Goal: Transaction & Acquisition: Book appointment/travel/reservation

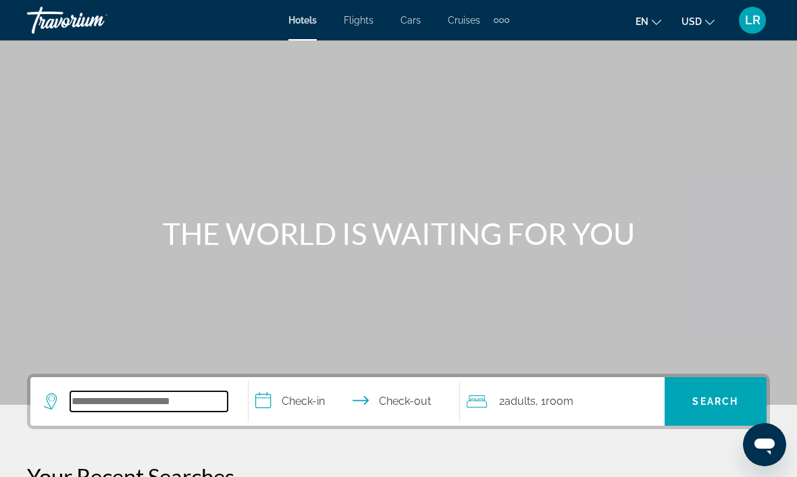
click at [151, 399] on input "Search hotel destination" at bounding box center [148, 402] width 157 height 20
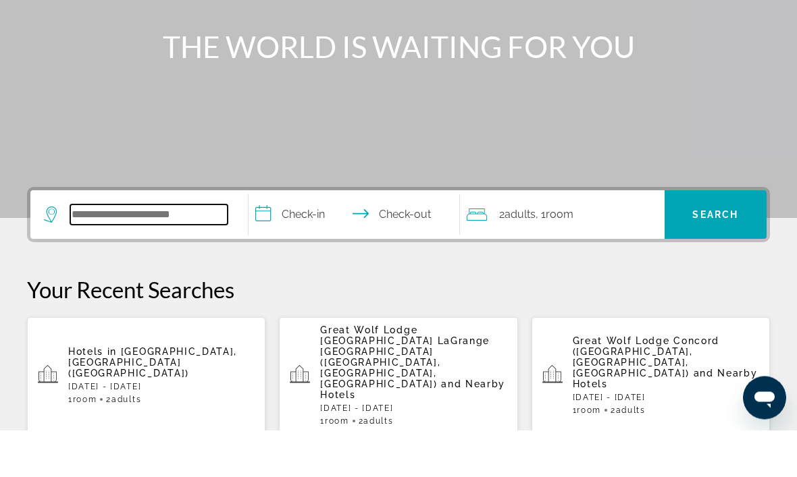
click at [169, 252] on input "Search hotel destination" at bounding box center [148, 262] width 157 height 20
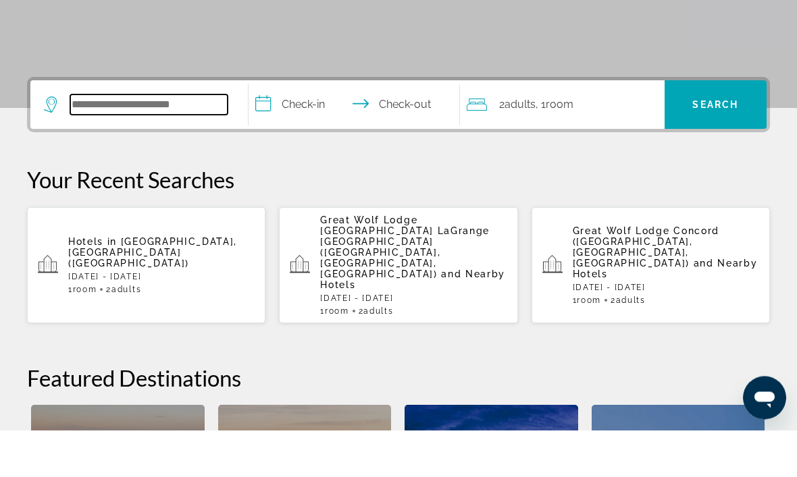
scroll to position [283, 0]
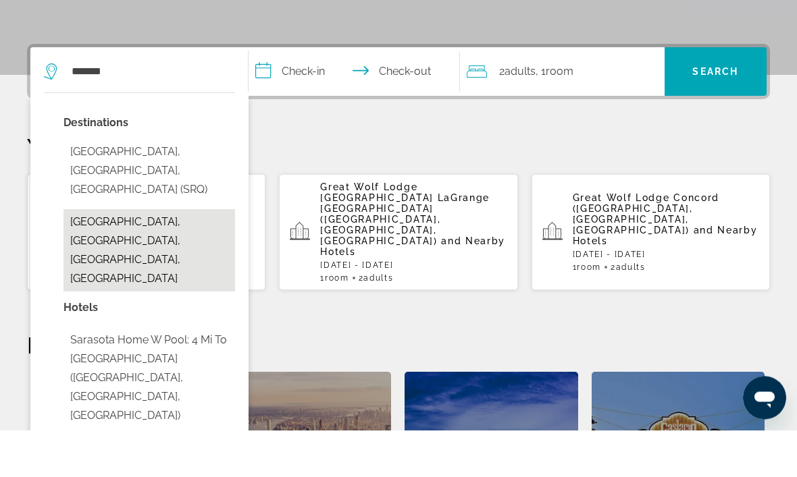
click at [125, 257] on button "[GEOGRAPHIC_DATA], [GEOGRAPHIC_DATA], [GEOGRAPHIC_DATA], [GEOGRAPHIC_DATA]" at bounding box center [149, 298] width 172 height 82
type input "**********"
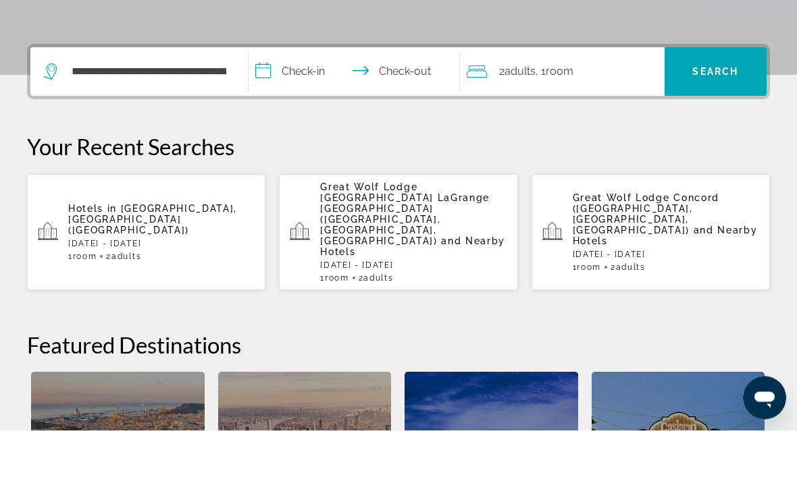
click at [301, 95] on input "**********" at bounding box center [356, 121] width 217 height 53
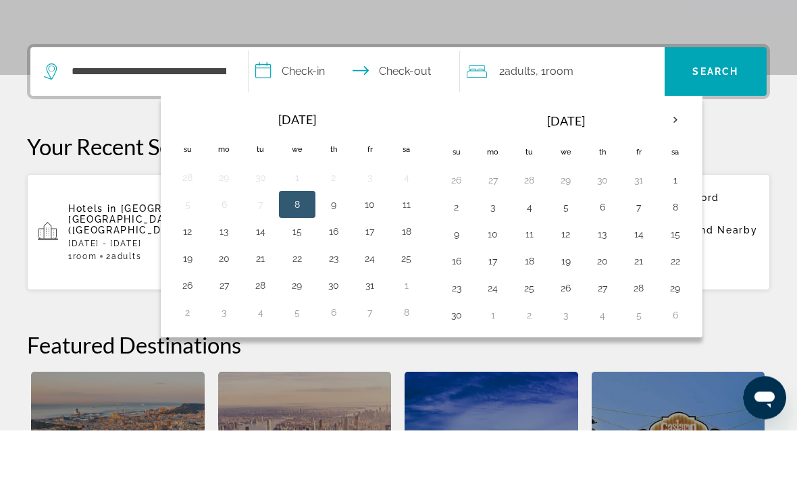
scroll to position [330, 0]
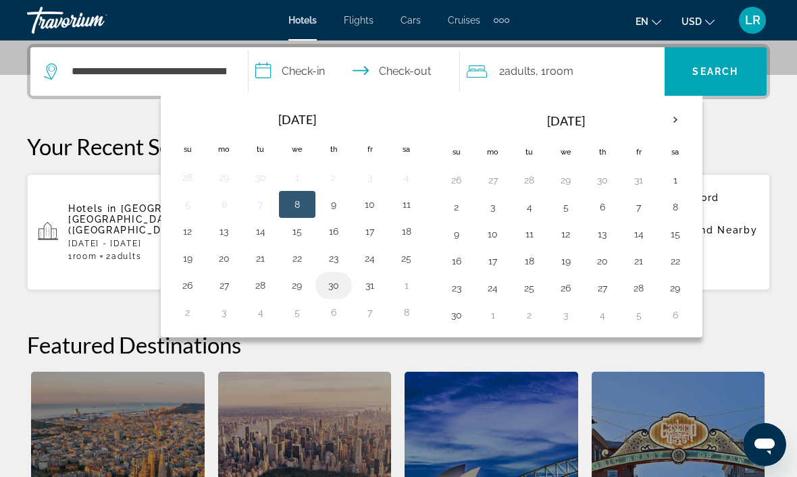
click at [343, 282] on button "30" at bounding box center [334, 285] width 22 height 19
click at [228, 321] on button "3" at bounding box center [224, 312] width 22 height 19
type input "**********"
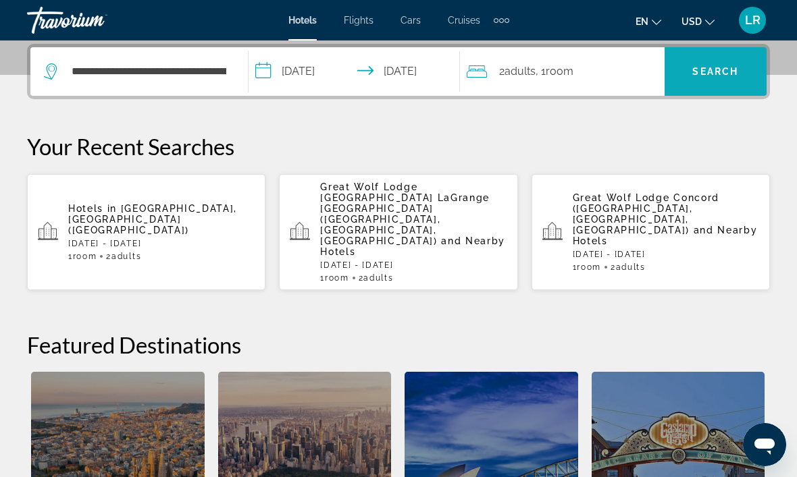
click at [730, 86] on span "Search" at bounding box center [715, 71] width 102 height 32
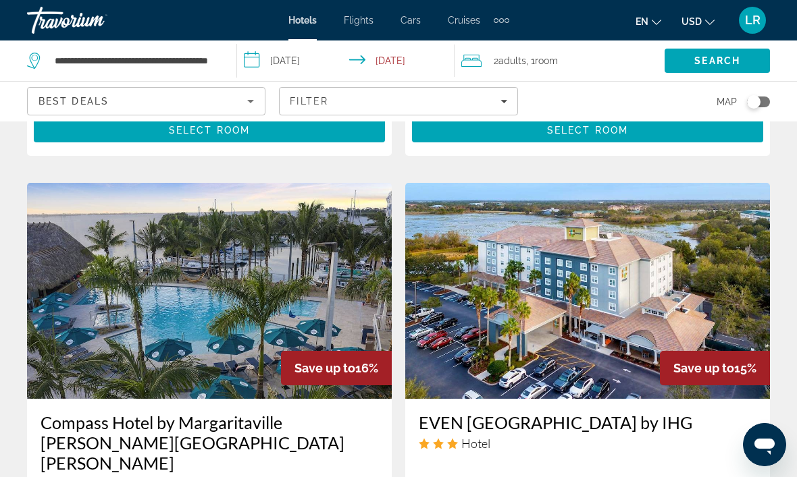
scroll to position [1567, 0]
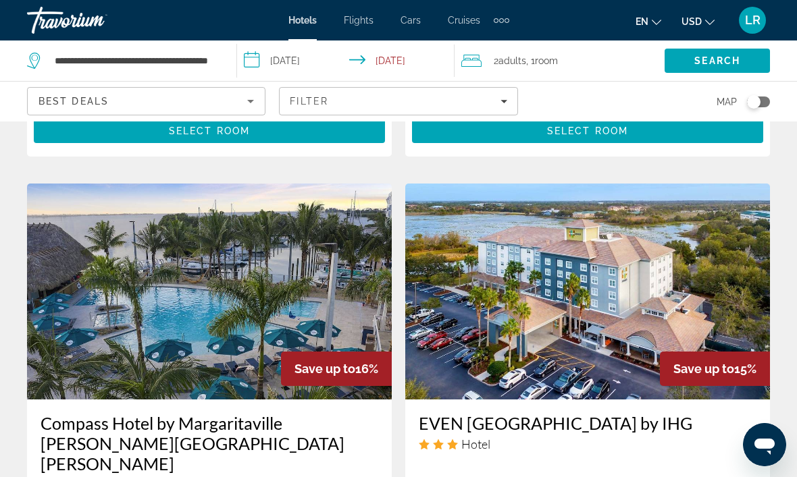
click at [199, 237] on img "Main content" at bounding box center [209, 292] width 365 height 216
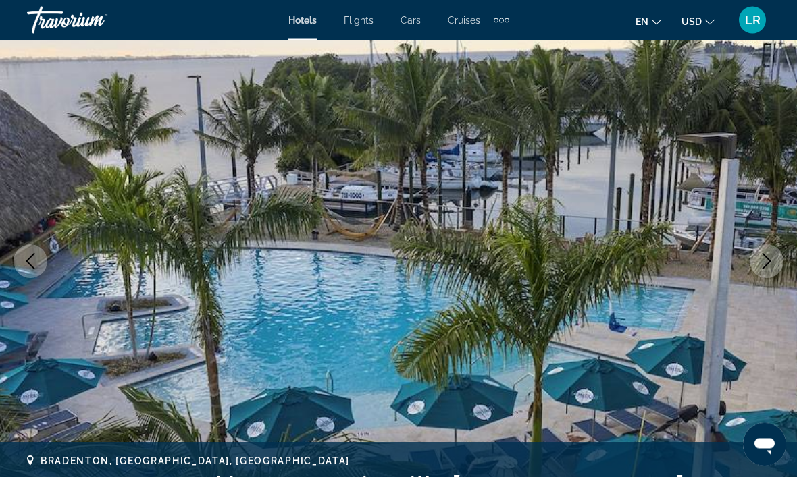
scroll to position [101, 0]
click at [768, 260] on icon "Next image" at bounding box center [766, 261] width 16 height 16
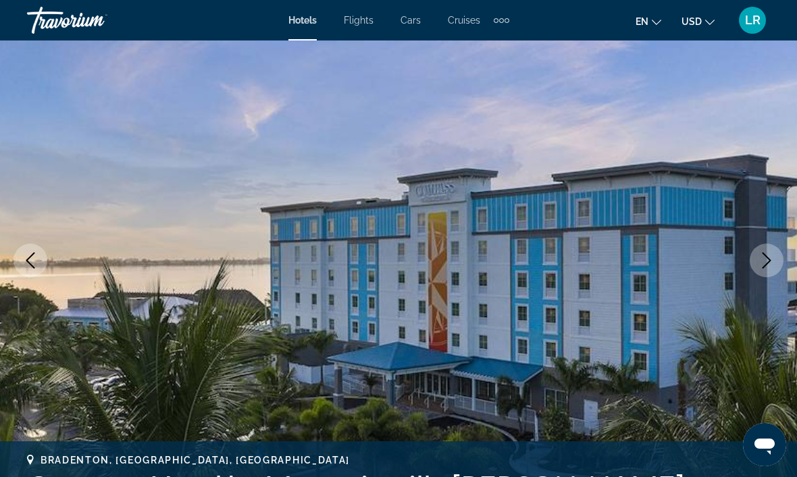
click at [752, 267] on button "Next image" at bounding box center [767, 261] width 34 height 34
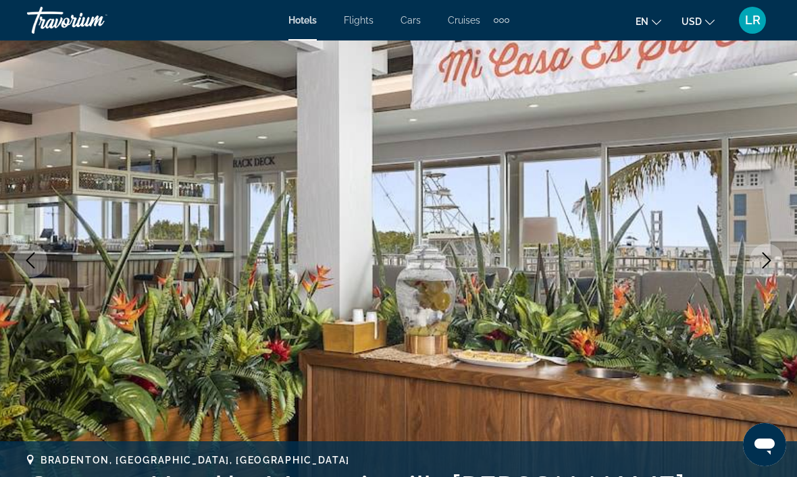
click at [768, 258] on icon "Next image" at bounding box center [766, 261] width 9 height 16
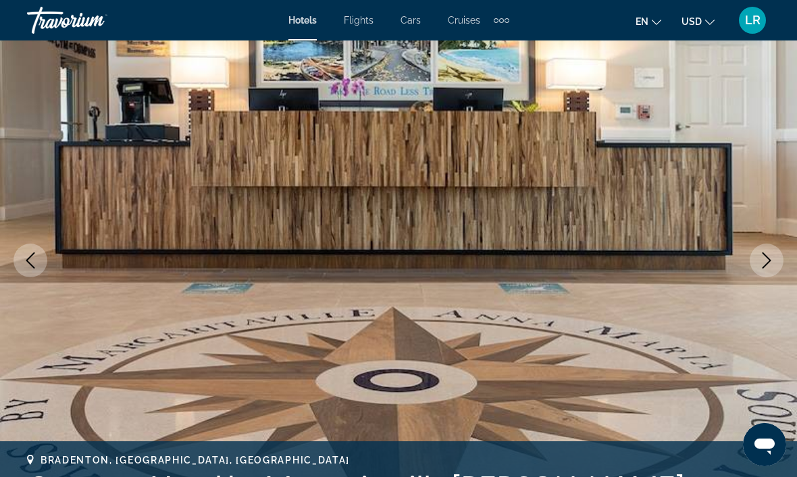
click at [768, 258] on icon "Next image" at bounding box center [766, 261] width 16 height 16
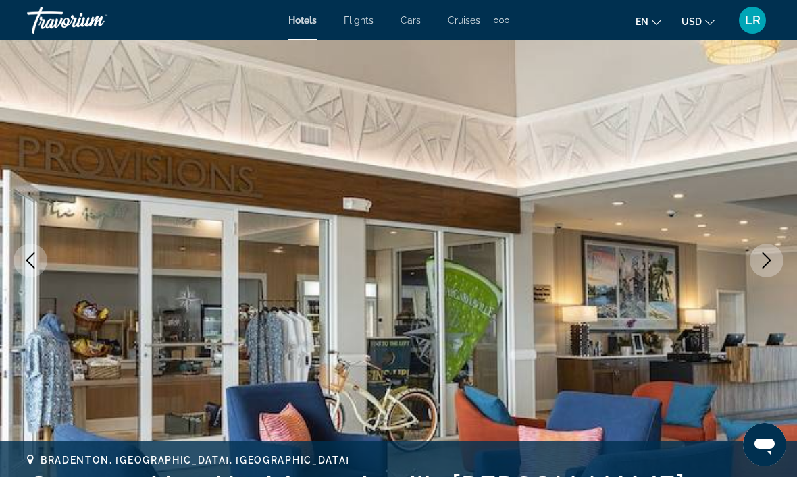
click at [767, 259] on icon "Next image" at bounding box center [766, 261] width 16 height 16
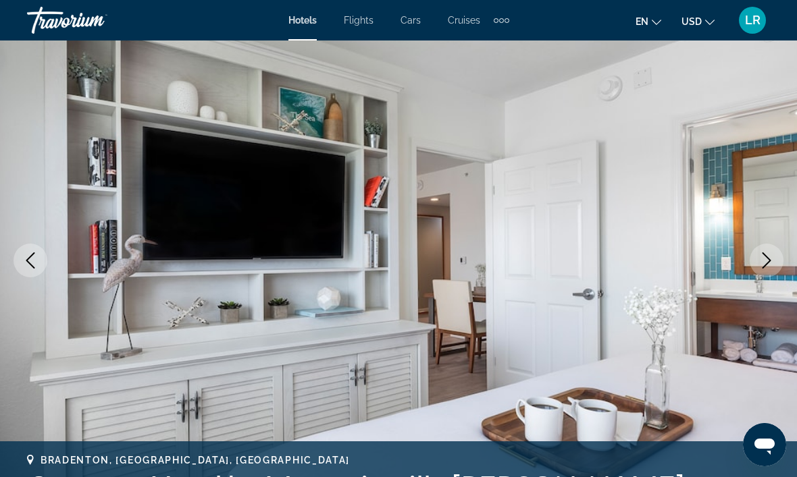
click at [767, 260] on icon "Next image" at bounding box center [766, 261] width 16 height 16
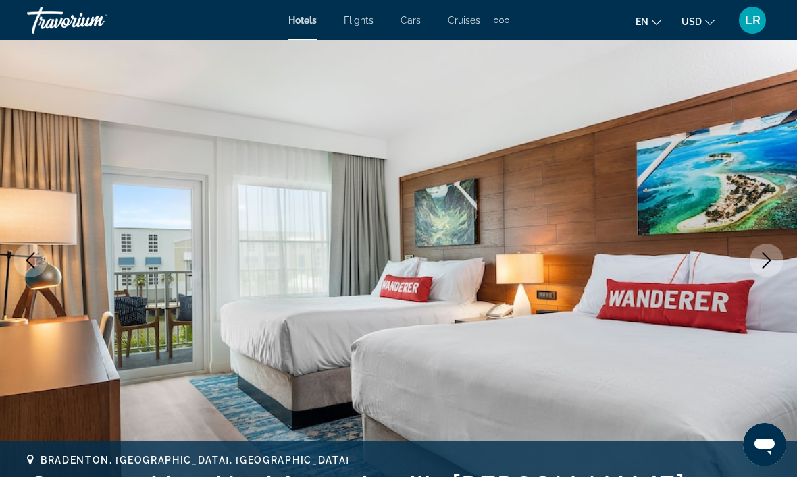
click at [771, 258] on icon "Next image" at bounding box center [766, 261] width 16 height 16
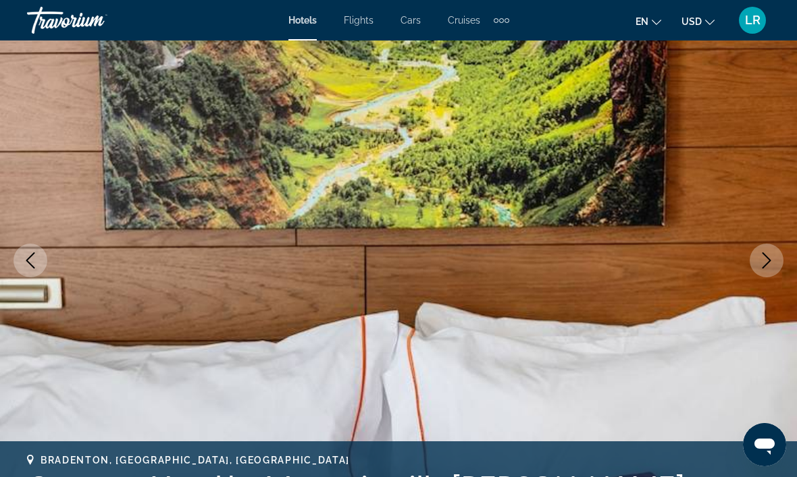
click at [764, 258] on icon "Next image" at bounding box center [766, 261] width 16 height 16
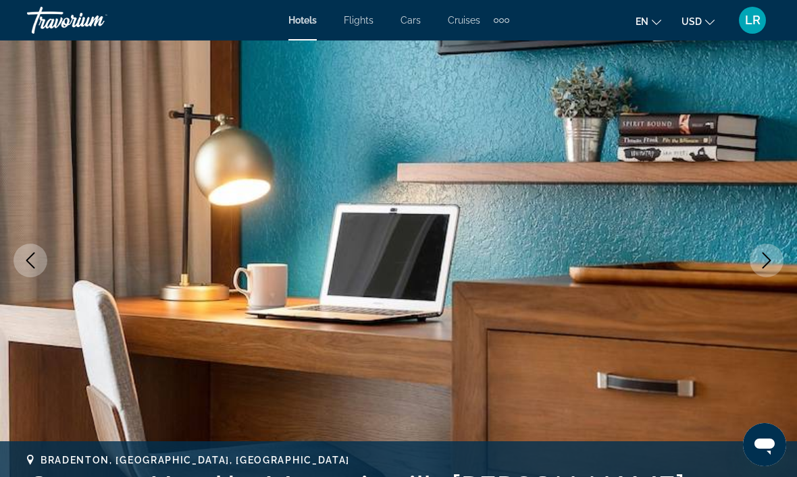
click at [770, 257] on icon "Next image" at bounding box center [766, 261] width 16 height 16
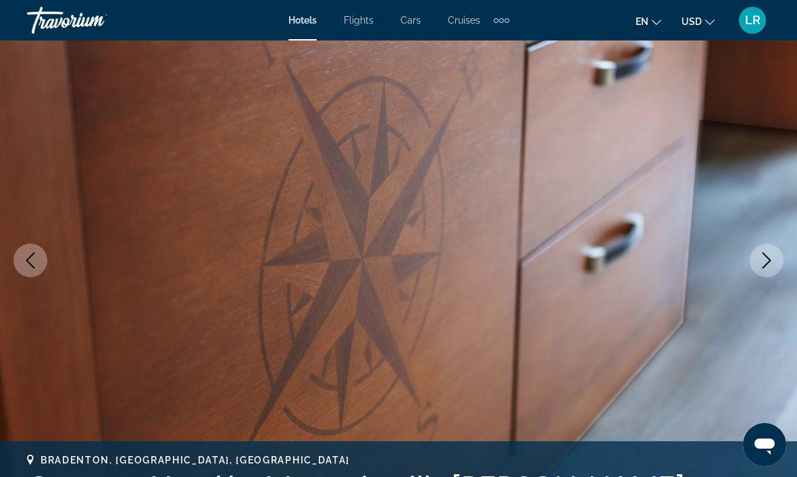
click at [760, 253] on icon "Next image" at bounding box center [766, 261] width 16 height 16
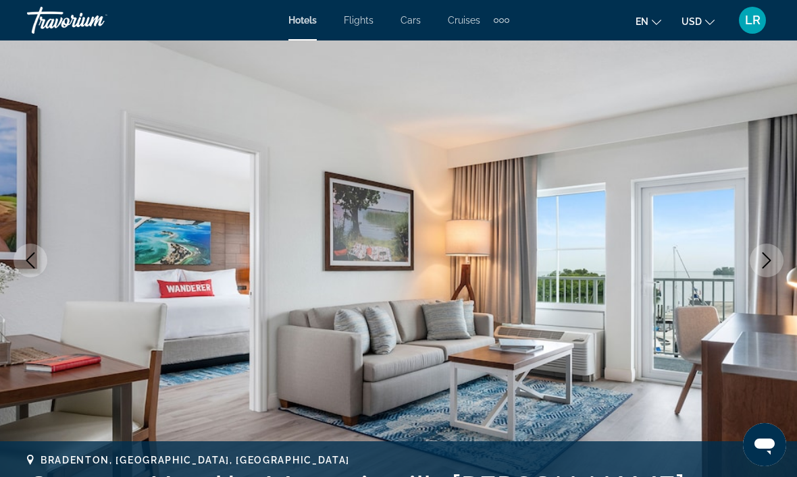
click at [758, 253] on button "Next image" at bounding box center [767, 261] width 34 height 34
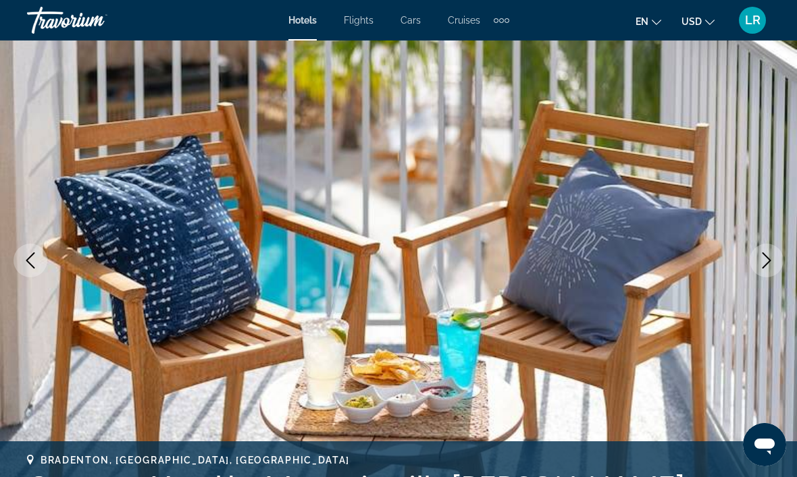
click at [766, 257] on icon "Next image" at bounding box center [766, 261] width 9 height 16
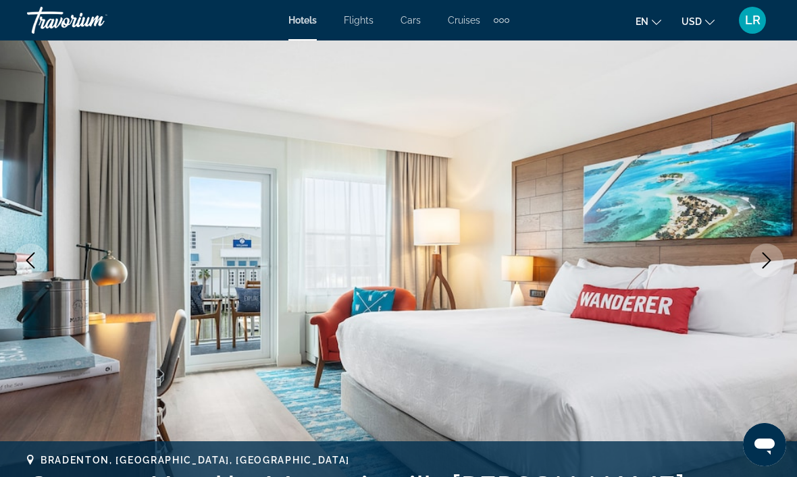
click at [762, 263] on icon "Next image" at bounding box center [766, 261] width 16 height 16
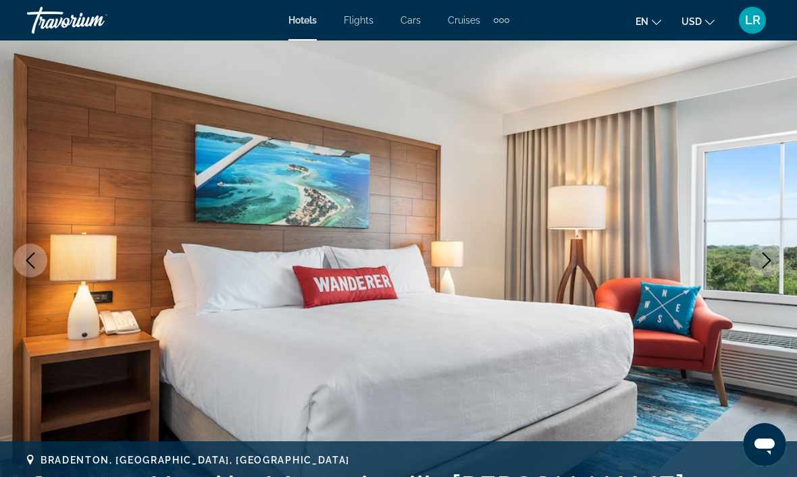
click at [768, 253] on icon "Next image" at bounding box center [766, 261] width 16 height 16
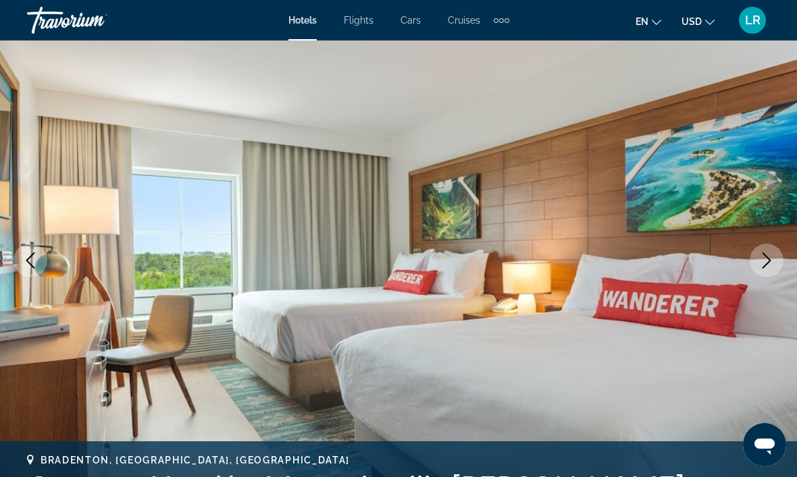
click at [770, 252] on button "Next image" at bounding box center [767, 261] width 34 height 34
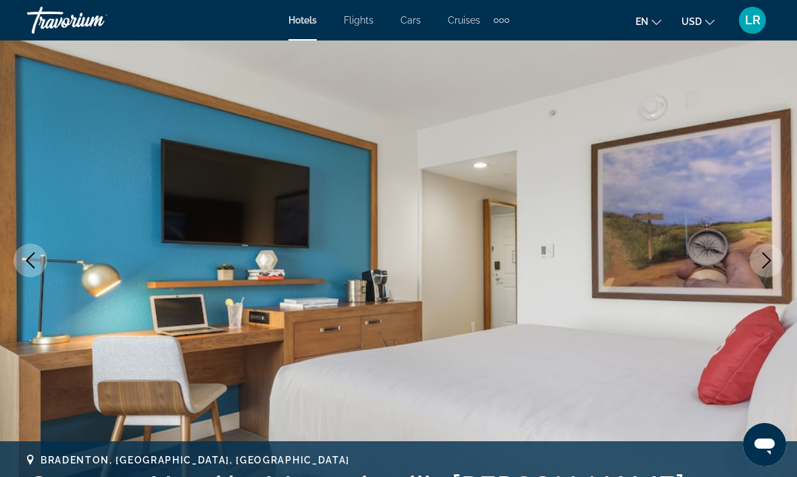
click at [766, 252] on button "Next image" at bounding box center [767, 261] width 34 height 34
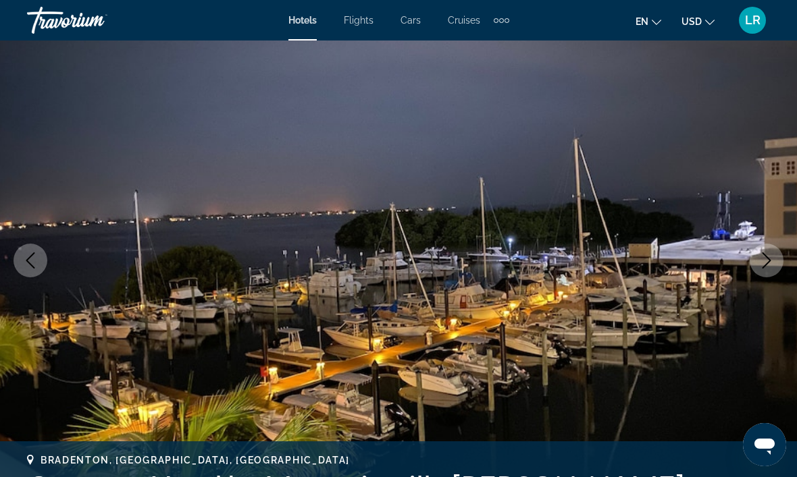
click at [770, 252] on button "Next image" at bounding box center [767, 261] width 34 height 34
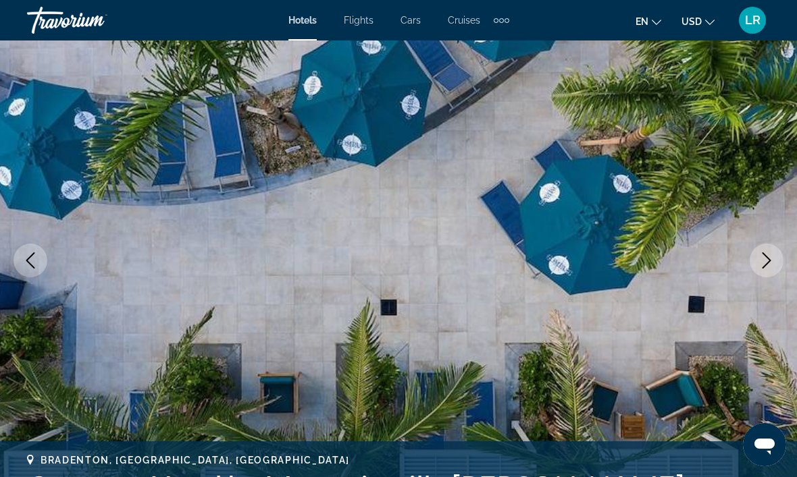
click at [772, 250] on button "Next image" at bounding box center [767, 261] width 34 height 34
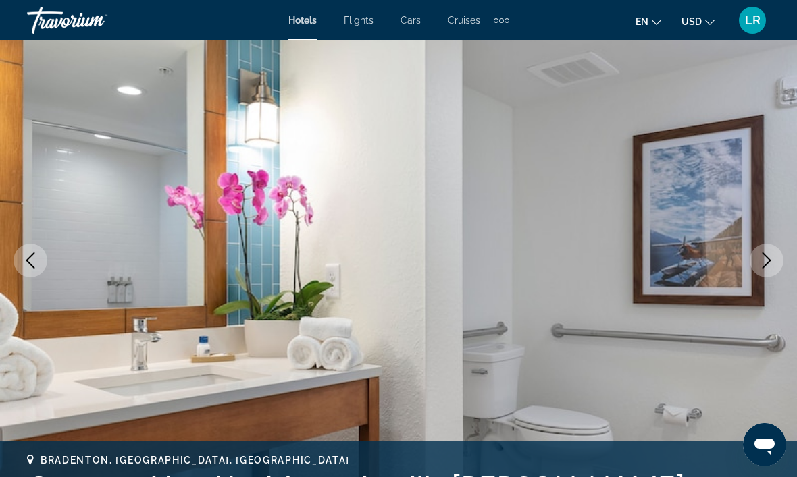
click at [772, 251] on button "Next image" at bounding box center [767, 261] width 34 height 34
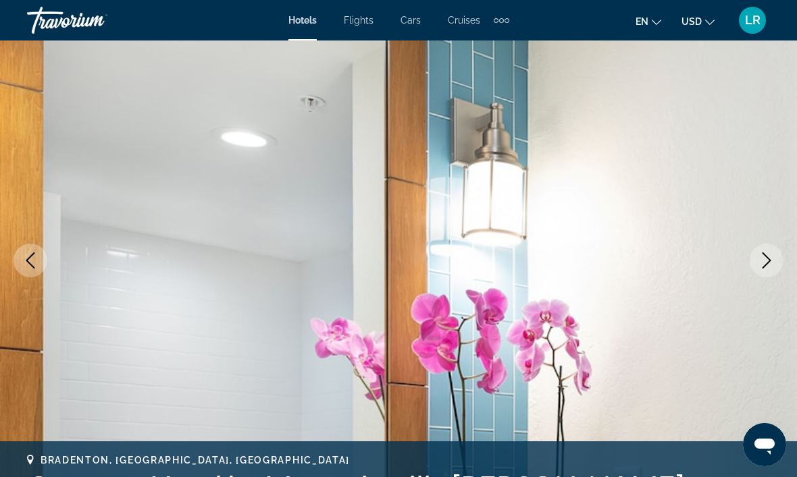
click at [775, 250] on button "Next image" at bounding box center [767, 261] width 34 height 34
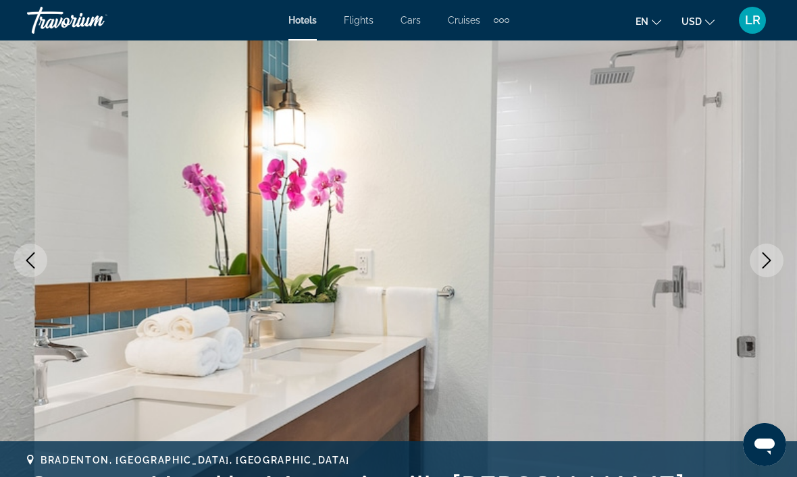
click at [778, 247] on img "Main content" at bounding box center [398, 260] width 797 height 641
click at [779, 246] on img "Main content" at bounding box center [398, 260] width 797 height 641
click at [765, 256] on icon "Next image" at bounding box center [766, 261] width 9 height 16
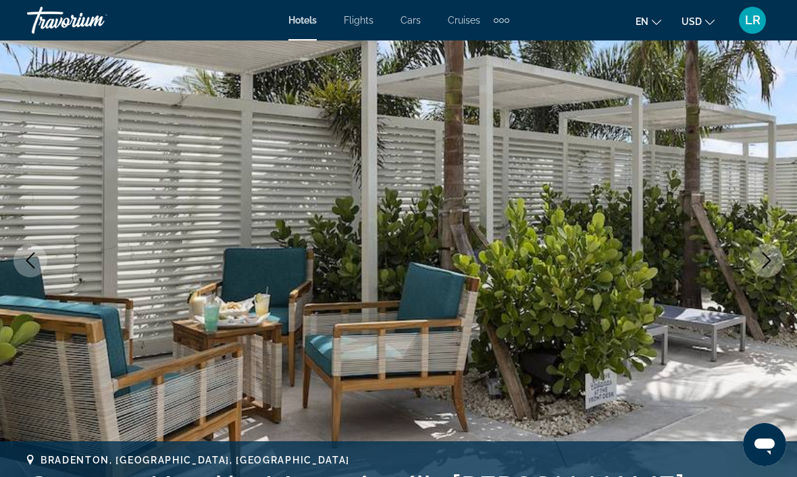
click at [758, 265] on icon "Next image" at bounding box center [766, 261] width 16 height 16
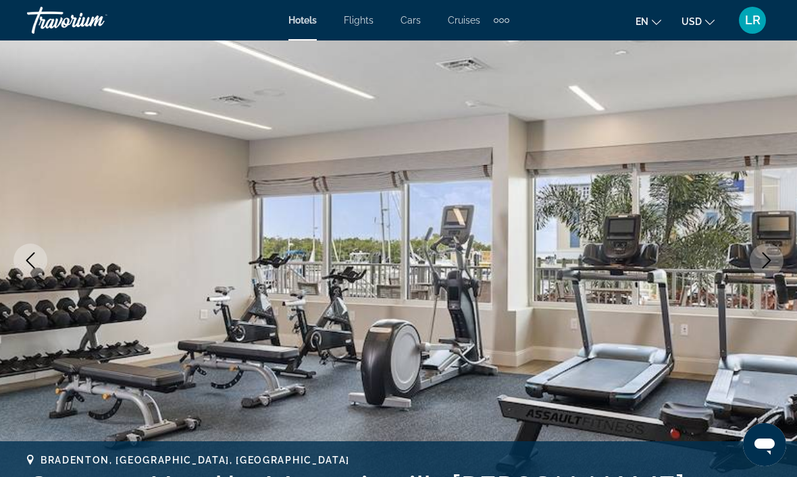
click at [764, 259] on icon "Next image" at bounding box center [766, 261] width 16 height 16
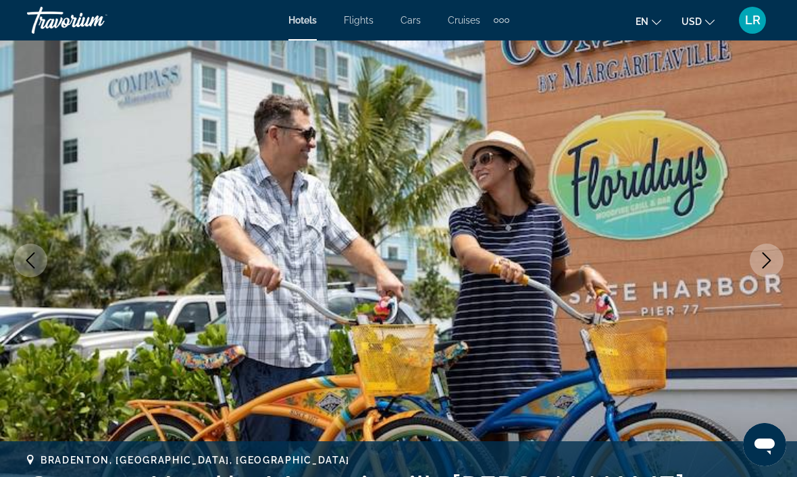
click at [768, 256] on icon "Next image" at bounding box center [766, 261] width 16 height 16
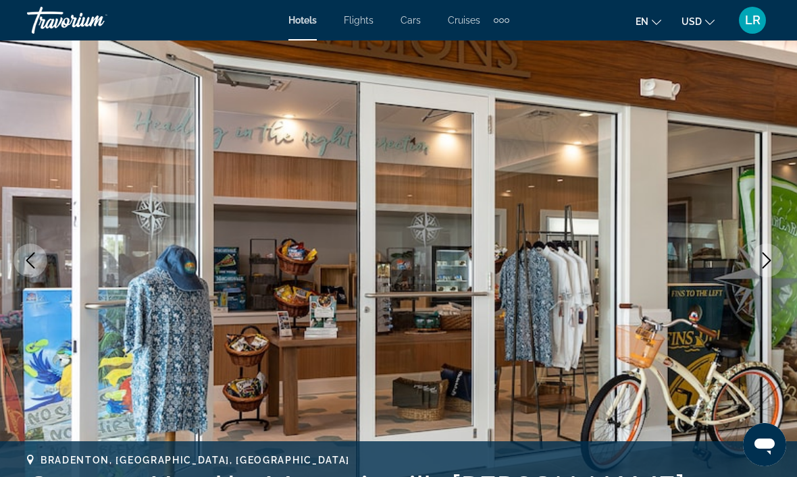
click at [766, 255] on icon "Next image" at bounding box center [766, 261] width 16 height 16
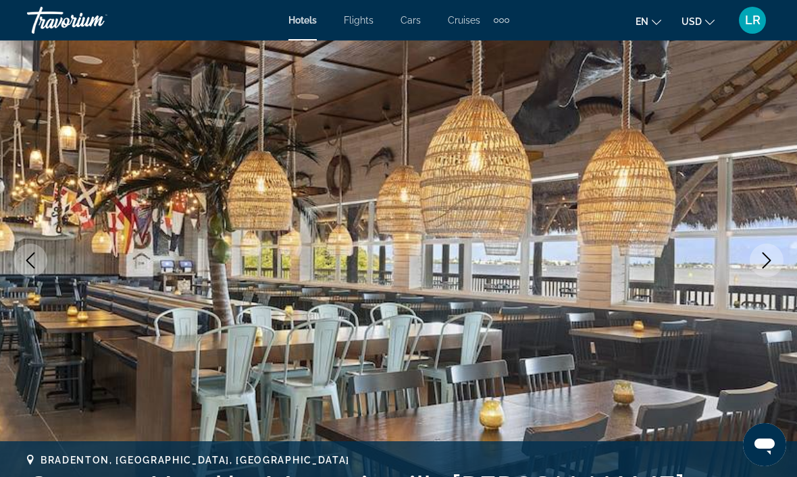
scroll to position [105, 0]
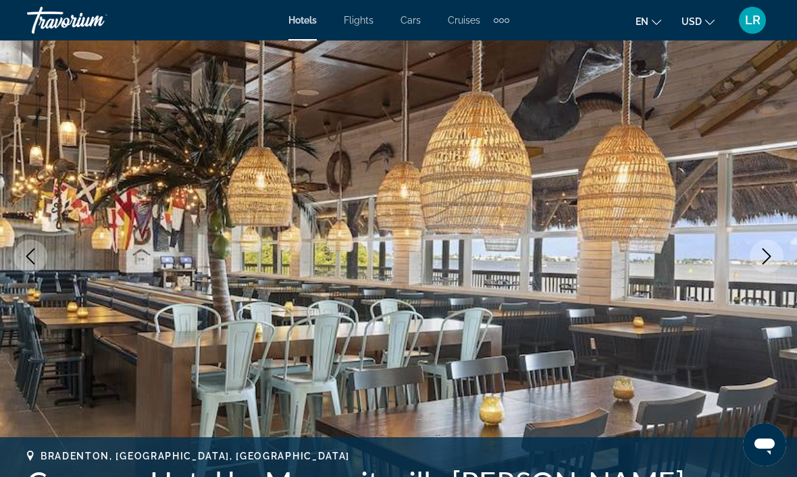
click at [765, 253] on icon "Next image" at bounding box center [766, 256] width 16 height 16
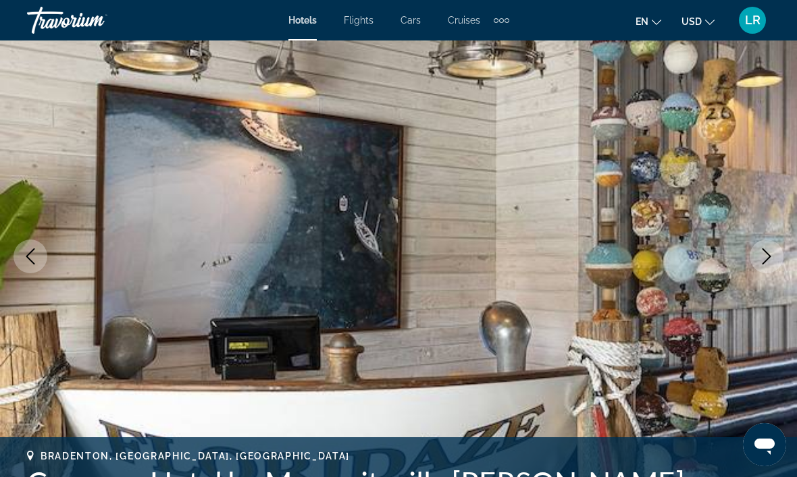
click at [763, 257] on icon "Next image" at bounding box center [766, 256] width 16 height 16
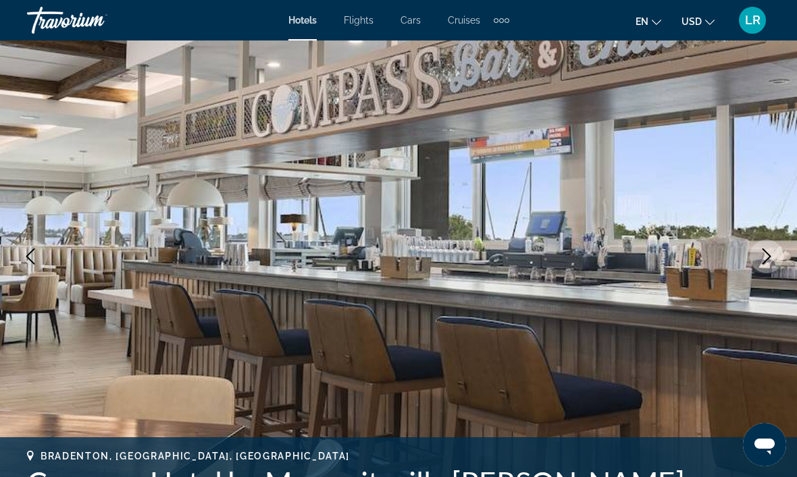
click at [758, 259] on button "Next image" at bounding box center [767, 257] width 34 height 34
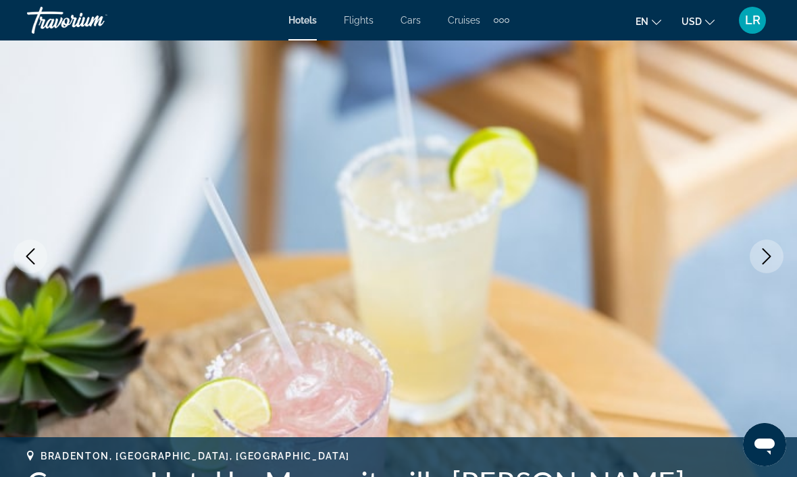
click at [760, 260] on icon "Next image" at bounding box center [766, 256] width 16 height 16
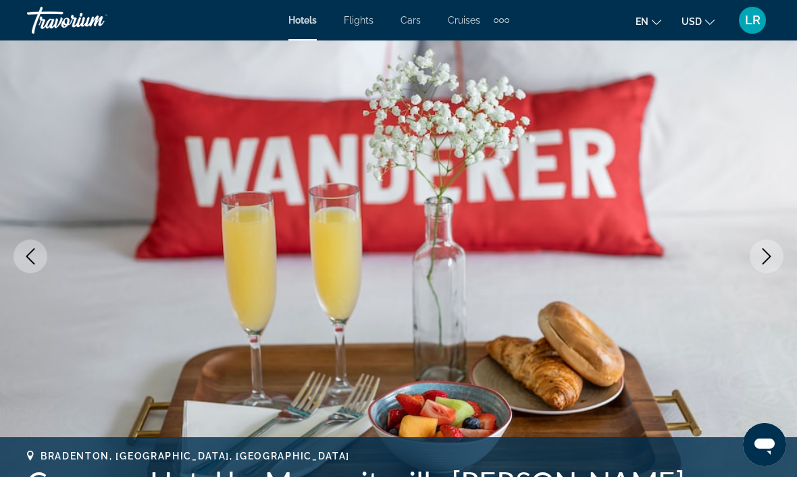
click at [761, 257] on icon "Next image" at bounding box center [766, 256] width 16 height 16
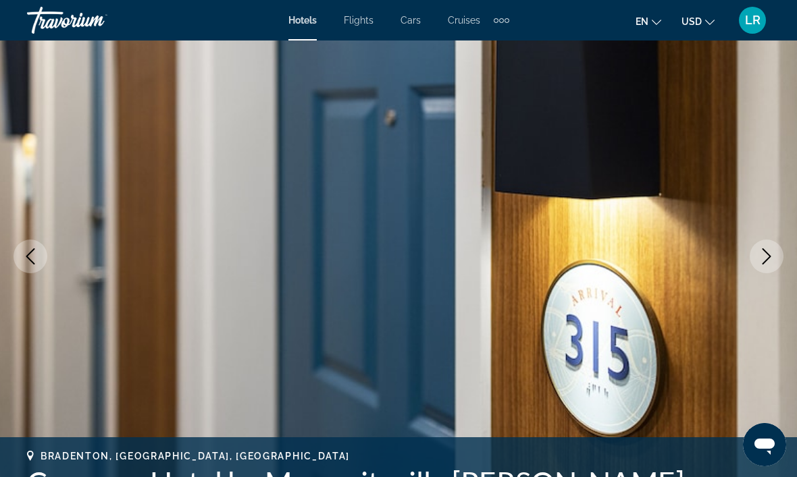
scroll to position [105, 0]
click at [773, 251] on icon "Next image" at bounding box center [766, 256] width 16 height 16
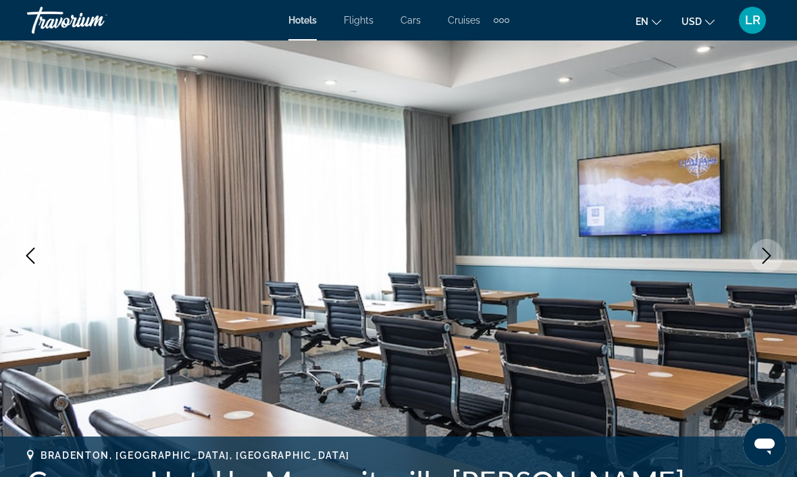
click at [765, 252] on icon "Next image" at bounding box center [766, 256] width 16 height 16
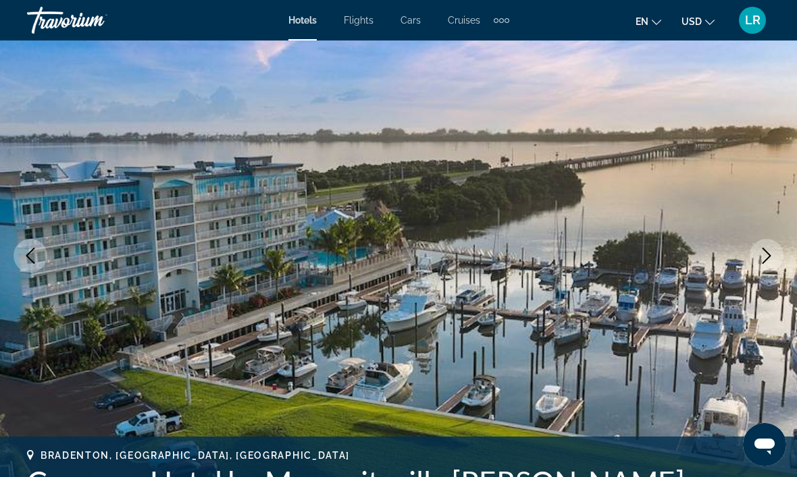
click at [766, 247] on button "Next image" at bounding box center [767, 256] width 34 height 34
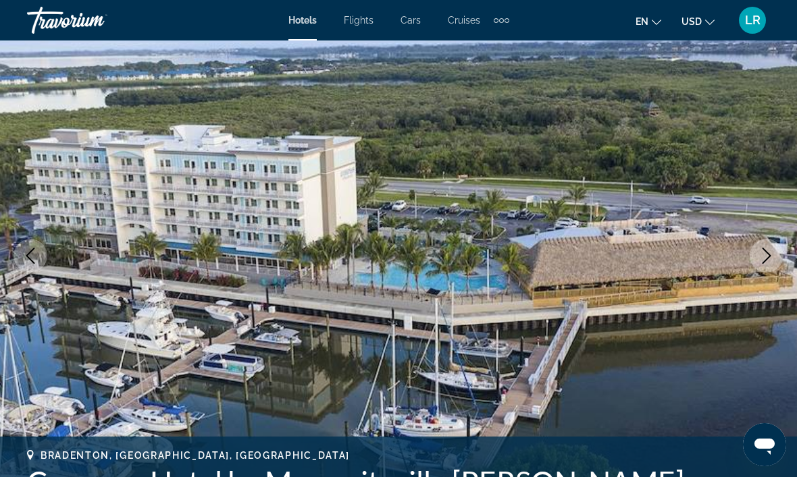
click at [769, 246] on button "Next image" at bounding box center [767, 256] width 34 height 34
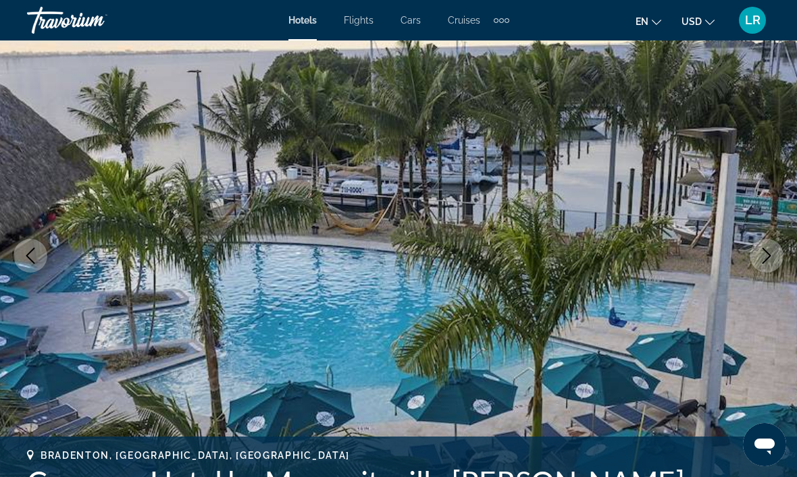
click at [771, 246] on button "Next image" at bounding box center [767, 256] width 34 height 34
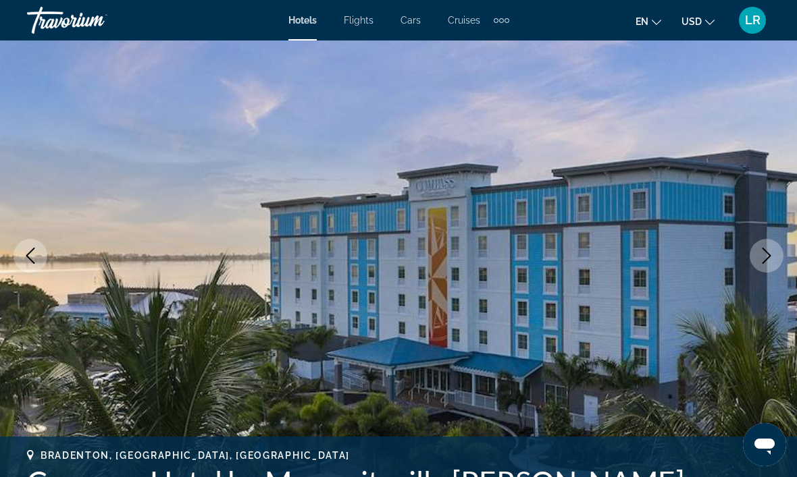
click at [770, 246] on button "Next image" at bounding box center [767, 256] width 34 height 34
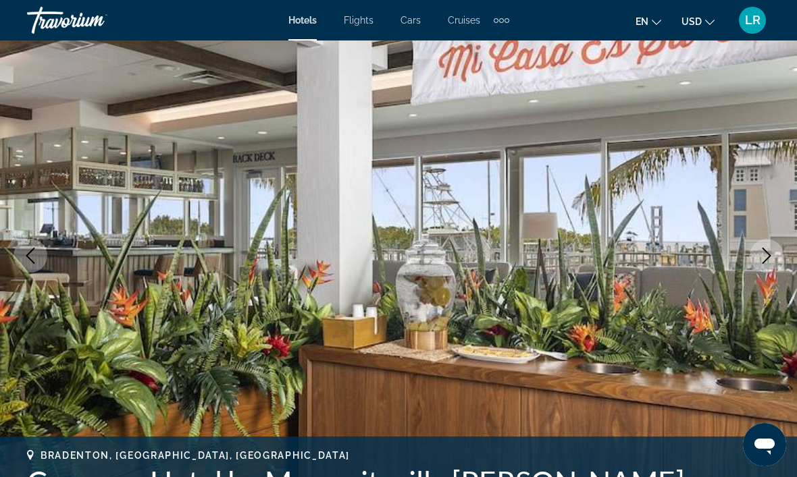
click at [772, 246] on button "Next image" at bounding box center [767, 256] width 34 height 34
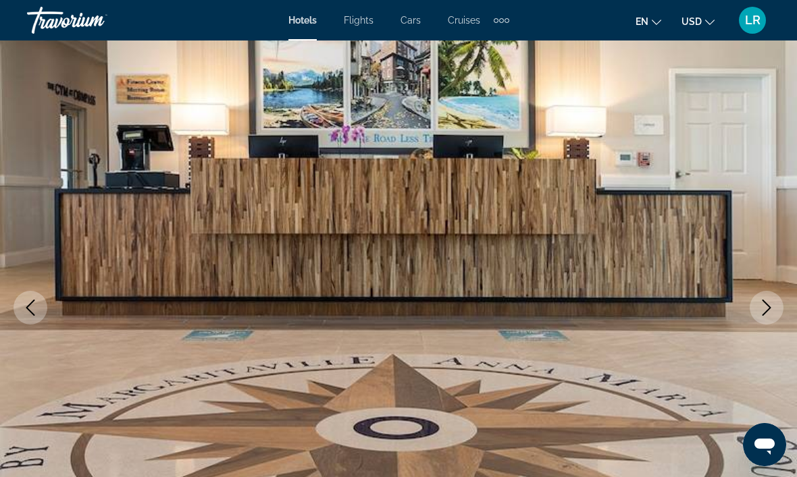
scroll to position [0, 0]
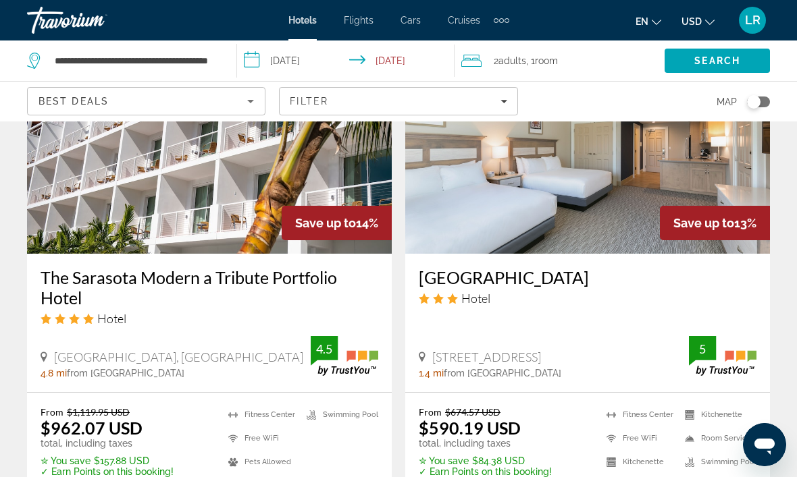
scroll to position [2769, 0]
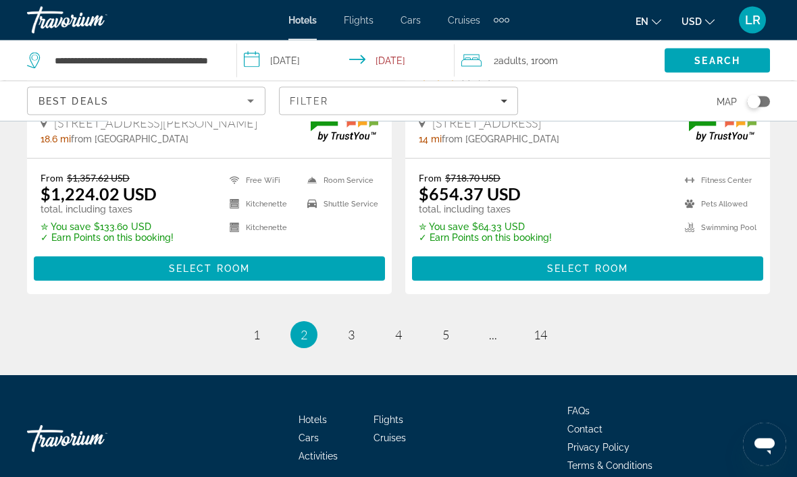
scroll to position [2906, 0]
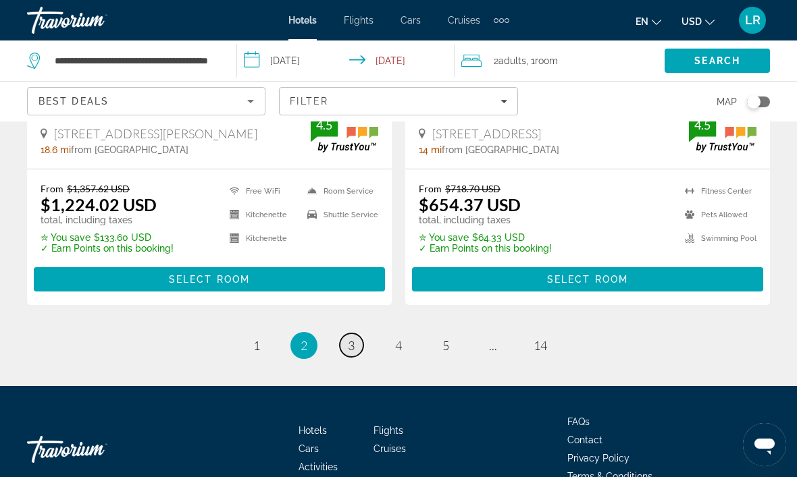
click at [359, 335] on link "page 3" at bounding box center [352, 346] width 24 height 24
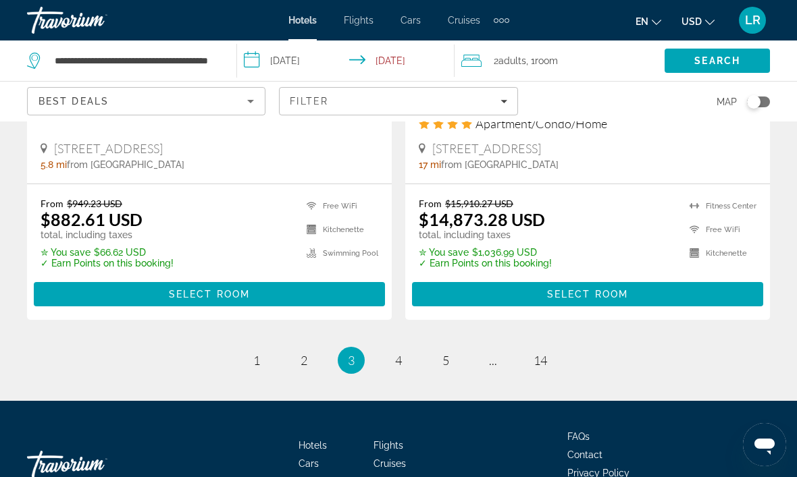
scroll to position [2856, 0]
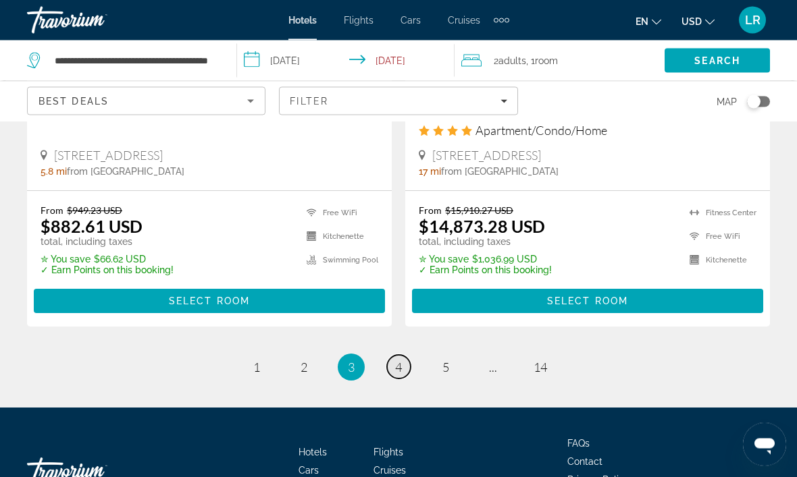
click at [407, 356] on link "page 4" at bounding box center [399, 368] width 24 height 24
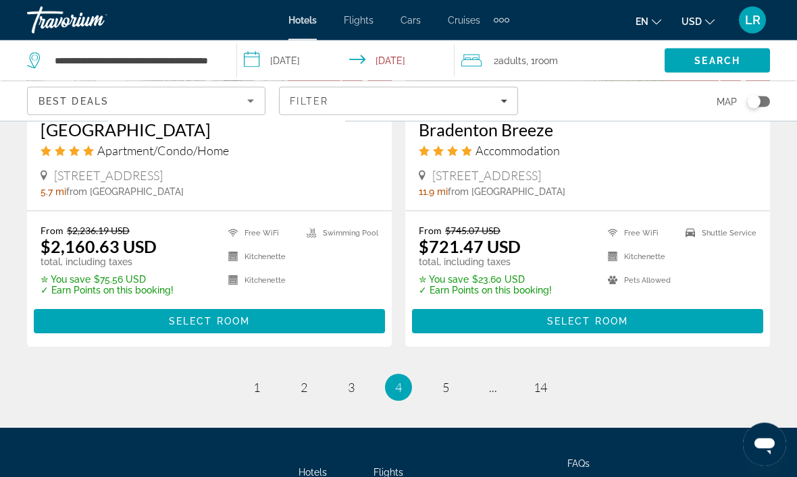
scroll to position [2812, 0]
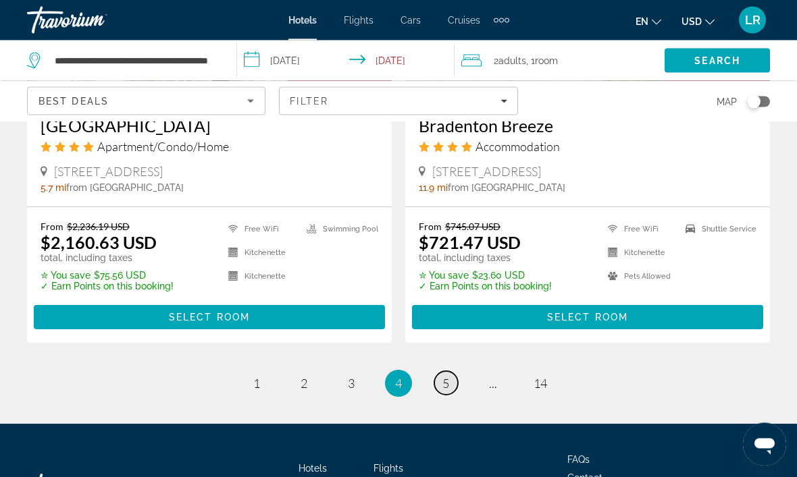
click at [449, 377] on span "5" at bounding box center [445, 384] width 7 height 15
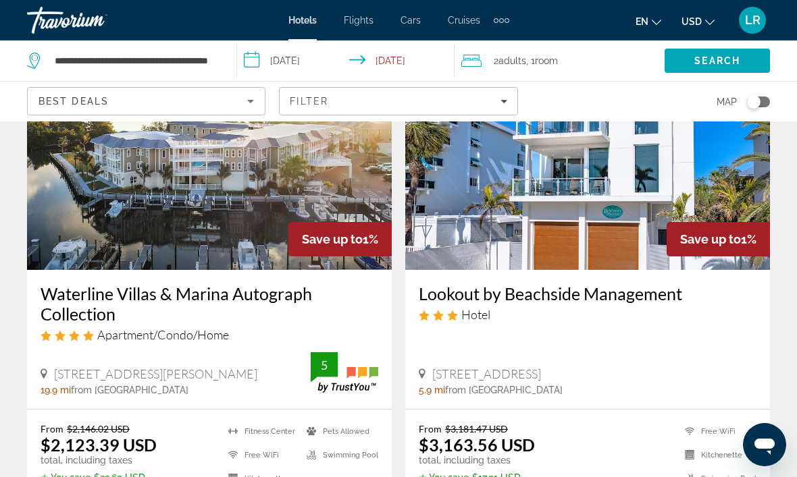
scroll to position [2103, 0]
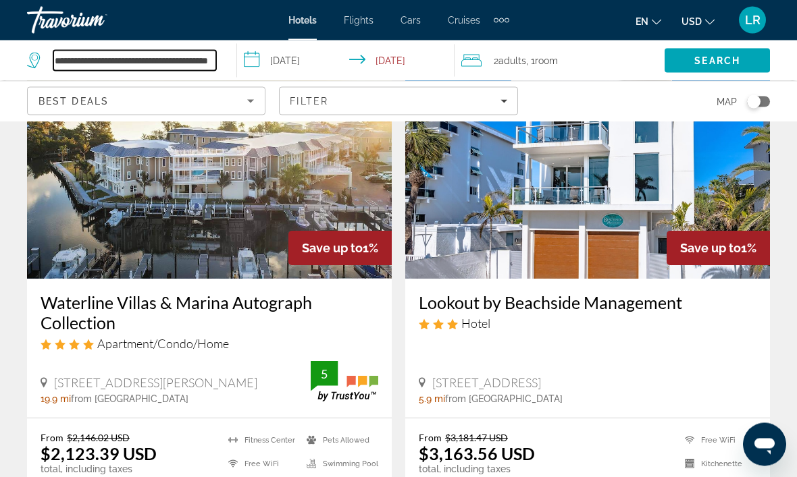
click at [215, 55] on input "**********" at bounding box center [134, 61] width 163 height 20
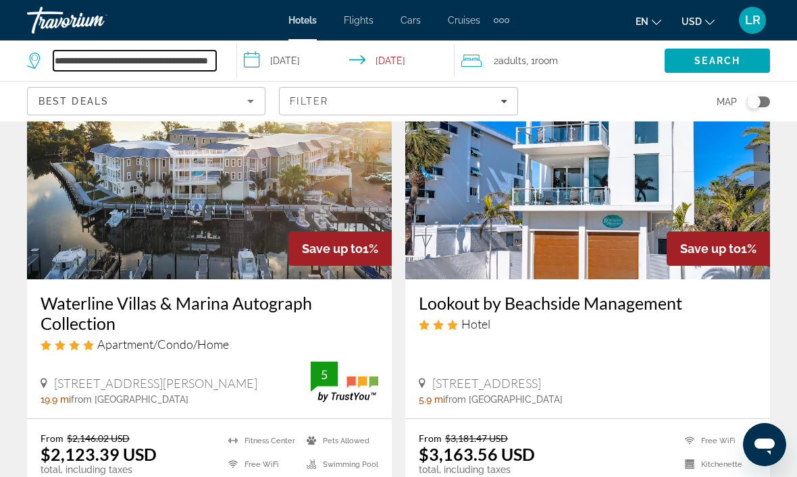
click at [158, 62] on input "**********" at bounding box center [134, 61] width 163 height 20
click at [214, 51] on input "**********" at bounding box center [134, 61] width 163 height 20
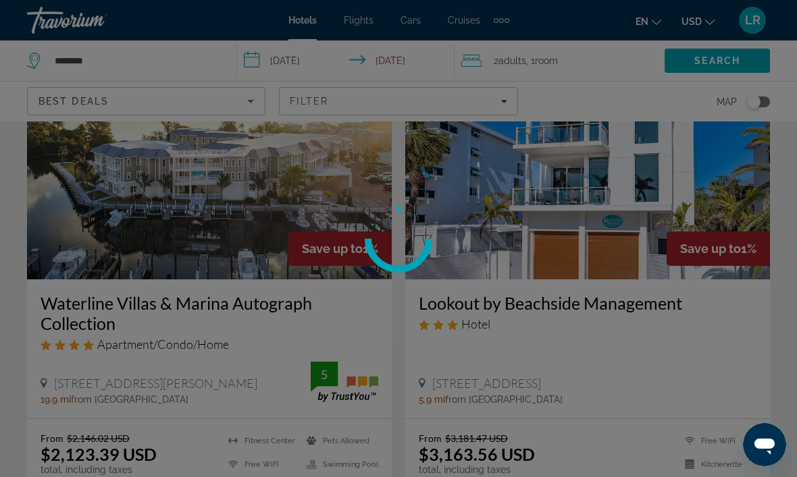
click at [161, 59] on div at bounding box center [398, 238] width 797 height 477
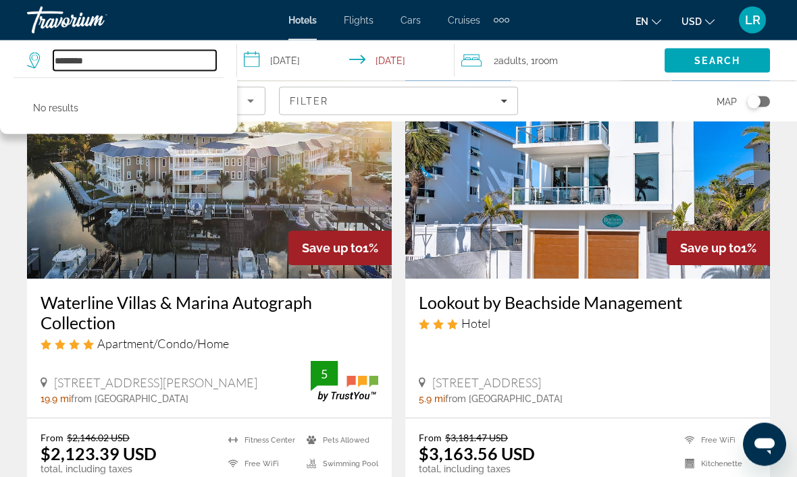
click at [109, 60] on input "********" at bounding box center [134, 61] width 163 height 20
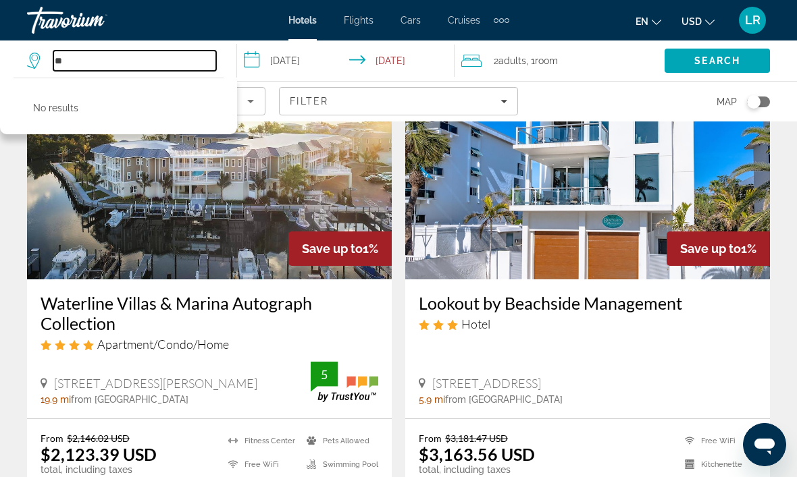
type input "*"
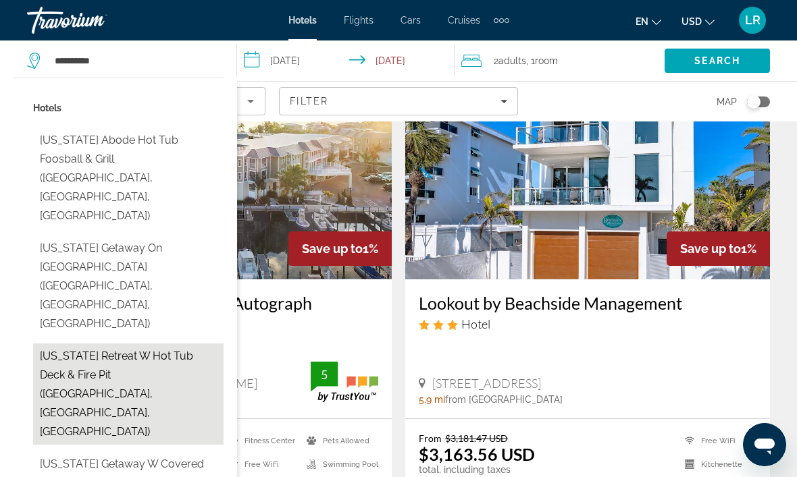
click at [142, 344] on button "[US_STATE] Retreat w Hot Tub Deck & Fire Pit ([GEOGRAPHIC_DATA], [GEOGRAPHIC_DA…" at bounding box center [128, 394] width 190 height 101
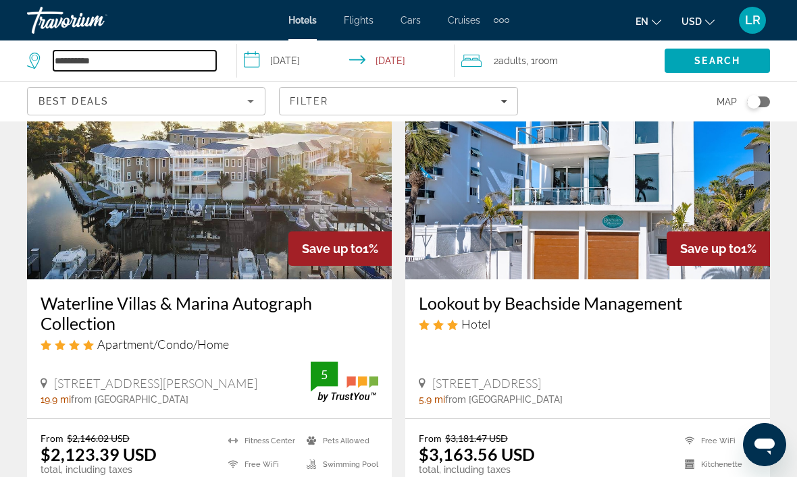
type input "**********"
click at [315, 64] on input "**********" at bounding box center [348, 63] width 222 height 45
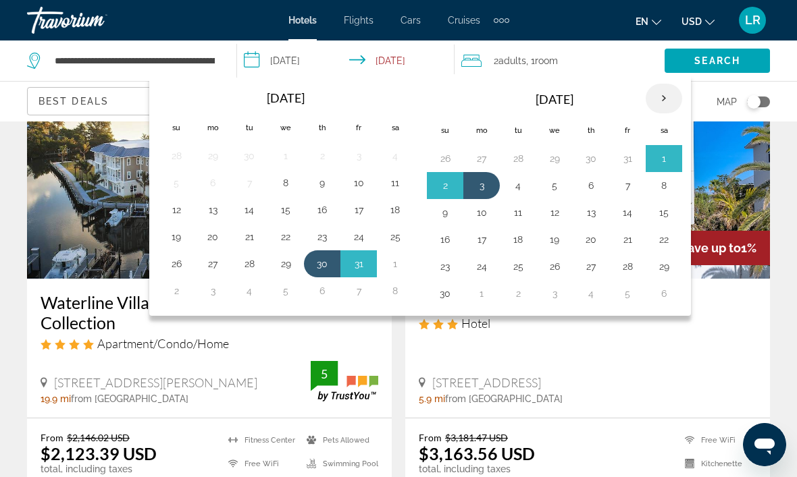
click at [666, 99] on th "Next month" at bounding box center [664, 99] width 36 height 30
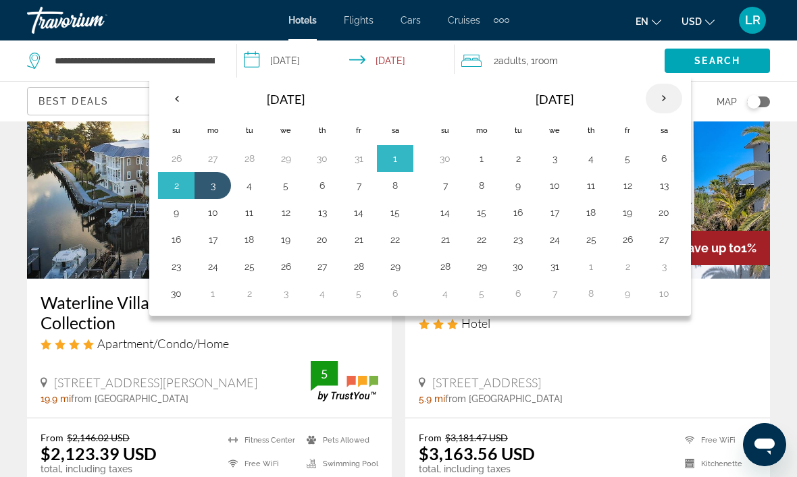
click at [658, 103] on th "Next month" at bounding box center [664, 99] width 36 height 30
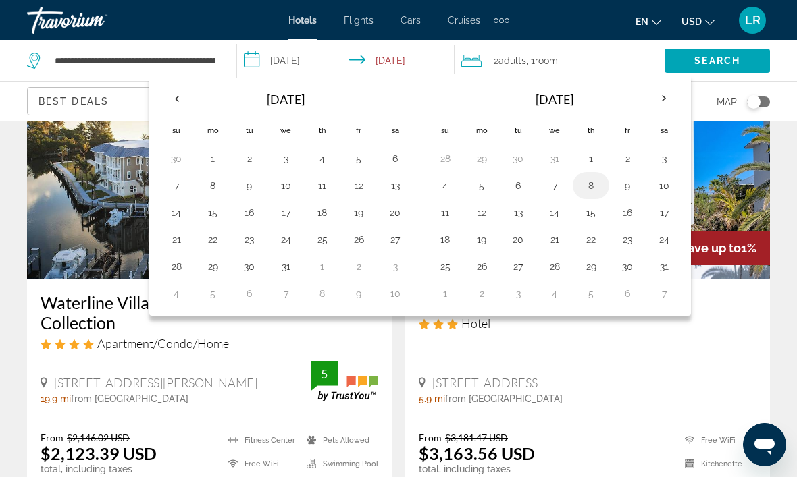
click at [589, 188] on button "8" at bounding box center [591, 185] width 22 height 19
click at [452, 218] on button "11" at bounding box center [445, 212] width 22 height 19
type input "**********"
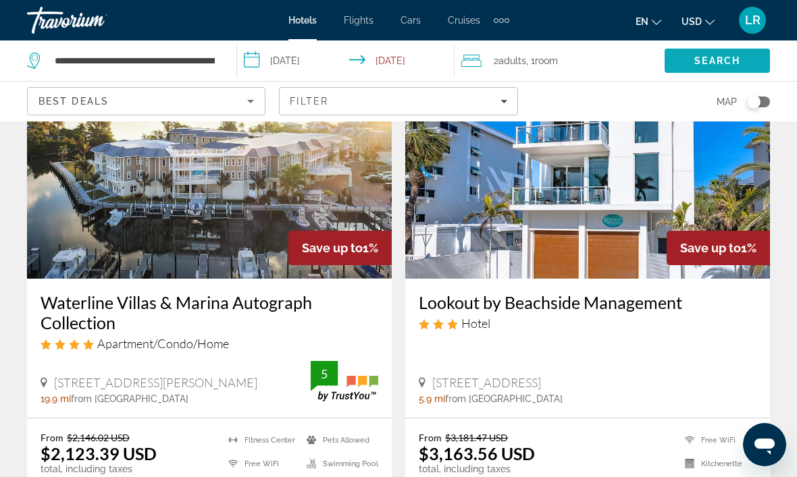
click at [735, 61] on span "Search" at bounding box center [717, 60] width 46 height 11
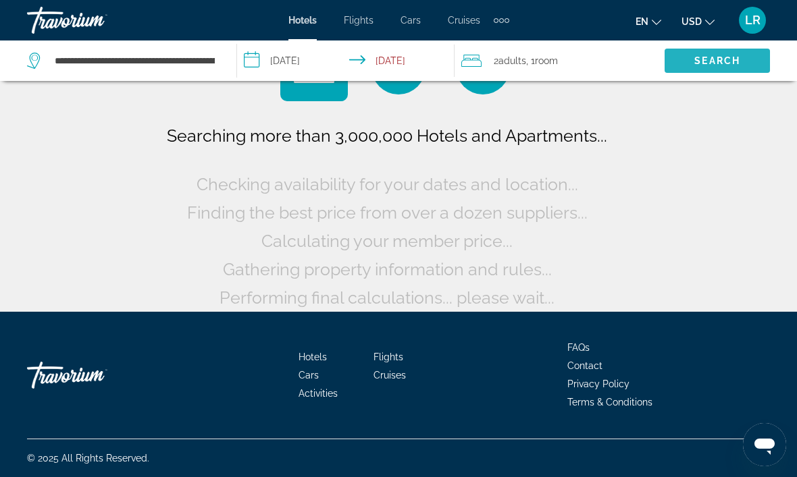
scroll to position [68, 0]
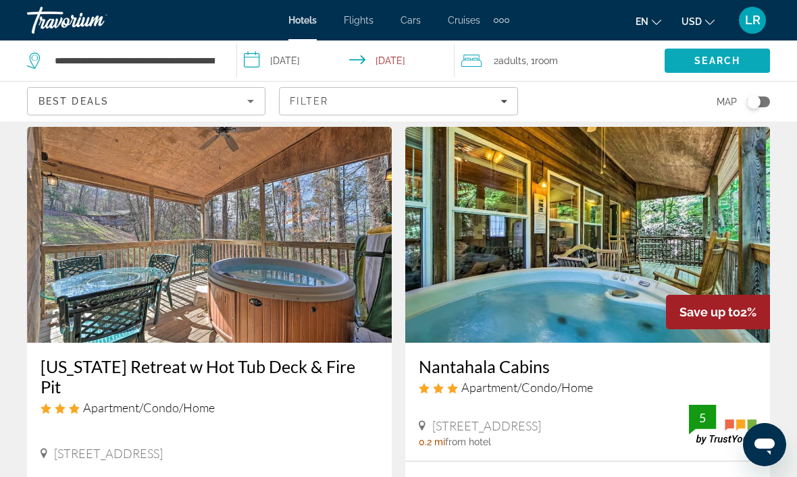
scroll to position [41, 0]
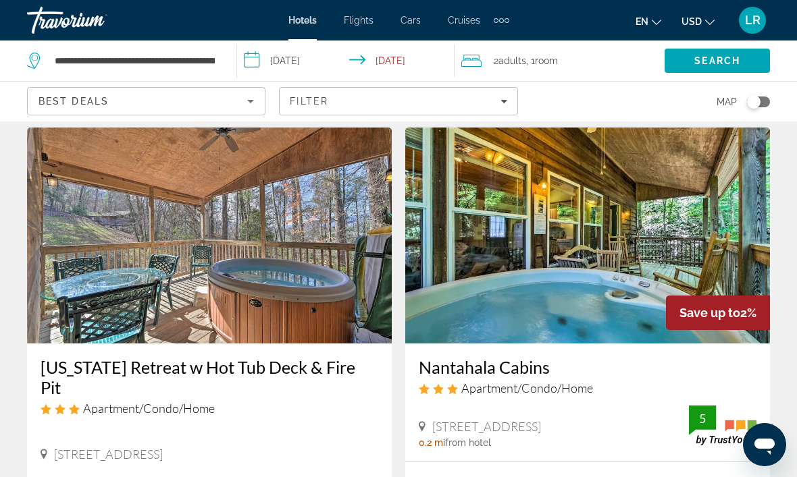
click at [228, 234] on img "Main content" at bounding box center [209, 236] width 365 height 216
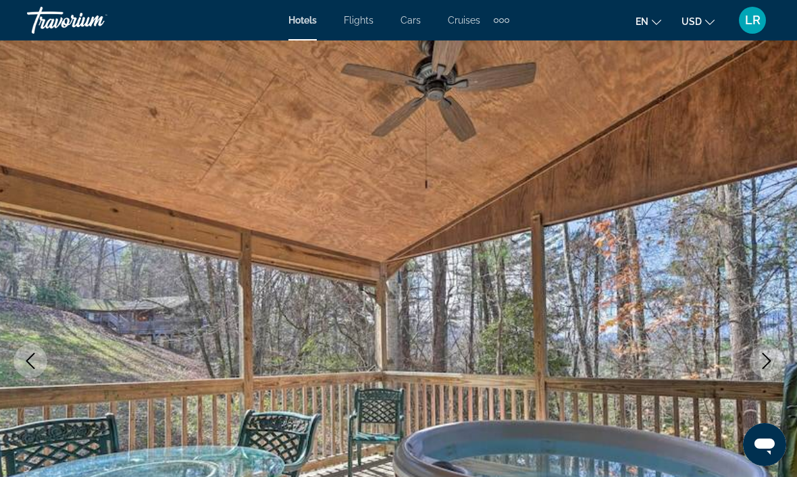
click at [768, 362] on icon "Next image" at bounding box center [766, 361] width 16 height 16
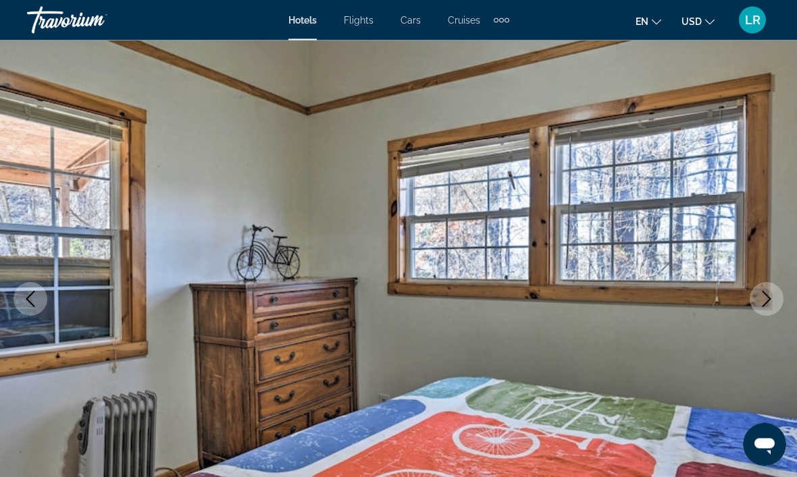
scroll to position [75, 0]
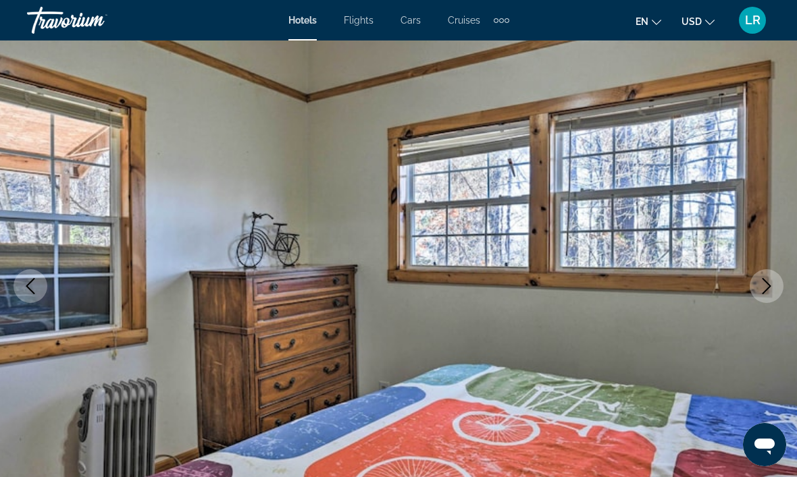
click at [763, 286] on icon "Next image" at bounding box center [766, 286] width 16 height 16
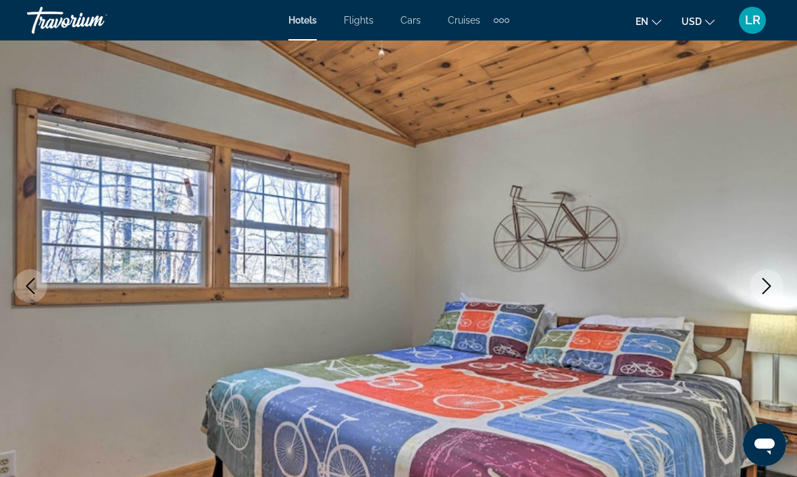
click at [764, 283] on icon "Next image" at bounding box center [766, 286] width 16 height 16
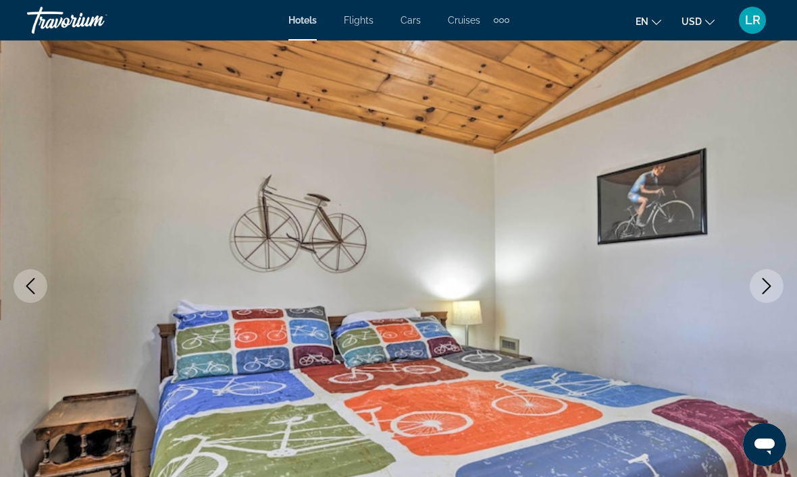
click at [753, 287] on button "Next image" at bounding box center [767, 286] width 34 height 34
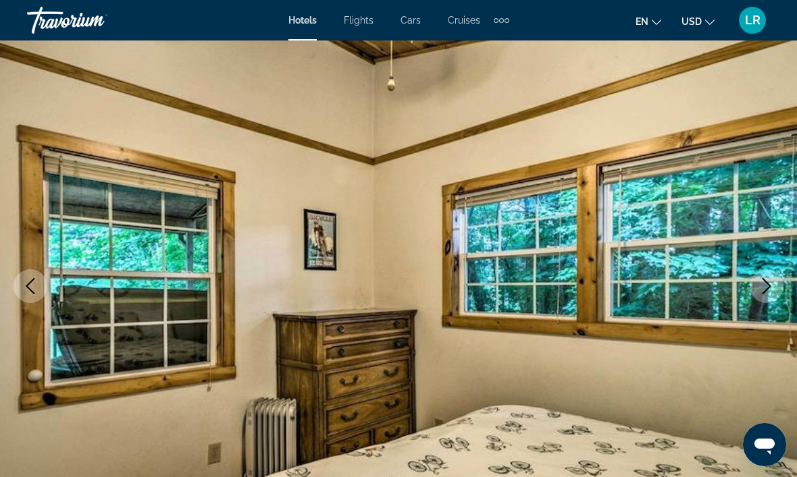
click at [752, 287] on button "Next image" at bounding box center [767, 286] width 34 height 34
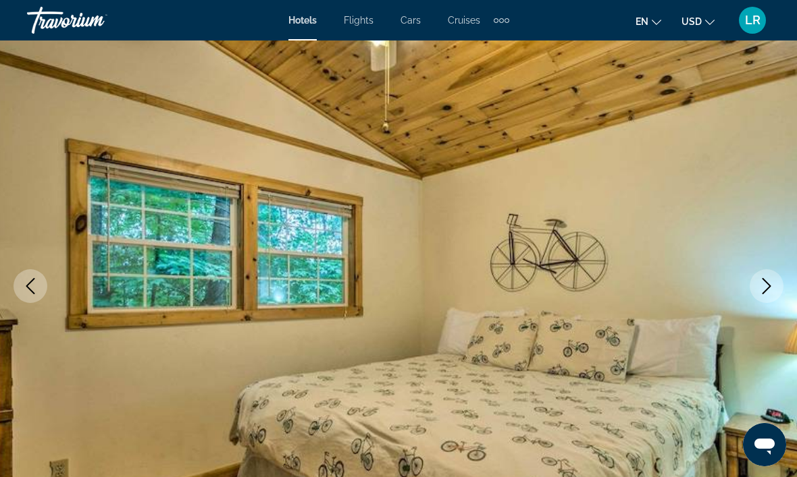
click at [752, 290] on button "Next image" at bounding box center [767, 286] width 34 height 34
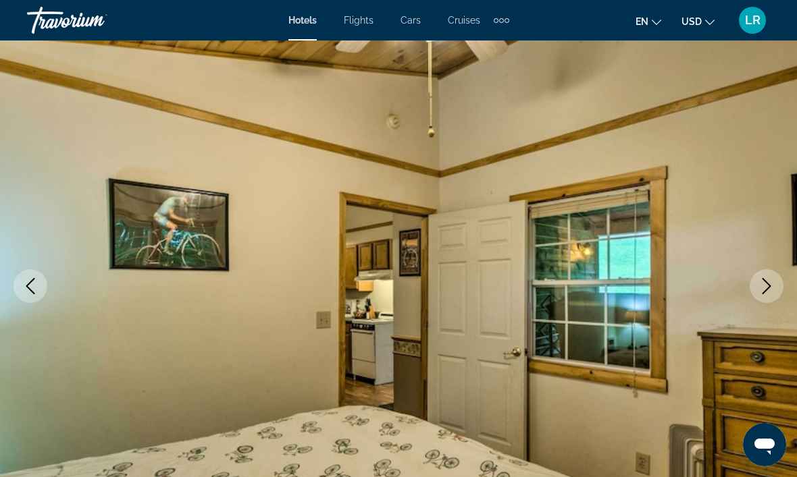
click at [747, 292] on img "Main content" at bounding box center [398, 286] width 797 height 641
click at [758, 283] on button "Next image" at bounding box center [767, 286] width 34 height 34
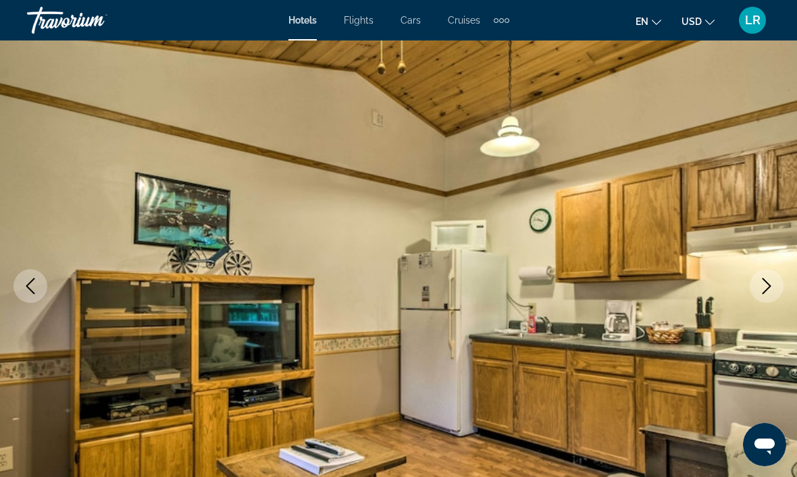
click at [756, 289] on button "Next image" at bounding box center [767, 286] width 34 height 34
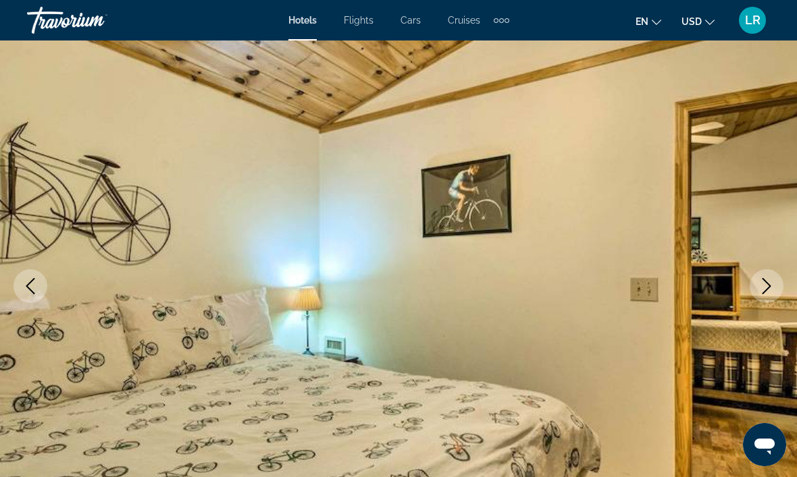
click at [759, 284] on icon "Next image" at bounding box center [766, 286] width 16 height 16
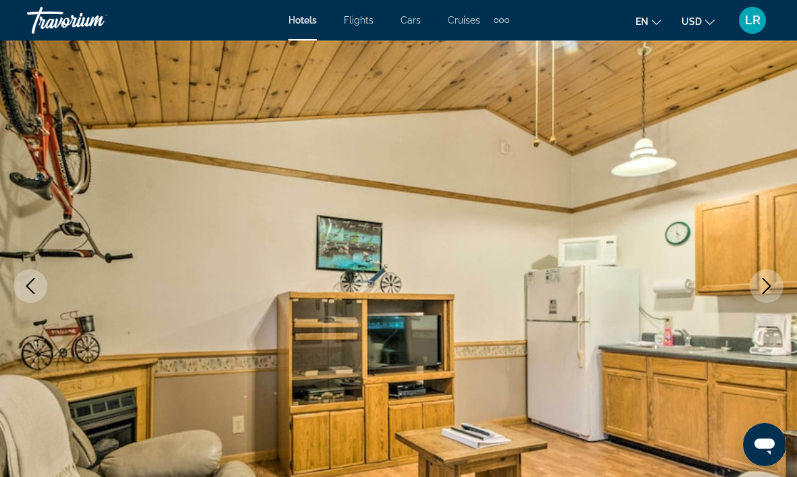
click at [754, 288] on button "Next image" at bounding box center [767, 286] width 34 height 34
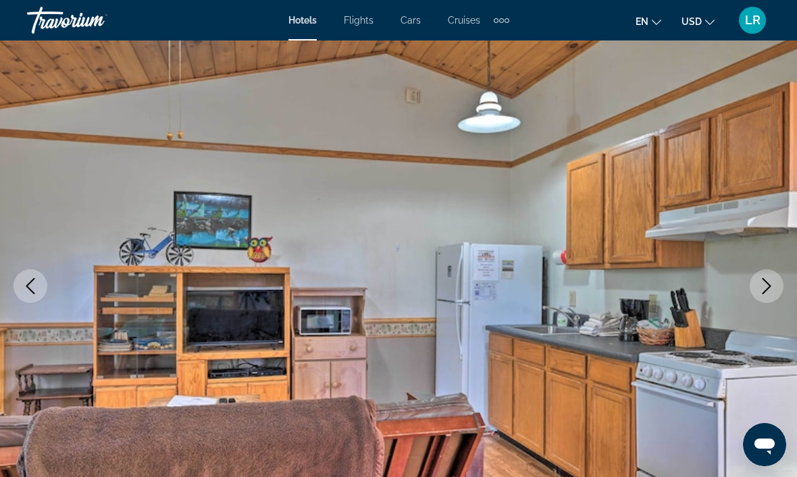
click at [769, 282] on icon "Next image" at bounding box center [766, 286] width 16 height 16
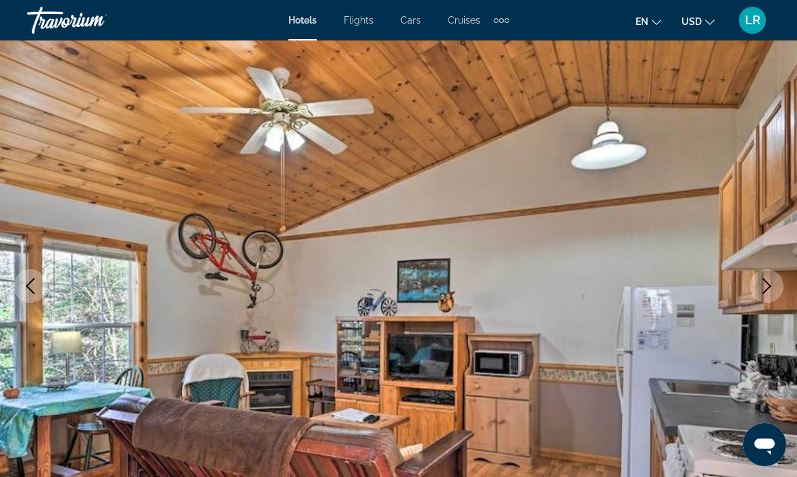
click at [764, 285] on icon "Next image" at bounding box center [766, 286] width 16 height 16
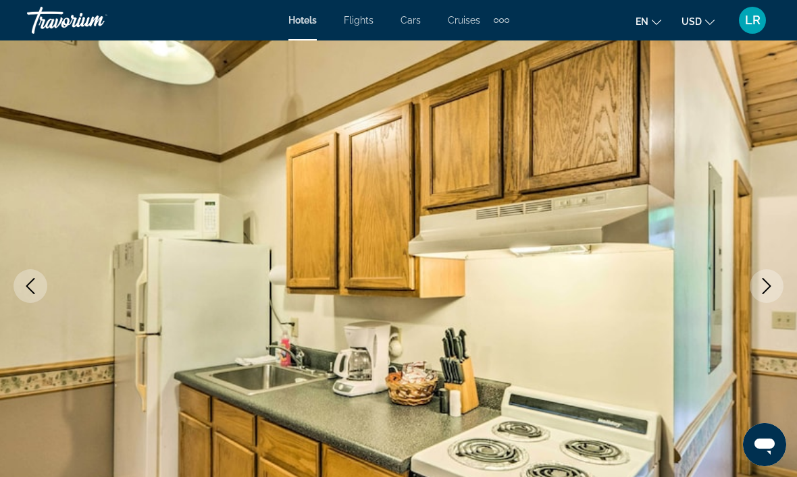
click at [764, 284] on icon "Next image" at bounding box center [766, 286] width 16 height 16
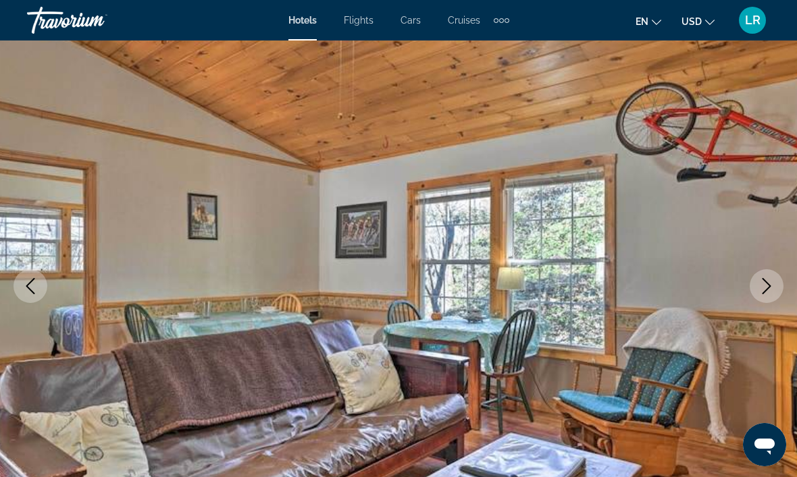
click at [767, 284] on icon "Next image" at bounding box center [766, 286] width 9 height 16
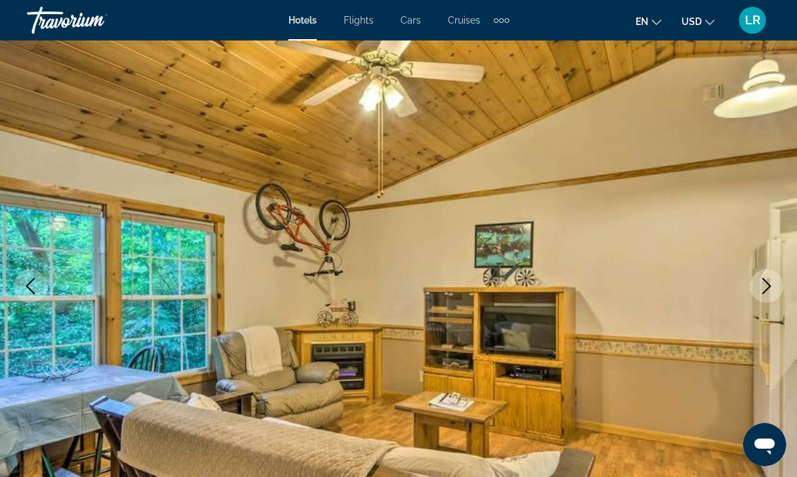
click at [766, 284] on icon "Next image" at bounding box center [766, 286] width 16 height 16
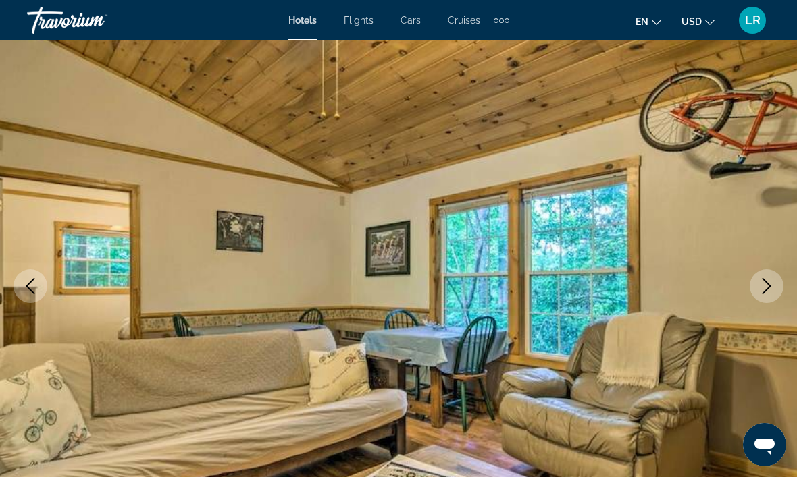
click at [772, 283] on icon "Next image" at bounding box center [766, 286] width 16 height 16
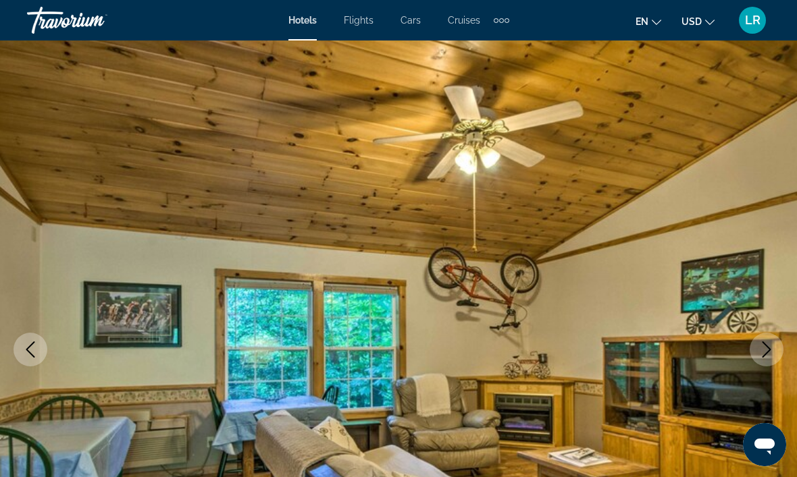
scroll to position [0, 0]
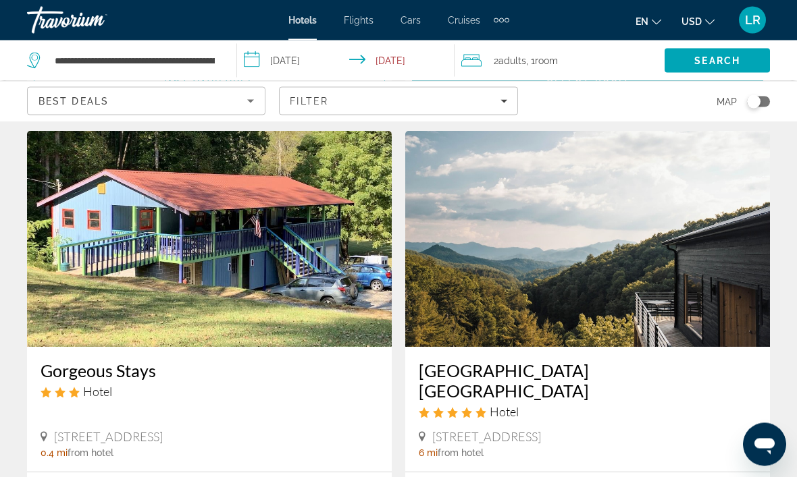
scroll to position [531, 0]
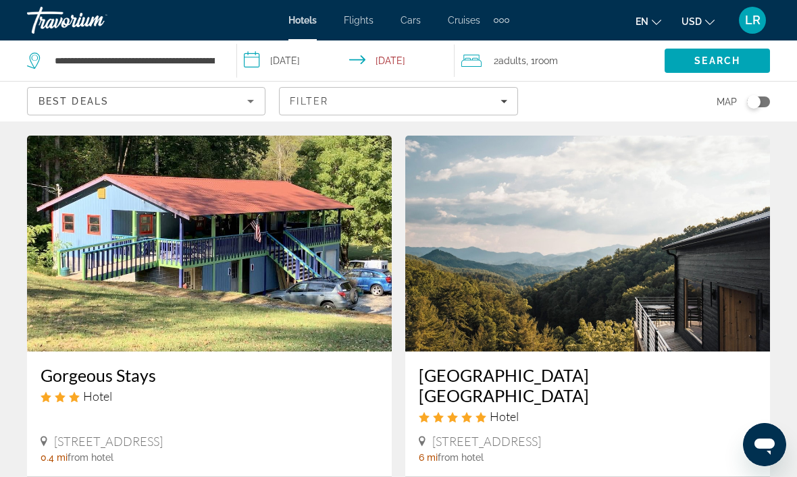
click at [708, 297] on img "Main content" at bounding box center [587, 244] width 365 height 216
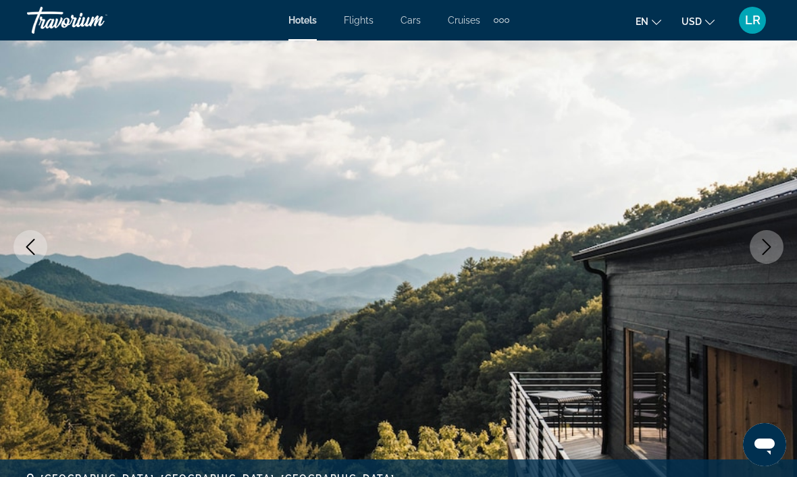
scroll to position [117, 0]
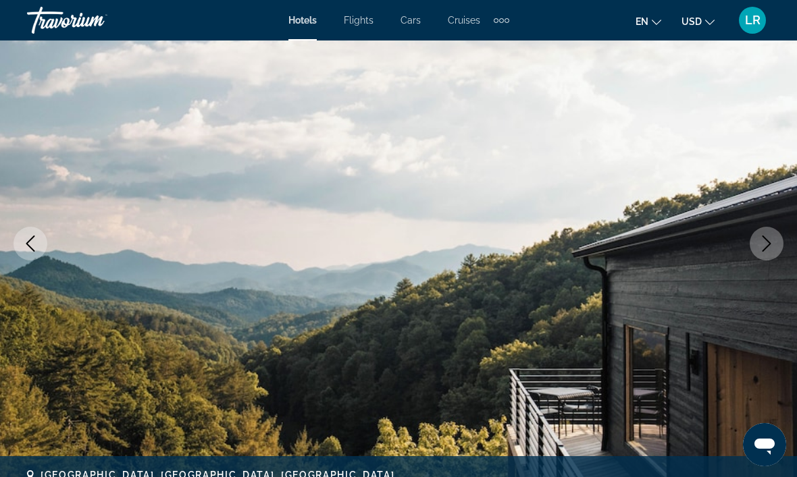
click at [770, 244] on icon "Next image" at bounding box center [766, 244] width 9 height 16
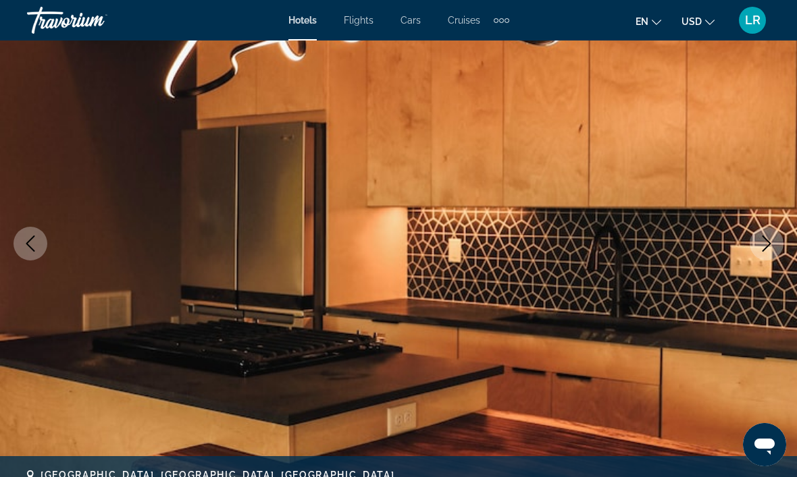
click at [761, 245] on icon "Next image" at bounding box center [766, 244] width 16 height 16
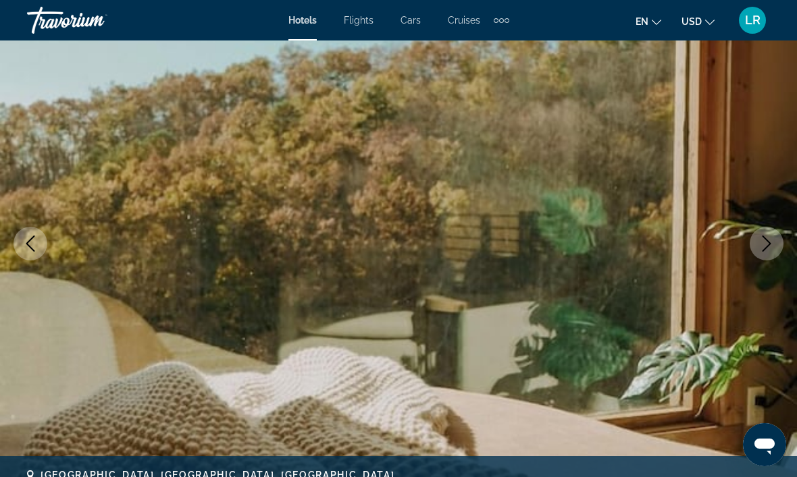
click at [750, 247] on button "Next image" at bounding box center [767, 244] width 34 height 34
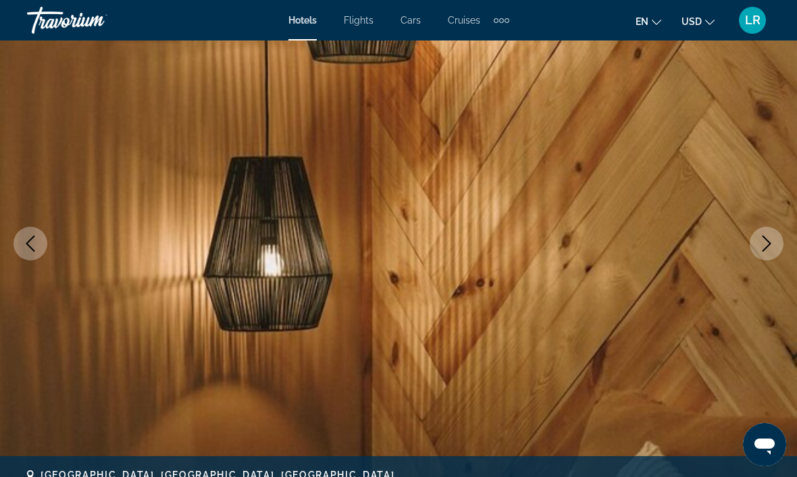
click at [756, 246] on button "Next image" at bounding box center [767, 244] width 34 height 34
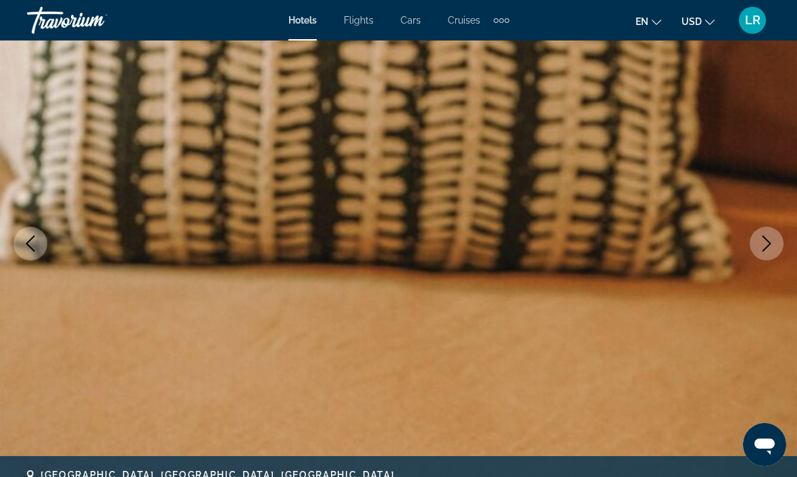
click at [757, 250] on button "Next image" at bounding box center [767, 244] width 34 height 34
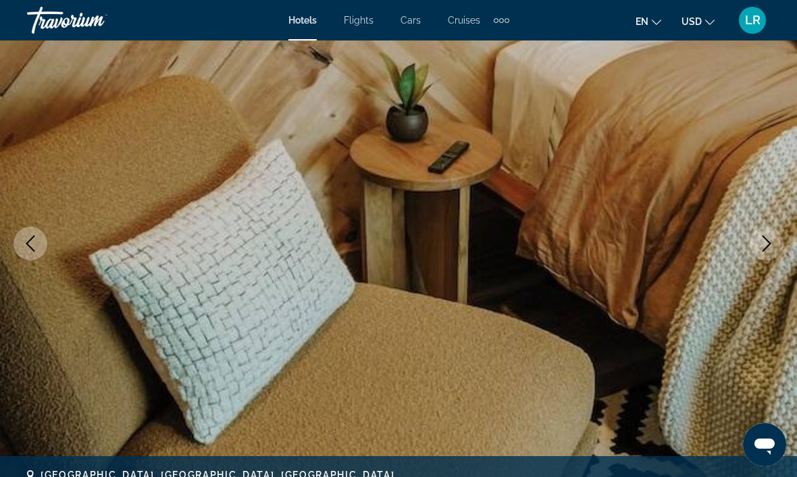
click at [756, 240] on button "Next image" at bounding box center [767, 244] width 34 height 34
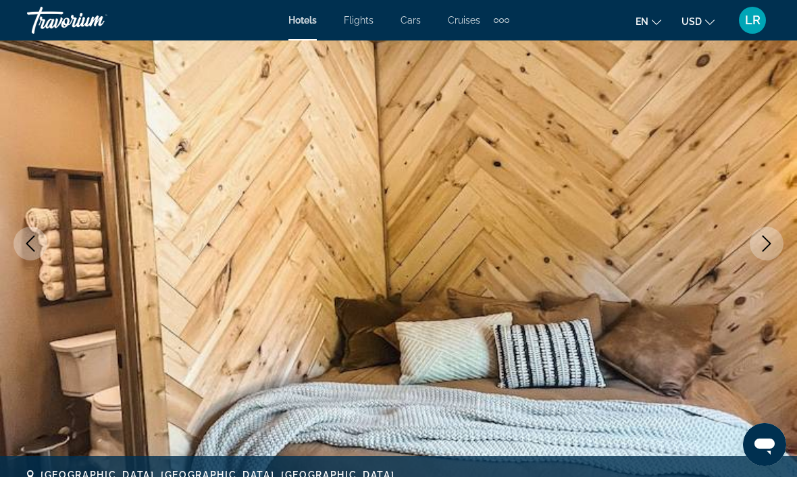
click at [756, 244] on button "Next image" at bounding box center [767, 244] width 34 height 34
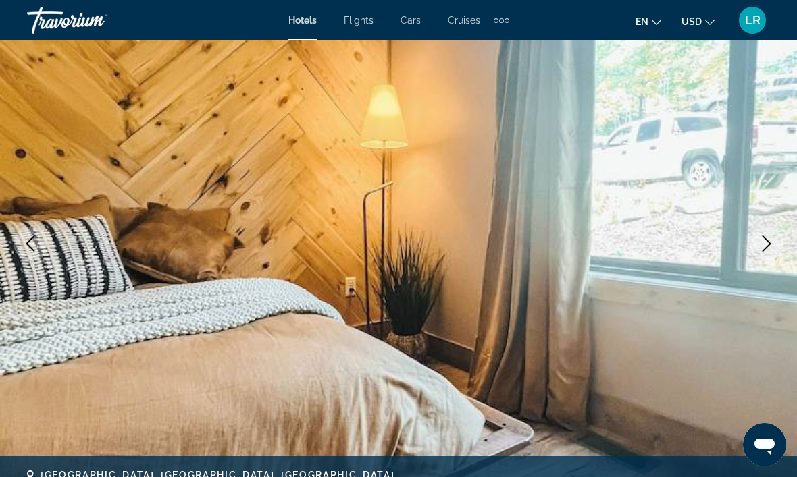
click at [755, 245] on button "Next image" at bounding box center [767, 244] width 34 height 34
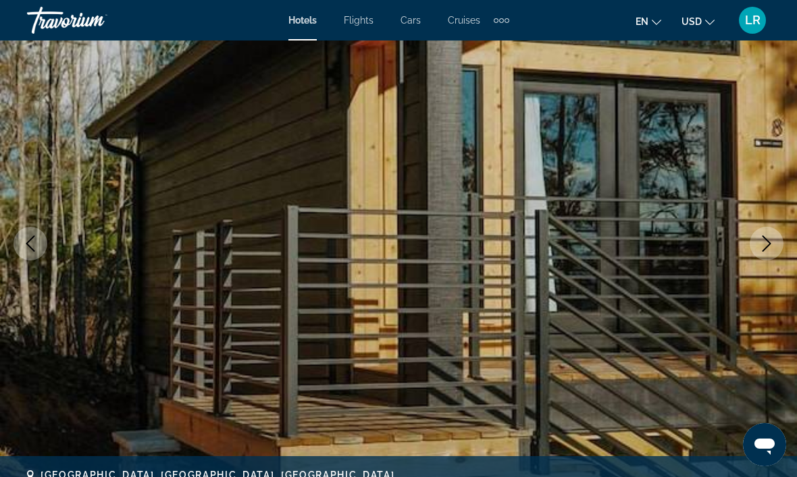
click at [756, 242] on button "Next image" at bounding box center [767, 244] width 34 height 34
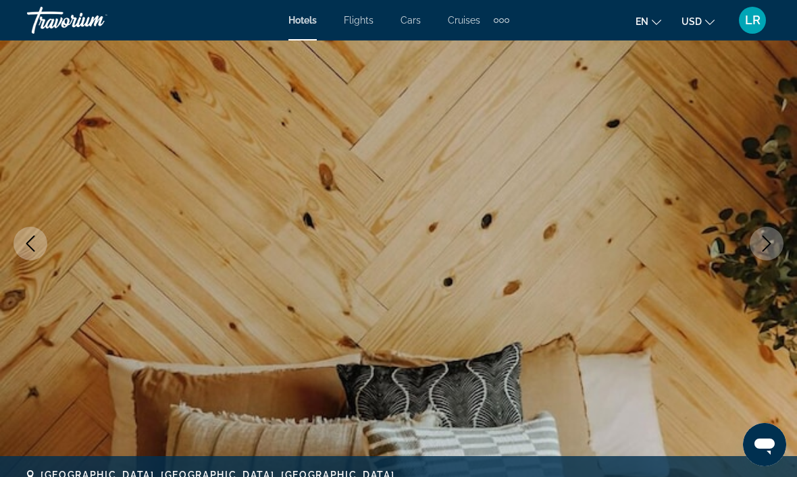
click at [755, 241] on button "Next image" at bounding box center [767, 244] width 34 height 34
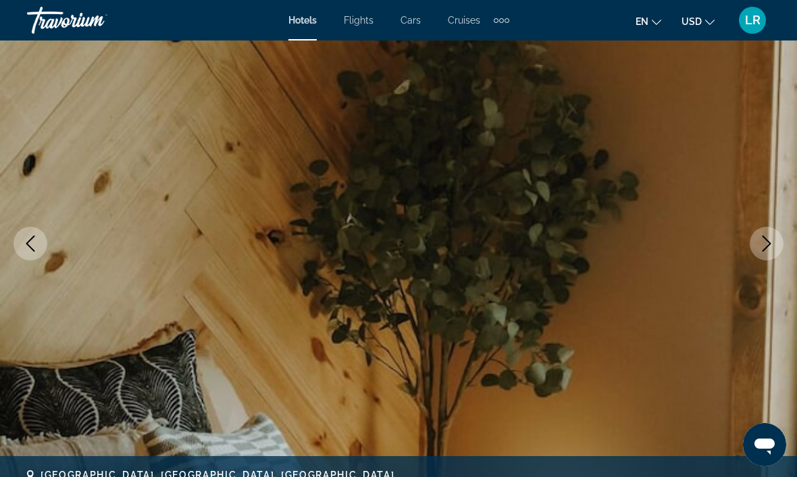
click at [753, 242] on button "Next image" at bounding box center [767, 244] width 34 height 34
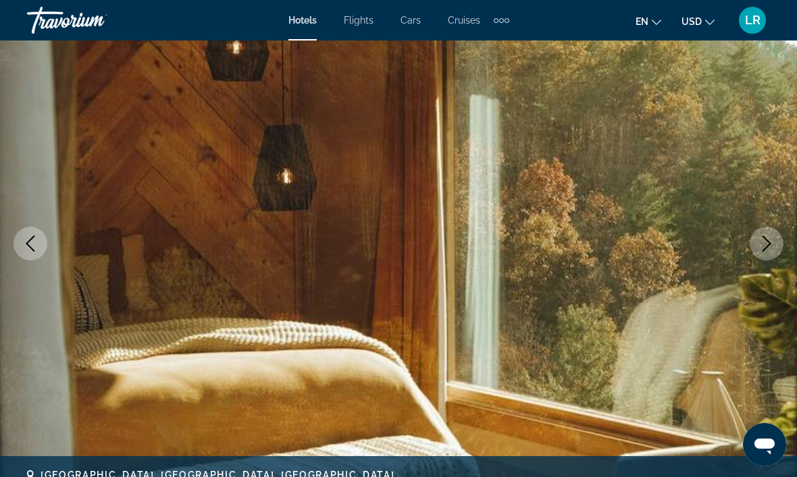
click at [751, 247] on button "Next image" at bounding box center [767, 244] width 34 height 34
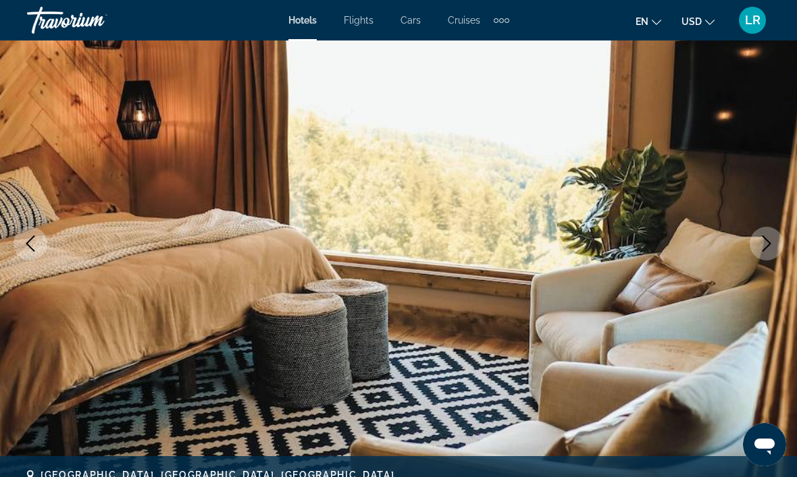
click at [752, 245] on button "Next image" at bounding box center [767, 244] width 34 height 34
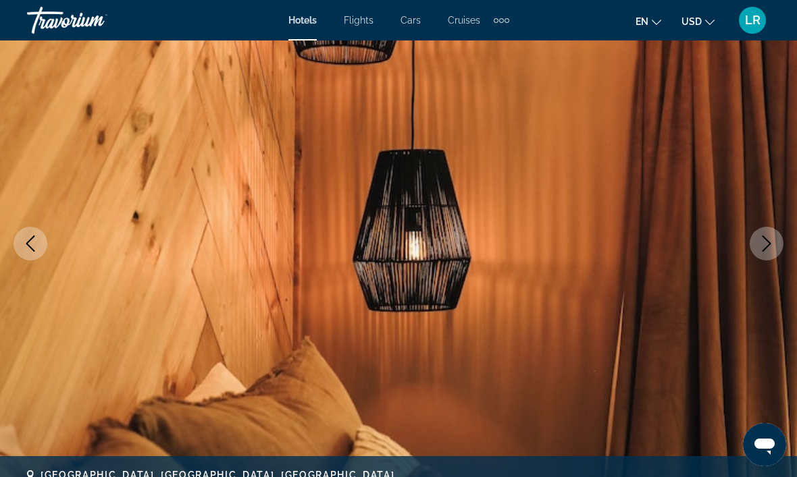
click at [752, 241] on button "Next image" at bounding box center [767, 244] width 34 height 34
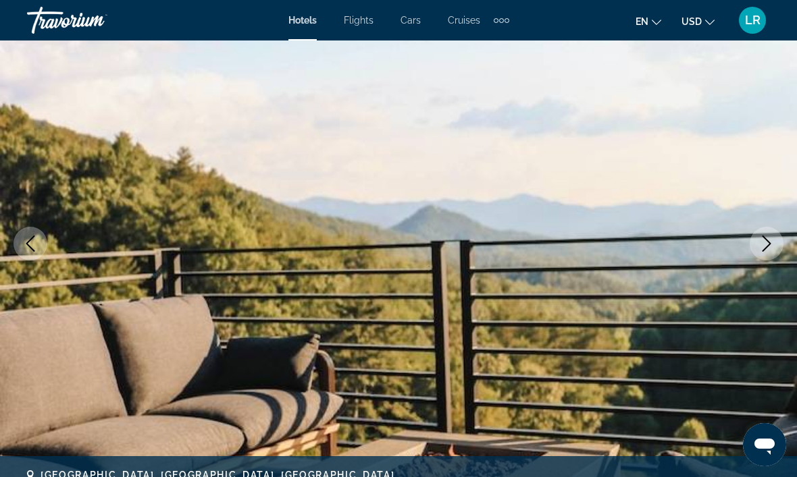
click at [764, 240] on icon "Next image" at bounding box center [766, 244] width 16 height 16
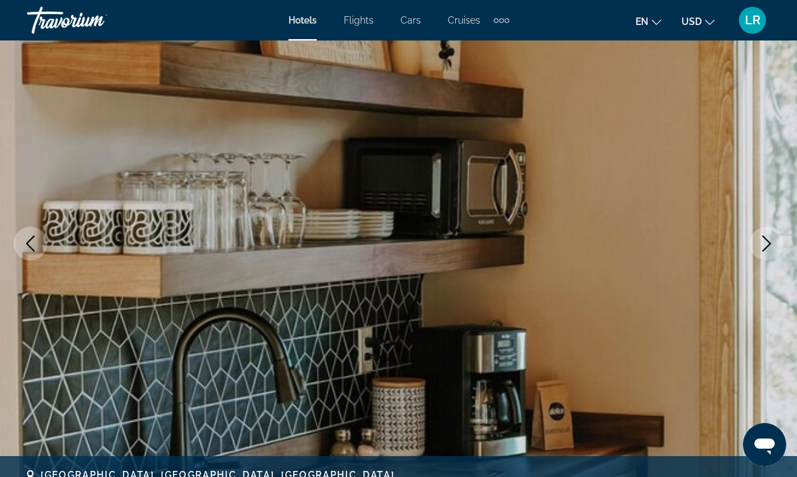
click at [754, 244] on button "Next image" at bounding box center [767, 244] width 34 height 34
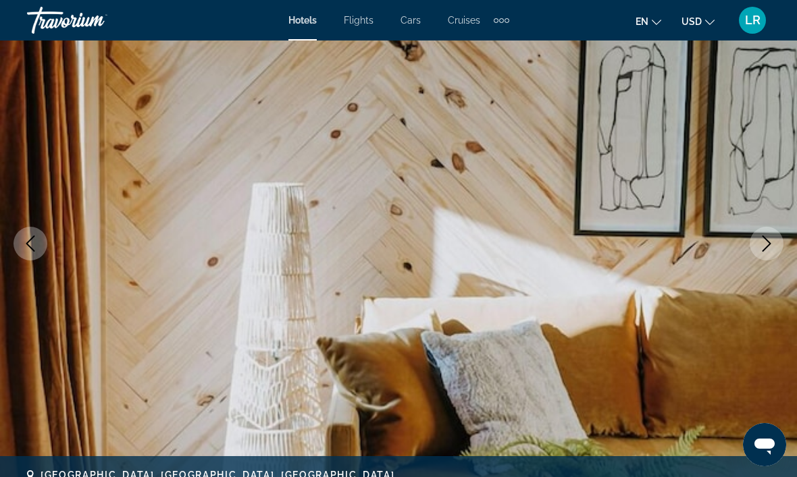
click at [754, 243] on button "Next image" at bounding box center [767, 244] width 34 height 34
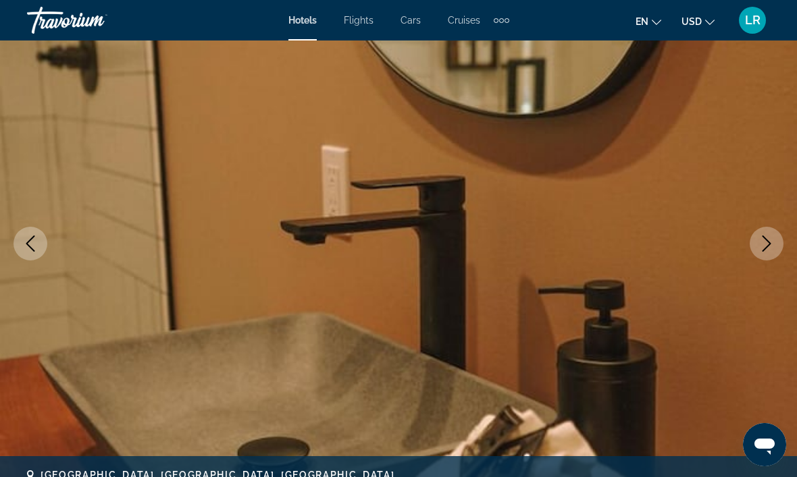
click at [759, 244] on icon "Next image" at bounding box center [766, 244] width 16 height 16
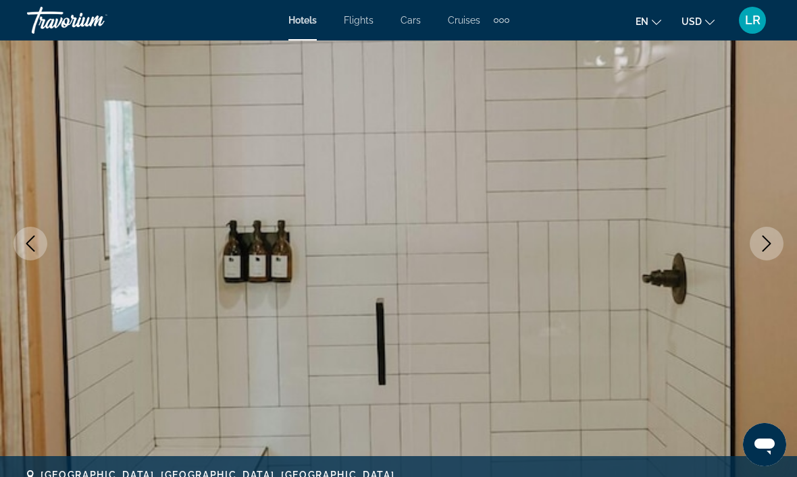
click at [753, 245] on button "Next image" at bounding box center [767, 244] width 34 height 34
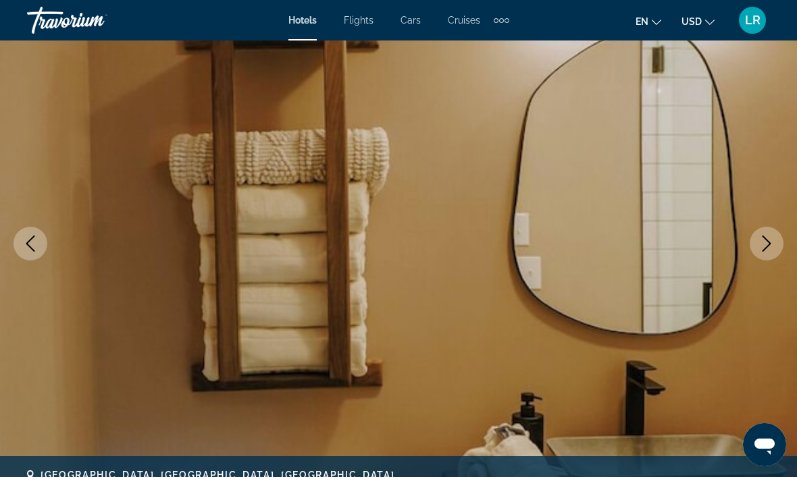
click at [756, 245] on button "Next image" at bounding box center [767, 244] width 34 height 34
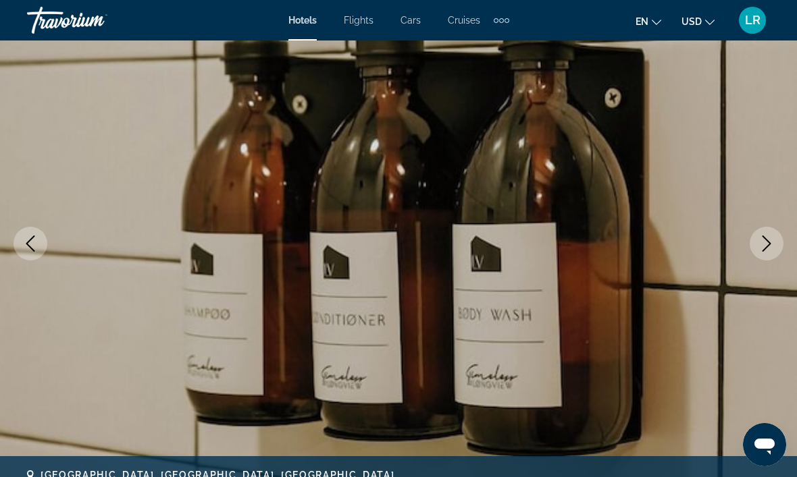
click at [764, 244] on icon "Next image" at bounding box center [766, 244] width 16 height 16
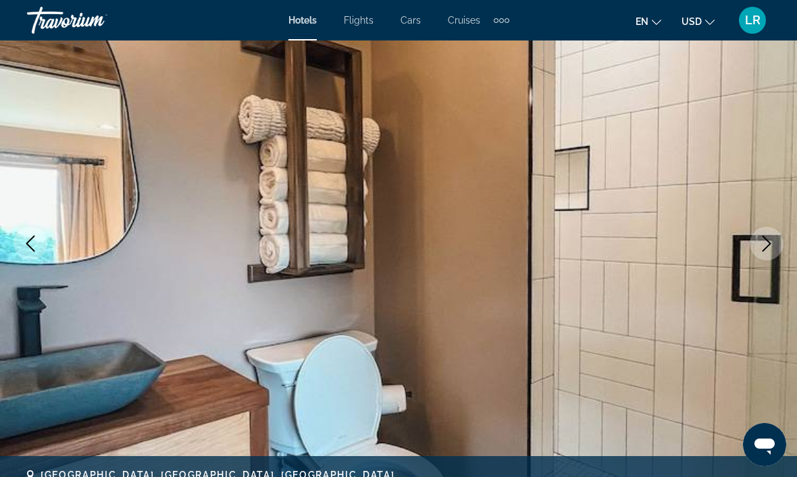
click at [762, 237] on icon "Next image" at bounding box center [766, 244] width 16 height 16
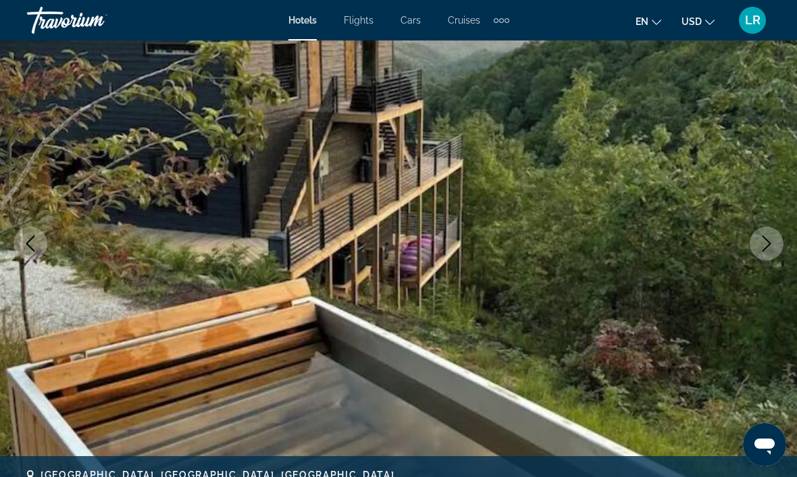
click at [764, 240] on icon "Next image" at bounding box center [766, 244] width 16 height 16
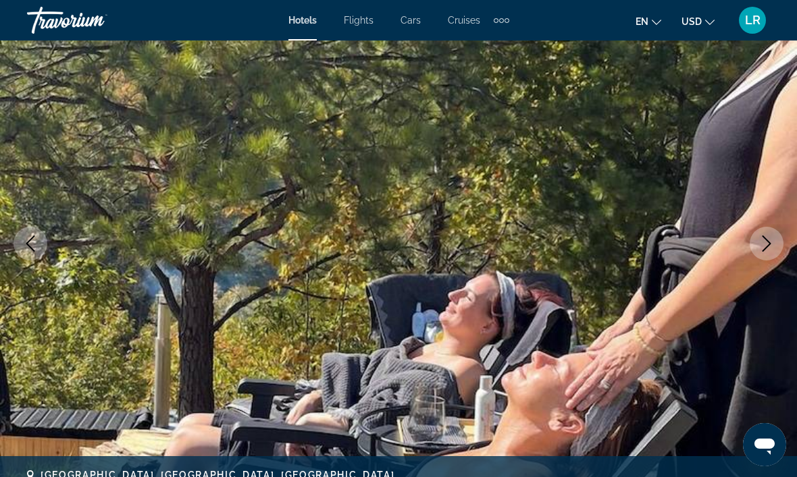
click at [760, 244] on icon "Next image" at bounding box center [766, 244] width 16 height 16
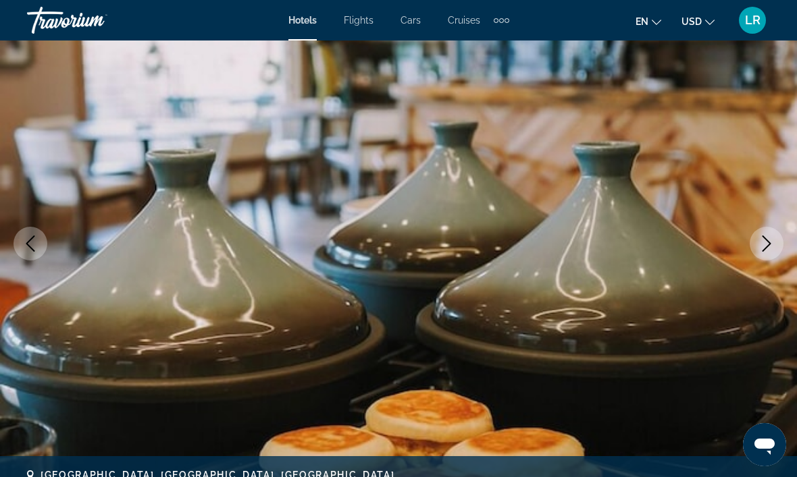
scroll to position [118, 0]
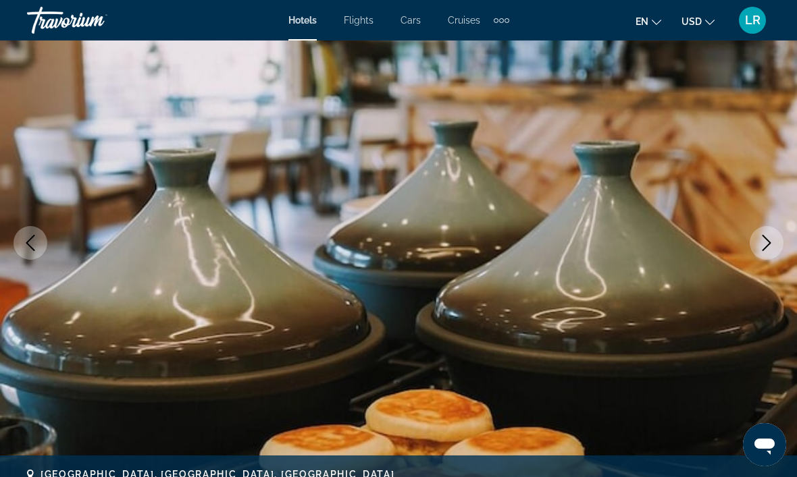
click at [761, 232] on button "Next image" at bounding box center [767, 243] width 34 height 34
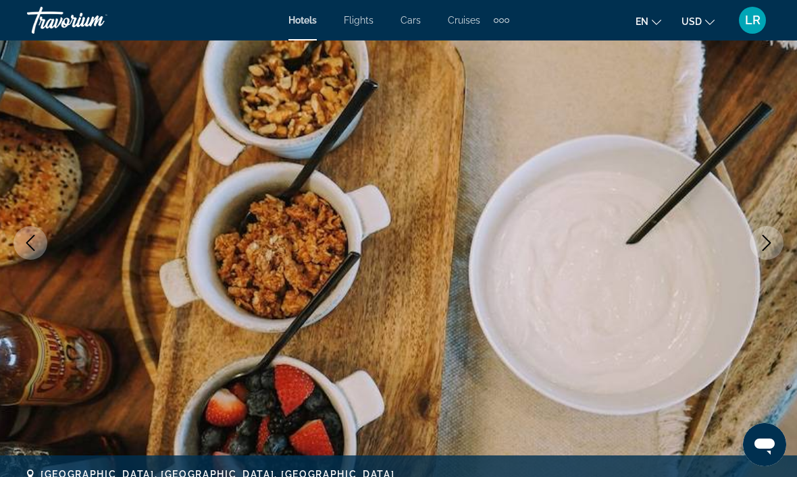
click at [762, 242] on icon "Next image" at bounding box center [766, 243] width 16 height 16
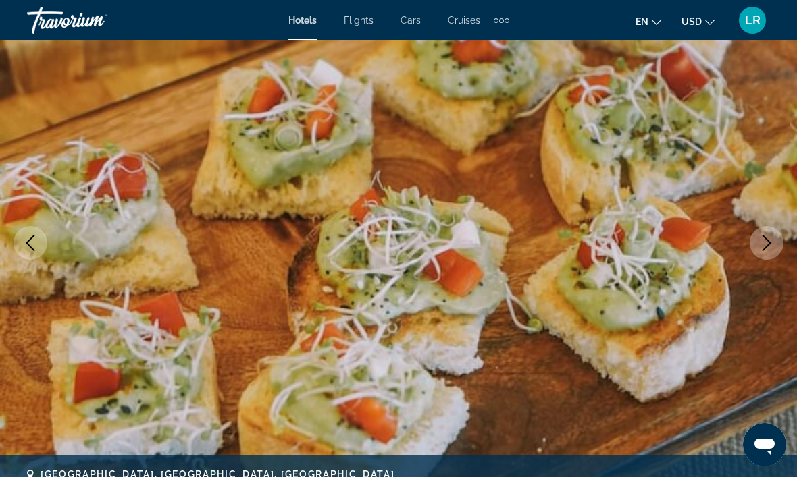
click at [764, 239] on icon "Next image" at bounding box center [766, 243] width 16 height 16
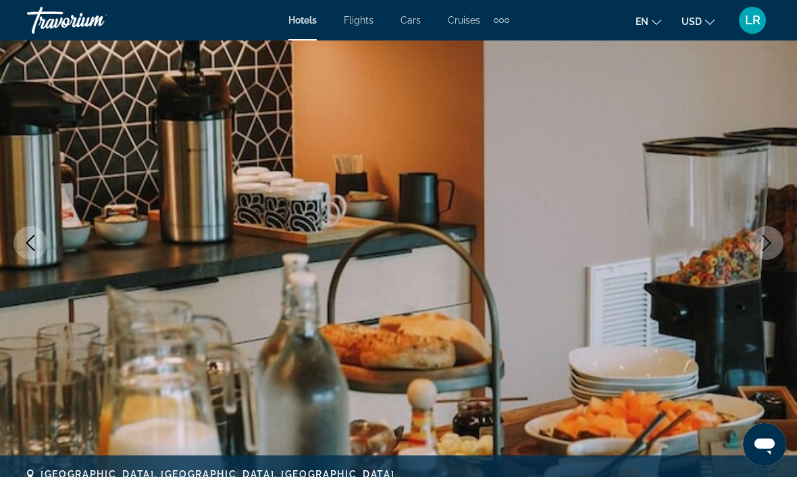
click at [758, 240] on icon "Next image" at bounding box center [766, 243] width 16 height 16
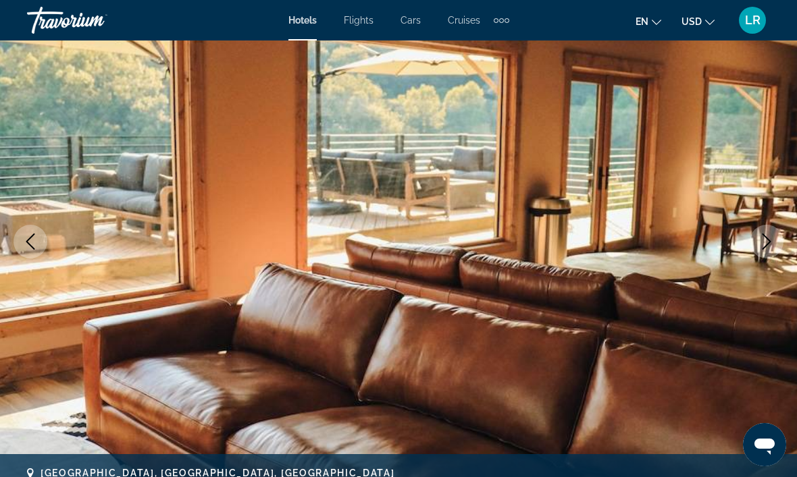
scroll to position [122, 0]
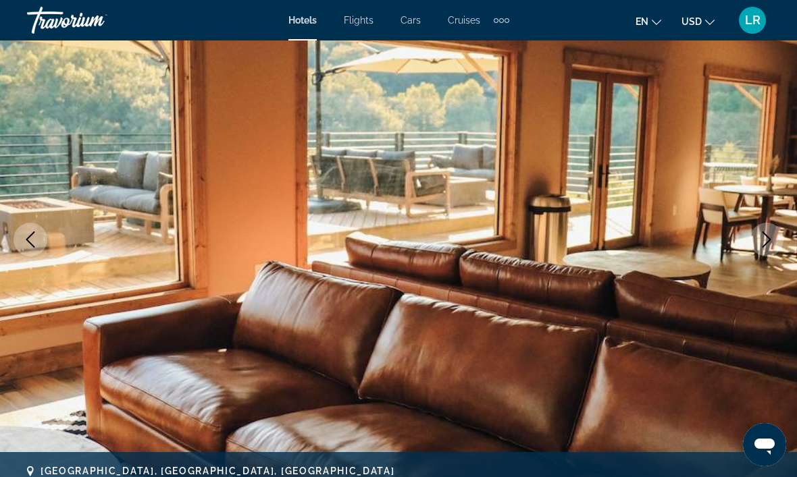
click at [771, 226] on button "Next image" at bounding box center [767, 240] width 34 height 34
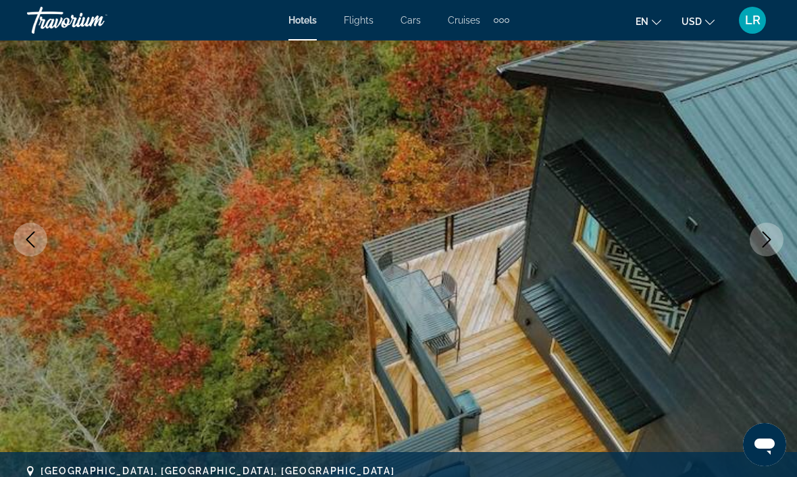
click at [757, 239] on button "Next image" at bounding box center [767, 240] width 34 height 34
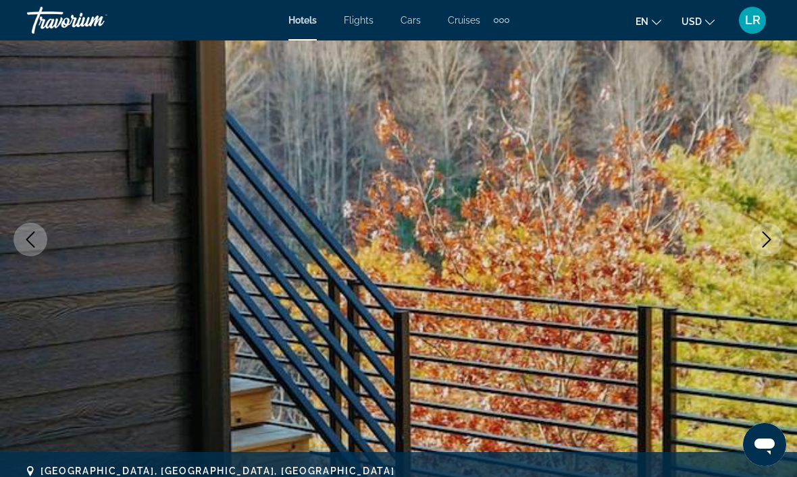
click at [761, 235] on icon "Next image" at bounding box center [766, 240] width 16 height 16
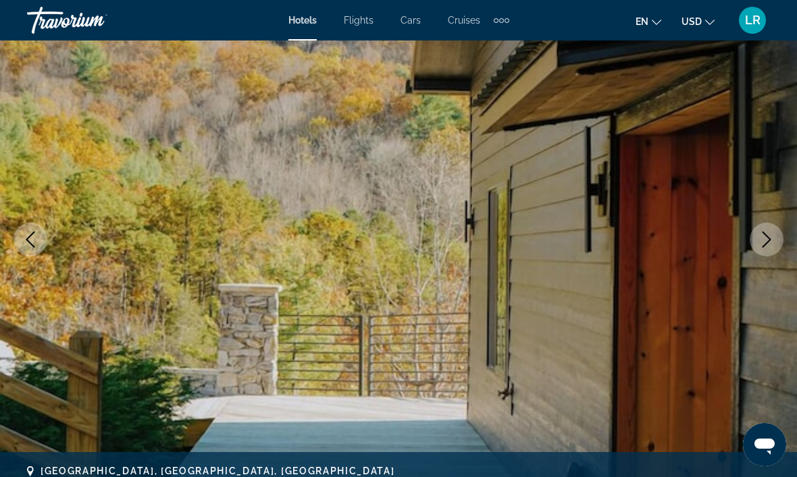
click at [760, 236] on icon "Next image" at bounding box center [766, 240] width 16 height 16
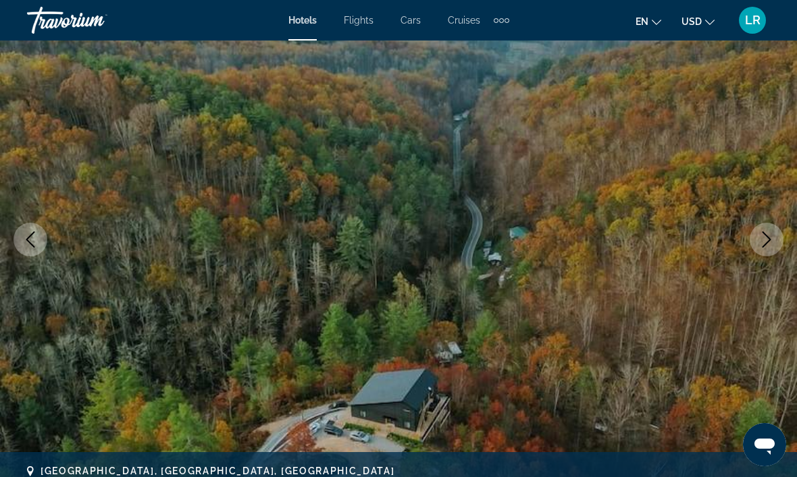
click at [769, 239] on icon "Next image" at bounding box center [766, 240] width 9 height 16
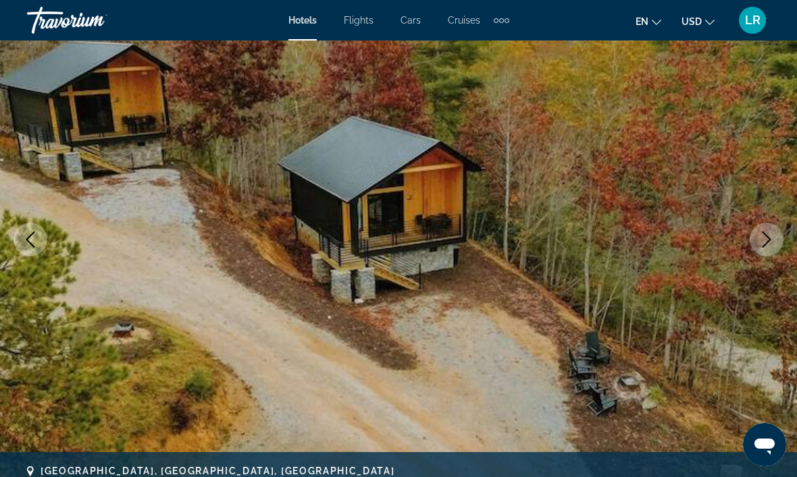
click at [769, 242] on icon "Next image" at bounding box center [766, 240] width 16 height 16
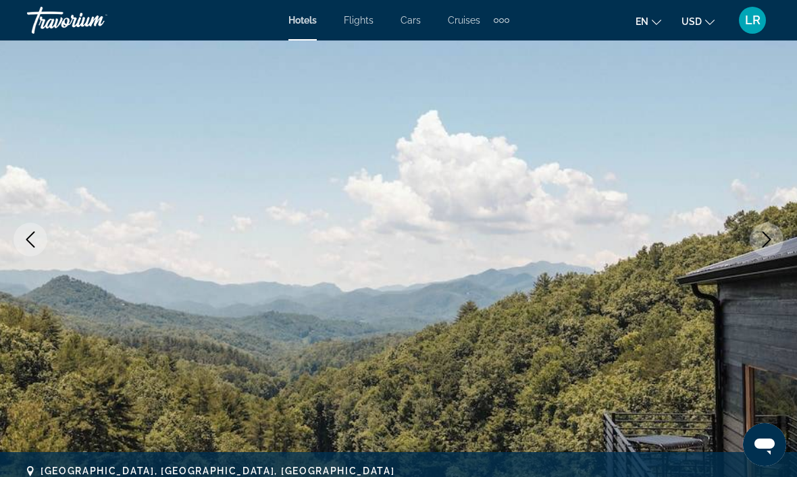
click at [774, 234] on icon "Next image" at bounding box center [766, 240] width 16 height 16
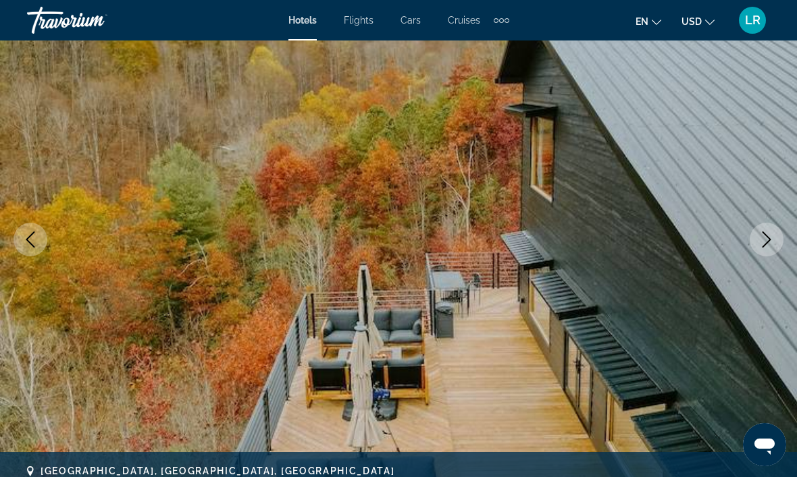
click at [763, 241] on icon "Next image" at bounding box center [766, 240] width 16 height 16
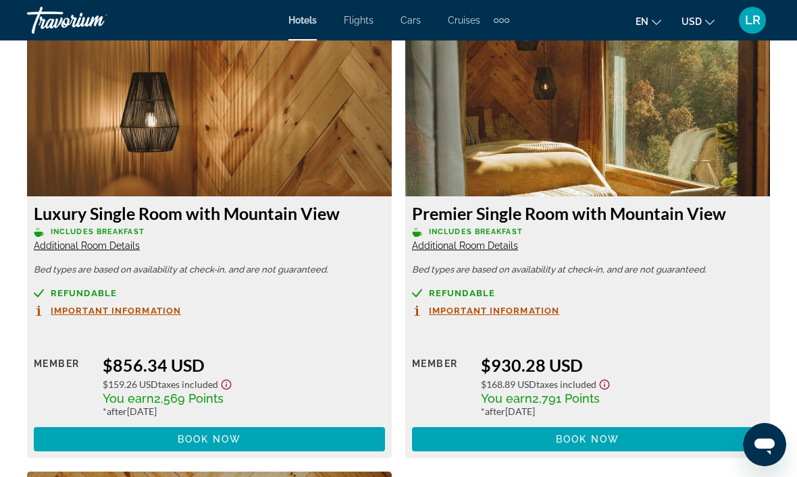
scroll to position [2124, 0]
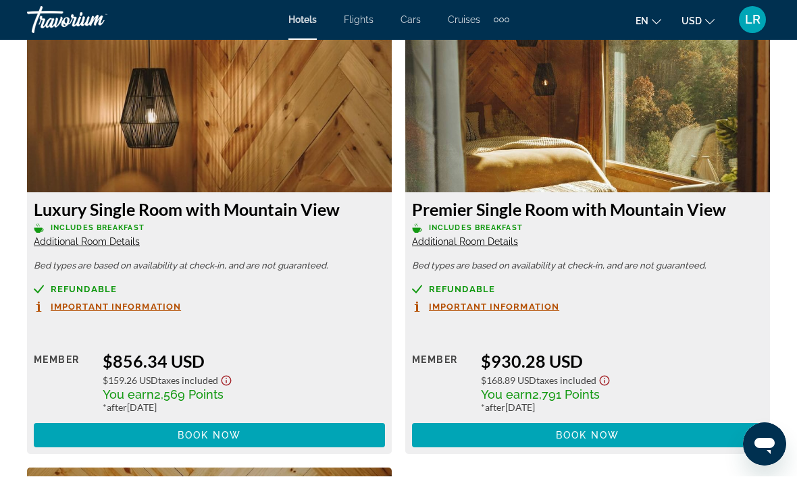
click at [104, 238] on span "Additional Room Details" at bounding box center [87, 242] width 106 height 11
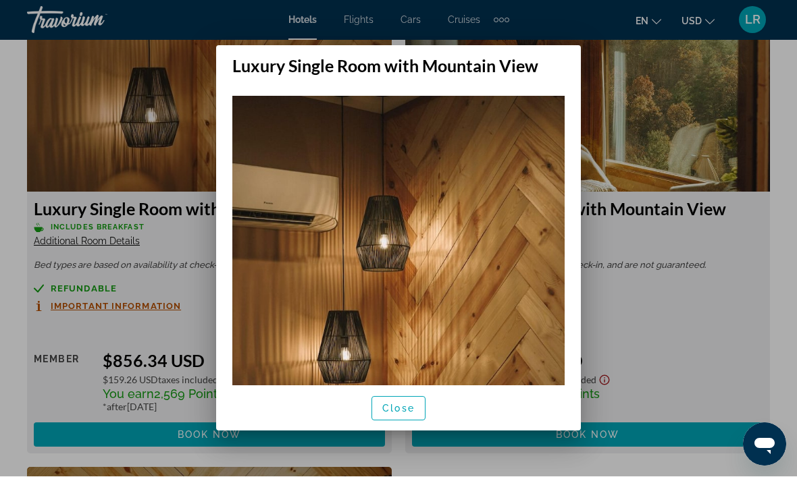
scroll to position [0, 0]
click at [421, 417] on span "button" at bounding box center [398, 409] width 53 height 32
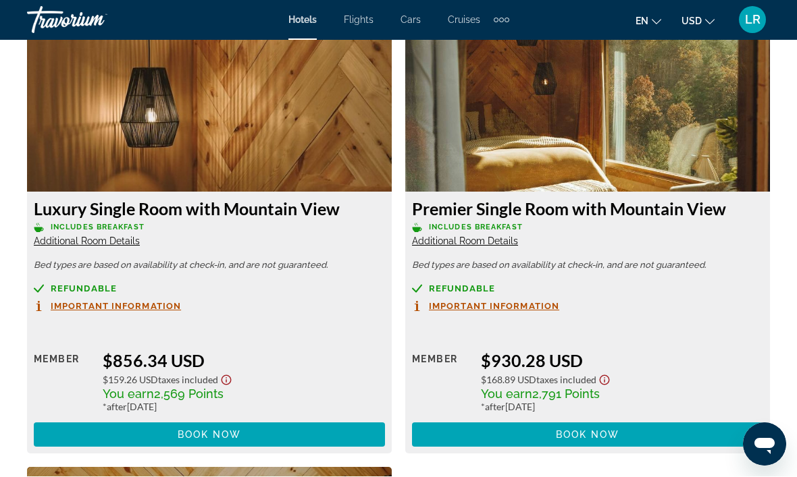
scroll to position [2124, 0]
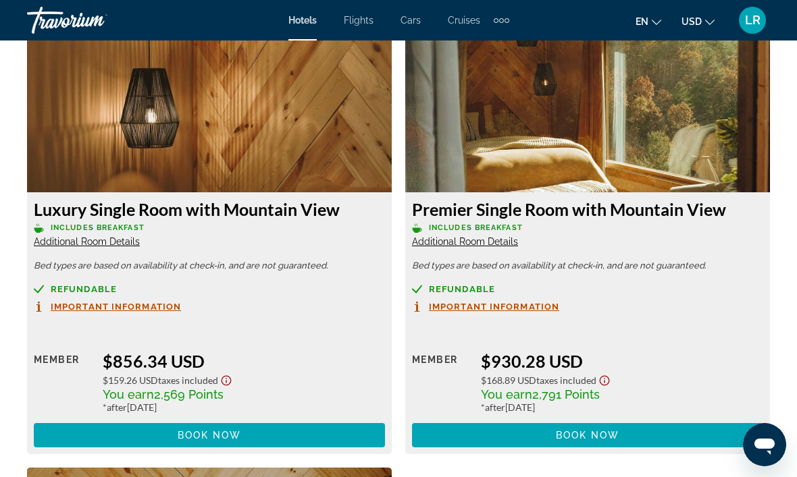
click at [502, 246] on span "Additional Room Details" at bounding box center [465, 241] width 106 height 11
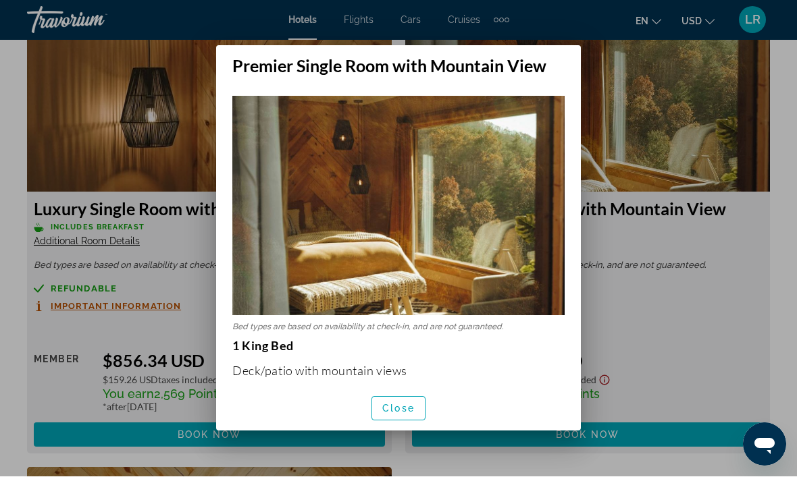
scroll to position [0, 0]
click at [425, 419] on span "button" at bounding box center [398, 409] width 53 height 32
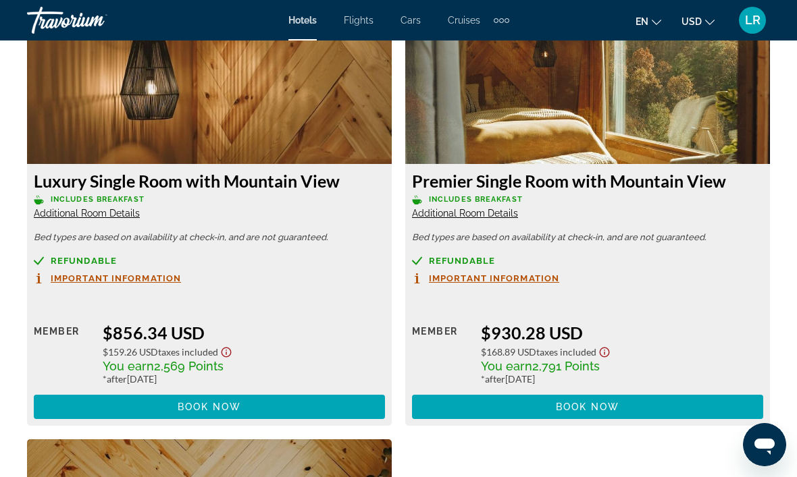
scroll to position [2153, 0]
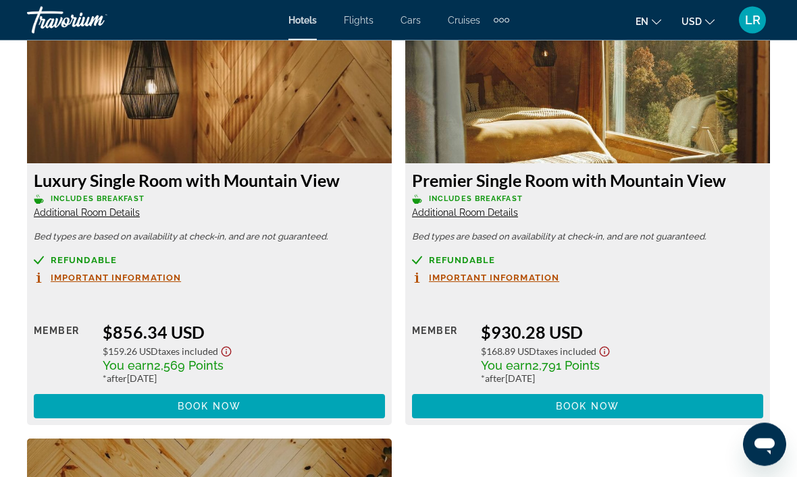
click at [524, 277] on span "Important Information" at bounding box center [494, 278] width 130 height 9
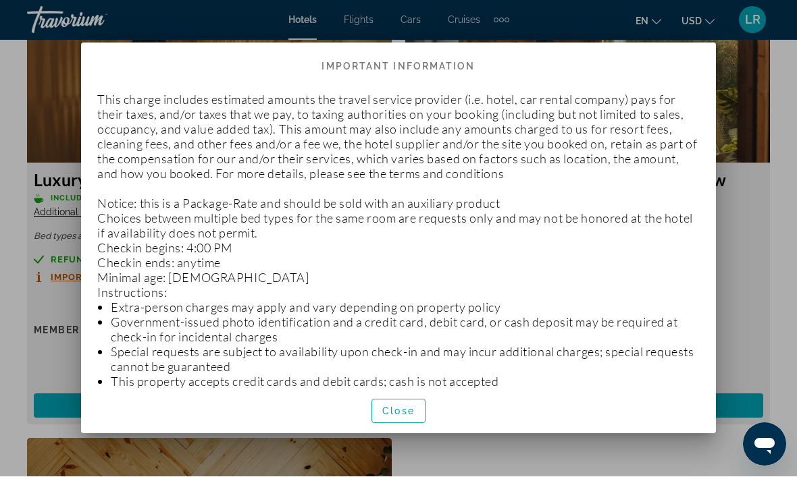
scroll to position [0, 0]
click at [408, 417] on span "Close" at bounding box center [398, 412] width 32 height 11
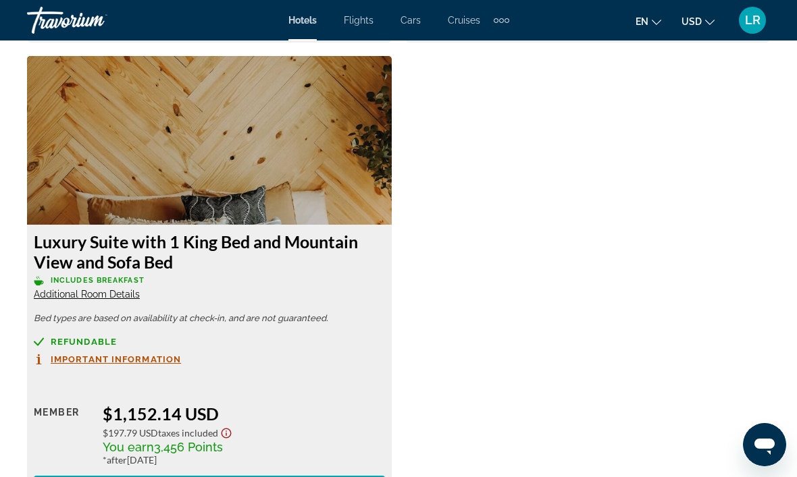
scroll to position [2536, 0]
click at [122, 294] on span "Additional Room Details" at bounding box center [87, 295] width 106 height 11
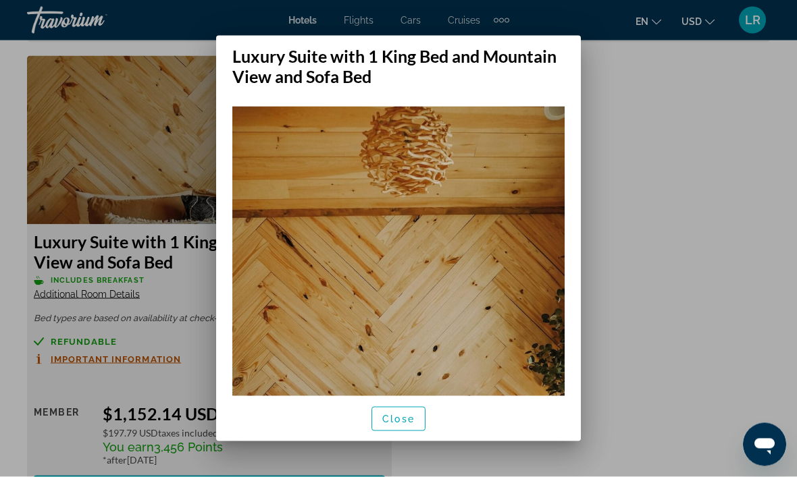
scroll to position [0, 0]
click at [421, 435] on span "button" at bounding box center [398, 419] width 53 height 32
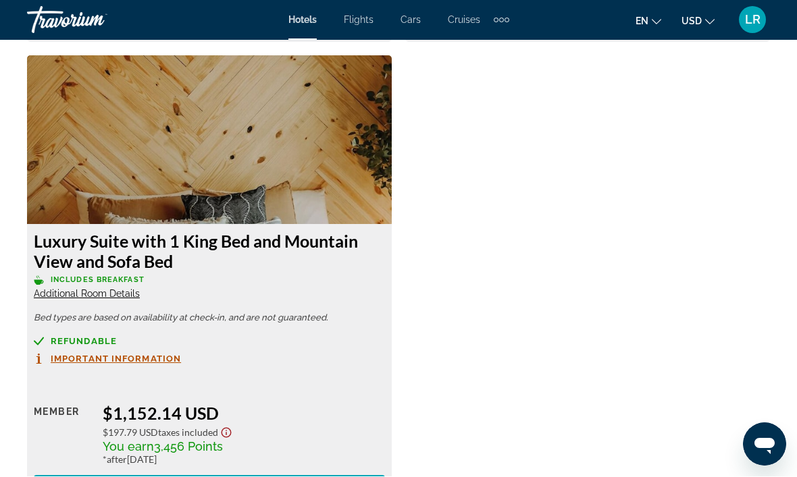
scroll to position [2536, 0]
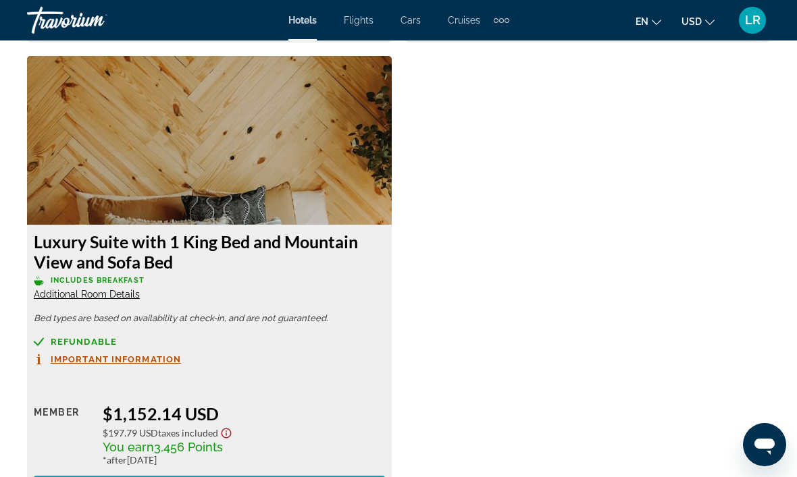
click at [161, 355] on span "Important Information" at bounding box center [116, 359] width 130 height 9
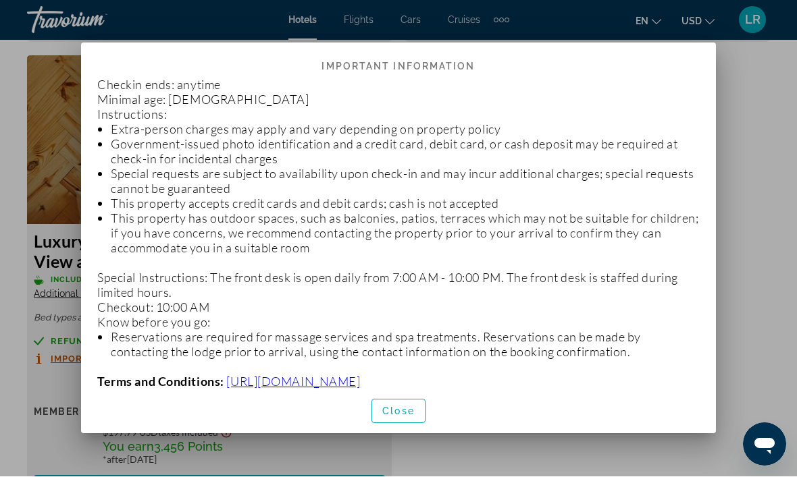
scroll to position [178, 0]
click at [409, 417] on span "Close" at bounding box center [398, 412] width 32 height 11
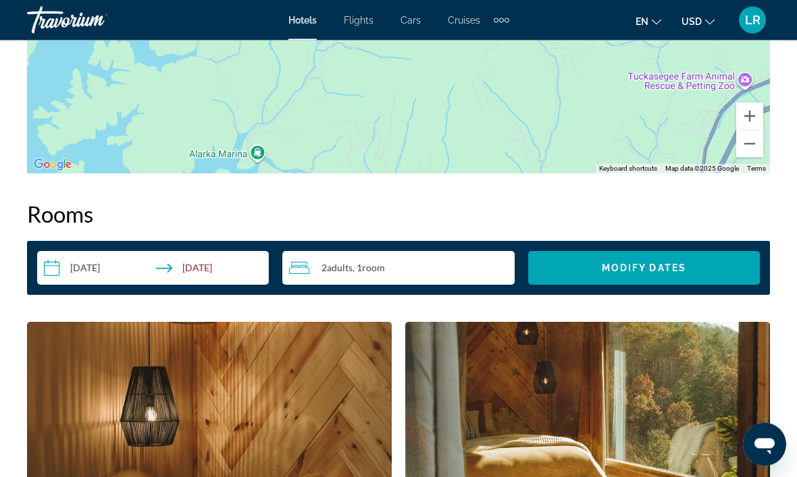
scroll to position [1775, 0]
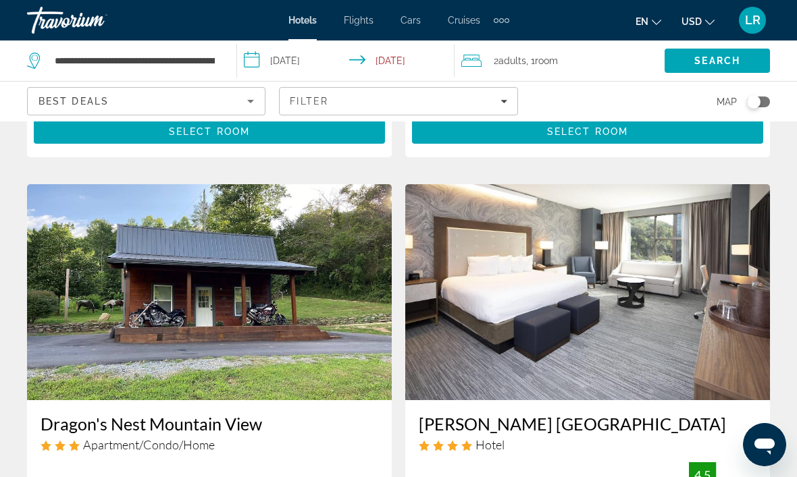
scroll to position [2380, 0]
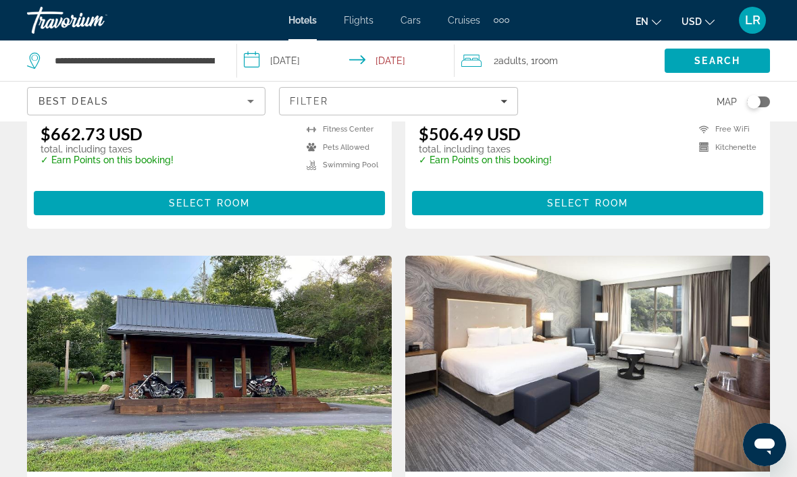
click at [674, 354] on img "Main content" at bounding box center [587, 364] width 365 height 216
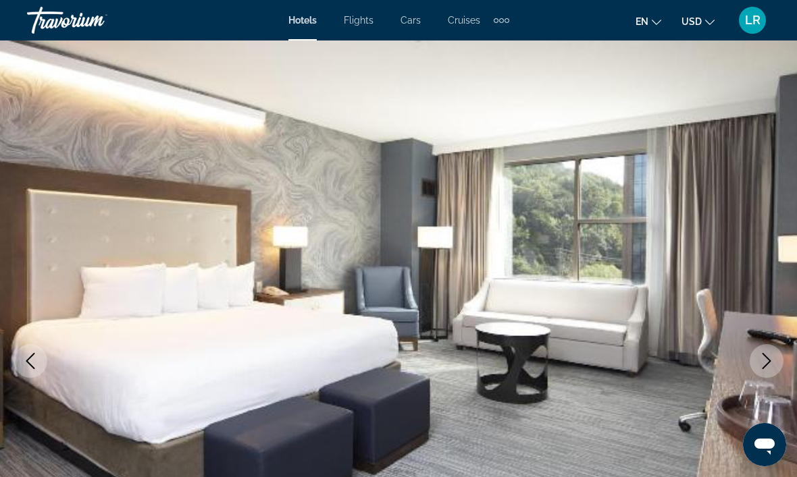
click at [773, 360] on icon "Next image" at bounding box center [766, 361] width 16 height 16
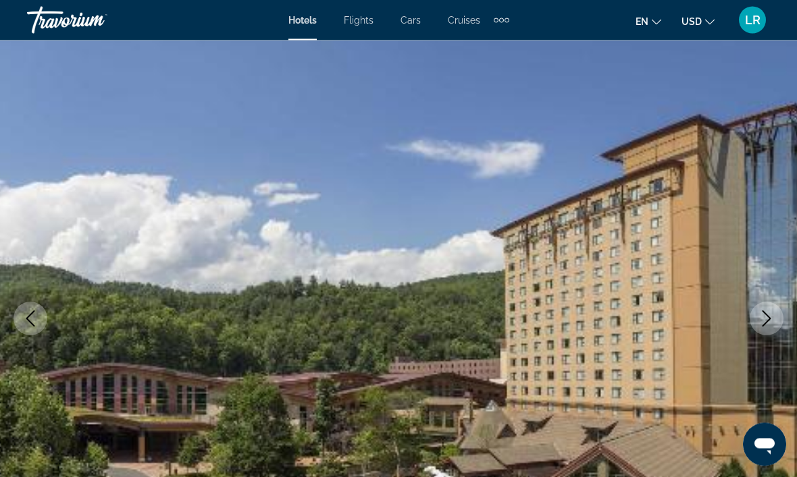
scroll to position [44, 0]
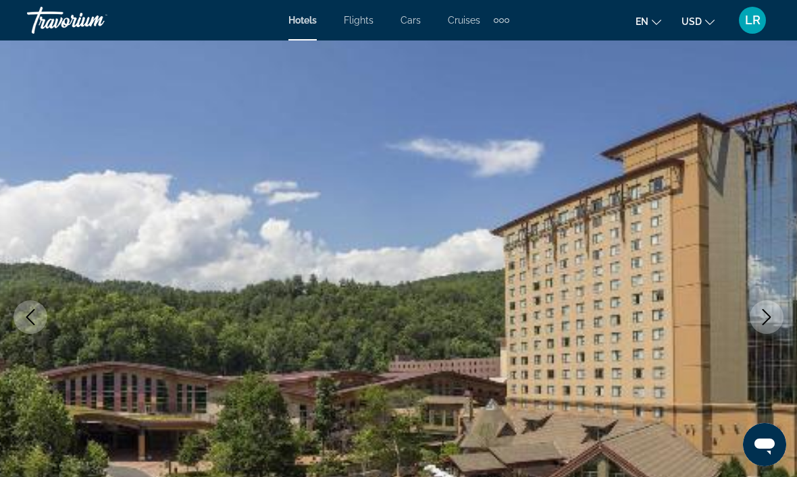
click at [767, 320] on icon "Next image" at bounding box center [766, 317] width 9 height 16
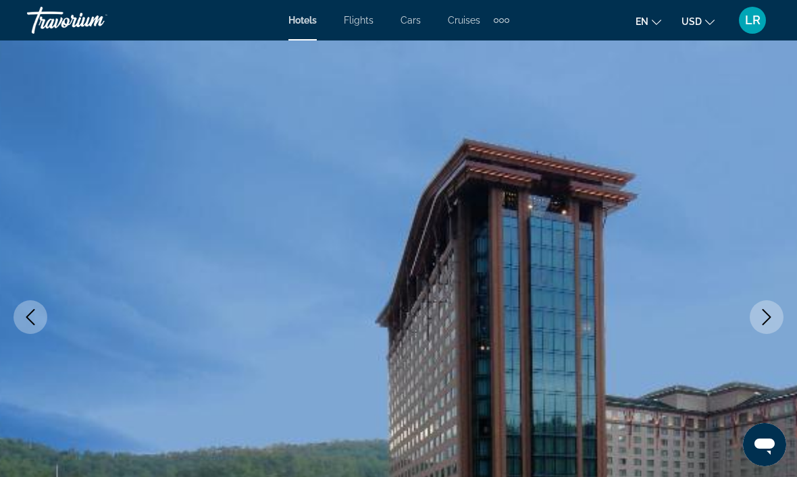
click at [768, 320] on icon "Next image" at bounding box center [766, 317] width 9 height 16
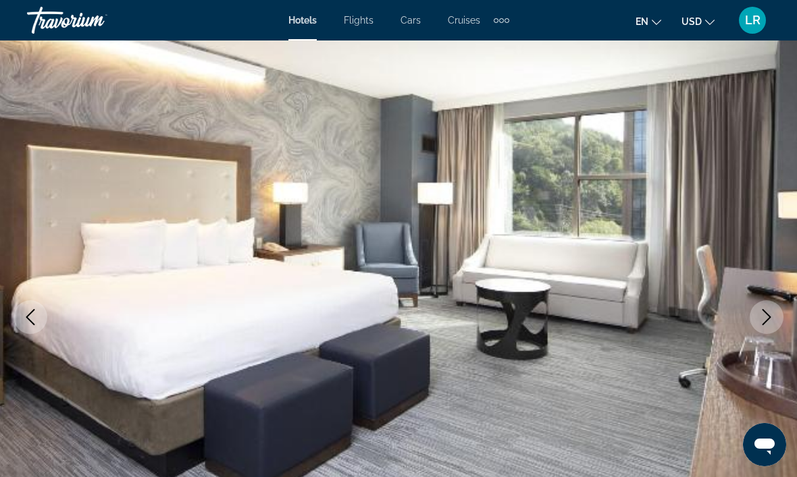
click at [770, 318] on icon "Next image" at bounding box center [766, 317] width 9 height 16
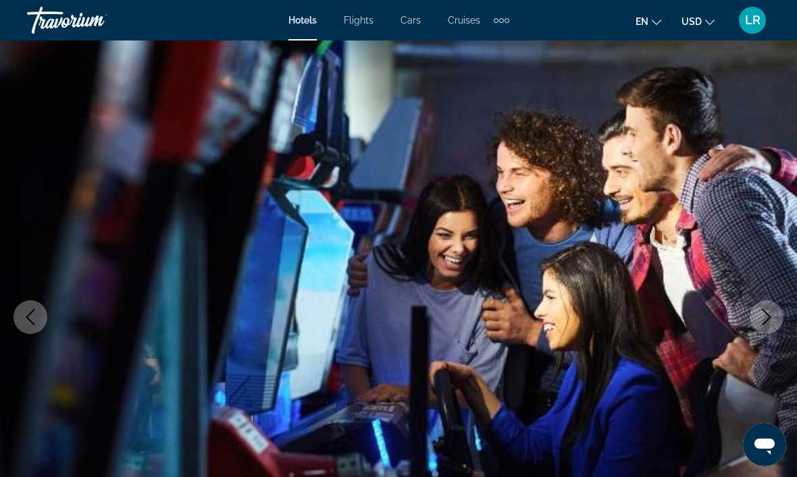
click at [765, 320] on icon "Next image" at bounding box center [766, 317] width 16 height 16
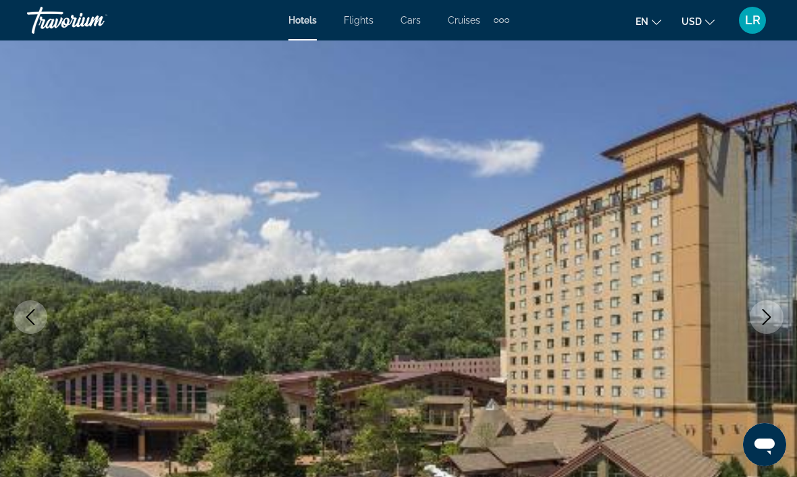
click at [34, 323] on icon "Previous image" at bounding box center [30, 317] width 16 height 16
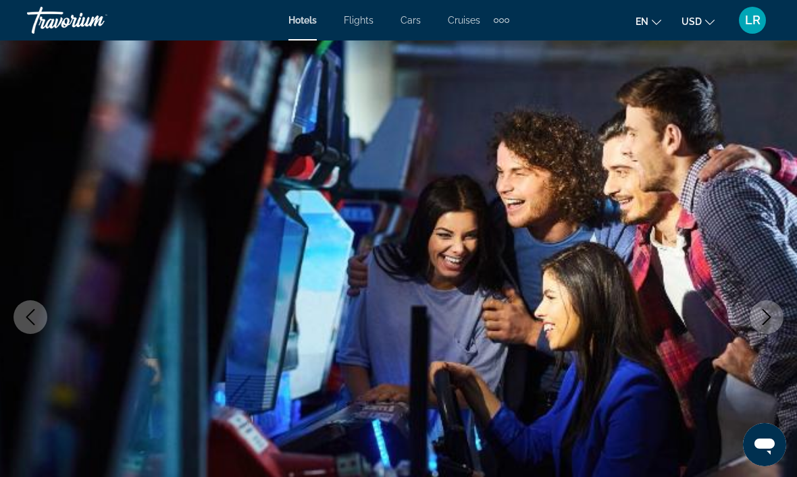
click at [31, 327] on button "Previous image" at bounding box center [31, 317] width 34 height 34
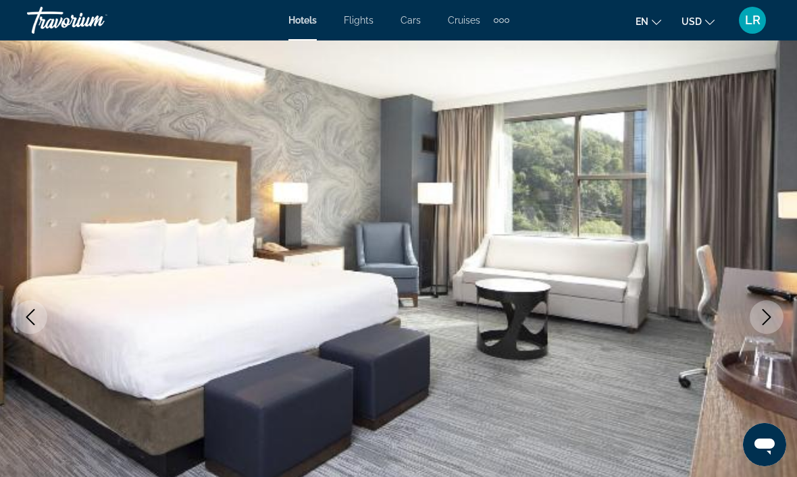
click at [30, 324] on icon "Previous image" at bounding box center [30, 317] width 16 height 16
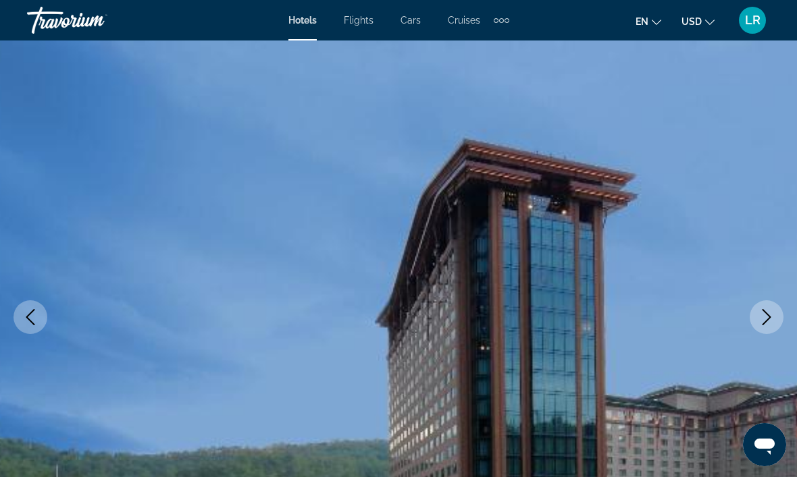
click at [763, 321] on icon "Next image" at bounding box center [766, 317] width 16 height 16
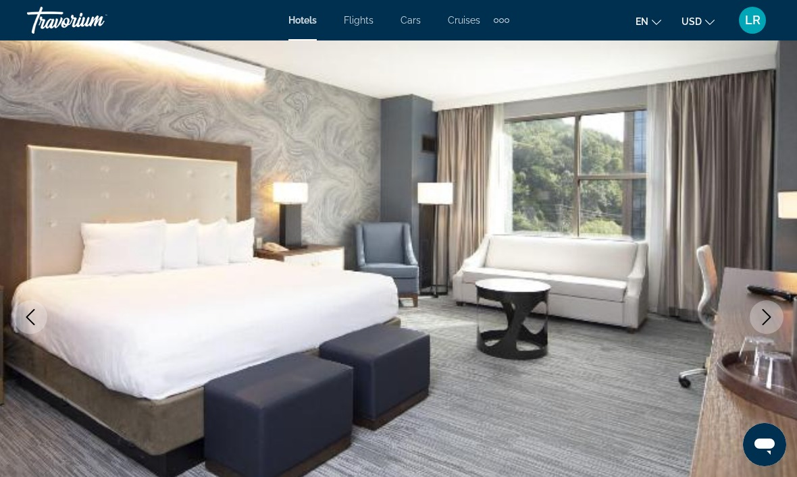
click at [768, 314] on icon "Next image" at bounding box center [766, 317] width 16 height 16
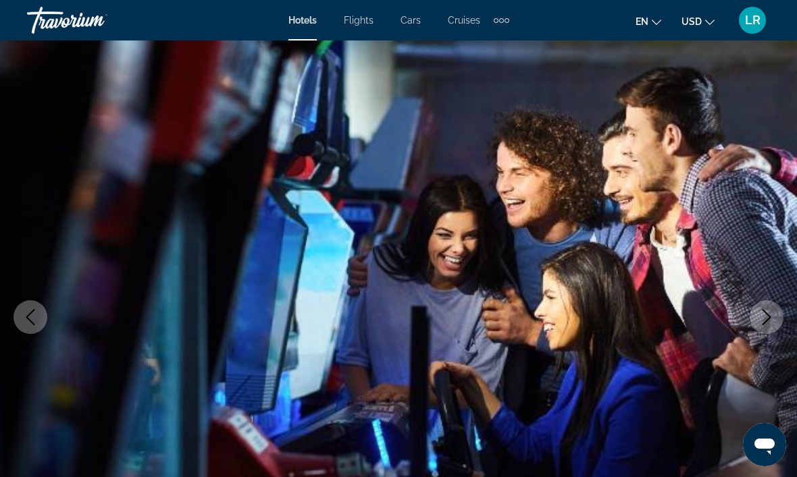
click at [772, 314] on icon "Next image" at bounding box center [766, 317] width 16 height 16
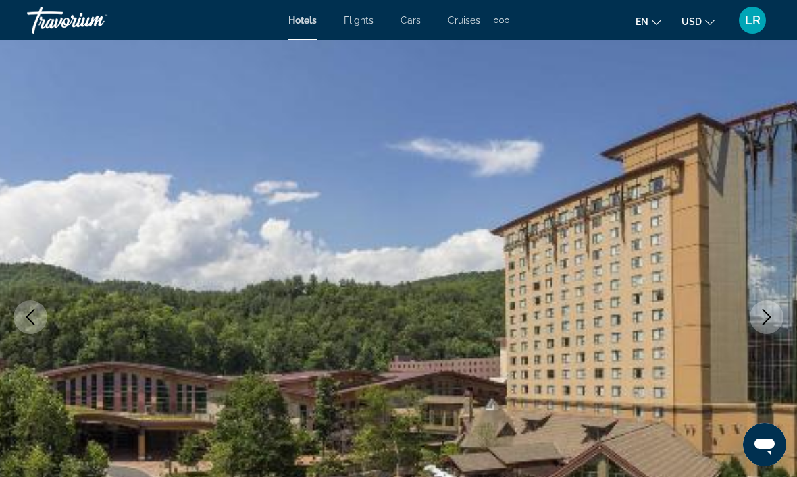
click at [768, 317] on icon "Next image" at bounding box center [766, 317] width 16 height 16
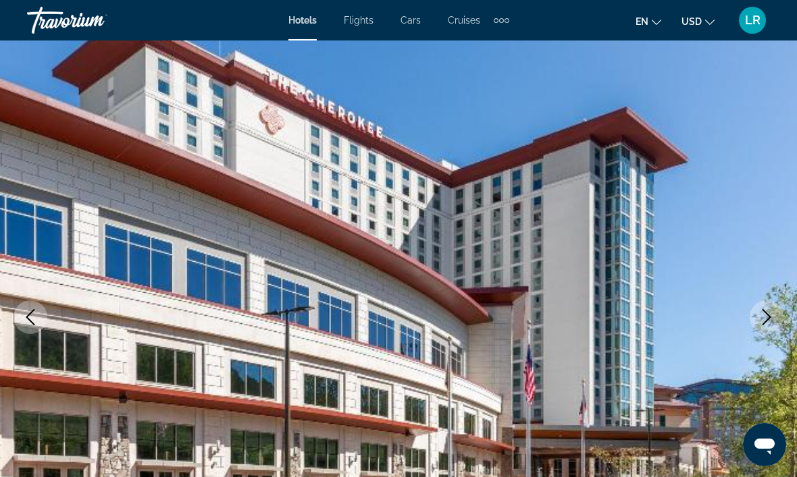
click at [770, 321] on icon "Next image" at bounding box center [766, 317] width 16 height 16
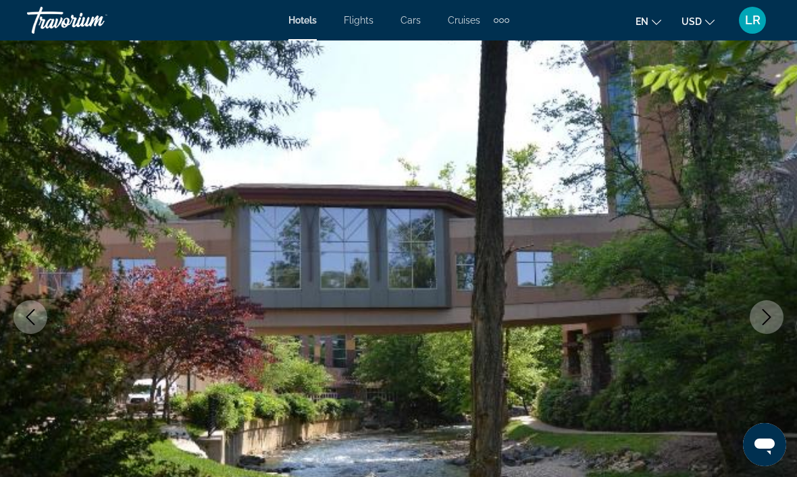
click at [766, 313] on icon "Next image" at bounding box center [766, 317] width 16 height 16
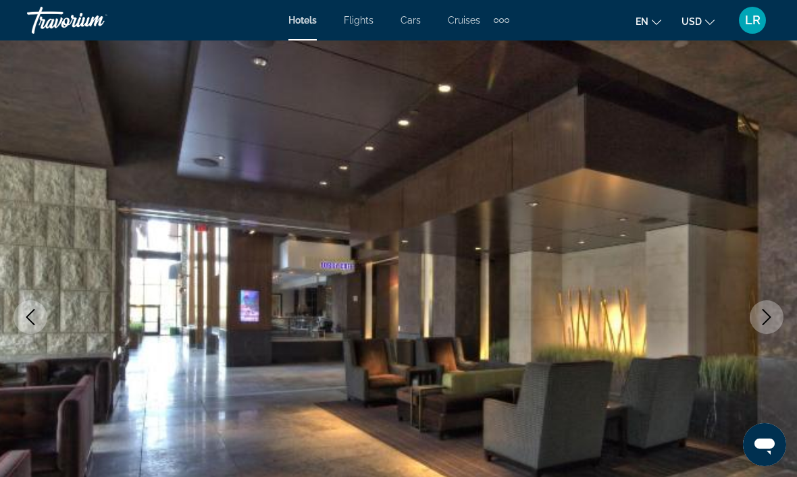
click at [764, 317] on icon "Next image" at bounding box center [766, 317] width 16 height 16
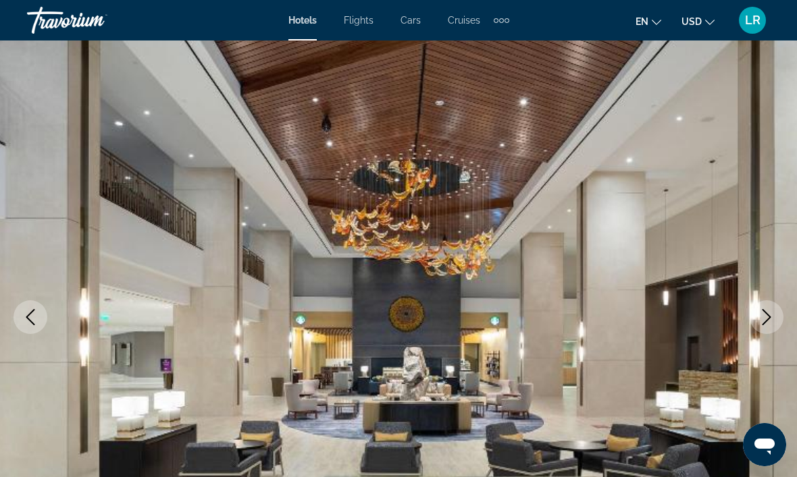
click at [769, 319] on icon "Next image" at bounding box center [766, 317] width 9 height 16
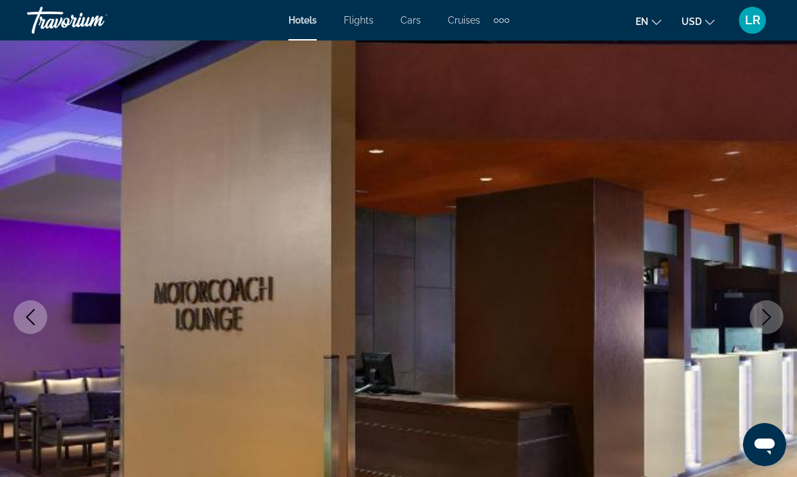
click at [765, 315] on icon "Next image" at bounding box center [766, 317] width 16 height 16
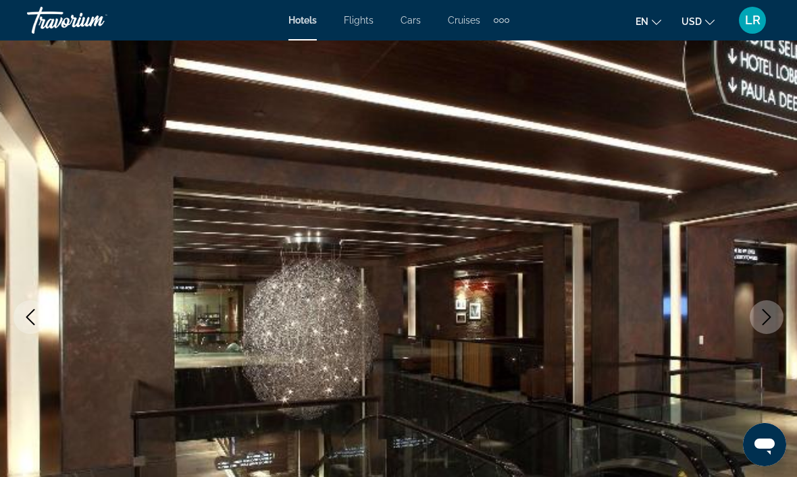
click at [766, 313] on icon "Next image" at bounding box center [766, 317] width 9 height 16
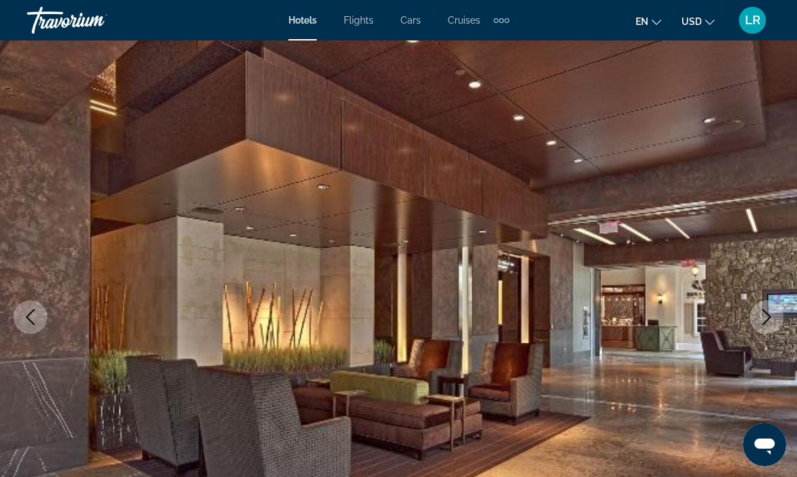
click at [765, 317] on icon "Next image" at bounding box center [766, 317] width 16 height 16
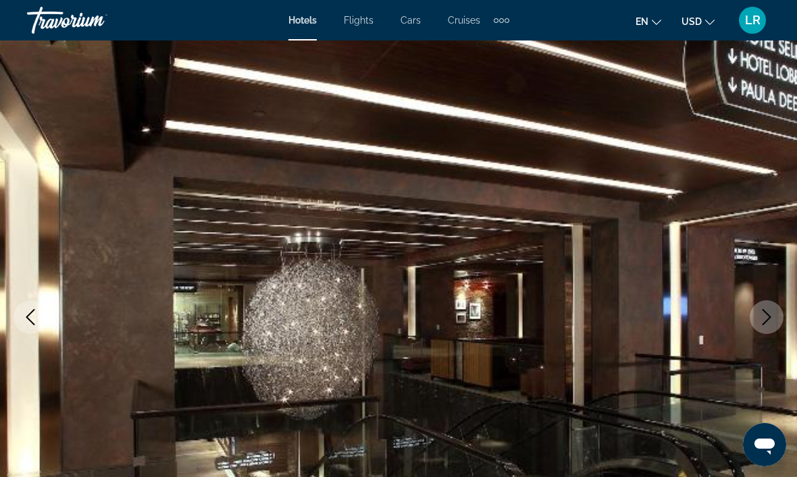
click at [764, 316] on icon "Next image" at bounding box center [766, 317] width 16 height 16
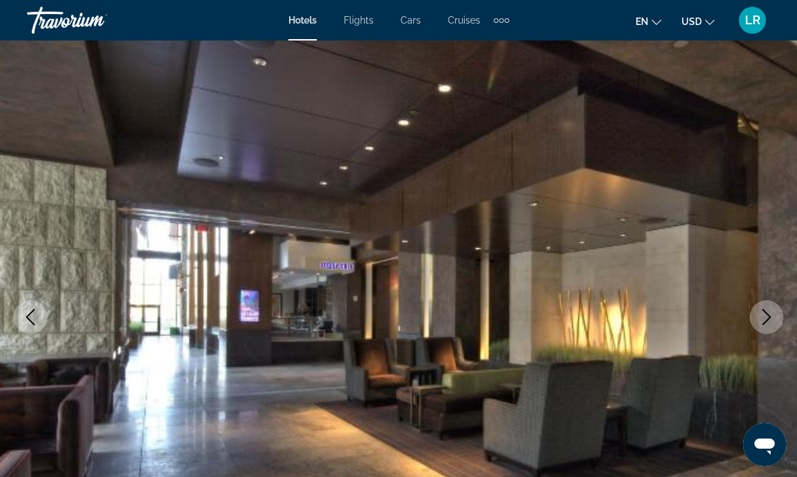
click at [762, 317] on icon "Next image" at bounding box center [766, 317] width 16 height 16
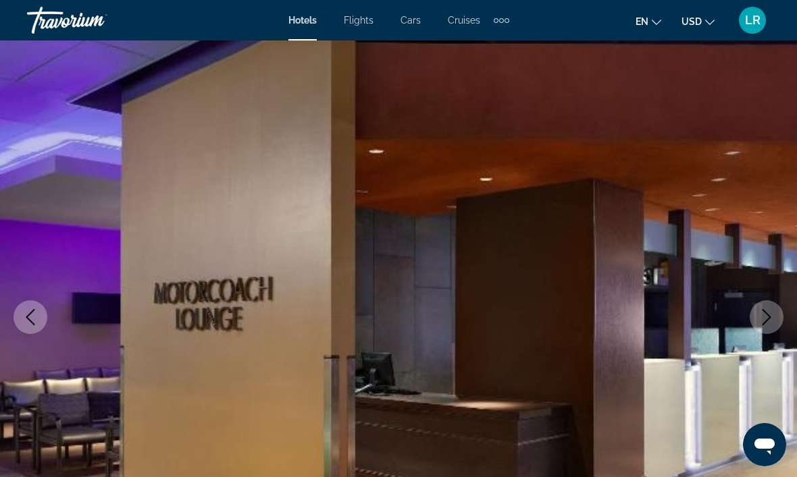
click at [761, 319] on icon "Next image" at bounding box center [766, 317] width 16 height 16
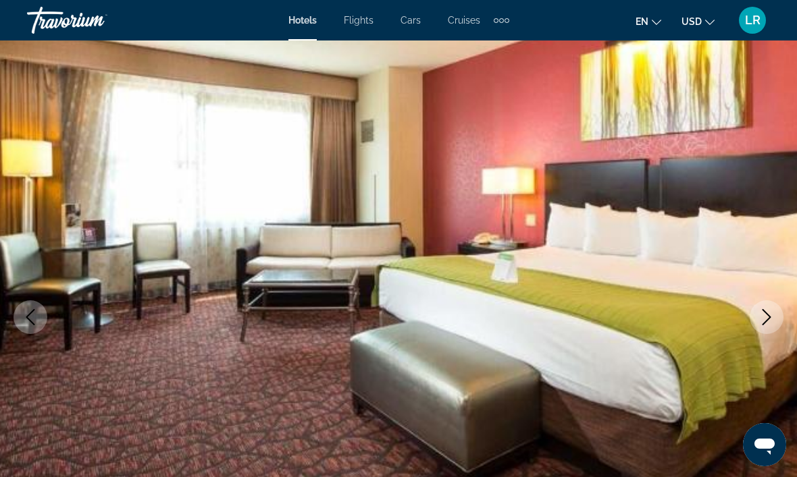
click at [758, 317] on icon "Next image" at bounding box center [766, 317] width 16 height 16
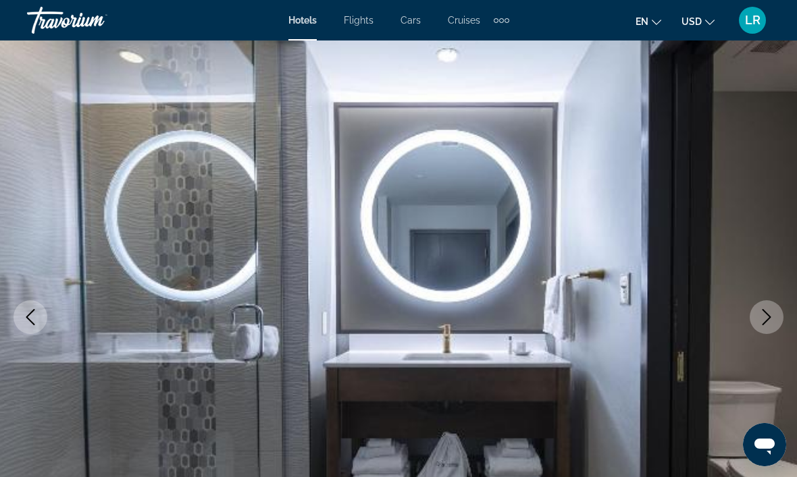
click at [758, 313] on icon "Next image" at bounding box center [766, 317] width 16 height 16
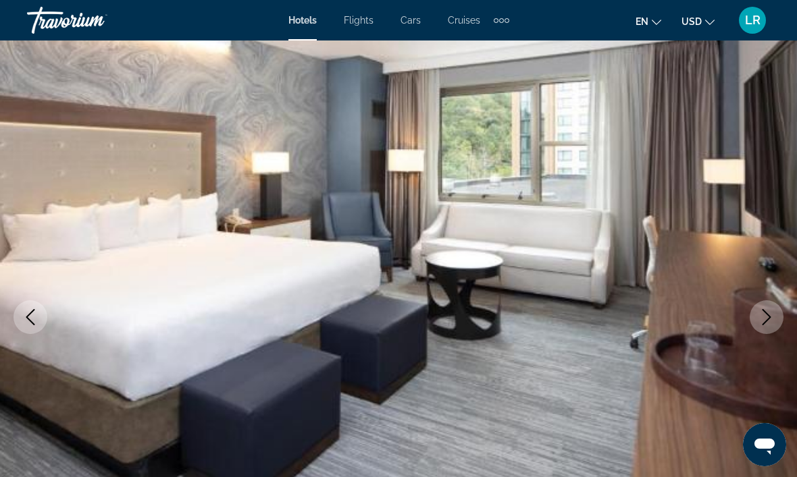
click at [754, 315] on button "Next image" at bounding box center [767, 317] width 34 height 34
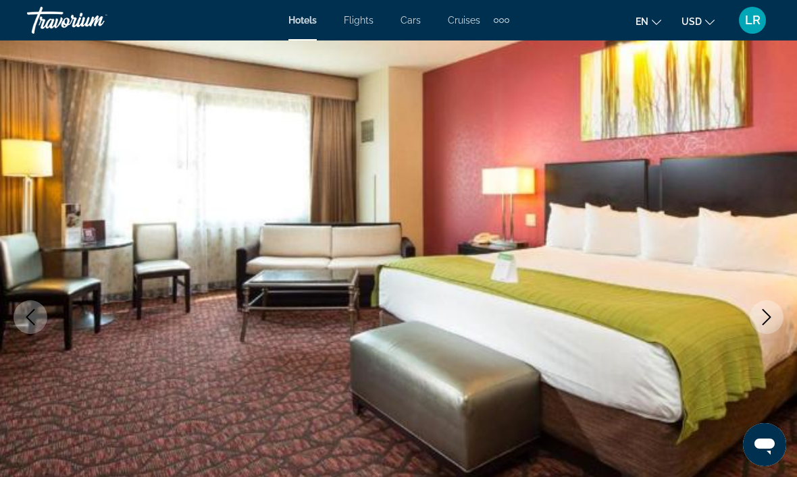
click at [754, 315] on button "Next image" at bounding box center [767, 317] width 34 height 34
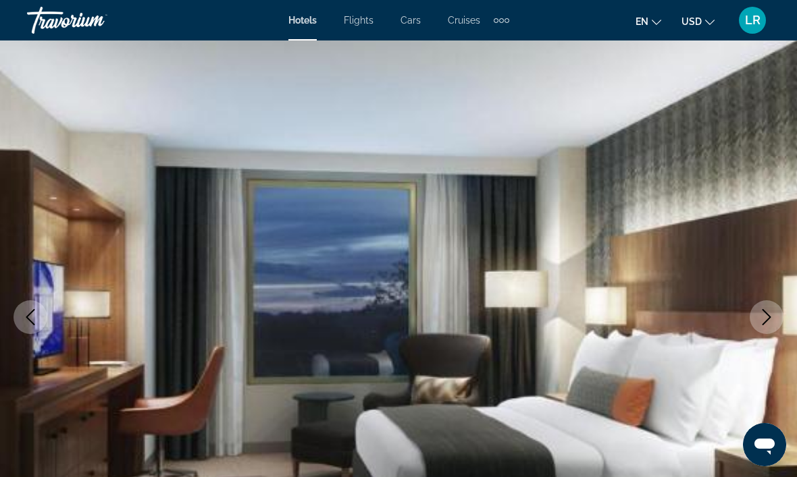
click at [754, 314] on button "Next image" at bounding box center [767, 317] width 34 height 34
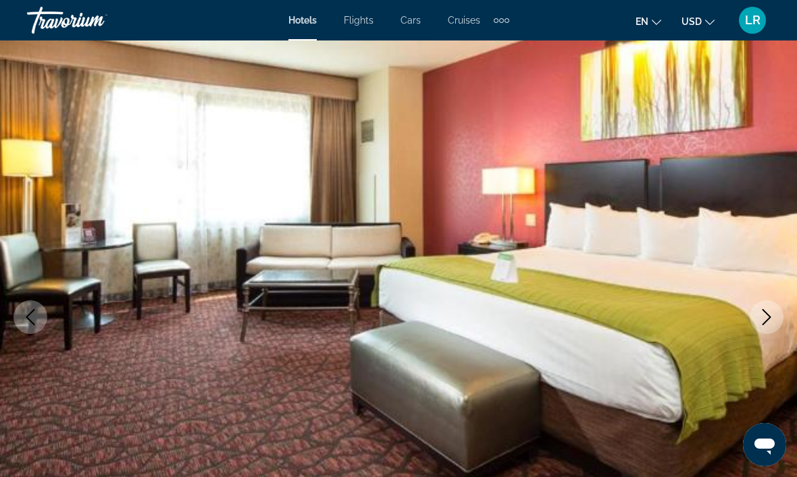
click at [757, 314] on button "Next image" at bounding box center [767, 317] width 34 height 34
click at [756, 316] on button "Next image" at bounding box center [767, 317] width 34 height 34
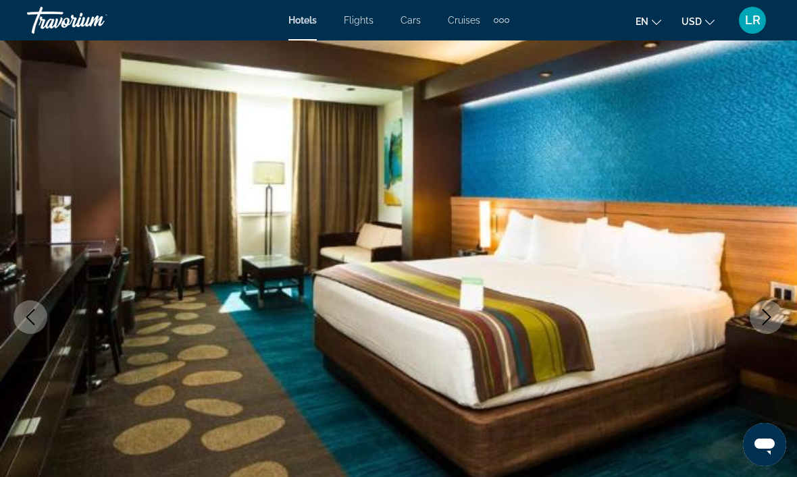
click at [760, 315] on icon "Next image" at bounding box center [766, 317] width 16 height 16
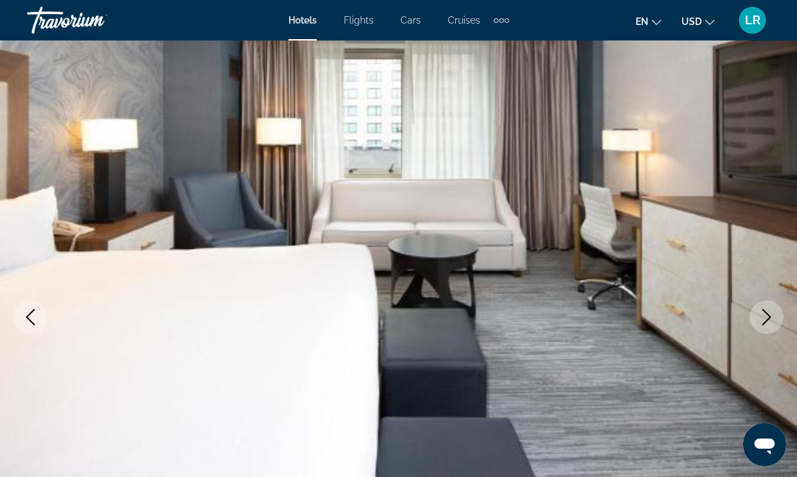
click at [757, 319] on button "Next image" at bounding box center [767, 317] width 34 height 34
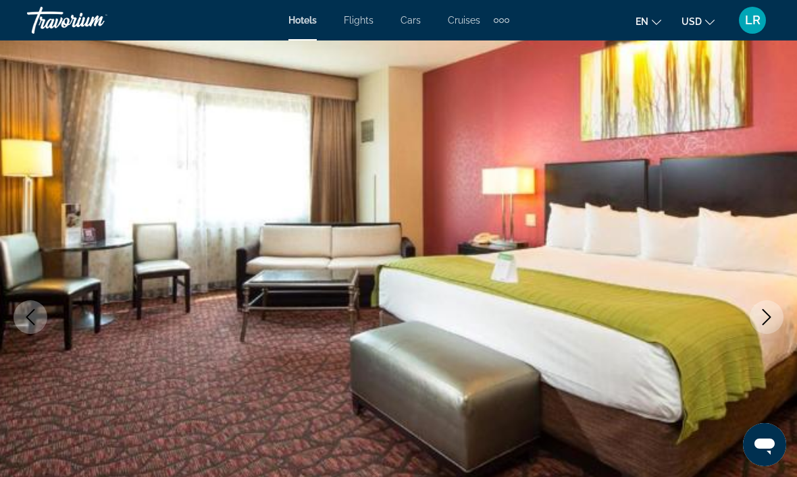
click at [758, 317] on icon "Next image" at bounding box center [766, 317] width 16 height 16
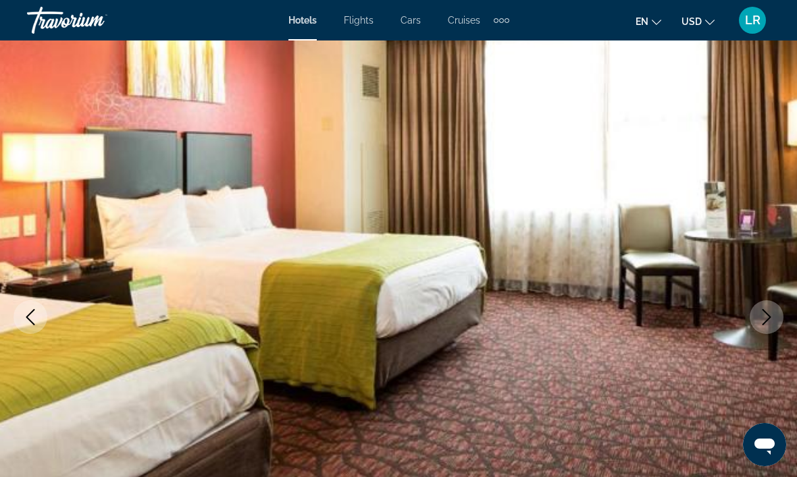
click at [758, 317] on button "Next image" at bounding box center [767, 317] width 34 height 34
click at [762, 321] on icon "Next image" at bounding box center [766, 317] width 16 height 16
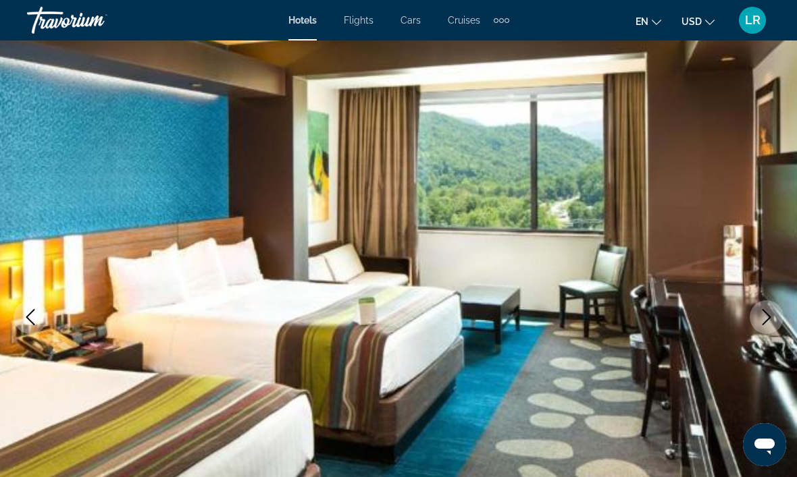
click at [767, 309] on button "Next image" at bounding box center [767, 317] width 34 height 34
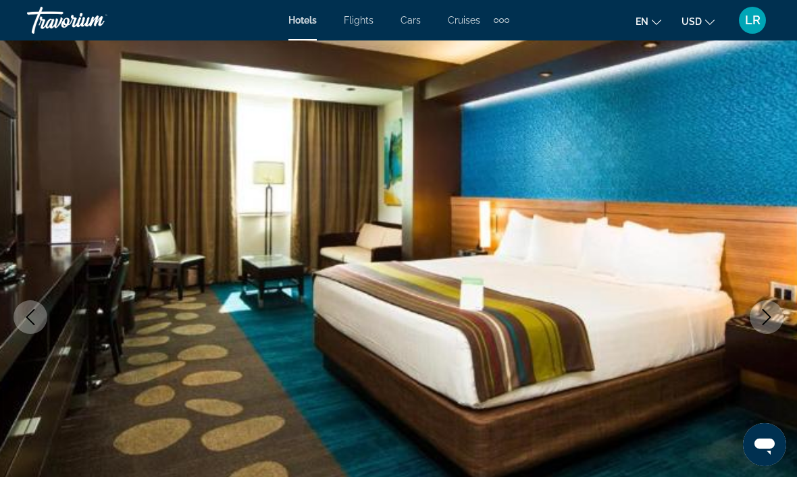
click at [764, 316] on icon "Next image" at bounding box center [766, 317] width 16 height 16
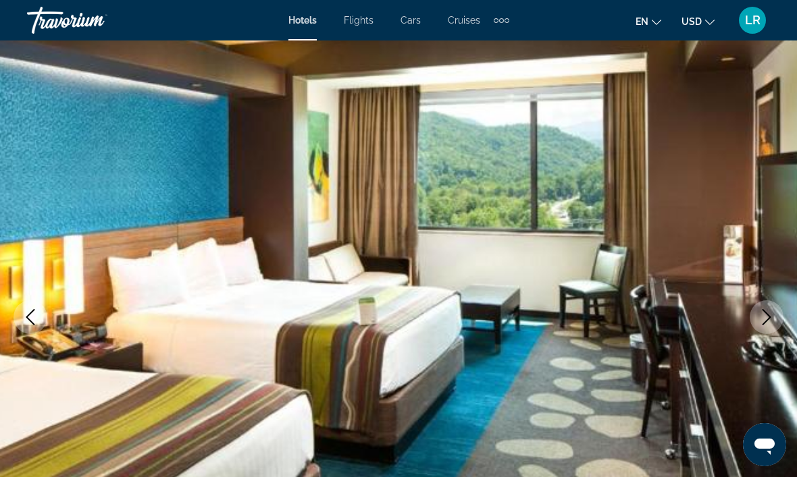
click at [764, 315] on icon "Next image" at bounding box center [766, 317] width 16 height 16
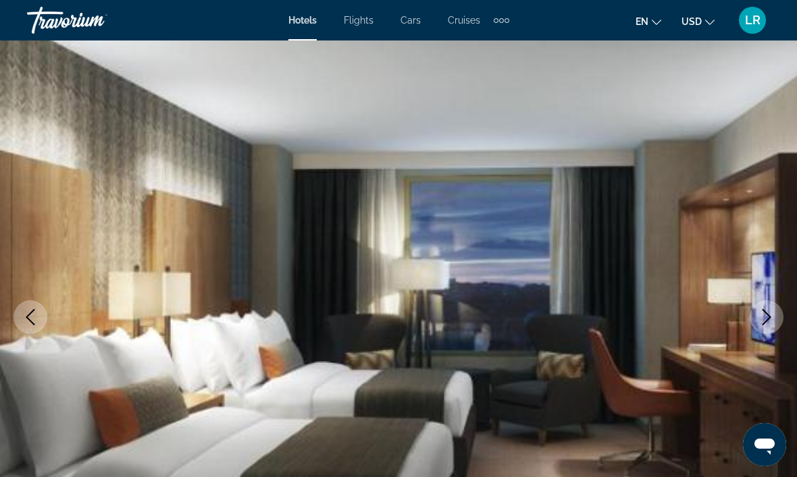
click at [758, 315] on icon "Next image" at bounding box center [766, 317] width 16 height 16
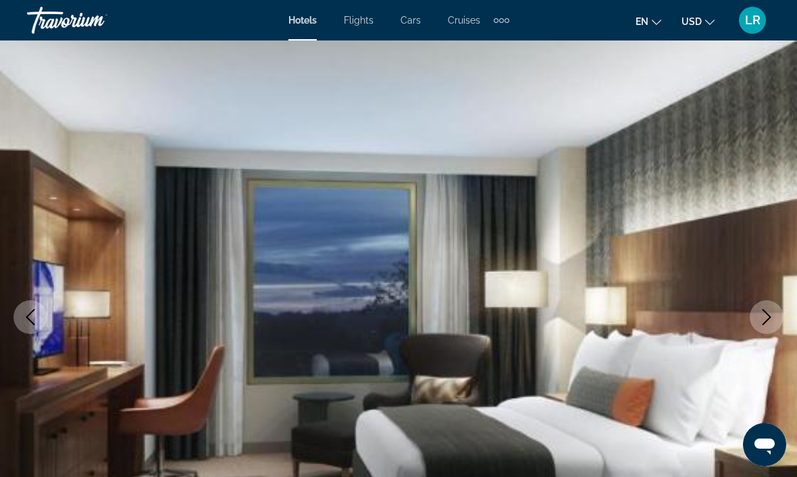
click at [758, 320] on button "Next image" at bounding box center [767, 317] width 34 height 34
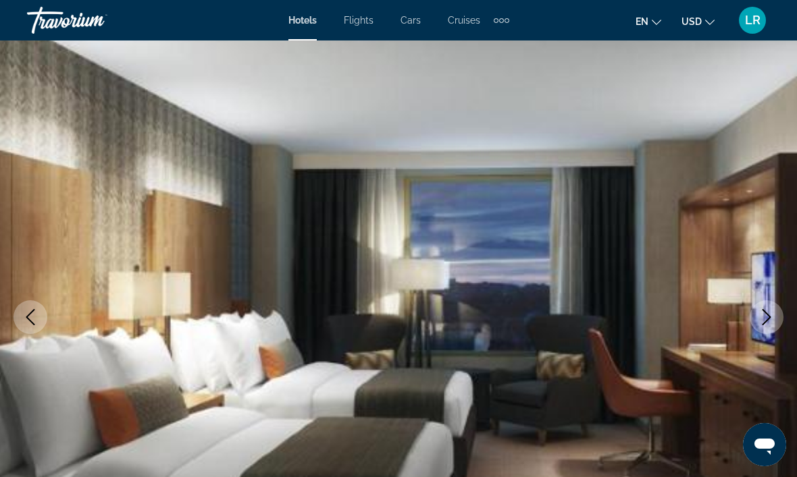
click at [760, 319] on icon "Next image" at bounding box center [766, 317] width 16 height 16
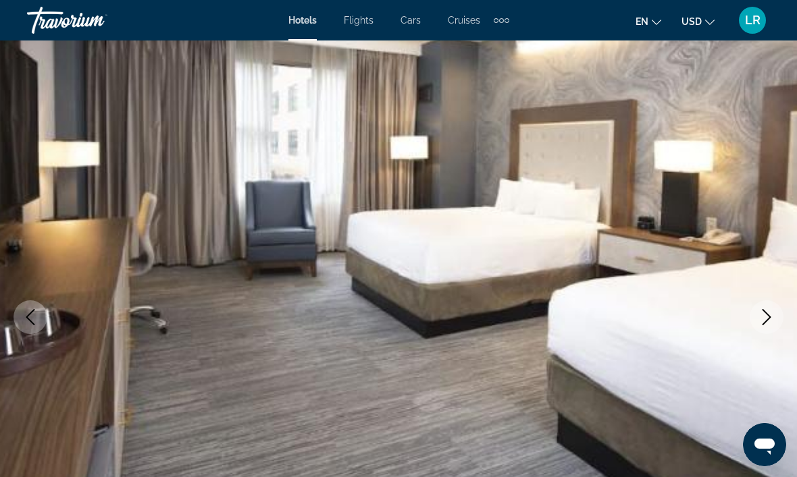
click at [758, 321] on icon "Next image" at bounding box center [766, 317] width 16 height 16
click at [762, 321] on icon "Next image" at bounding box center [766, 317] width 16 height 16
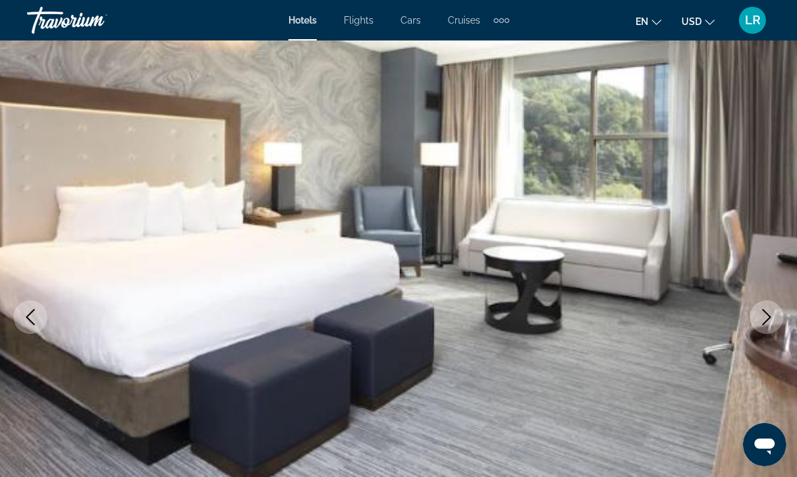
click at [766, 317] on icon "Next image" at bounding box center [766, 317] width 16 height 16
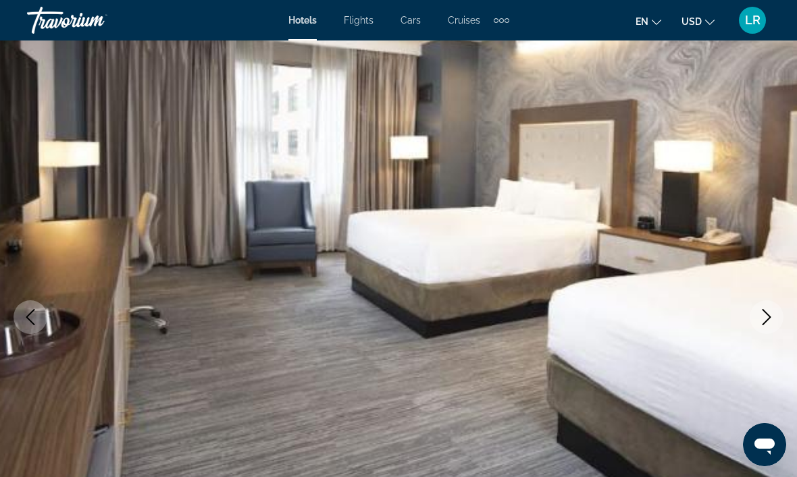
click at [766, 315] on icon "Next image" at bounding box center [766, 317] width 16 height 16
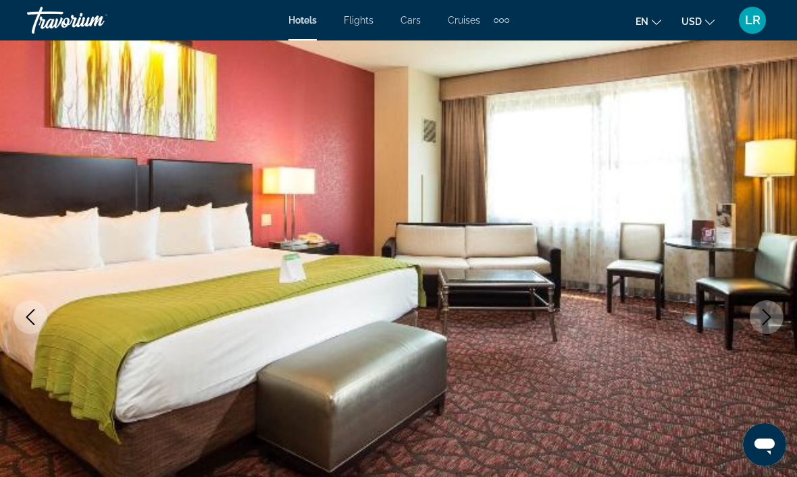
click at [767, 315] on icon "Next image" at bounding box center [766, 317] width 9 height 16
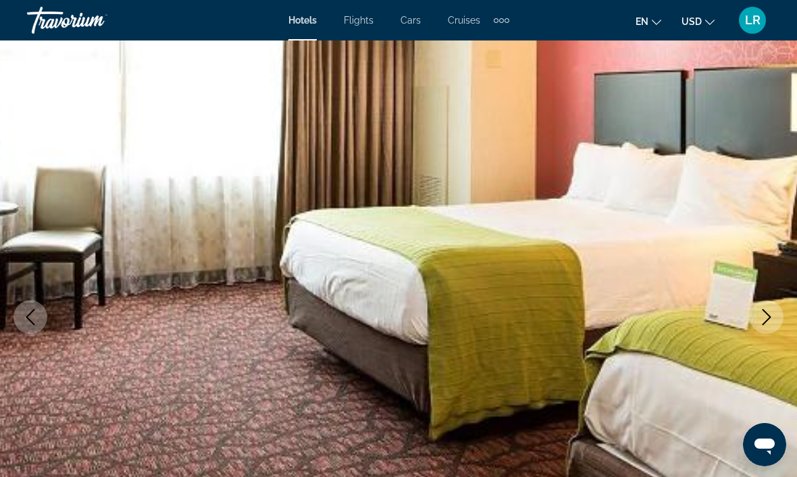
click at [765, 322] on icon "Next image" at bounding box center [766, 317] width 9 height 16
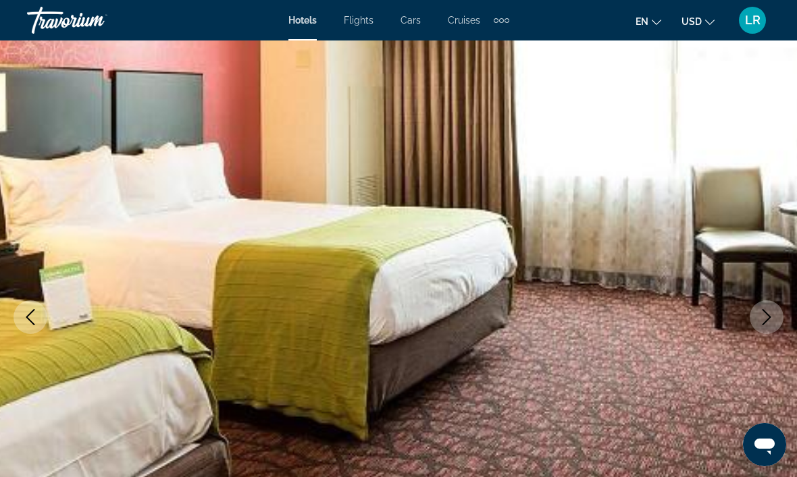
click at [766, 318] on icon "Next image" at bounding box center [766, 317] width 16 height 16
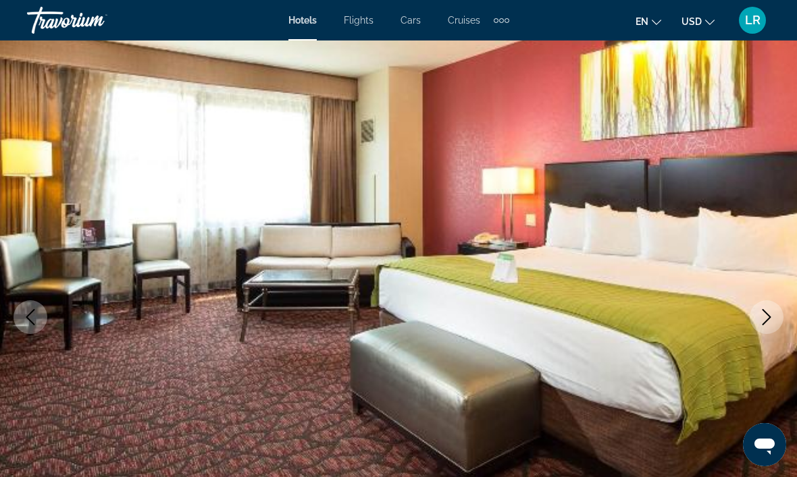
click at [764, 322] on icon "Next image" at bounding box center [766, 317] width 16 height 16
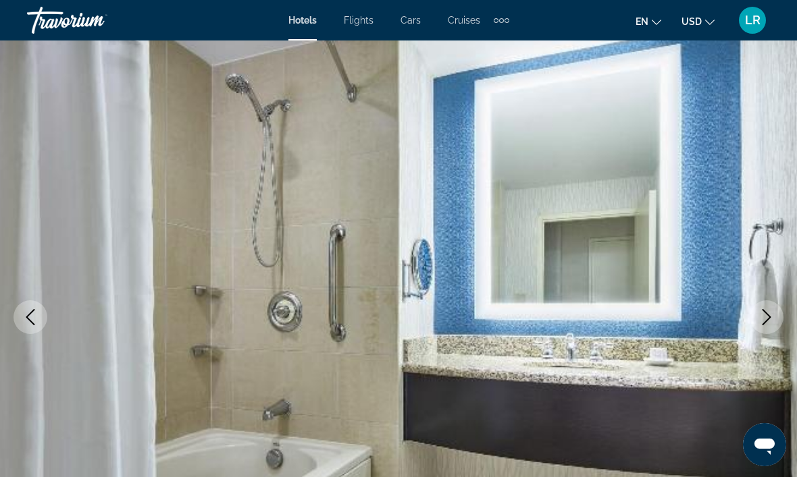
click at [766, 317] on icon "Next image" at bounding box center [766, 317] width 16 height 16
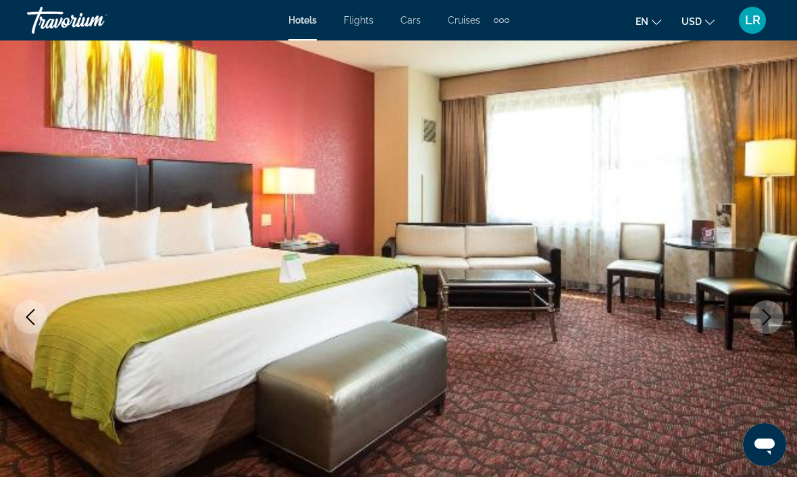
click at [762, 317] on icon "Next image" at bounding box center [766, 317] width 16 height 16
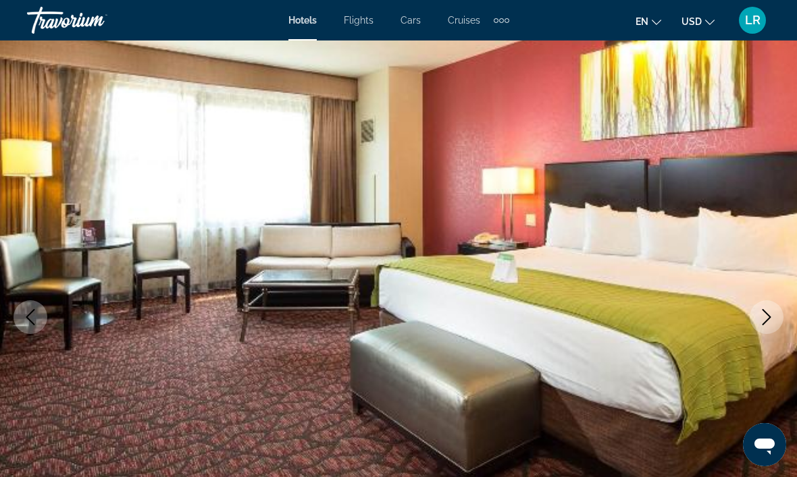
click at [764, 317] on icon "Next image" at bounding box center [766, 317] width 16 height 16
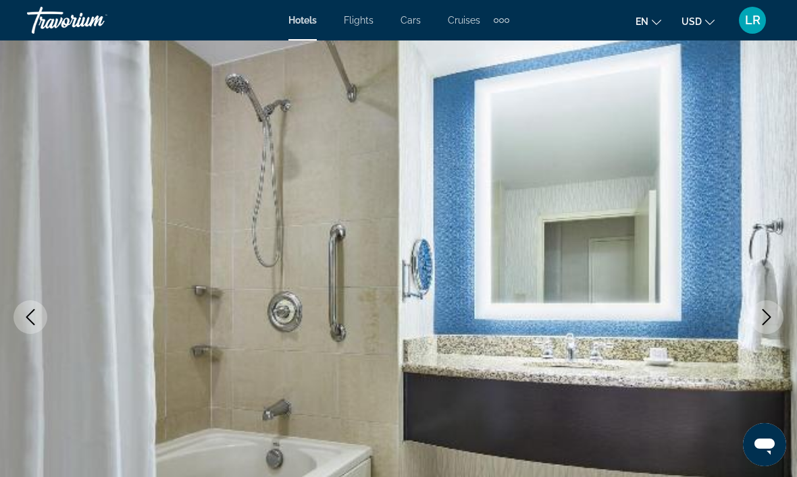
click at [766, 313] on icon "Next image" at bounding box center [766, 317] width 16 height 16
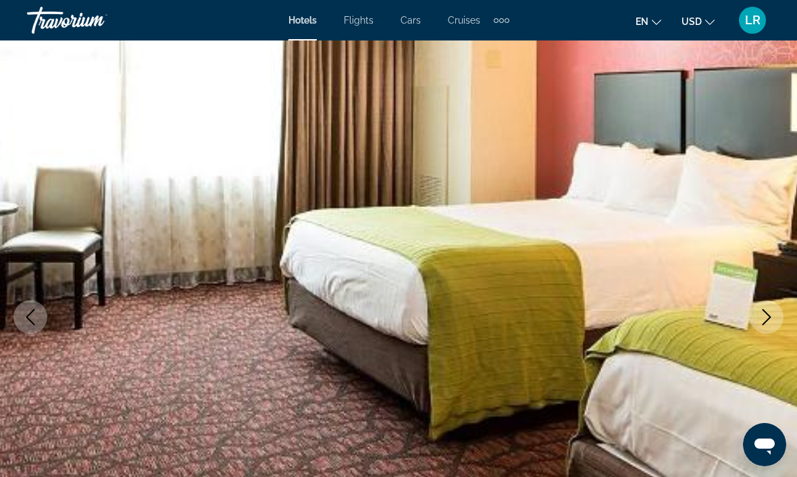
click at [766, 314] on icon "Next image" at bounding box center [766, 317] width 16 height 16
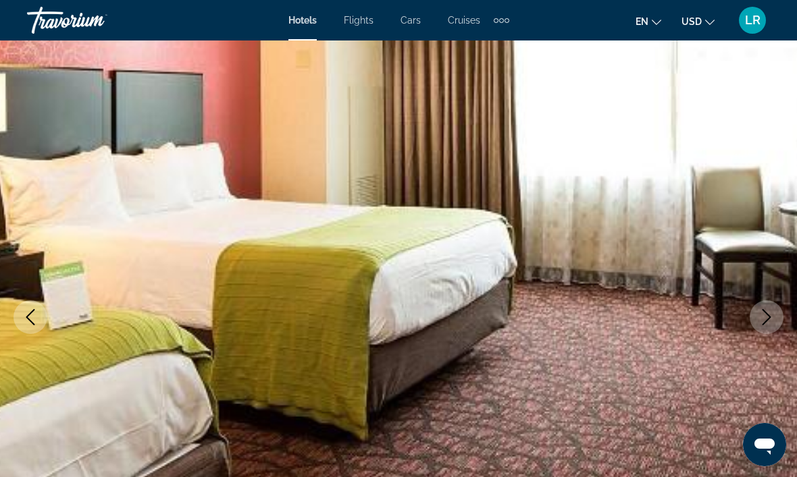
click at [770, 310] on icon "Next image" at bounding box center [766, 317] width 16 height 16
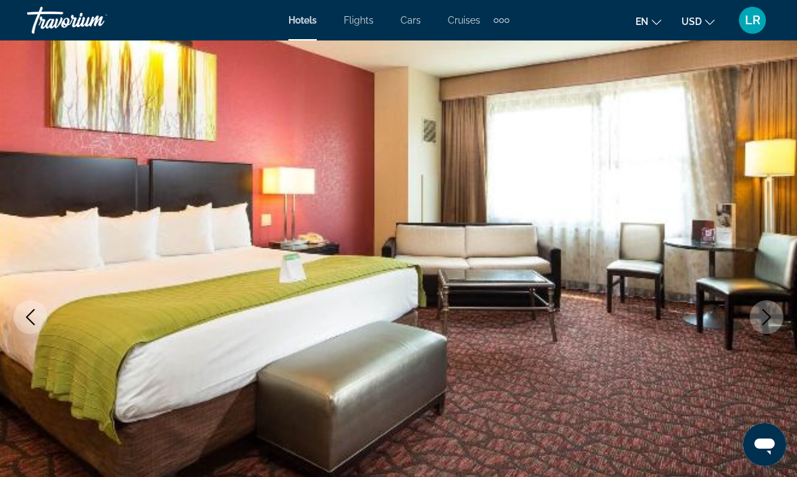
click at [767, 314] on icon "Next image" at bounding box center [766, 317] width 9 height 16
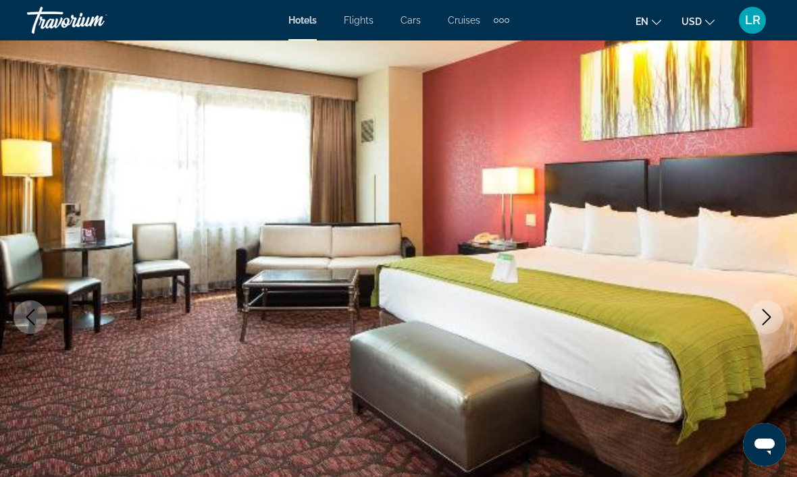
click at [766, 317] on icon "Next image" at bounding box center [766, 317] width 16 height 16
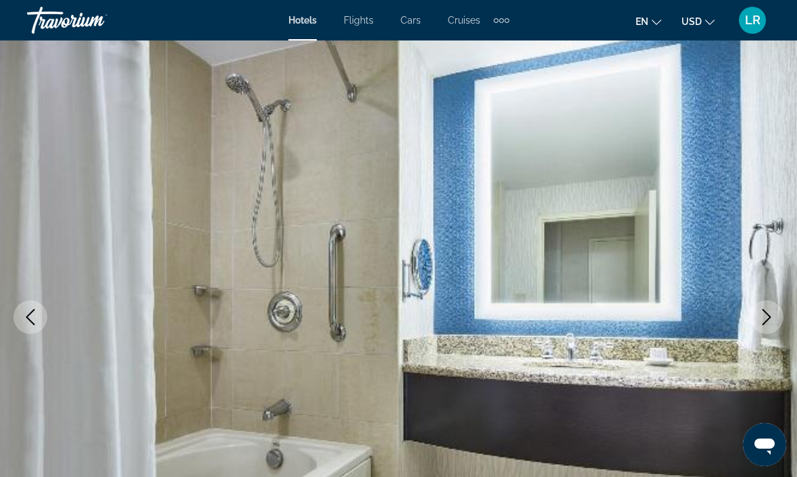
click at [766, 325] on icon "Next image" at bounding box center [766, 317] width 16 height 16
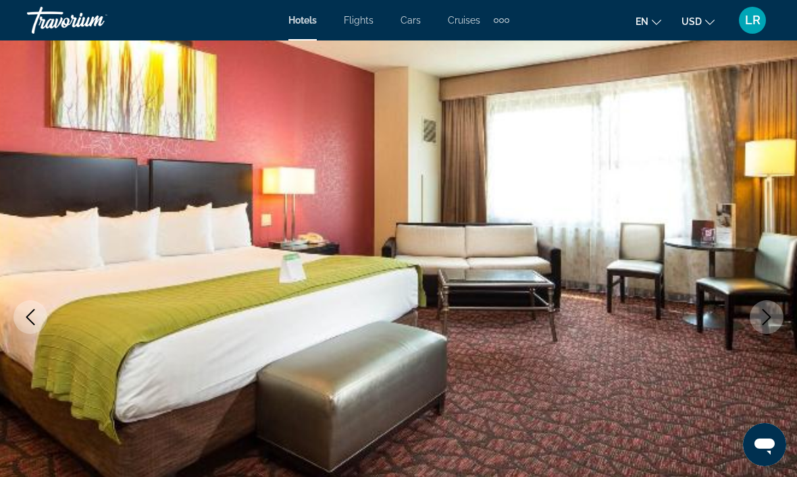
click at [759, 319] on icon "Next image" at bounding box center [766, 317] width 16 height 16
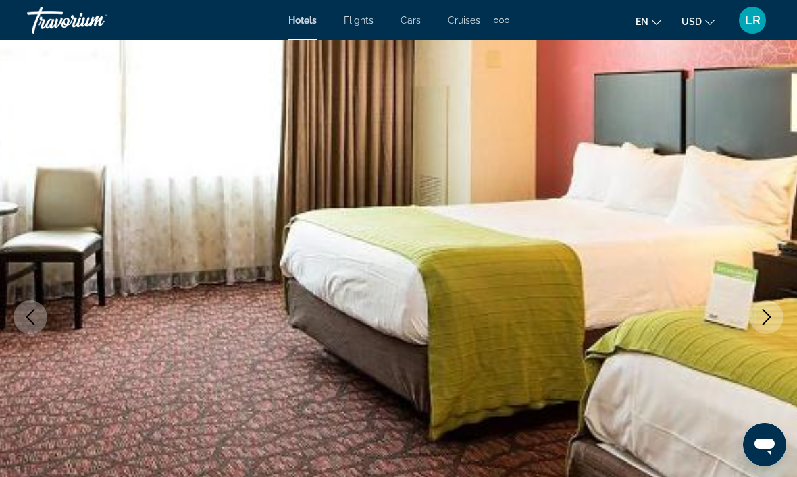
click at [768, 315] on icon "Next image" at bounding box center [766, 317] width 9 height 16
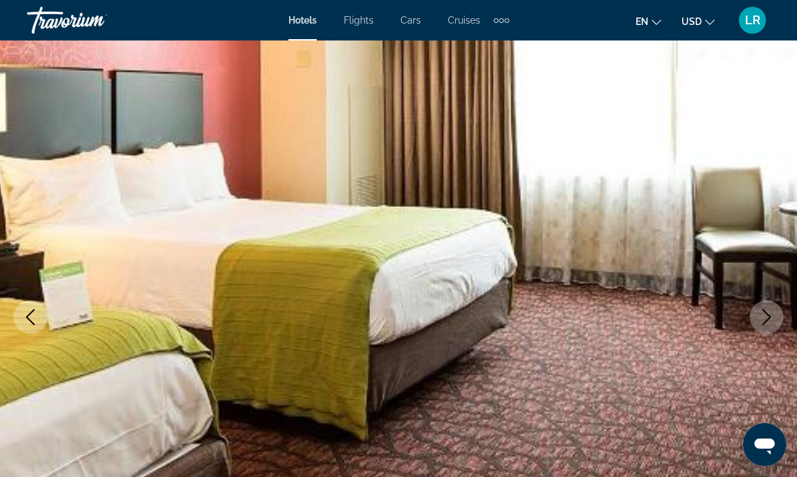
click at [764, 317] on icon "Next image" at bounding box center [766, 317] width 16 height 16
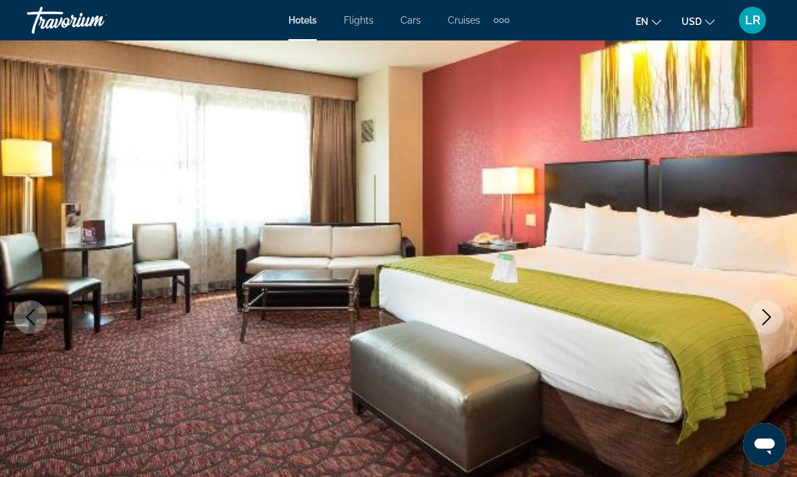
click at [765, 315] on icon "Next image" at bounding box center [766, 317] width 16 height 16
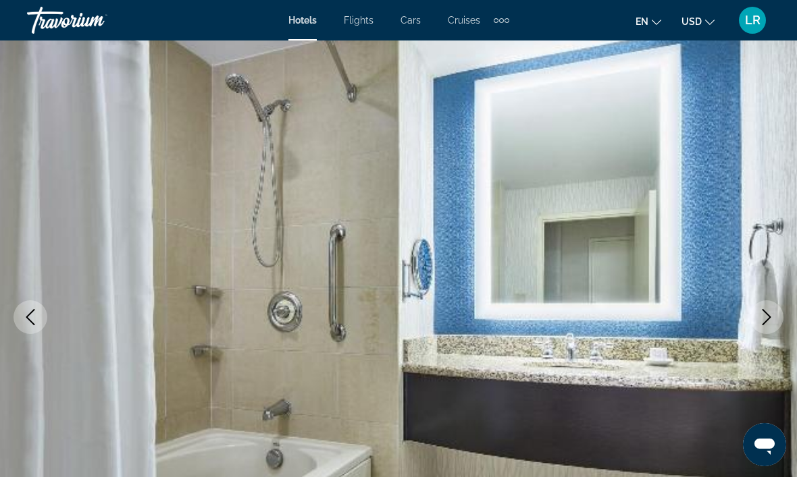
click at [767, 311] on icon "Next image" at bounding box center [766, 317] width 16 height 16
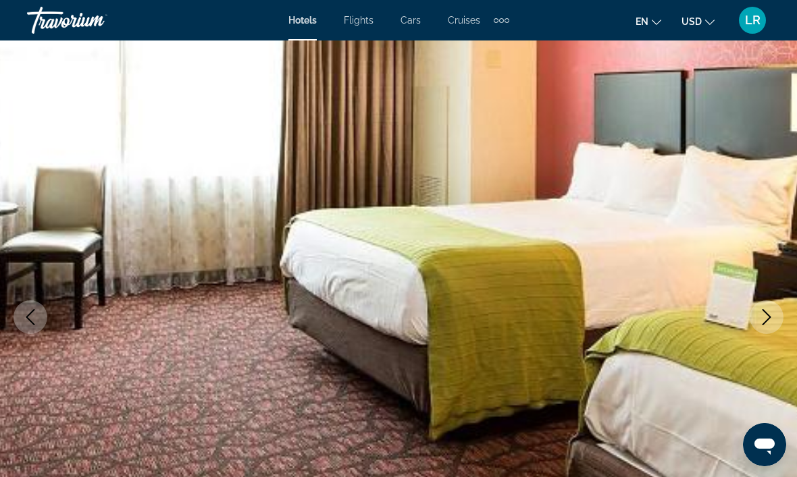
click at [762, 315] on icon "Next image" at bounding box center [766, 317] width 16 height 16
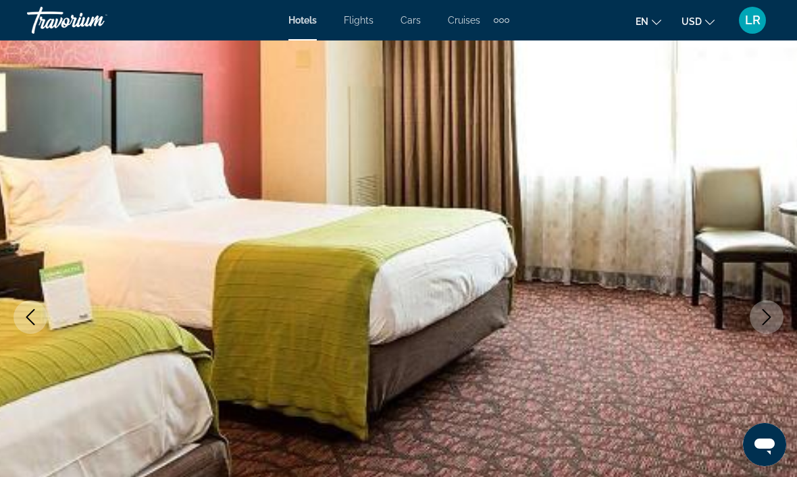
click at [771, 311] on icon "Next image" at bounding box center [766, 317] width 16 height 16
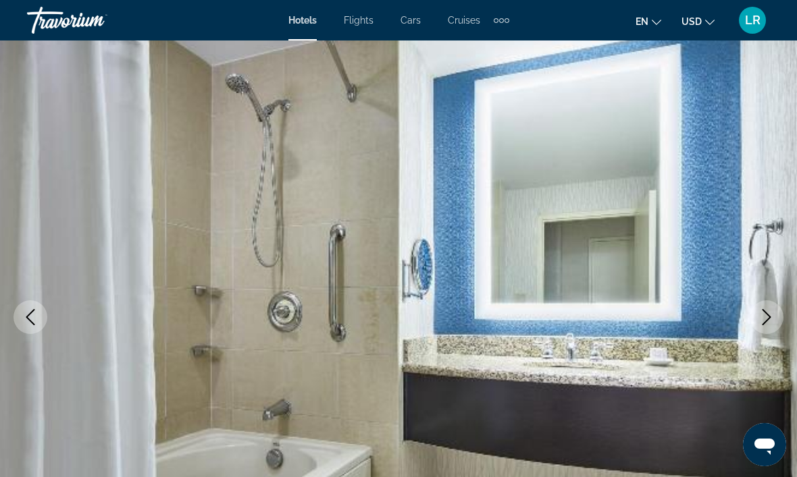
click at [768, 315] on icon "Next image" at bounding box center [766, 317] width 9 height 16
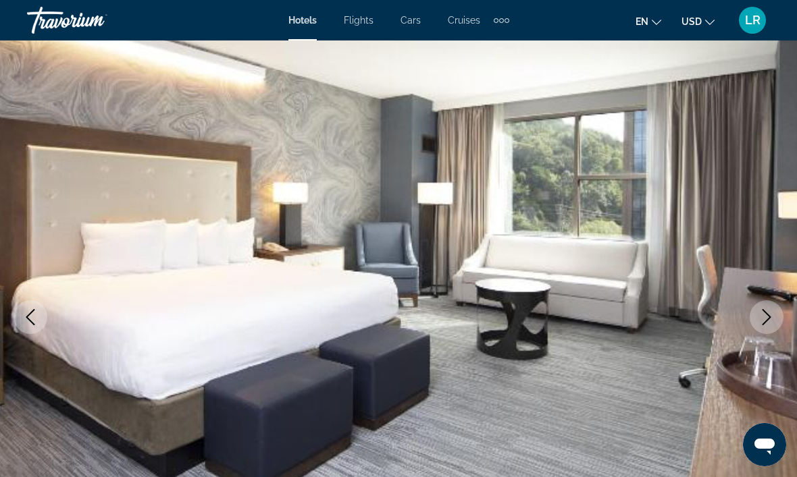
click at [766, 316] on icon "Next image" at bounding box center [766, 317] width 16 height 16
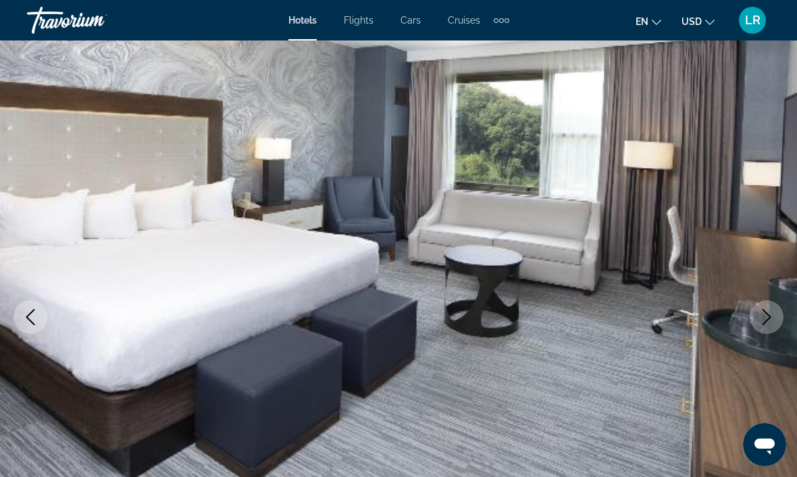
click at [766, 317] on icon "Next image" at bounding box center [766, 317] width 16 height 16
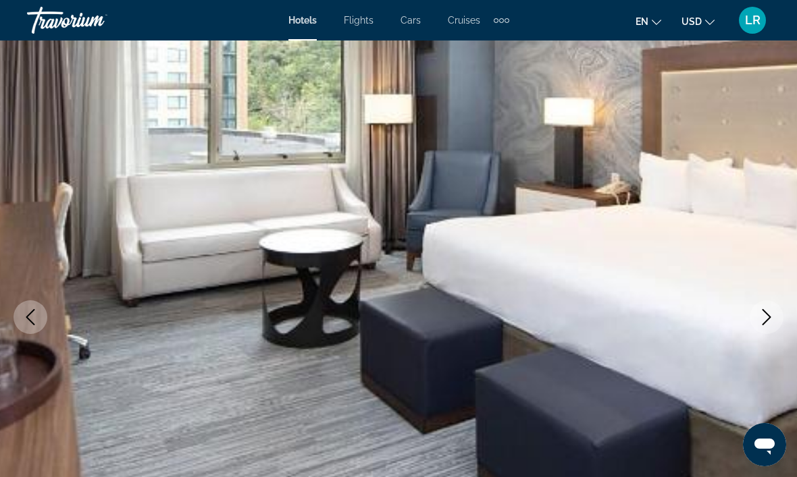
click at [766, 317] on icon "Next image" at bounding box center [766, 317] width 16 height 16
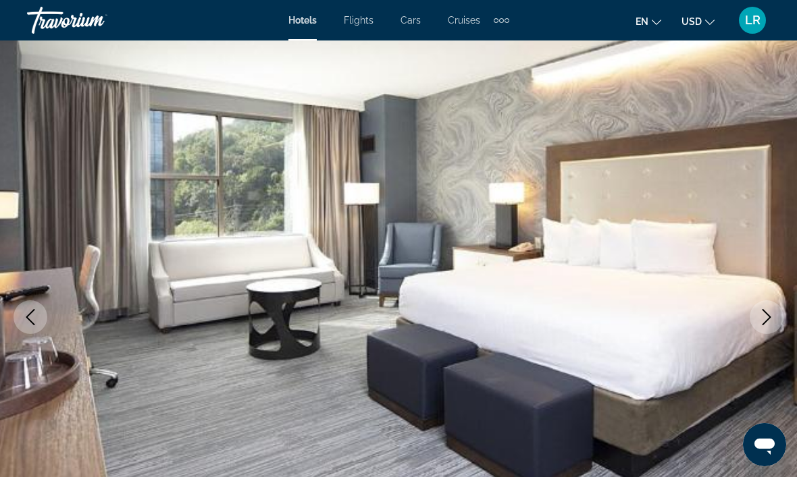
click at [766, 317] on icon "Next image" at bounding box center [766, 317] width 16 height 16
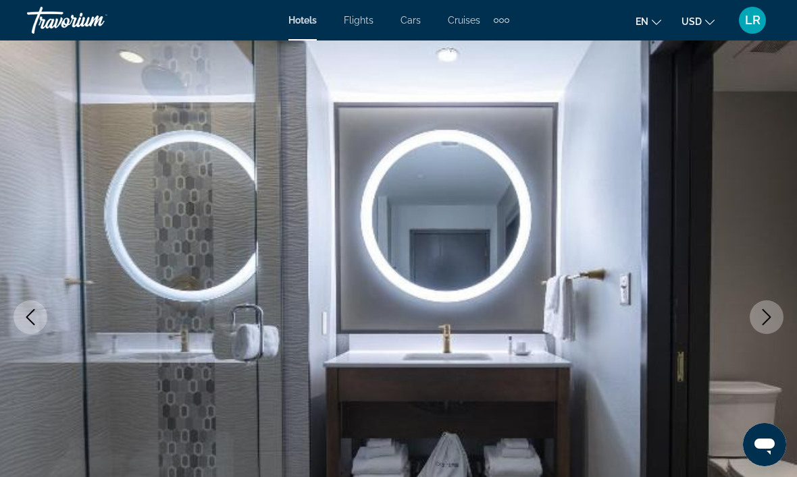
click at [766, 315] on icon "Next image" at bounding box center [766, 317] width 16 height 16
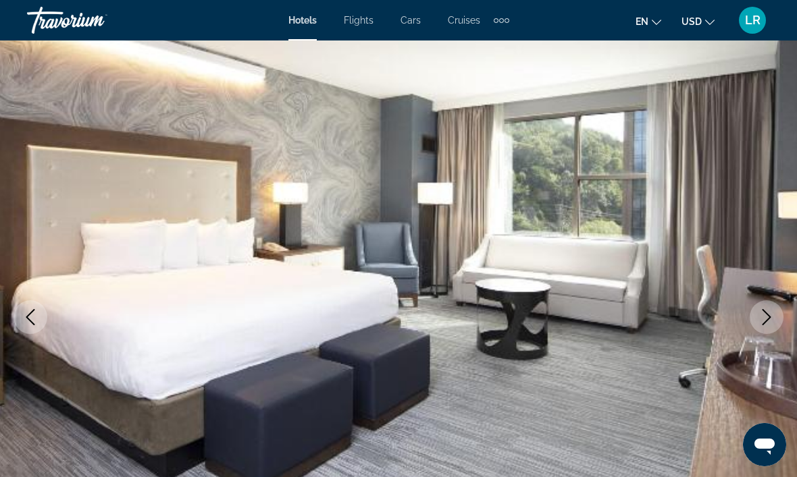
click at [766, 315] on icon "Next image" at bounding box center [766, 317] width 16 height 16
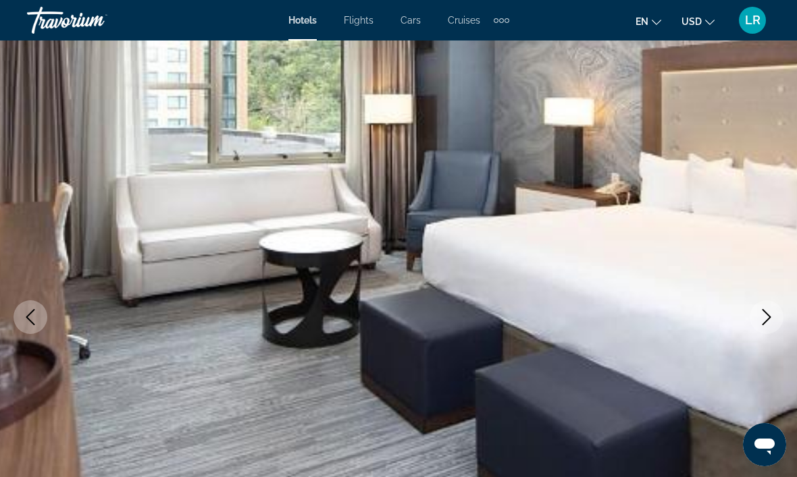
click at [772, 312] on icon "Next image" at bounding box center [766, 317] width 16 height 16
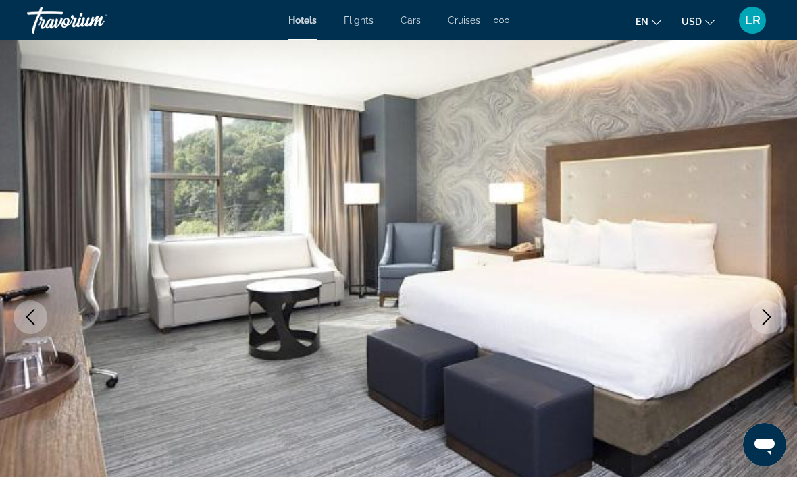
click at [772, 313] on icon "Next image" at bounding box center [766, 317] width 16 height 16
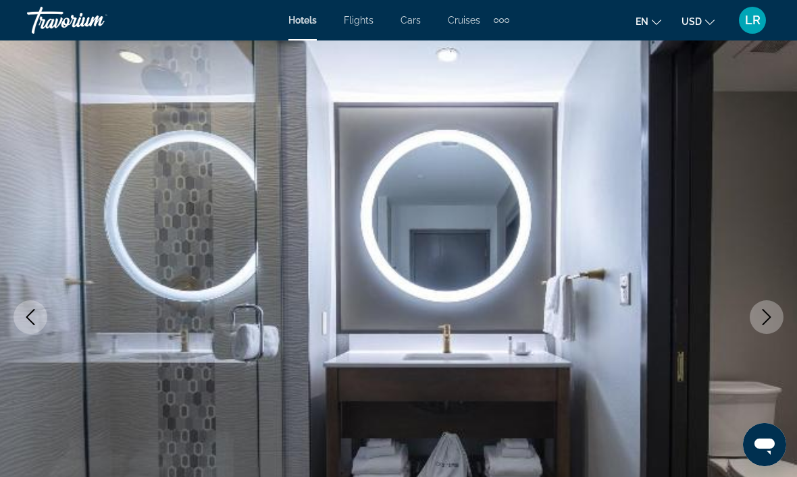
click at [770, 313] on icon "Next image" at bounding box center [766, 317] width 16 height 16
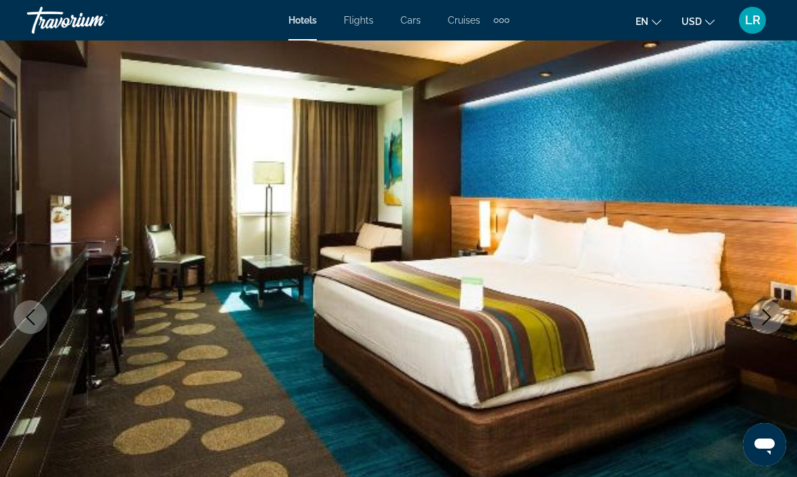
click at [768, 313] on icon "Next image" at bounding box center [766, 317] width 16 height 16
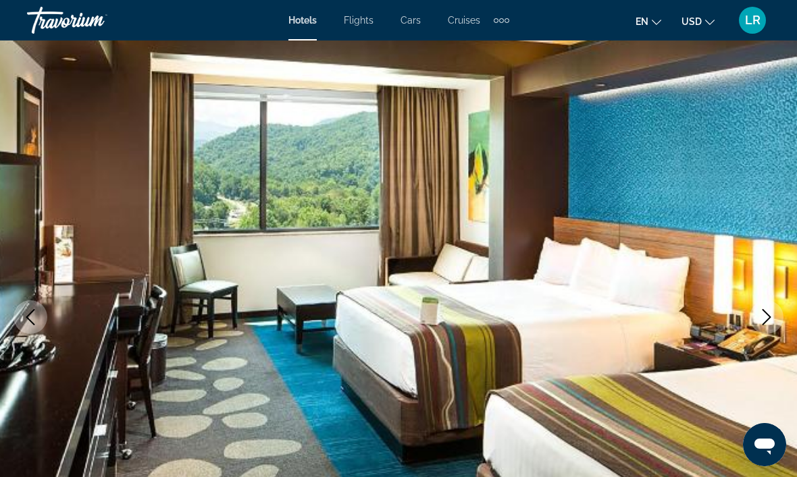
scroll to position [43, 0]
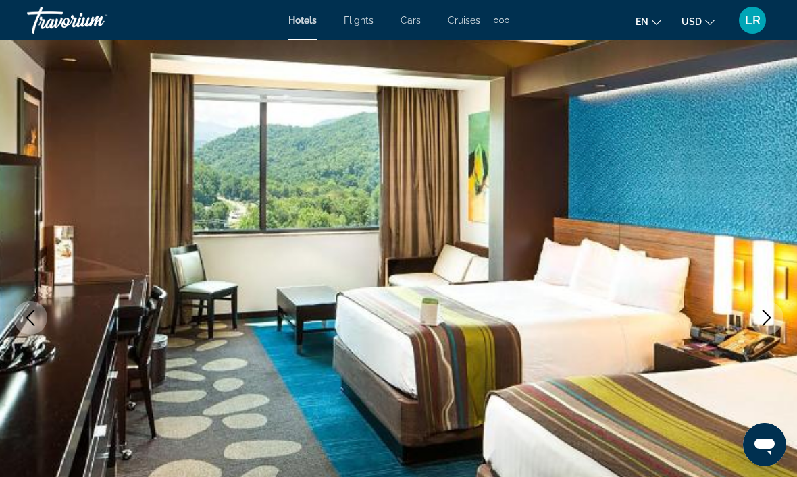
click at [787, 303] on img "Main content" at bounding box center [398, 317] width 797 height 641
click at [761, 319] on icon "Next image" at bounding box center [766, 318] width 16 height 16
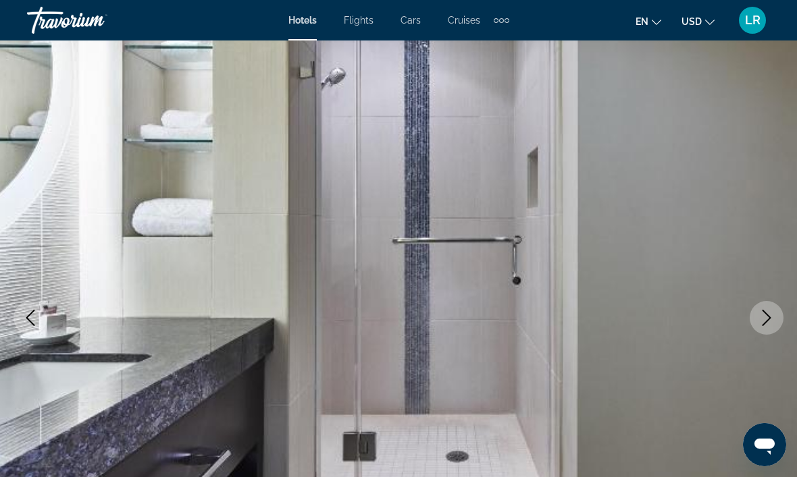
click at [759, 327] on button "Next image" at bounding box center [767, 318] width 34 height 34
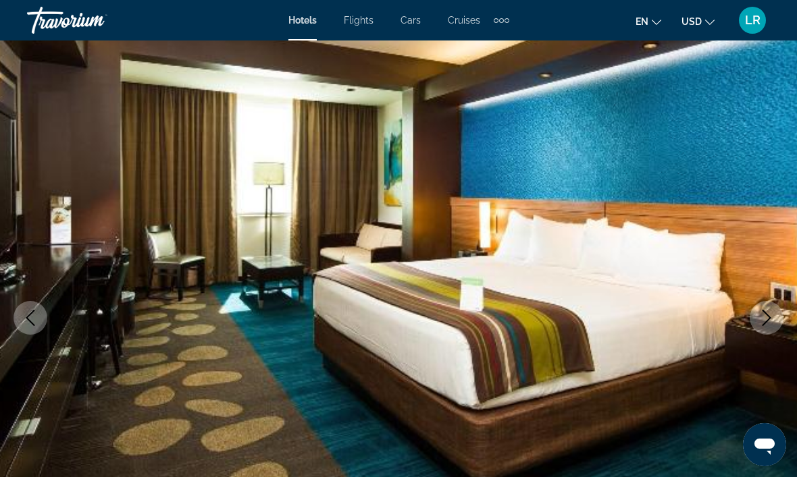
click at [760, 323] on icon "Next image" at bounding box center [766, 318] width 16 height 16
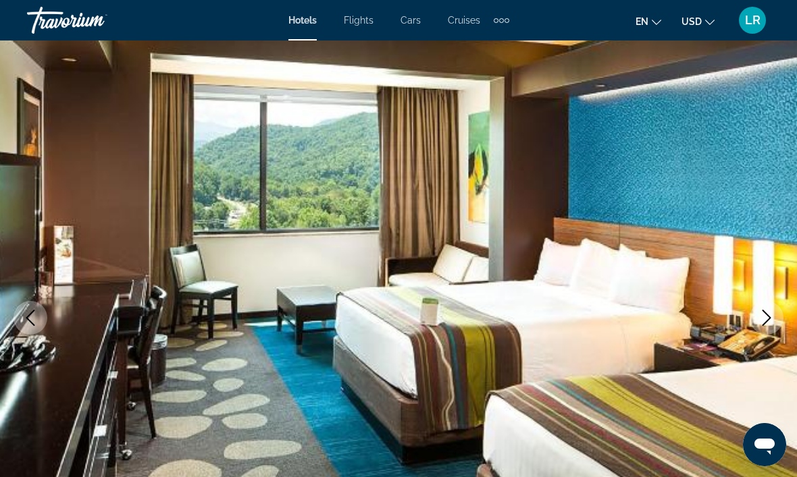
click at [758, 323] on icon "Next image" at bounding box center [766, 318] width 16 height 16
click at [760, 323] on icon "Next image" at bounding box center [766, 318] width 16 height 16
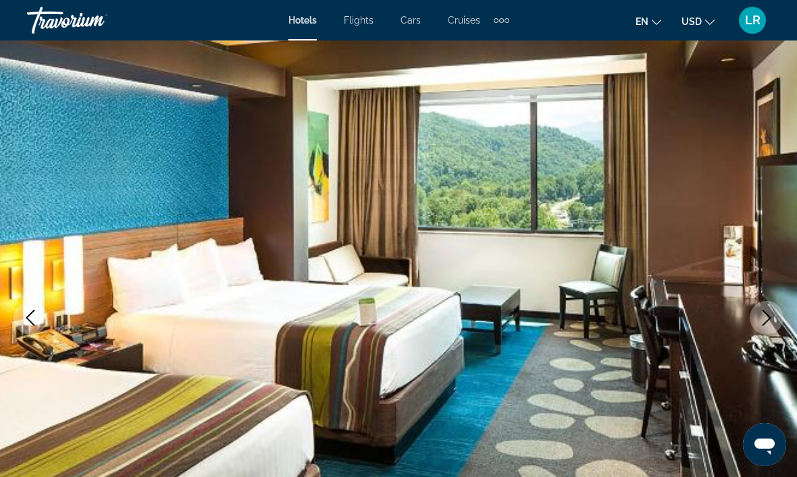
click at [760, 323] on icon "Next image" at bounding box center [766, 318] width 16 height 16
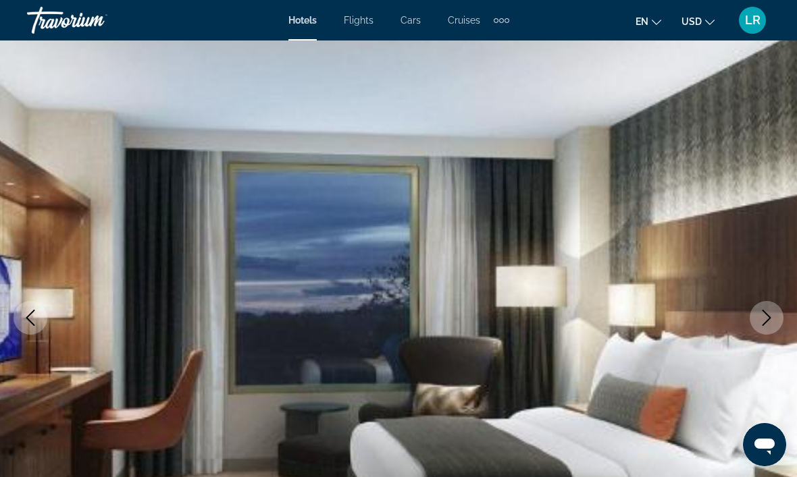
click at [759, 324] on icon "Next image" at bounding box center [766, 318] width 16 height 16
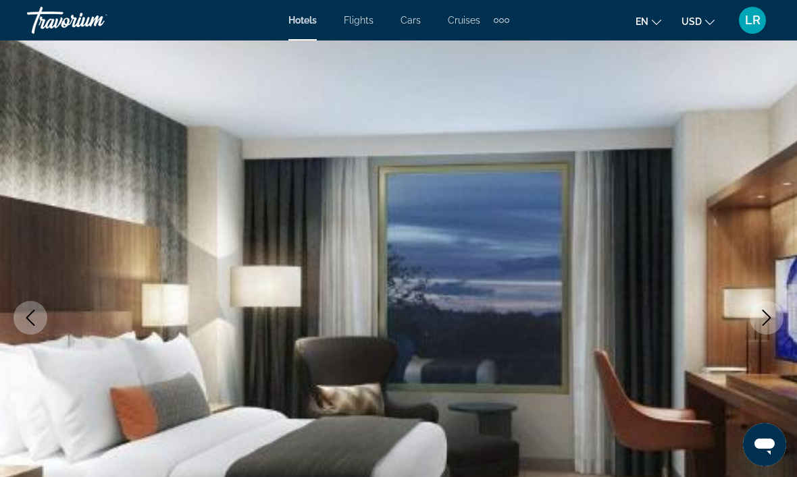
click at [761, 324] on icon "Next image" at bounding box center [766, 318] width 16 height 16
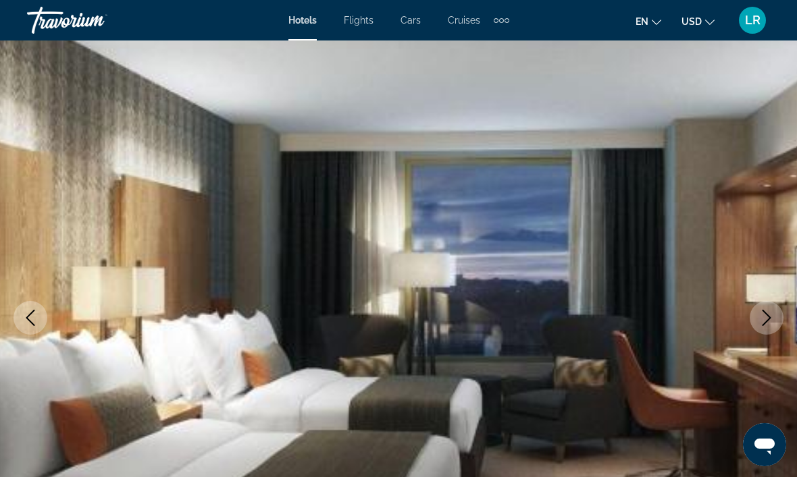
click at [760, 321] on icon "Next image" at bounding box center [766, 318] width 16 height 16
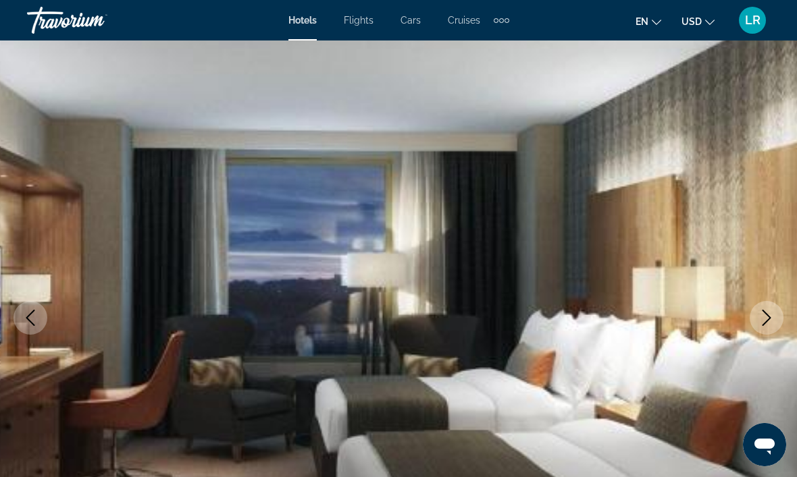
click at [760, 321] on icon "Next image" at bounding box center [766, 318] width 16 height 16
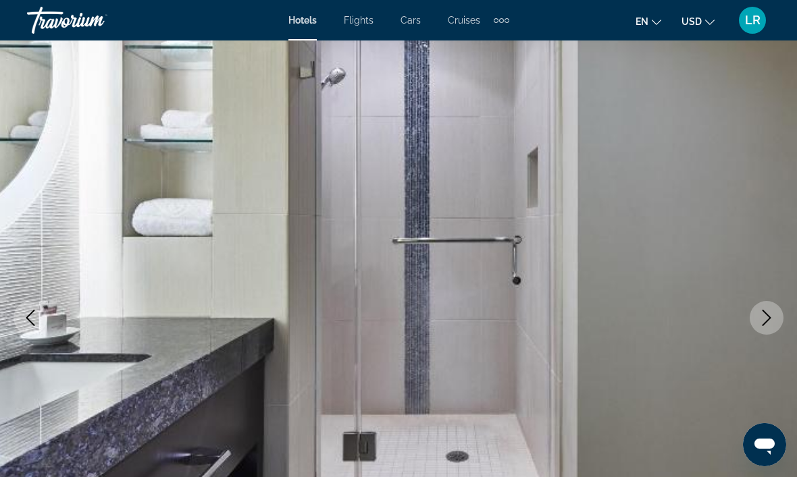
click at [759, 321] on icon "Next image" at bounding box center [766, 318] width 16 height 16
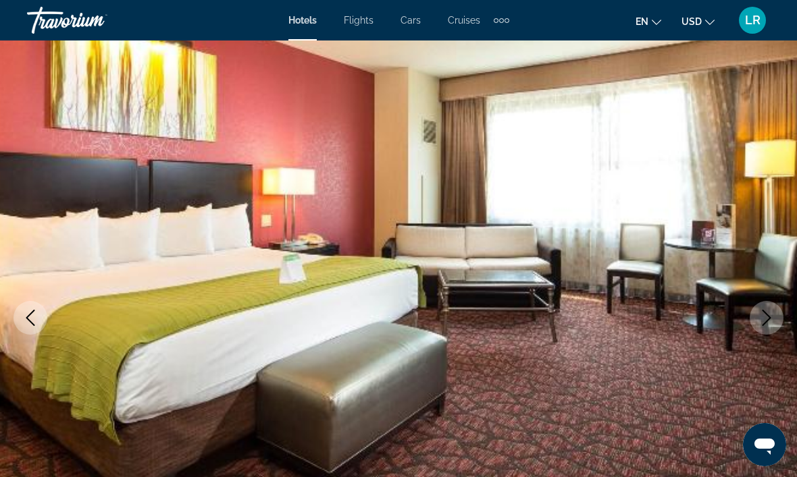
click at [758, 323] on icon "Next image" at bounding box center [766, 318] width 16 height 16
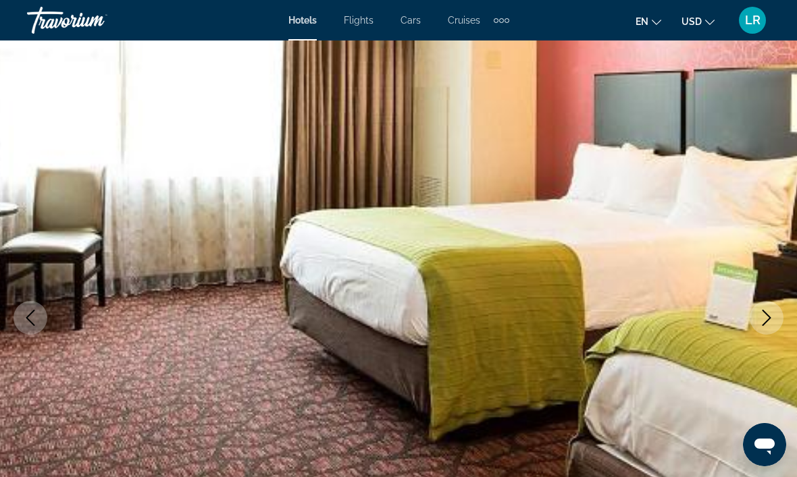
click at [760, 321] on icon "Next image" at bounding box center [766, 318] width 16 height 16
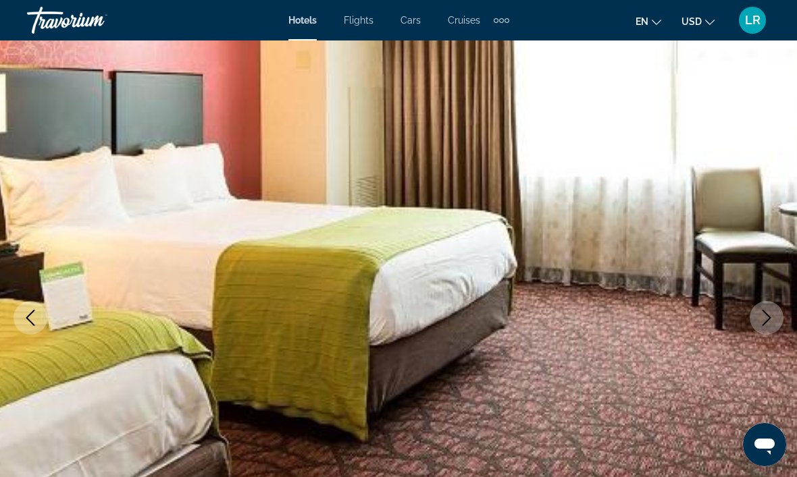
click at [760, 321] on icon "Next image" at bounding box center [766, 318] width 16 height 16
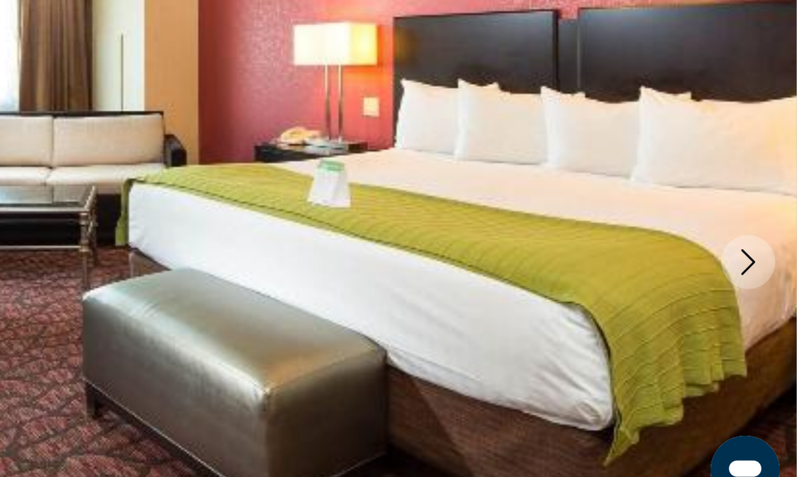
click at [758, 307] on icon "Next image" at bounding box center [766, 315] width 16 height 16
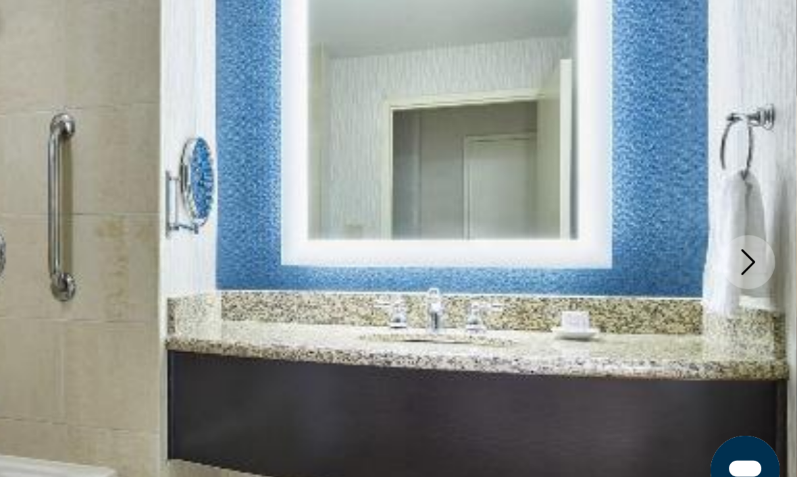
click at [758, 307] on icon "Next image" at bounding box center [766, 315] width 16 height 16
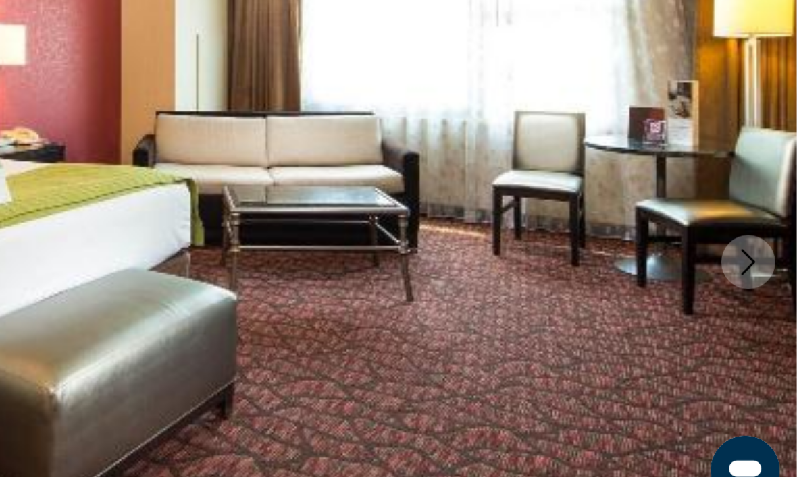
click at [758, 307] on icon "Next image" at bounding box center [766, 315] width 16 height 16
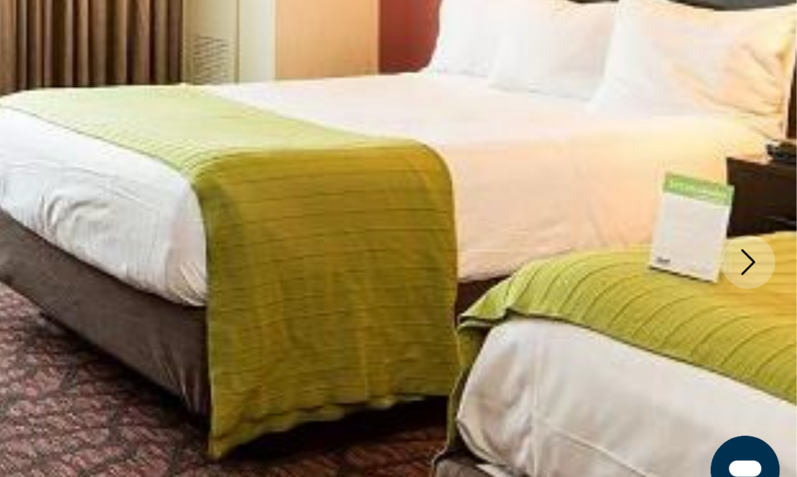
click at [758, 307] on icon "Next image" at bounding box center [766, 315] width 16 height 16
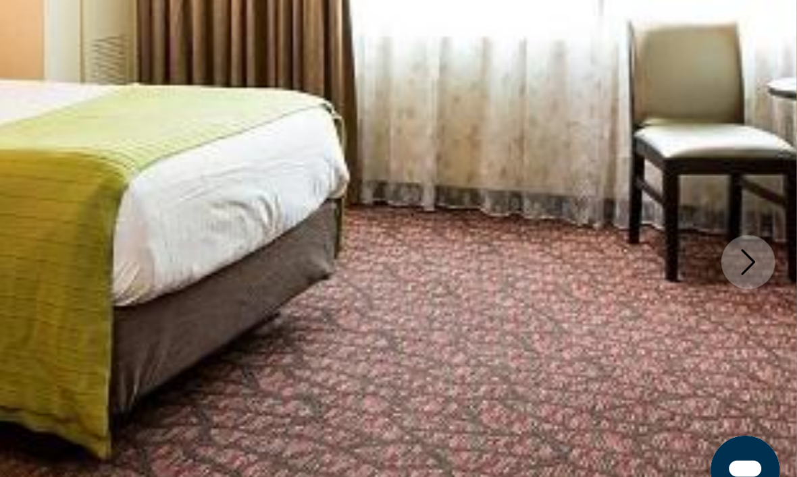
click at [758, 307] on icon "Next image" at bounding box center [766, 315] width 16 height 16
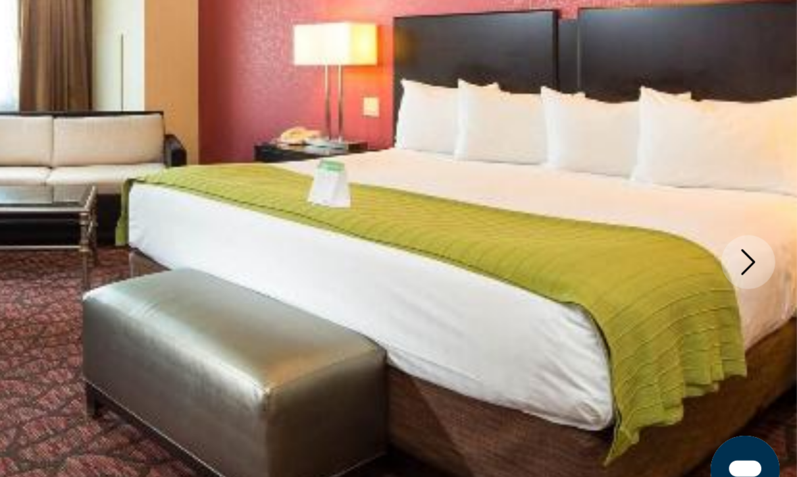
click at [758, 307] on icon "Next image" at bounding box center [766, 315] width 16 height 16
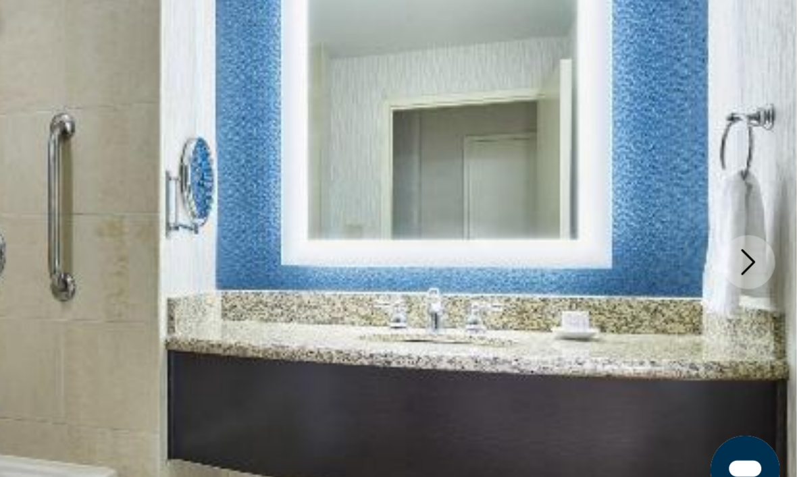
click at [758, 307] on icon "Next image" at bounding box center [766, 315] width 16 height 16
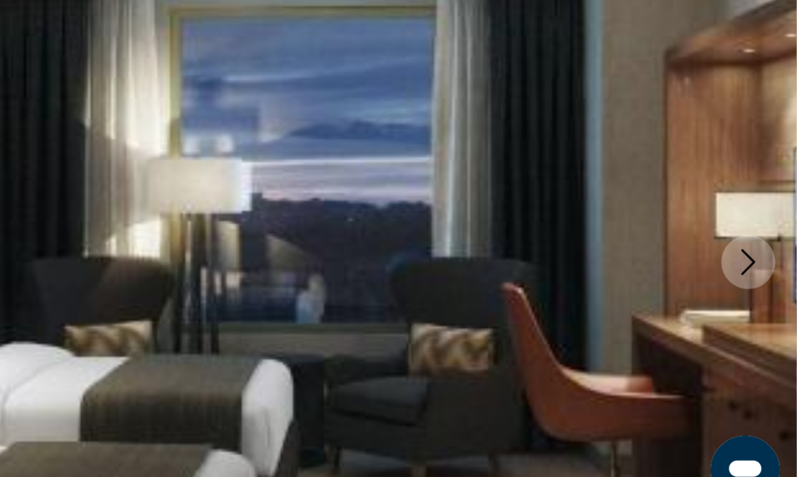
click at [758, 307] on icon "Next image" at bounding box center [766, 315] width 16 height 16
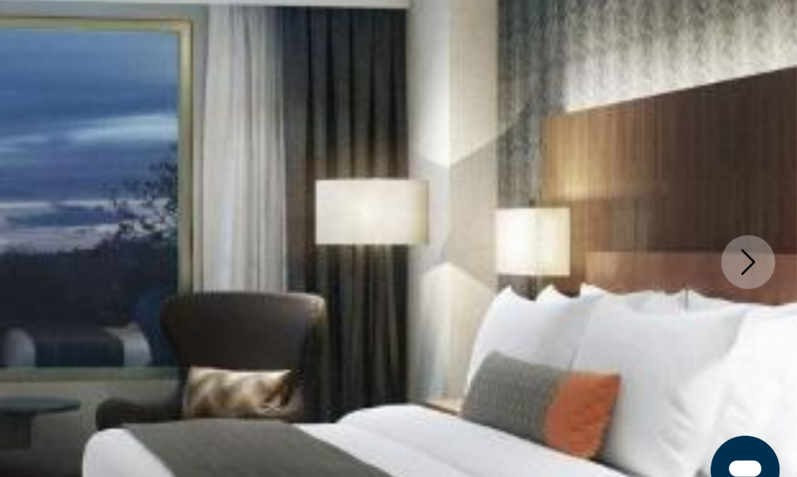
click at [758, 307] on icon "Next image" at bounding box center [766, 315] width 16 height 16
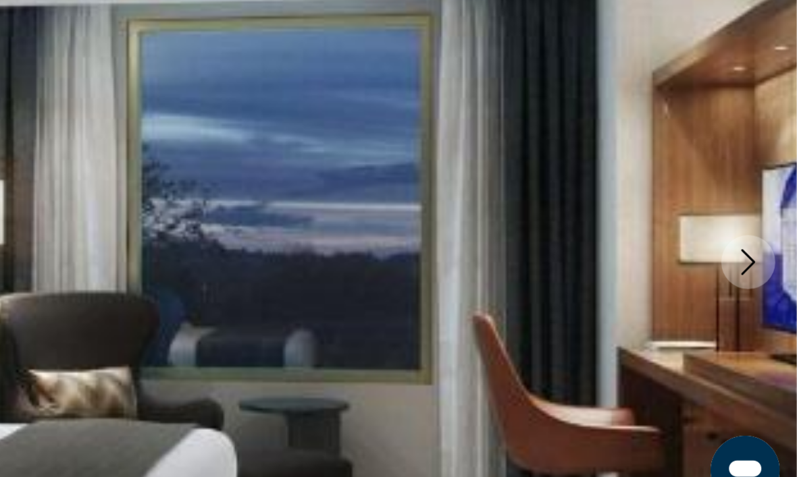
click at [758, 307] on icon "Next image" at bounding box center [766, 315] width 16 height 16
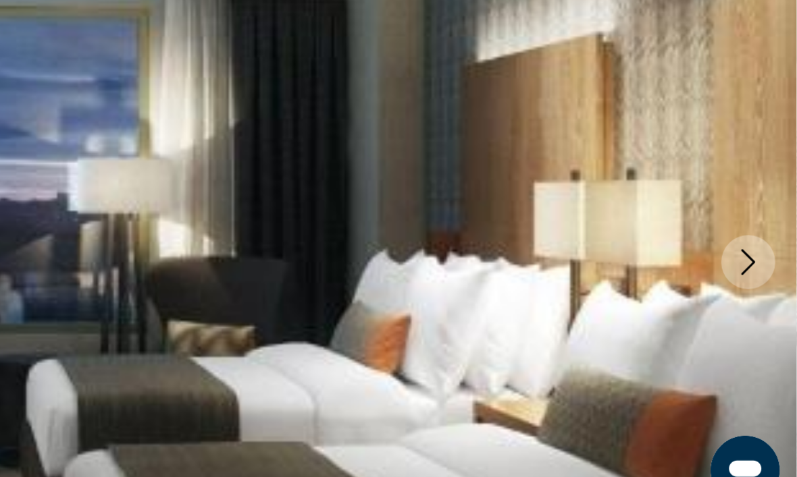
click at [762, 307] on icon "Next image" at bounding box center [766, 315] width 9 height 16
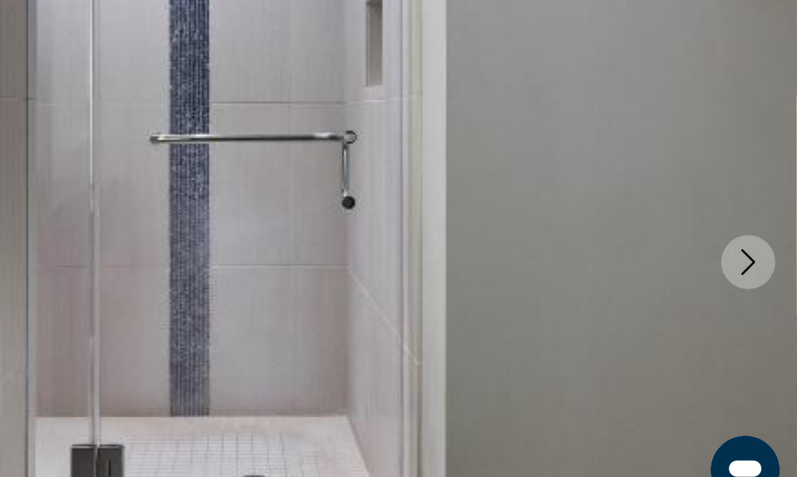
click at [758, 307] on icon "Next image" at bounding box center [766, 315] width 16 height 16
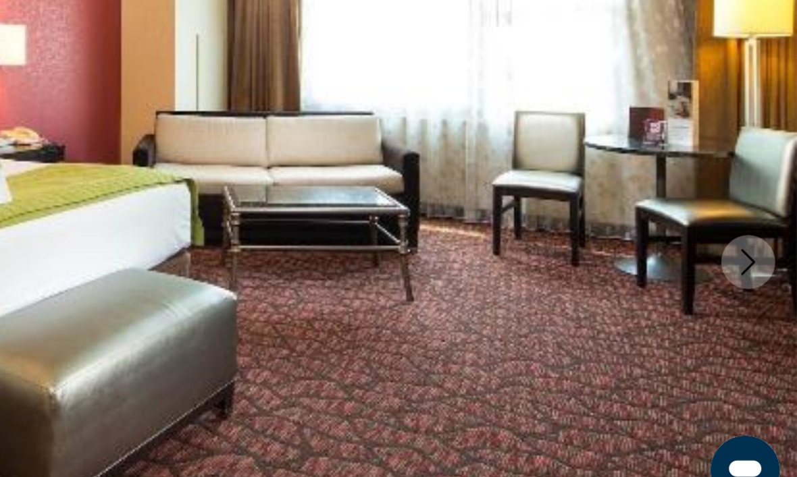
click at [758, 307] on icon "Next image" at bounding box center [766, 315] width 16 height 16
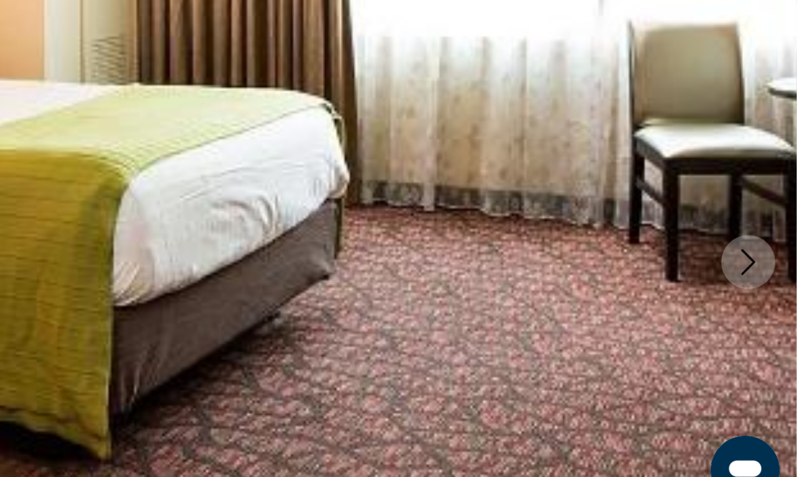
click at [762, 307] on icon "Next image" at bounding box center [766, 315] width 9 height 16
click at [758, 307] on icon "Next image" at bounding box center [766, 315] width 16 height 16
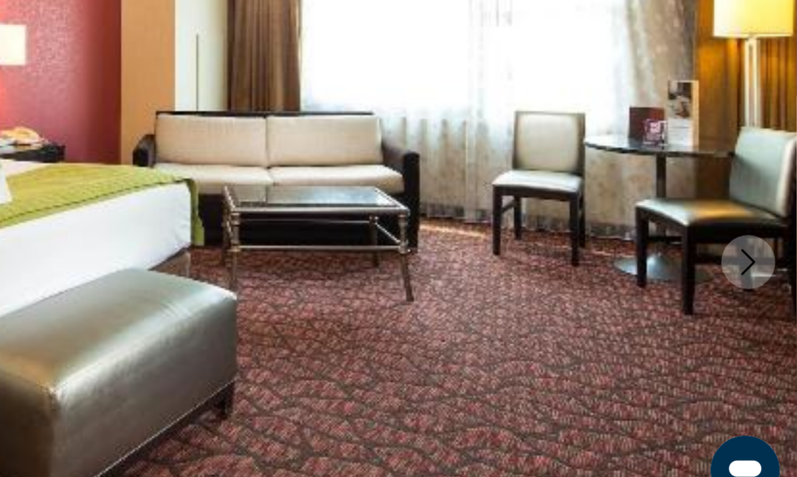
click at [758, 307] on icon "Next image" at bounding box center [766, 315] width 16 height 16
click at [762, 307] on icon "Next image" at bounding box center [766, 315] width 9 height 16
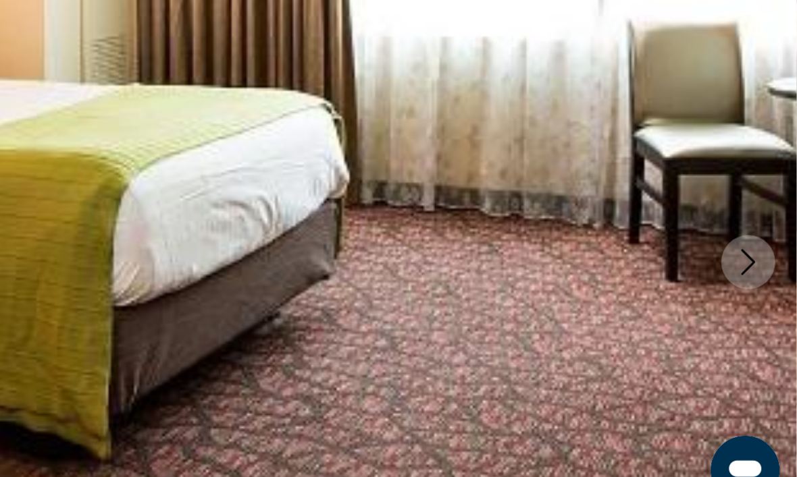
click at [758, 307] on icon "Next image" at bounding box center [766, 315] width 16 height 16
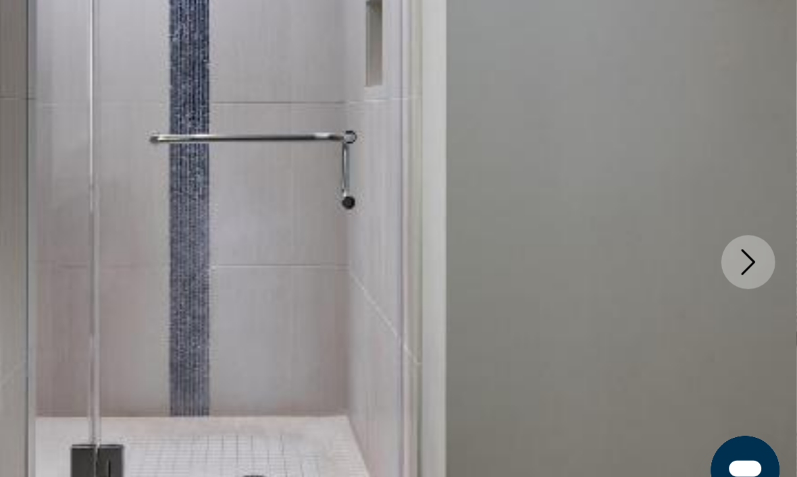
click at [758, 307] on icon "Next image" at bounding box center [766, 315] width 16 height 16
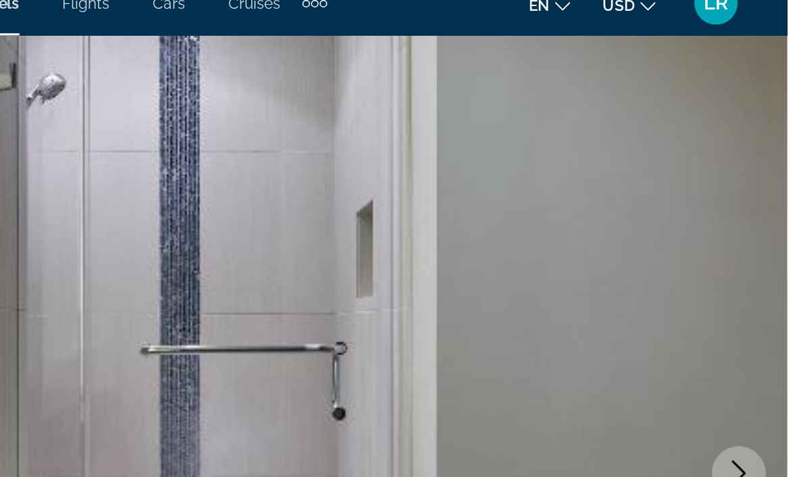
scroll to position [0, 0]
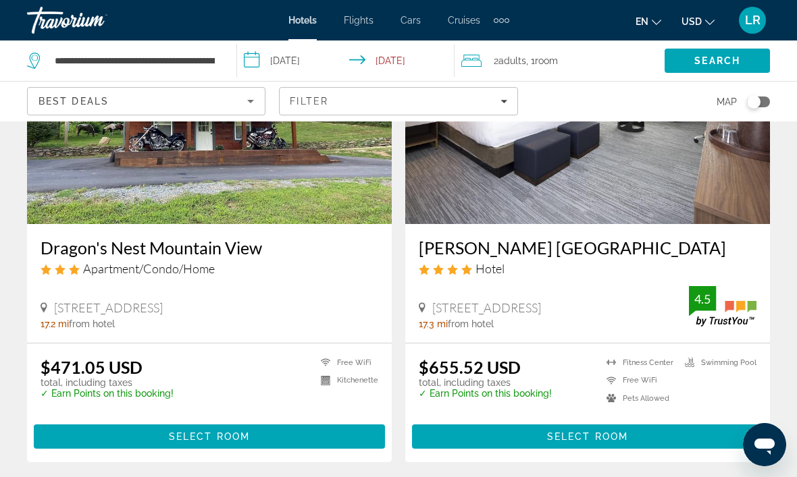
scroll to position [2627, 0]
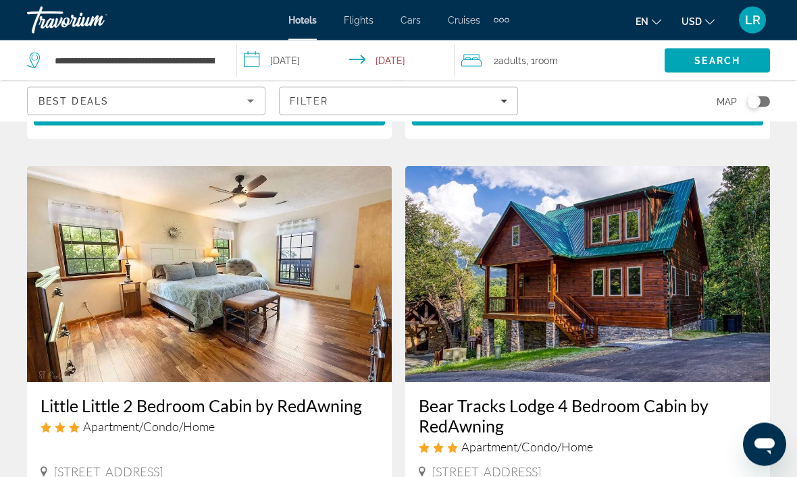
scroll to position [977, 0]
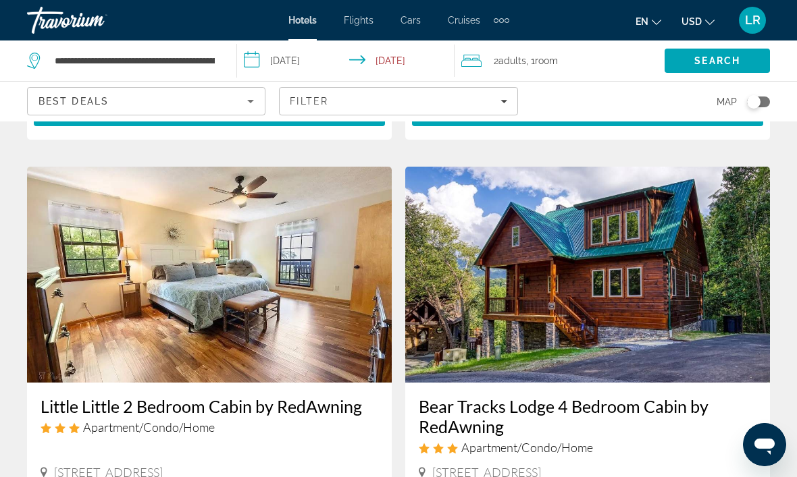
click at [702, 332] on img "Main content" at bounding box center [587, 275] width 365 height 216
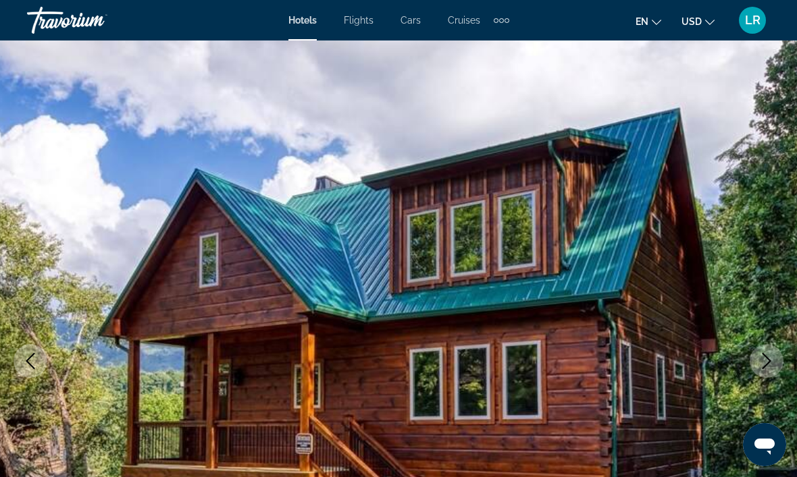
click at [767, 368] on icon "Next image" at bounding box center [766, 361] width 16 height 16
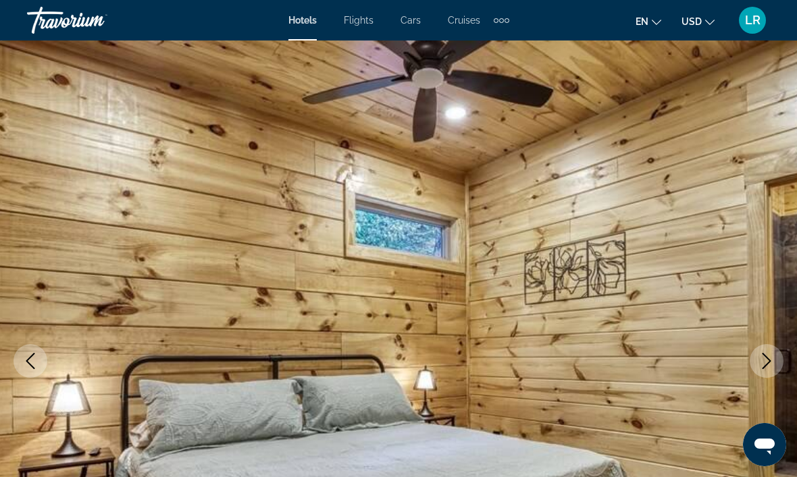
click at [762, 361] on icon "Next image" at bounding box center [766, 361] width 16 height 16
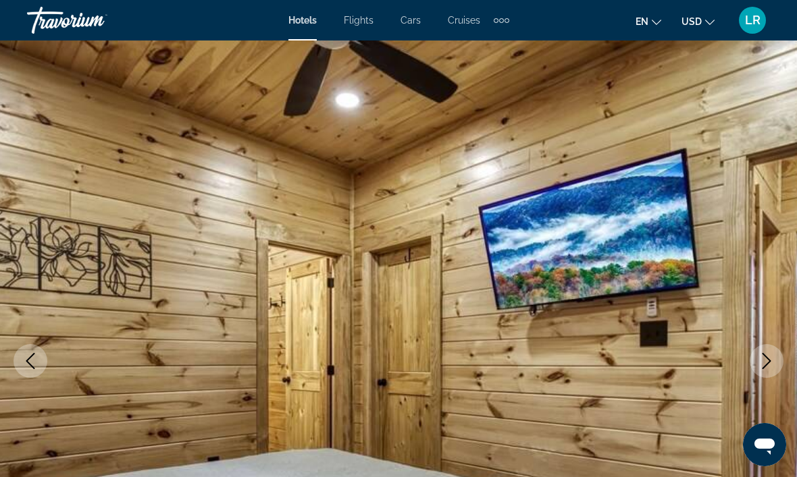
click at [770, 361] on icon "Next image" at bounding box center [766, 361] width 9 height 16
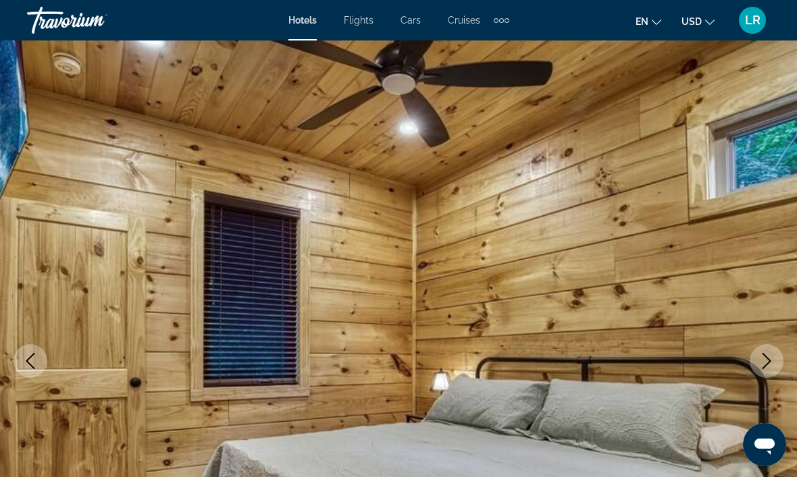
click at [768, 361] on icon "Next image" at bounding box center [766, 361] width 16 height 16
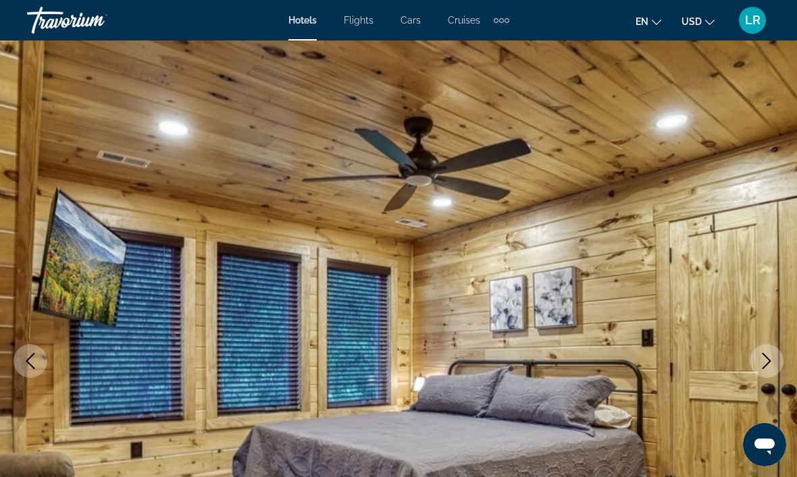
click at [768, 356] on icon "Next image" at bounding box center [766, 361] width 16 height 16
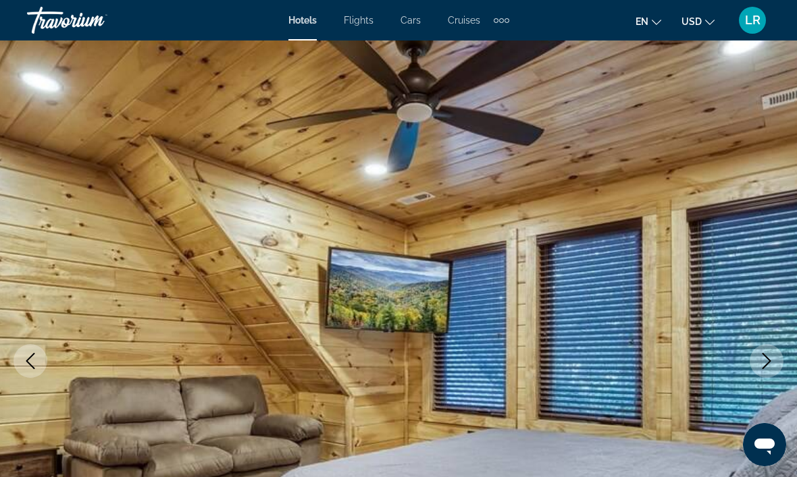
click at [768, 361] on icon "Next image" at bounding box center [766, 361] width 16 height 16
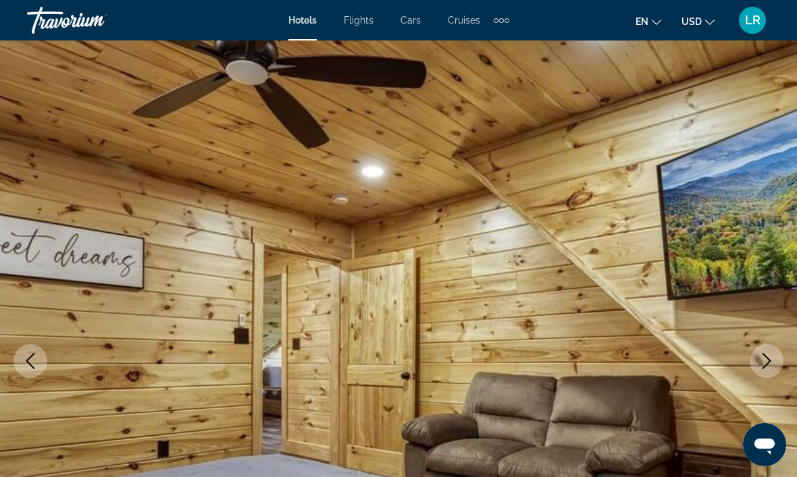
click at [764, 362] on icon "Next image" at bounding box center [766, 361] width 16 height 16
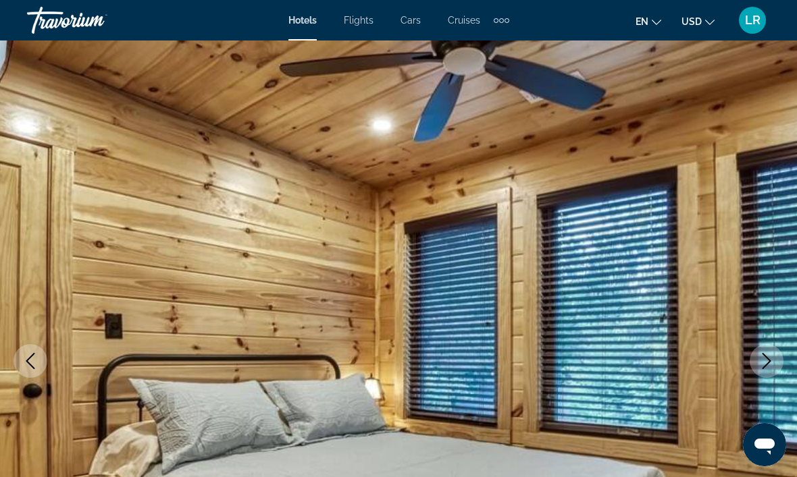
click at [763, 361] on icon "Next image" at bounding box center [766, 361] width 16 height 16
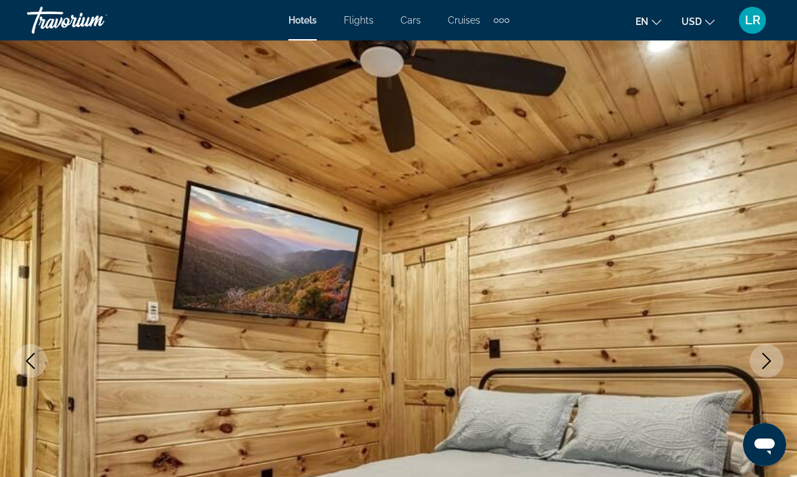
click at [765, 359] on icon "Next image" at bounding box center [766, 361] width 16 height 16
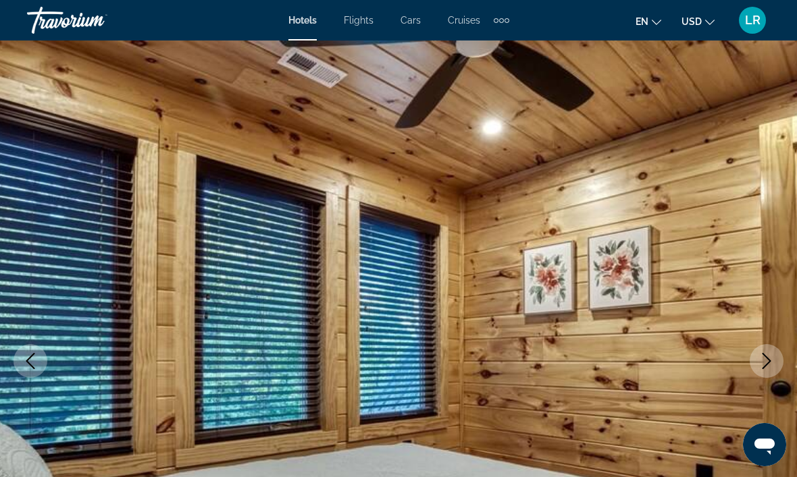
click at [769, 359] on icon "Next image" at bounding box center [766, 361] width 16 height 16
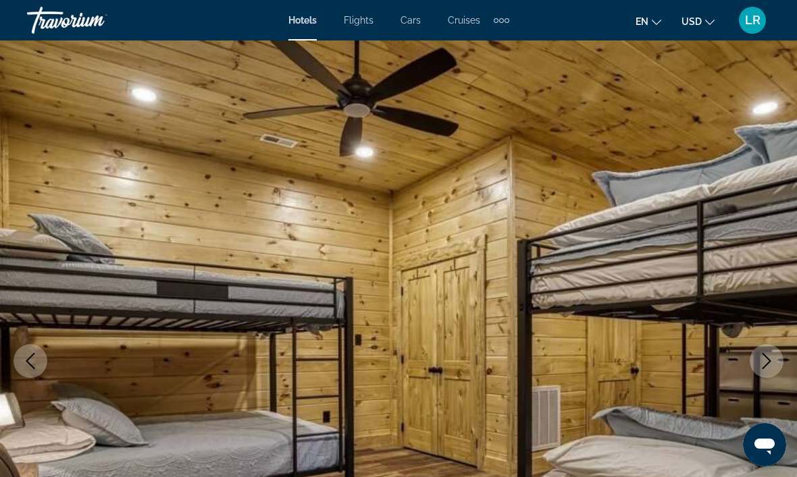
click at [764, 357] on icon "Next image" at bounding box center [766, 361] width 16 height 16
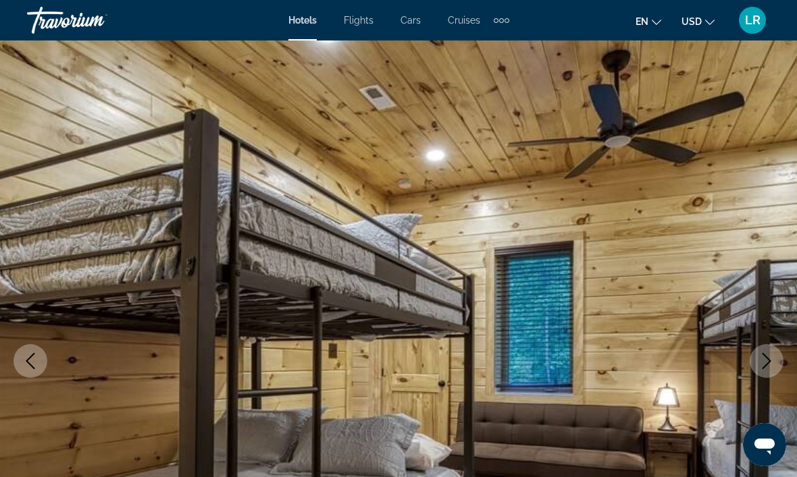
click at [766, 355] on icon "Next image" at bounding box center [766, 361] width 16 height 16
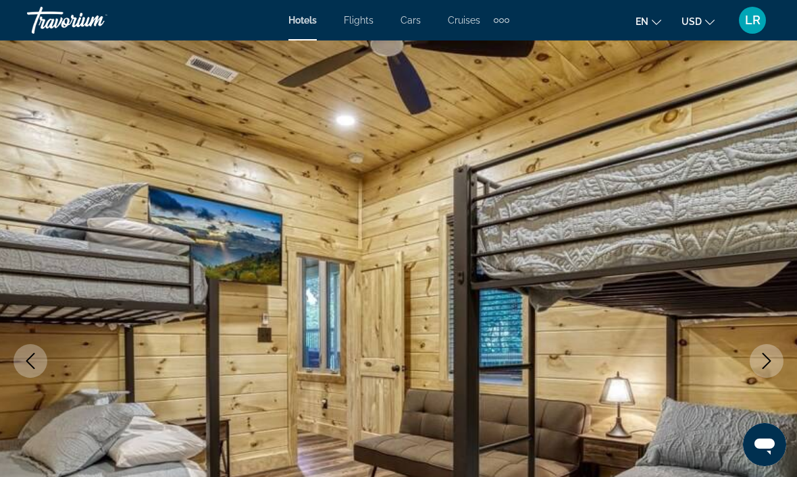
click at [766, 353] on icon "Next image" at bounding box center [766, 361] width 16 height 16
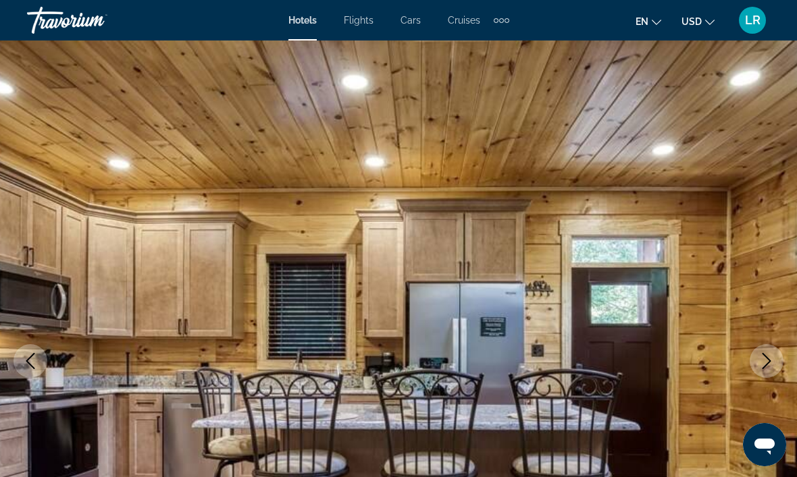
click at [761, 357] on icon "Next image" at bounding box center [766, 361] width 16 height 16
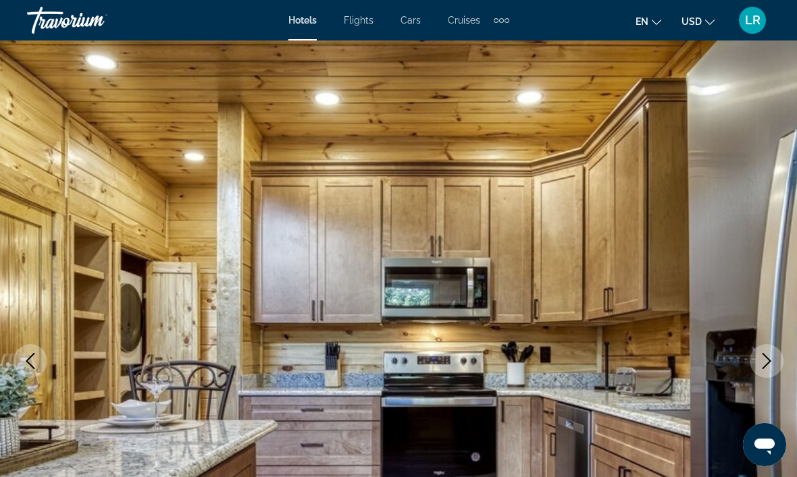
click at [763, 355] on icon "Next image" at bounding box center [766, 361] width 16 height 16
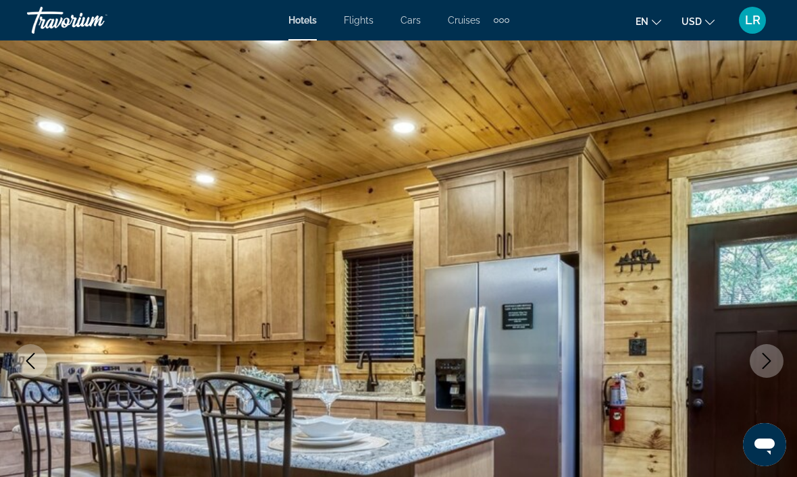
click at [765, 355] on icon "Next image" at bounding box center [766, 361] width 16 height 16
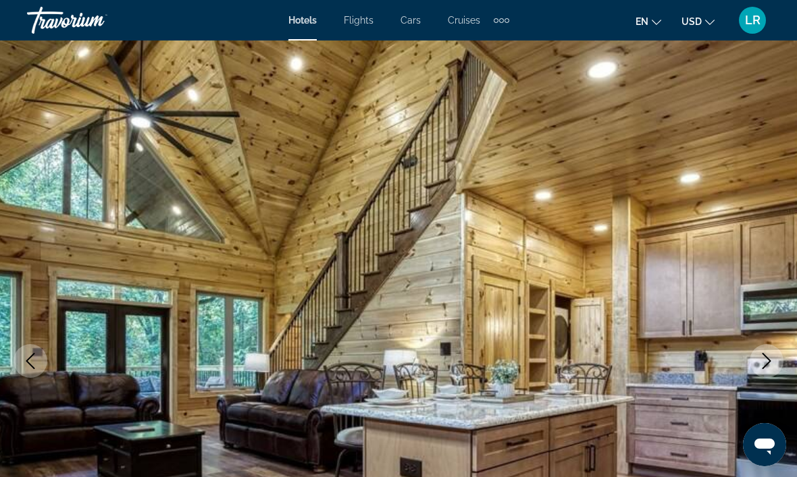
click at [766, 355] on icon "Next image" at bounding box center [766, 361] width 16 height 16
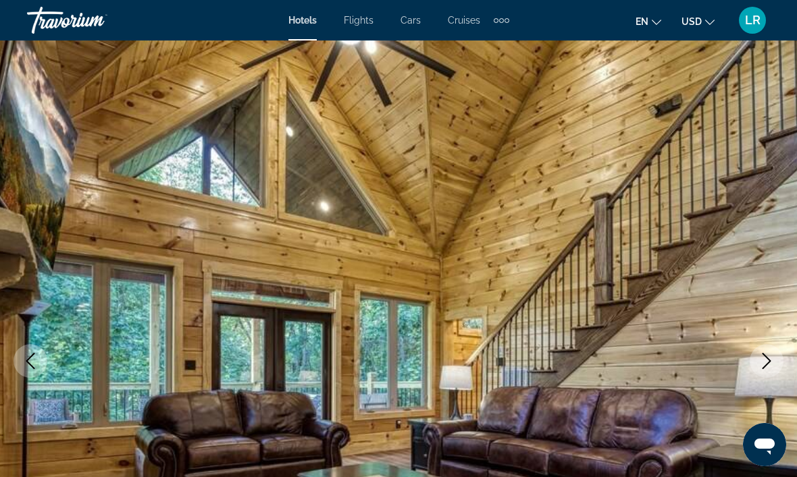
click at [763, 357] on icon "Next image" at bounding box center [766, 361] width 16 height 16
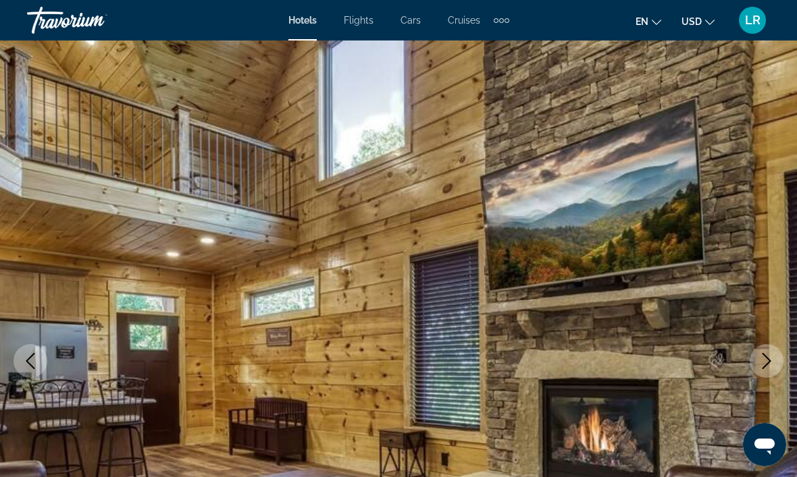
click at [762, 357] on icon "Next image" at bounding box center [766, 361] width 16 height 16
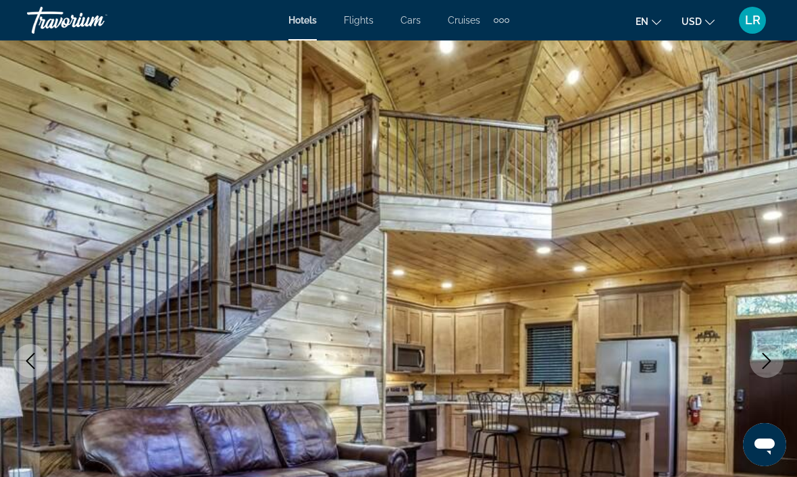
click at [764, 357] on icon "Next image" at bounding box center [766, 361] width 16 height 16
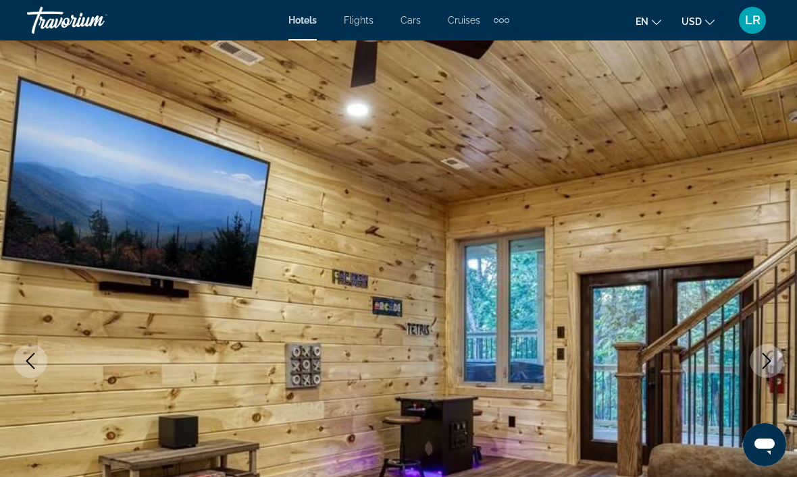
click at [766, 356] on icon "Next image" at bounding box center [766, 361] width 16 height 16
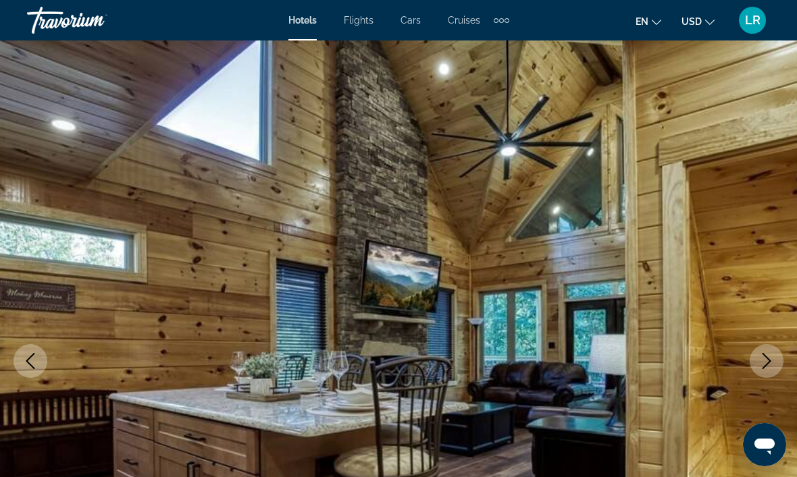
click at [766, 359] on icon "Next image" at bounding box center [766, 361] width 16 height 16
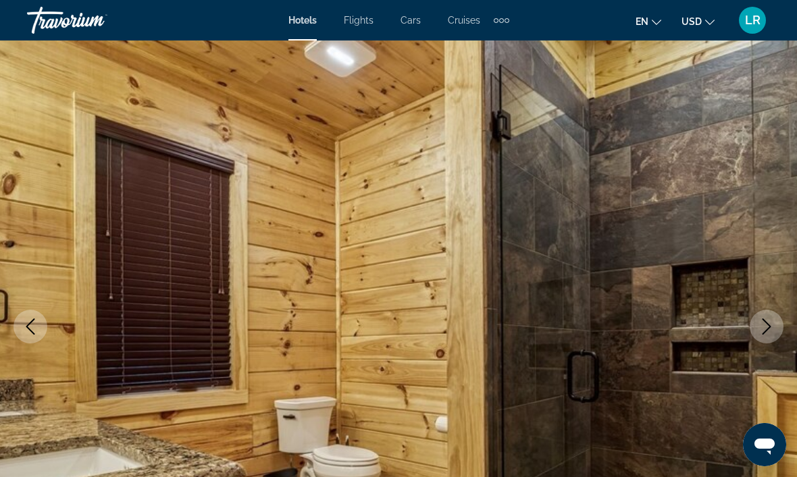
scroll to position [37, 0]
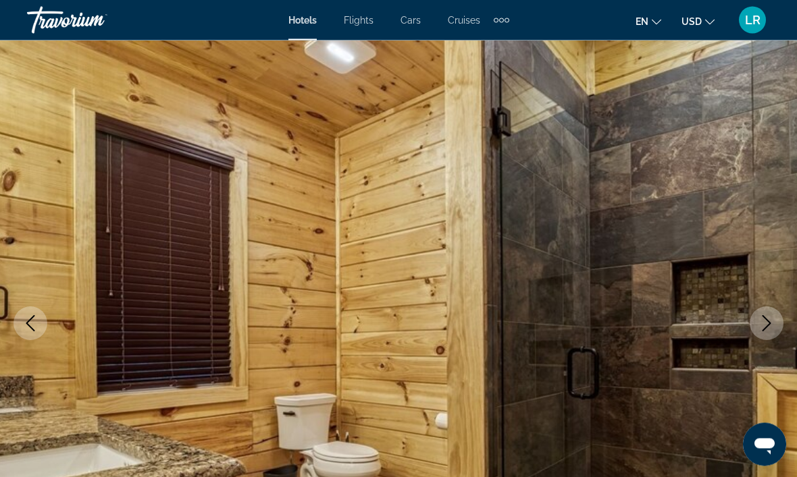
click at [770, 325] on icon "Next image" at bounding box center [766, 324] width 16 height 16
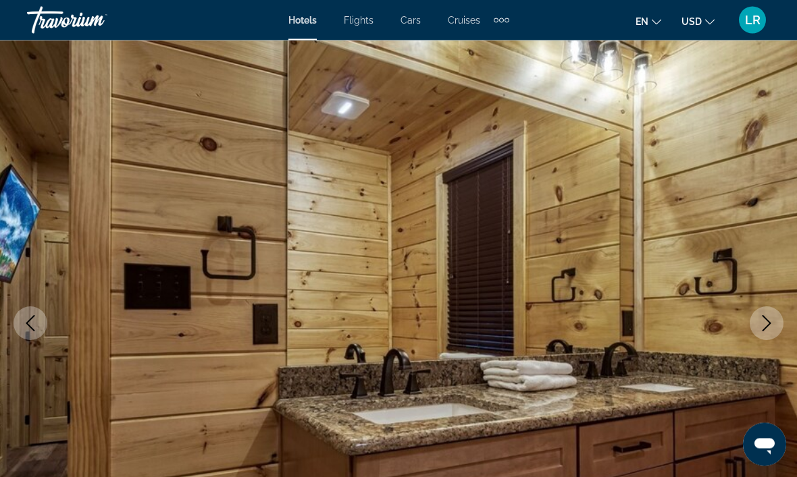
click at [758, 325] on icon "Next image" at bounding box center [766, 324] width 16 height 16
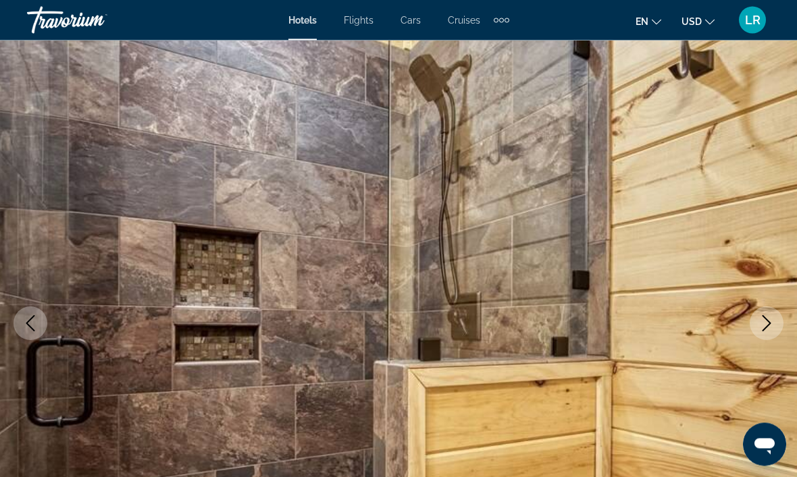
click at [760, 322] on icon "Next image" at bounding box center [766, 324] width 16 height 16
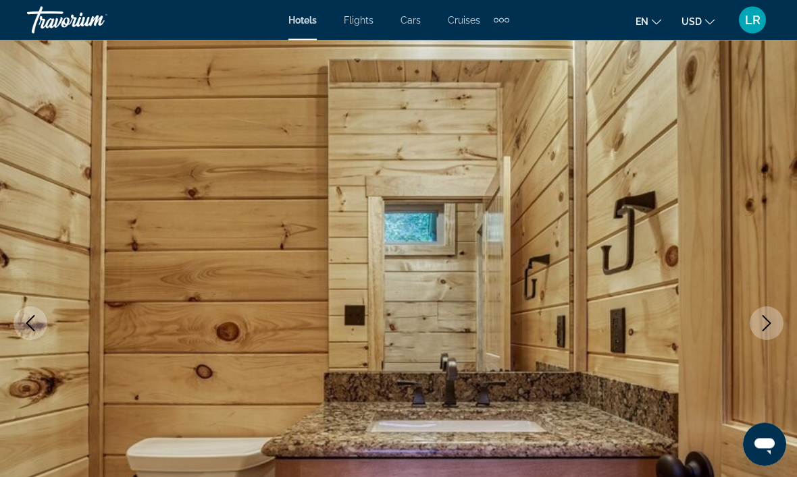
click at [753, 324] on button "Next image" at bounding box center [767, 324] width 34 height 34
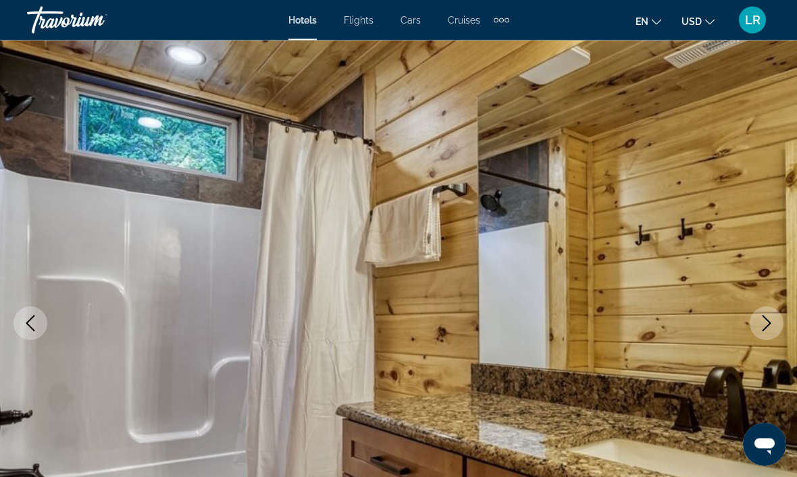
click at [753, 322] on button "Next image" at bounding box center [767, 324] width 34 height 34
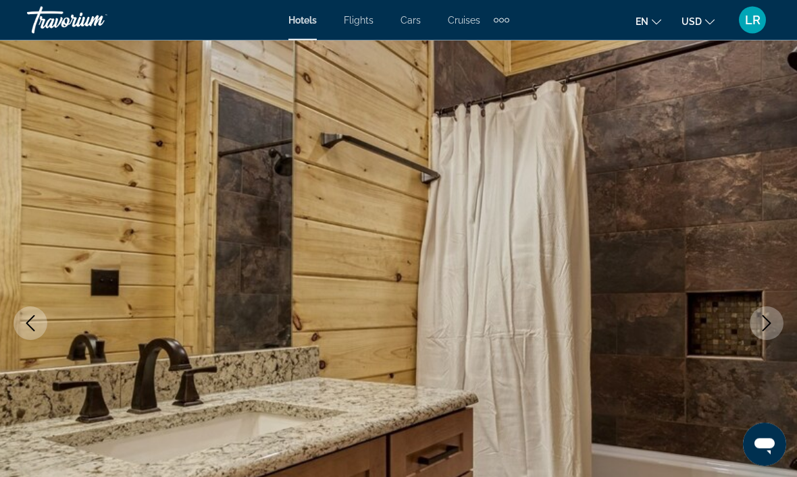
click at [756, 321] on button "Next image" at bounding box center [767, 324] width 34 height 34
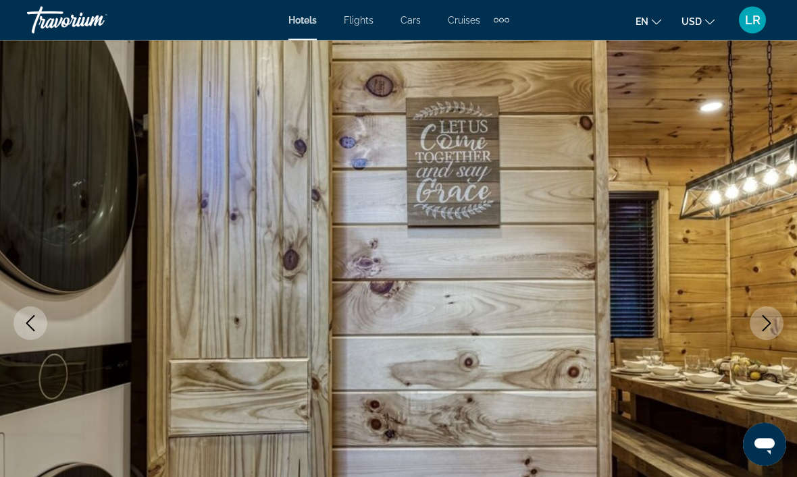
click at [756, 321] on button "Next image" at bounding box center [767, 324] width 34 height 34
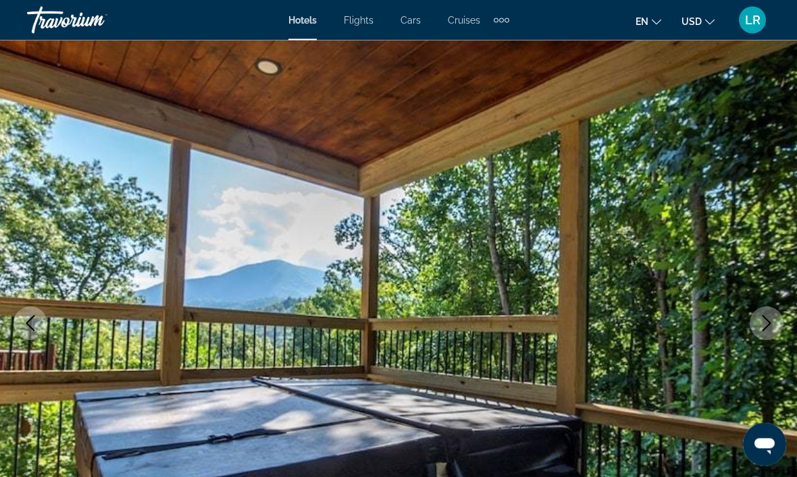
click at [758, 320] on icon "Next image" at bounding box center [766, 324] width 16 height 16
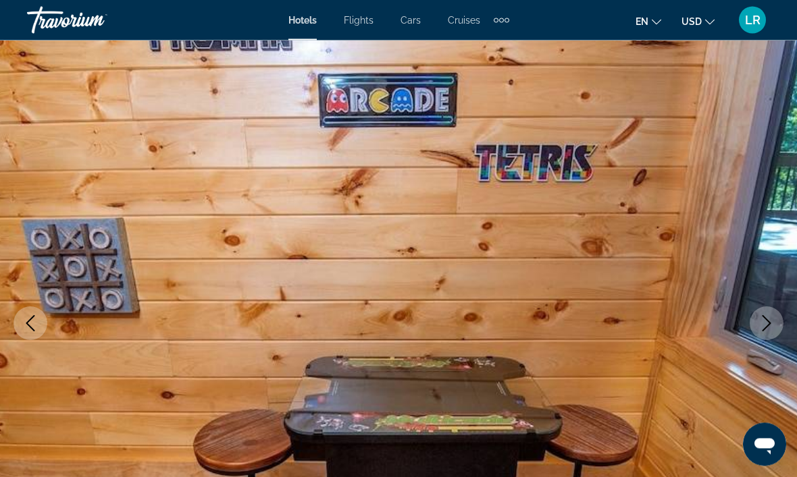
click at [762, 318] on icon "Next image" at bounding box center [766, 324] width 16 height 16
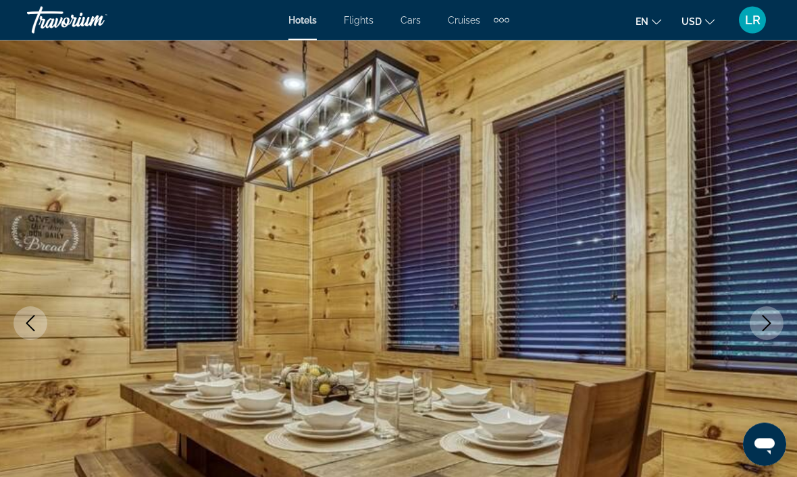
click at [758, 319] on icon "Next image" at bounding box center [766, 324] width 16 height 16
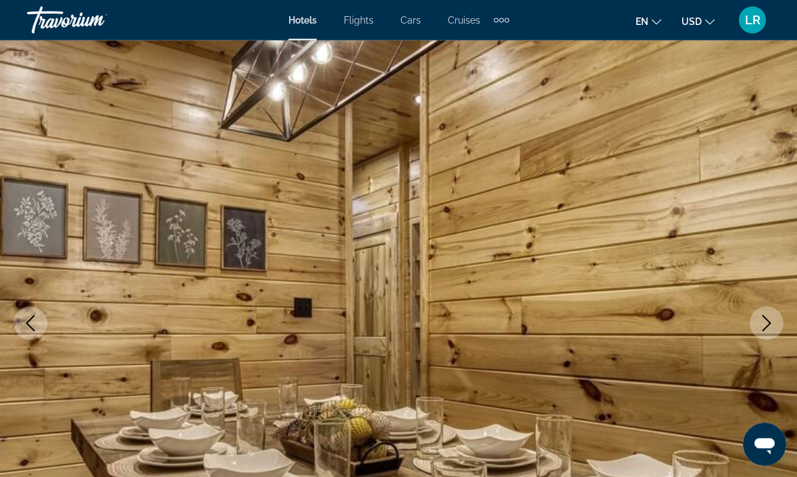
click at [758, 317] on button "Next image" at bounding box center [767, 324] width 34 height 34
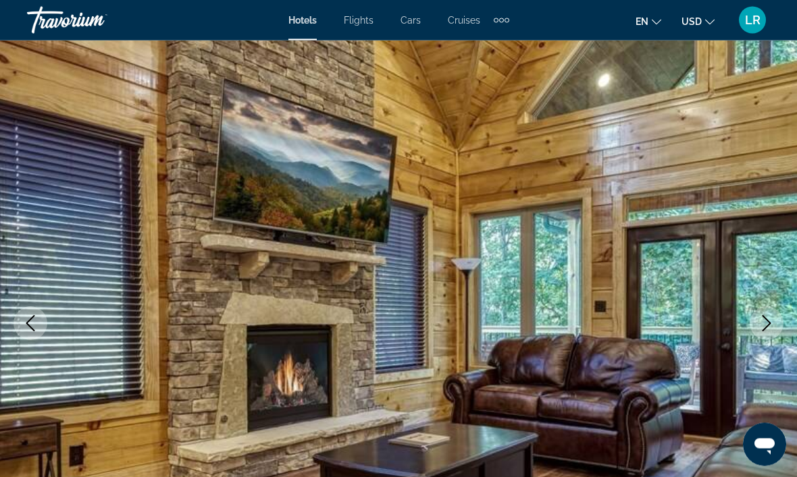
click at [760, 317] on icon "Next image" at bounding box center [766, 324] width 16 height 16
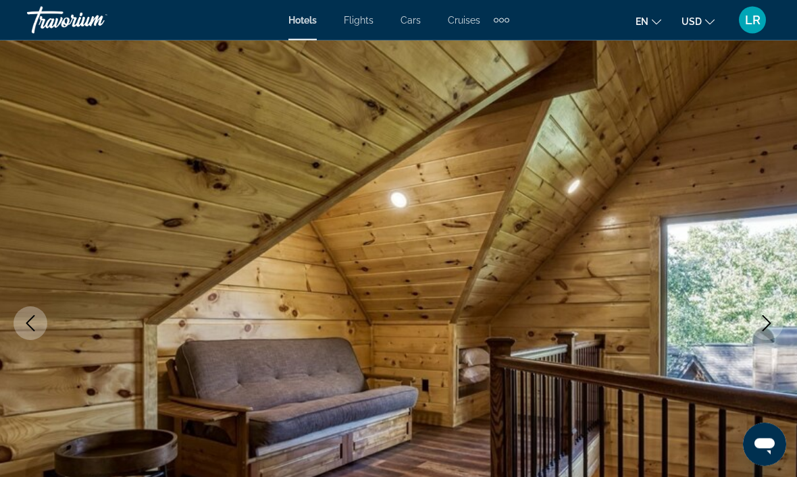
click at [765, 315] on button "Next image" at bounding box center [767, 324] width 34 height 34
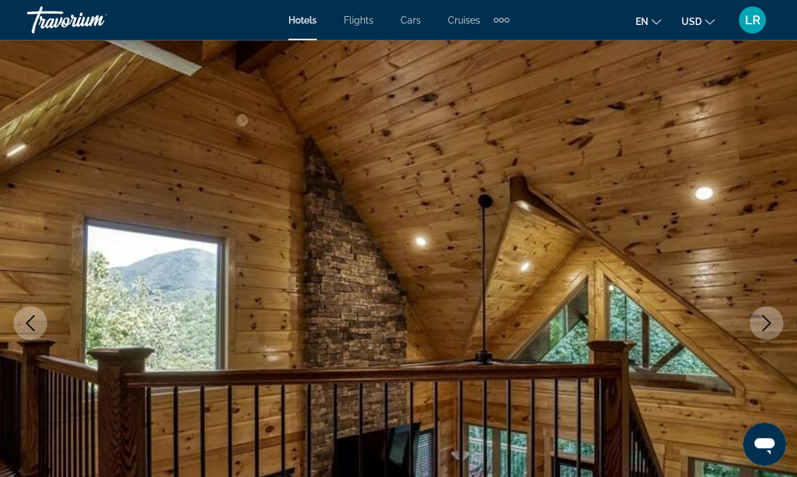
click at [764, 314] on button "Next image" at bounding box center [767, 324] width 34 height 34
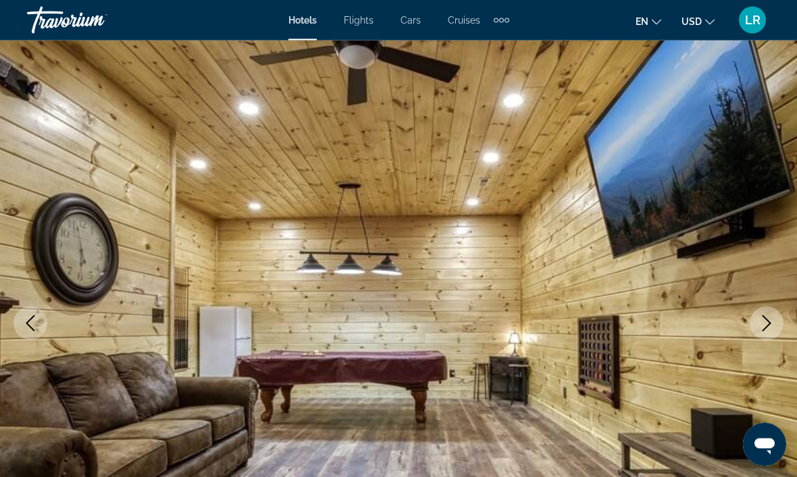
click at [764, 313] on button "Next image" at bounding box center [767, 324] width 34 height 34
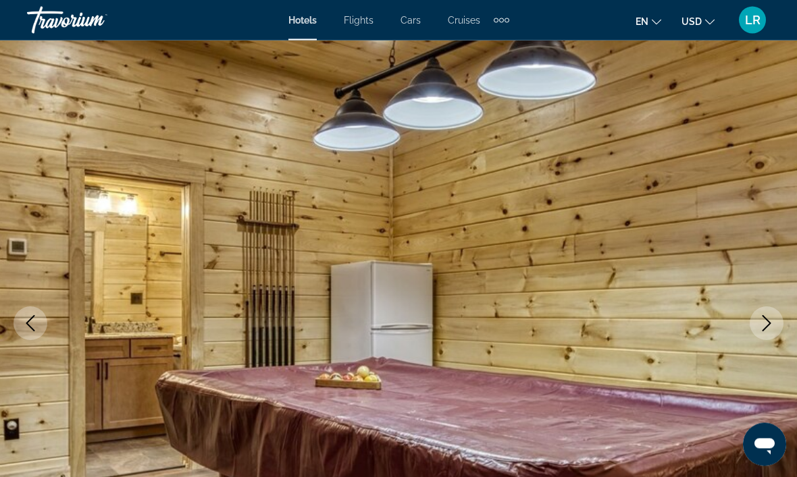
click at [768, 309] on button "Next image" at bounding box center [767, 324] width 34 height 34
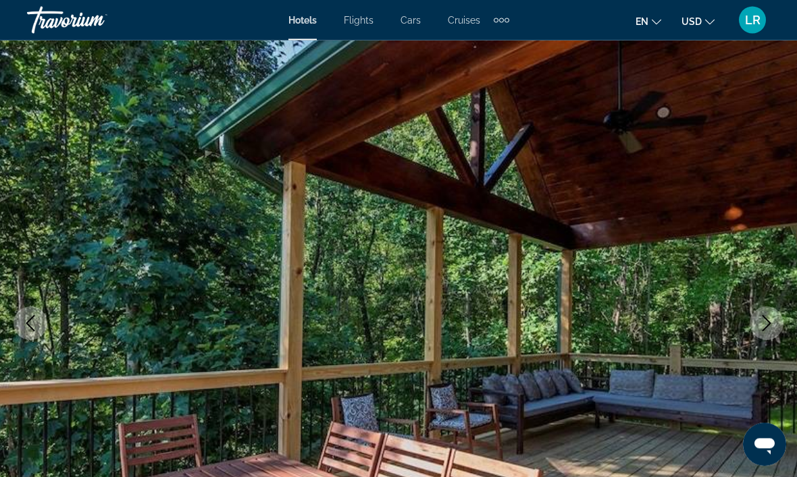
click at [768, 309] on button "Next image" at bounding box center [767, 324] width 34 height 34
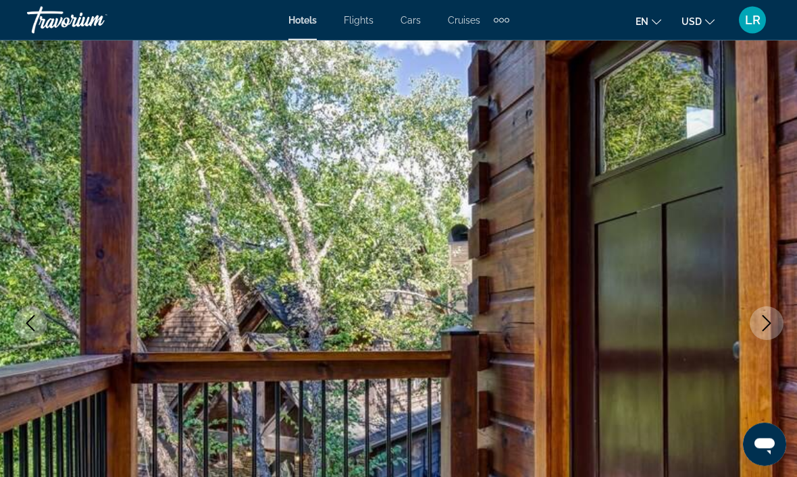
click at [764, 314] on button "Next image" at bounding box center [767, 324] width 34 height 34
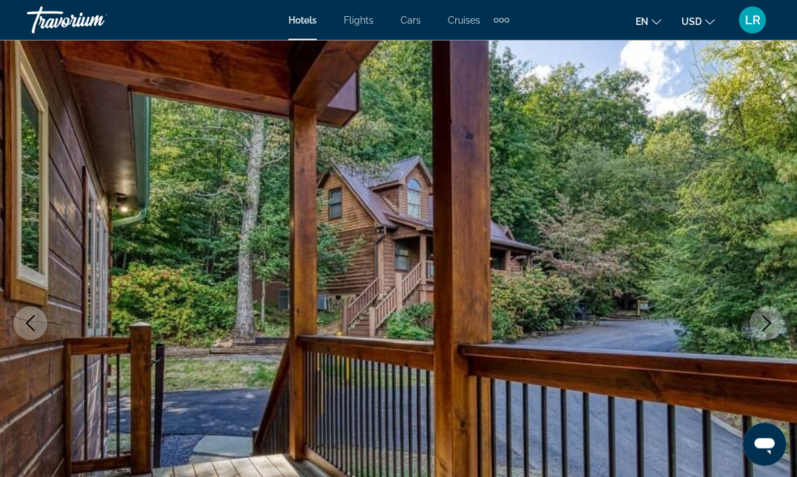
click at [763, 319] on icon "Next image" at bounding box center [766, 324] width 16 height 16
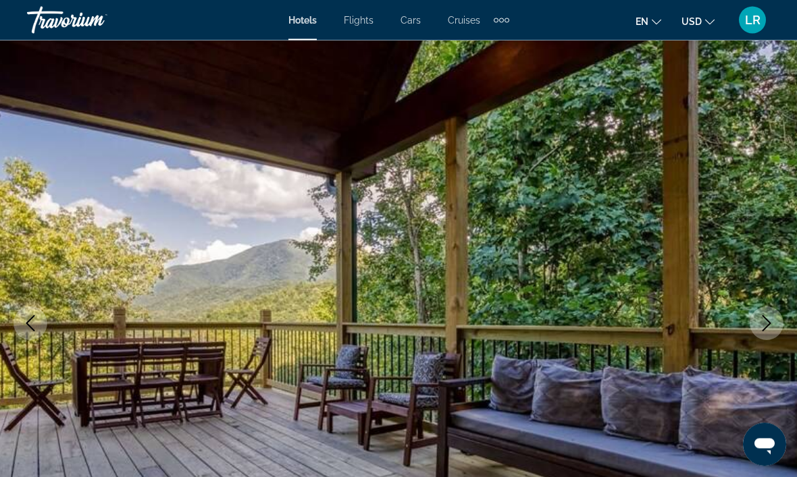
click at [766, 315] on button "Next image" at bounding box center [767, 324] width 34 height 34
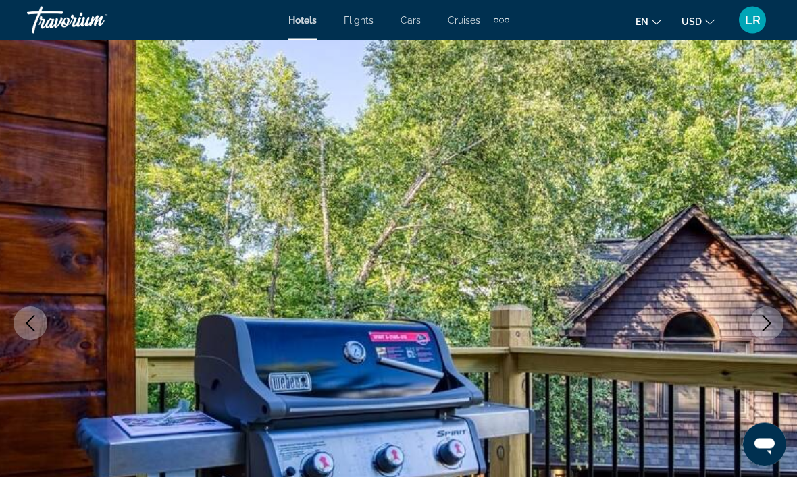
click at [765, 314] on button "Next image" at bounding box center [767, 324] width 34 height 34
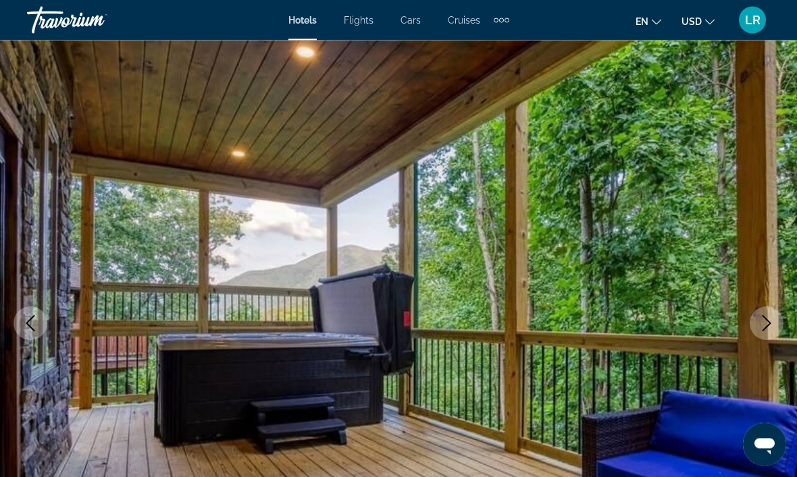
click at [762, 321] on icon "Next image" at bounding box center [766, 324] width 16 height 16
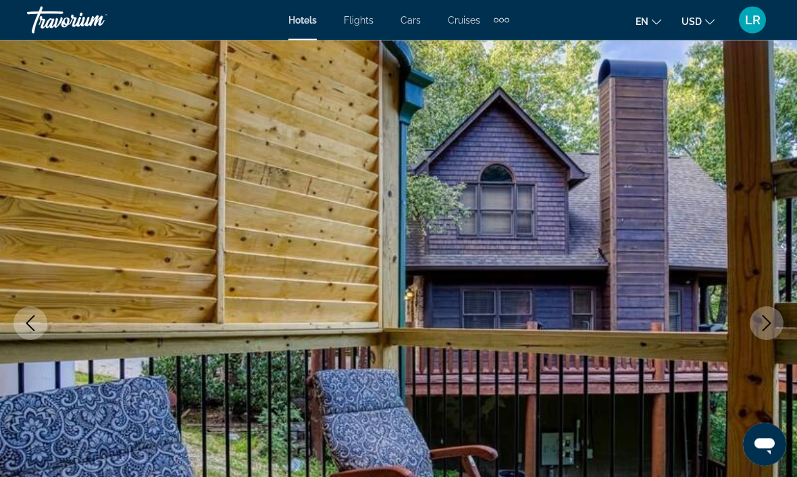
click at [763, 319] on icon "Next image" at bounding box center [766, 324] width 16 height 16
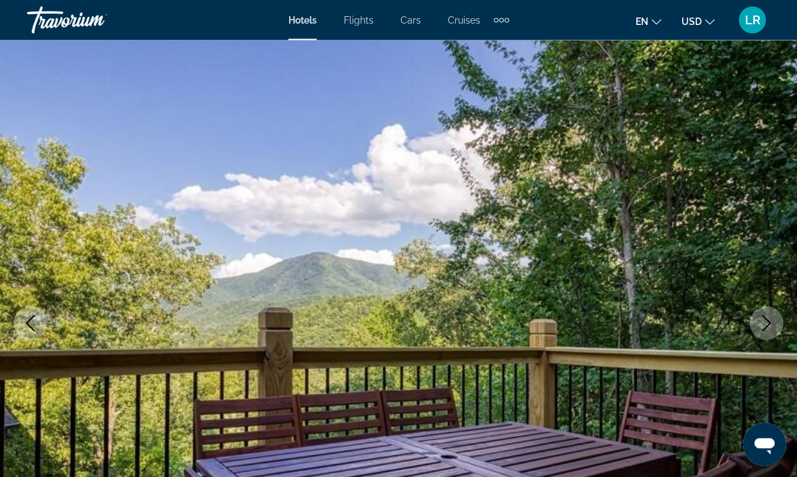
click at [764, 317] on icon "Next image" at bounding box center [766, 324] width 16 height 16
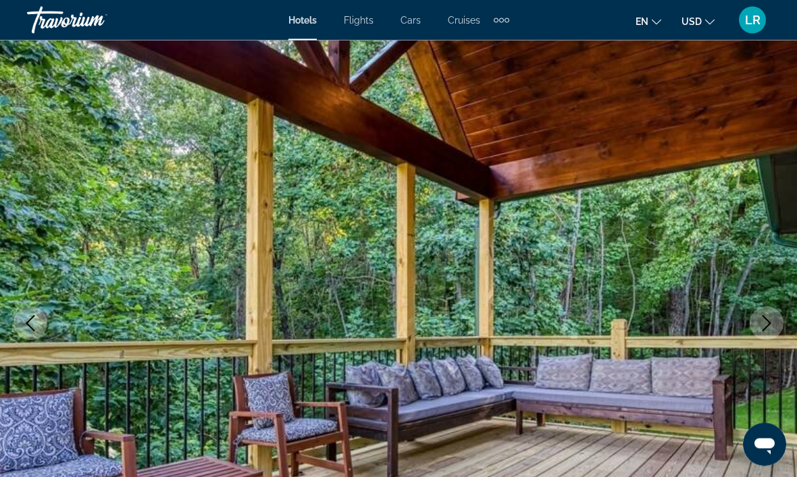
click at [763, 319] on icon "Next image" at bounding box center [766, 324] width 16 height 16
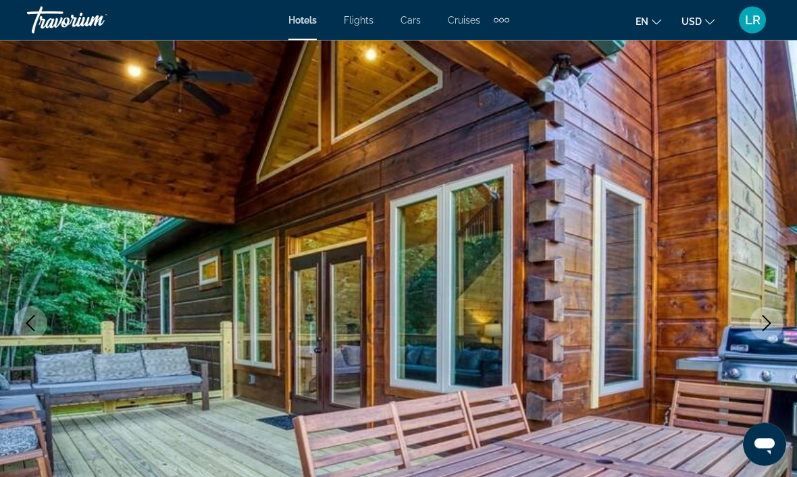
click at [764, 317] on icon "Next image" at bounding box center [766, 324] width 16 height 16
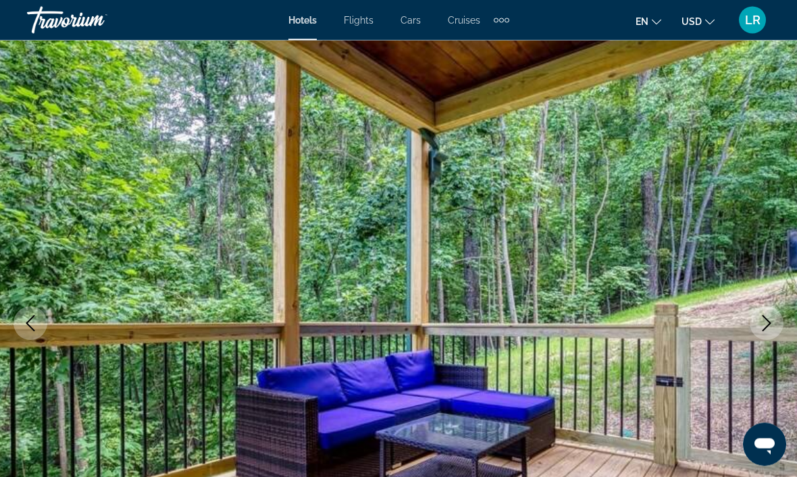
click at [770, 316] on icon "Next image" at bounding box center [766, 324] width 16 height 16
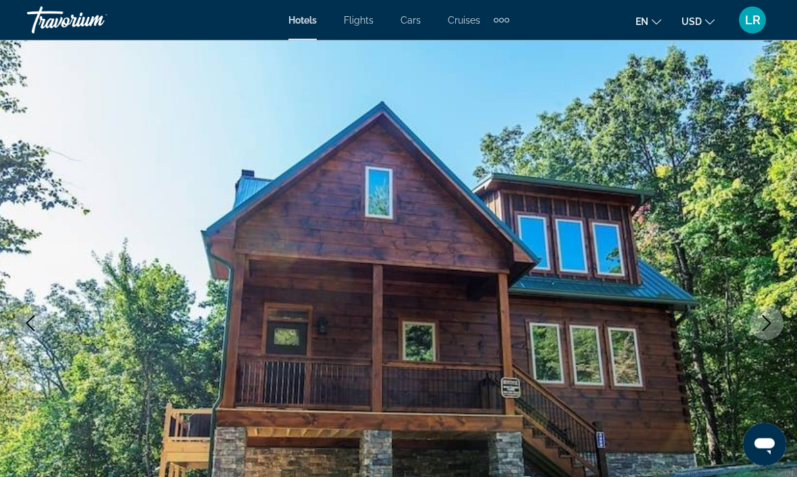
click at [766, 315] on button "Next image" at bounding box center [767, 324] width 34 height 34
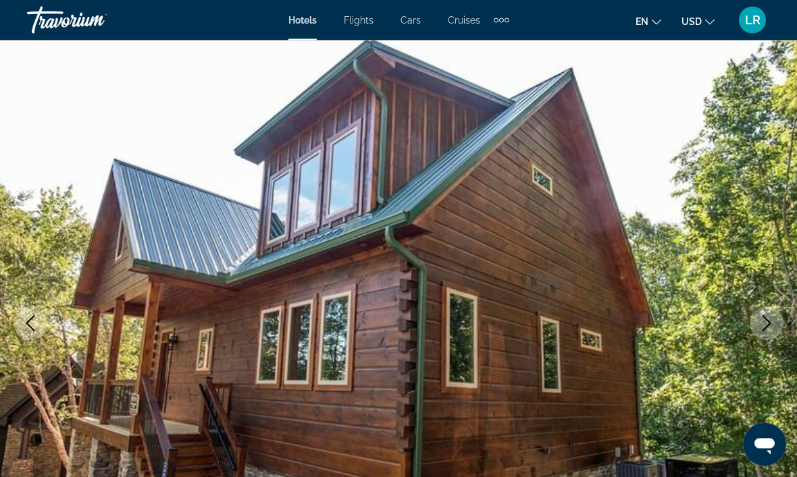
click at [766, 316] on icon "Next image" at bounding box center [766, 324] width 16 height 16
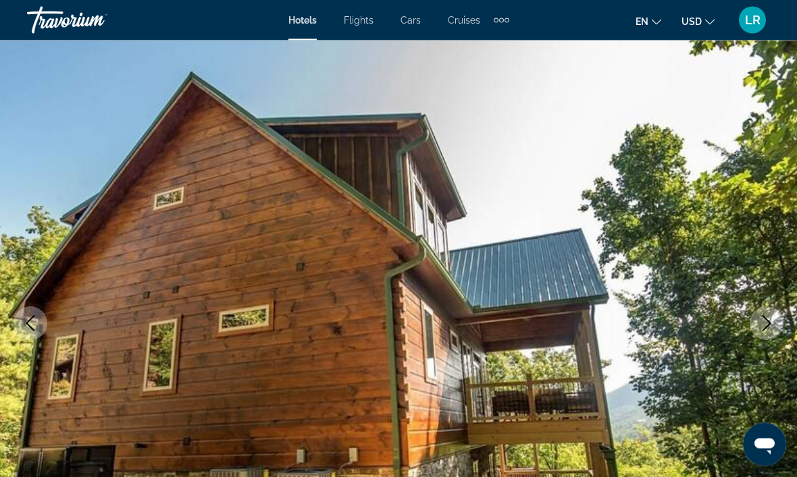
click at [764, 317] on icon "Next image" at bounding box center [766, 324] width 16 height 16
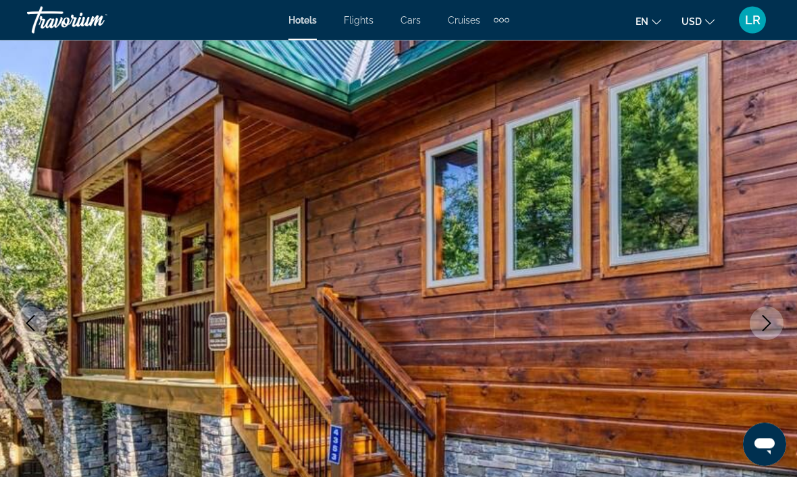
click at [764, 319] on icon "Next image" at bounding box center [766, 324] width 16 height 16
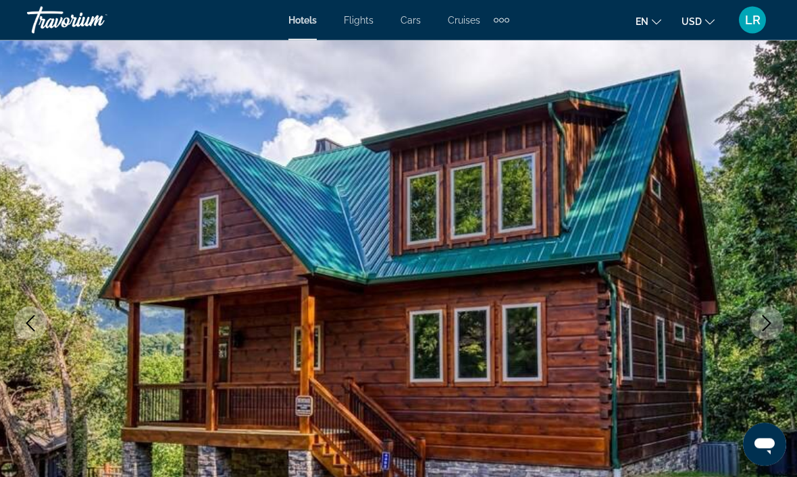
click at [766, 317] on icon "Next image" at bounding box center [766, 324] width 16 height 16
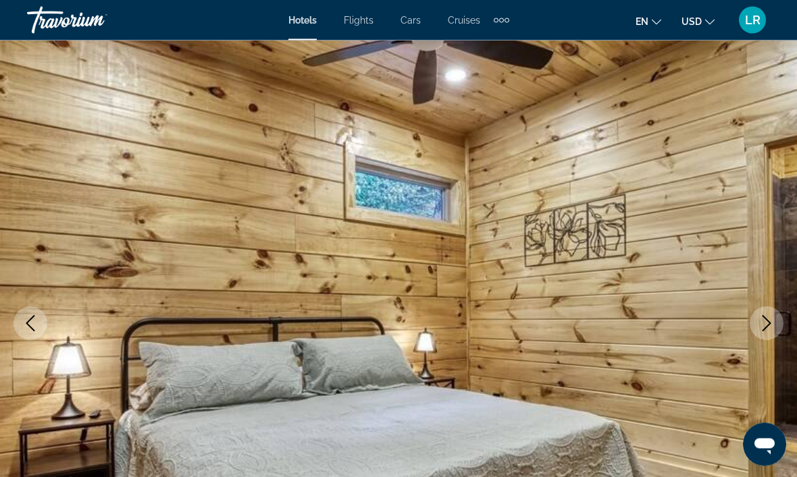
click at [765, 317] on icon "Next image" at bounding box center [766, 324] width 16 height 16
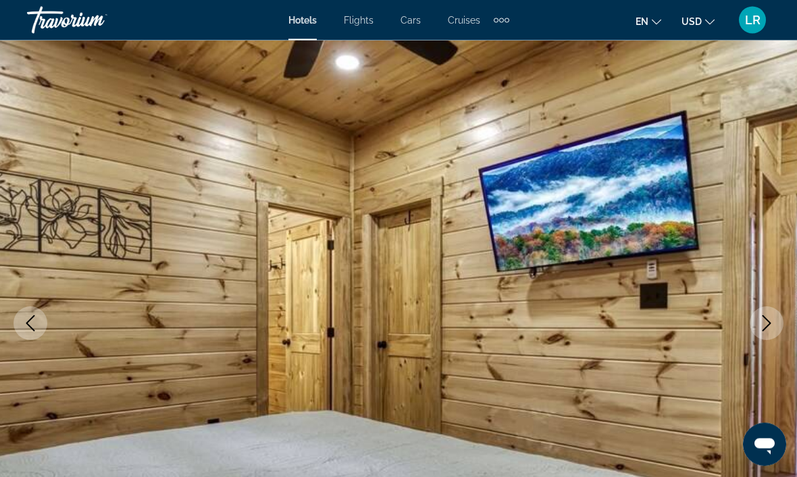
click at [764, 316] on icon "Next image" at bounding box center [766, 324] width 16 height 16
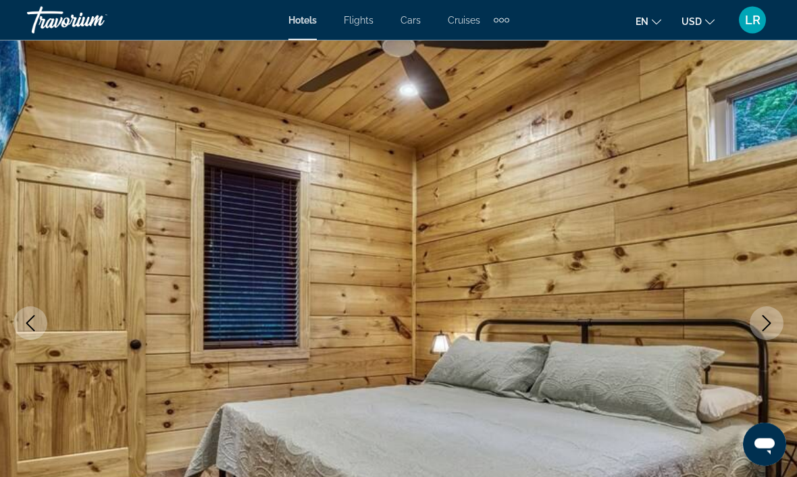
click at [764, 317] on icon "Next image" at bounding box center [766, 324] width 9 height 16
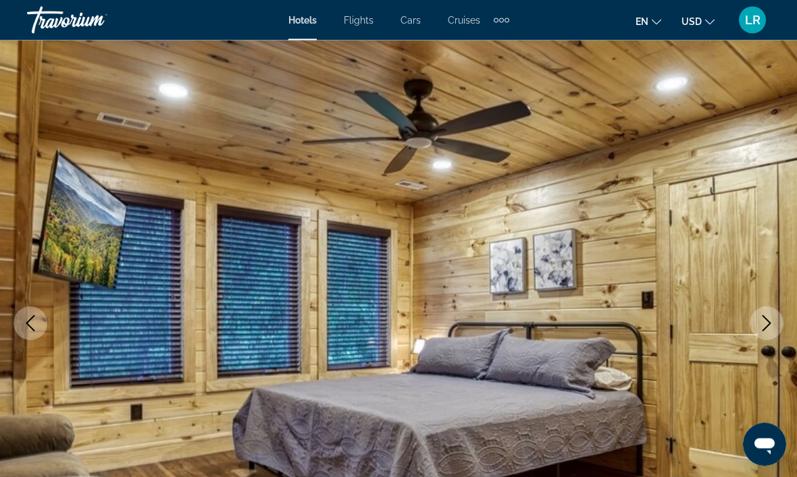
click at [764, 317] on icon "Next image" at bounding box center [766, 324] width 9 height 16
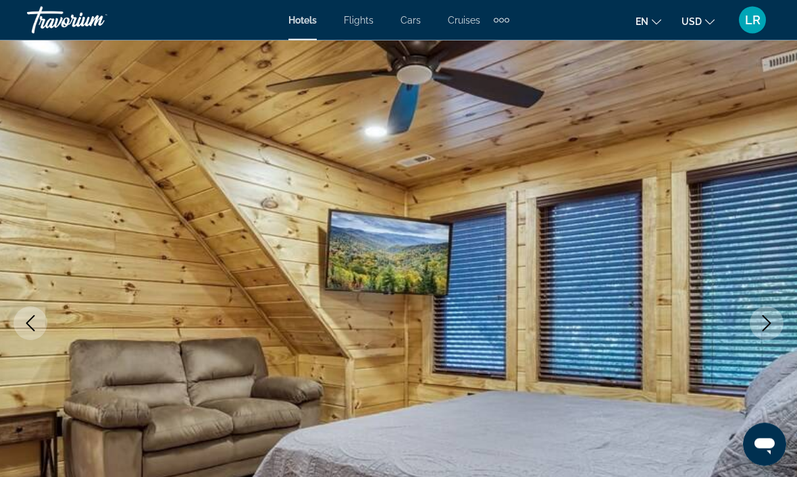
click at [767, 314] on button "Next image" at bounding box center [767, 324] width 34 height 34
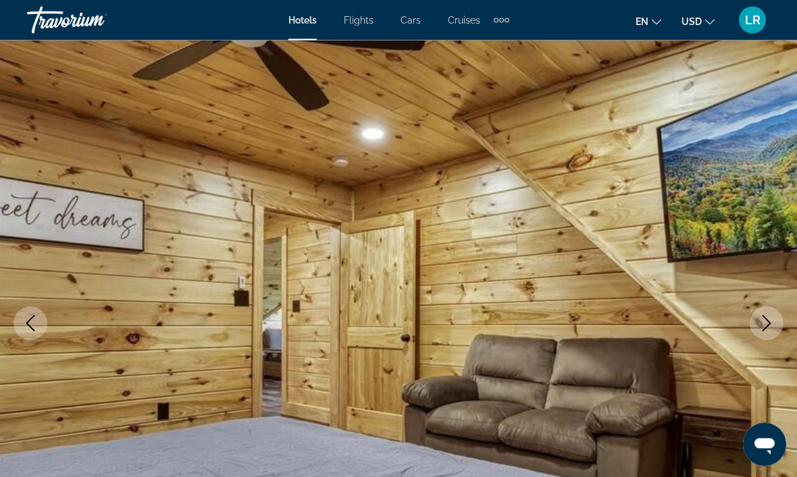
click at [768, 311] on button "Next image" at bounding box center [767, 324] width 34 height 34
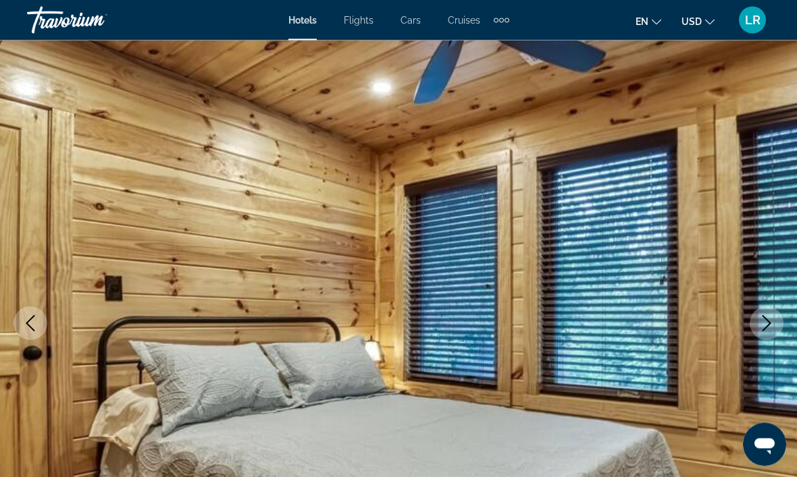
click at [767, 313] on button "Next image" at bounding box center [767, 324] width 34 height 34
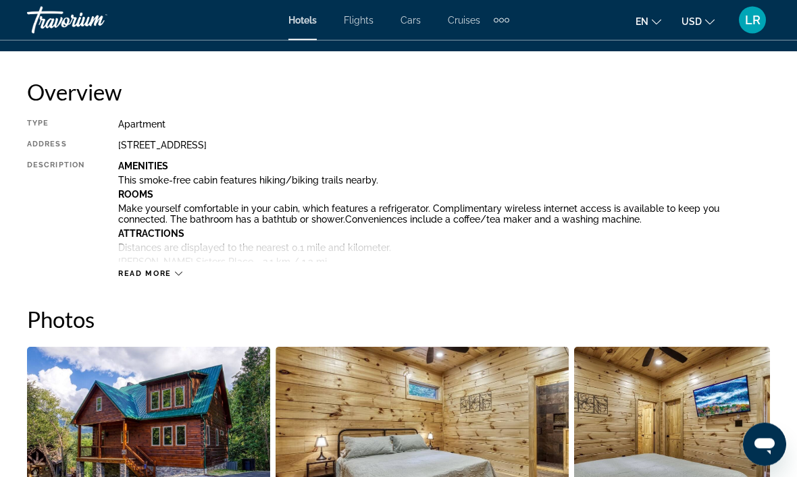
scroll to position [675, 0]
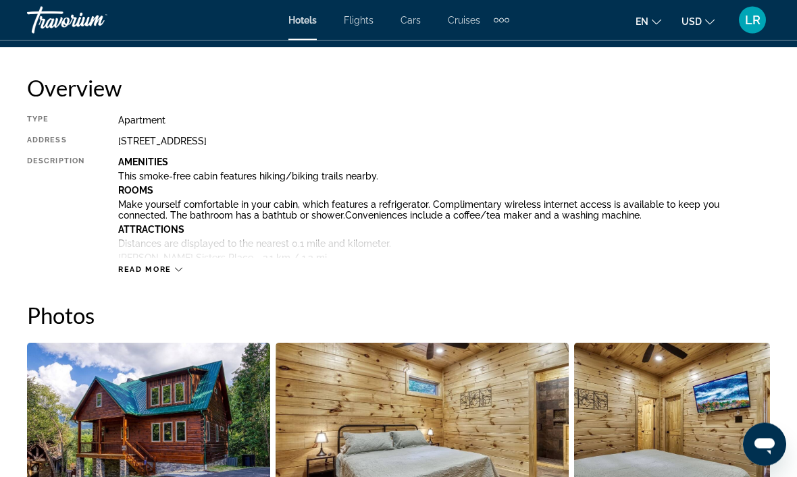
click at [181, 268] on icon "Main content" at bounding box center [178, 270] width 7 height 7
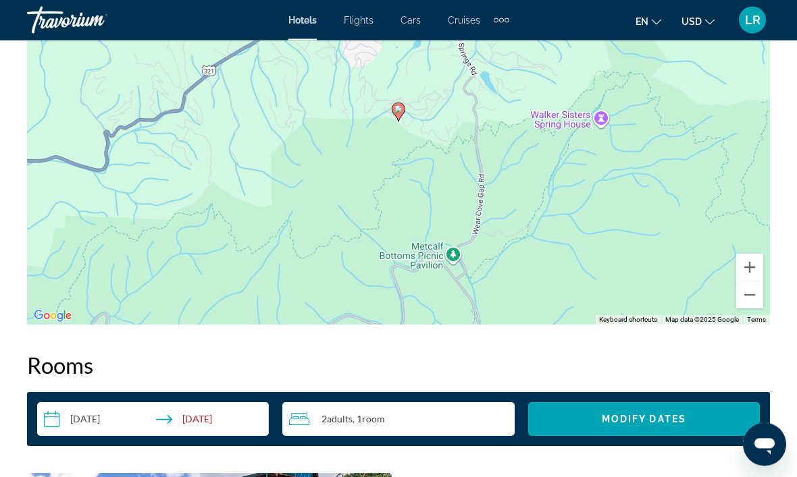
scroll to position [2098, 0]
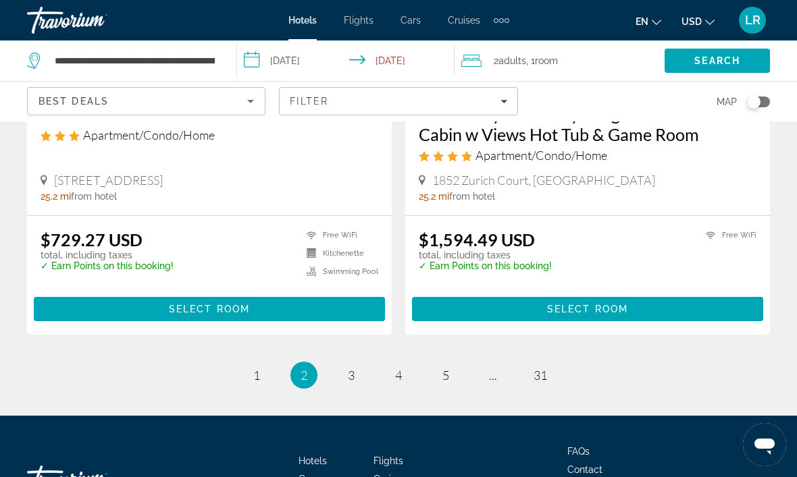
scroll to position [2685, 0]
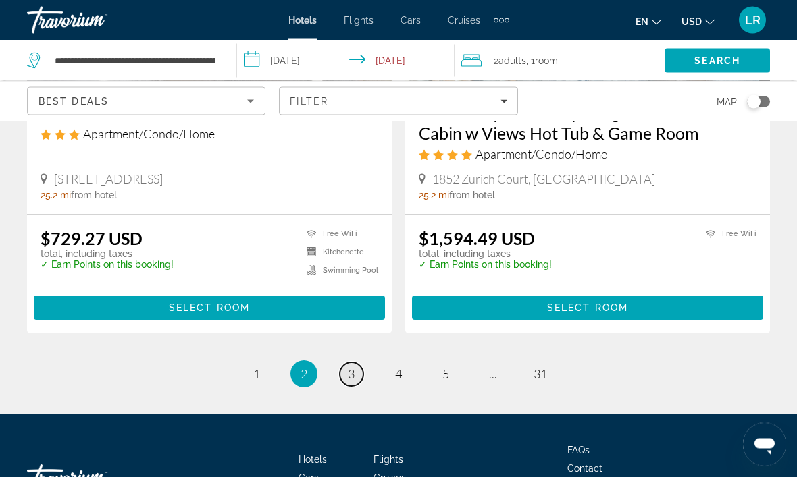
click at [357, 374] on link "page 3" at bounding box center [352, 375] width 24 height 24
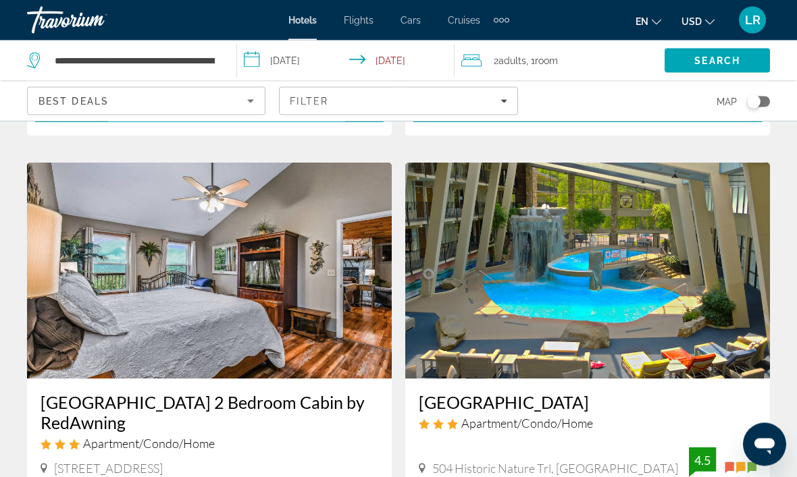
scroll to position [972, 0]
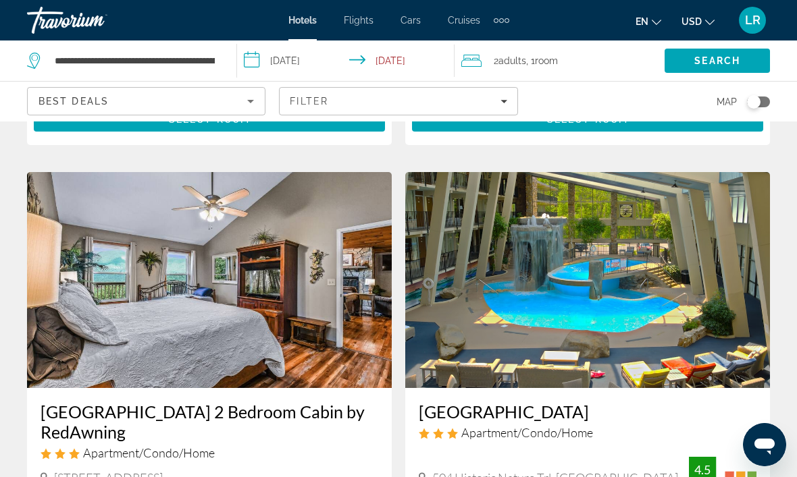
click at [688, 333] on img "Main content" at bounding box center [587, 280] width 365 height 216
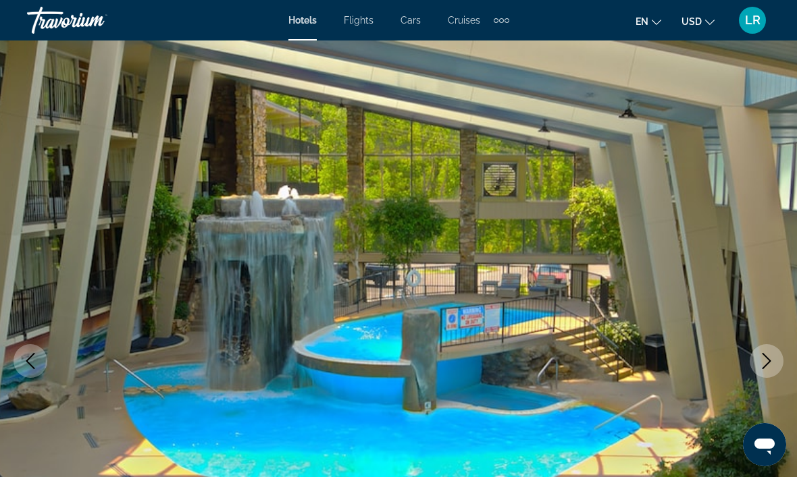
click at [774, 357] on icon "Next image" at bounding box center [766, 361] width 16 height 16
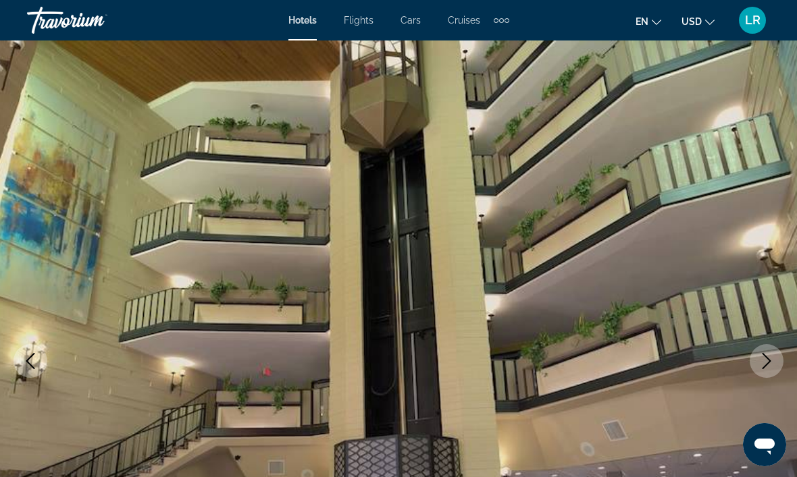
click at [770, 357] on icon "Next image" at bounding box center [766, 361] width 16 height 16
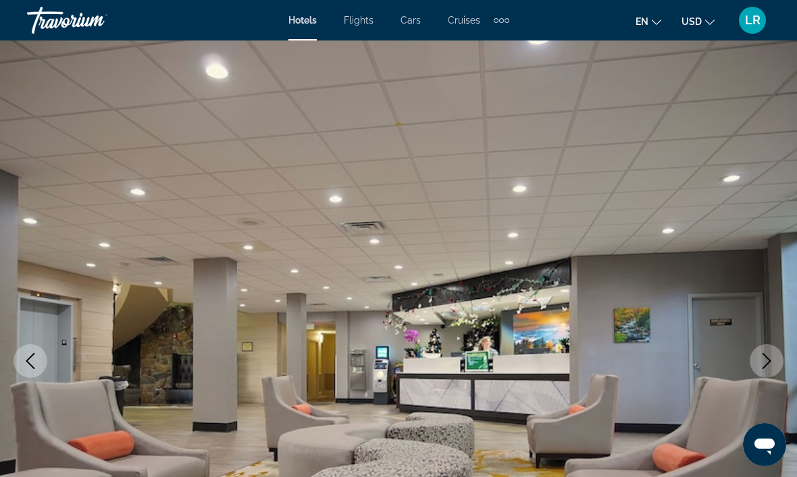
click at [772, 357] on icon "Next image" at bounding box center [766, 361] width 16 height 16
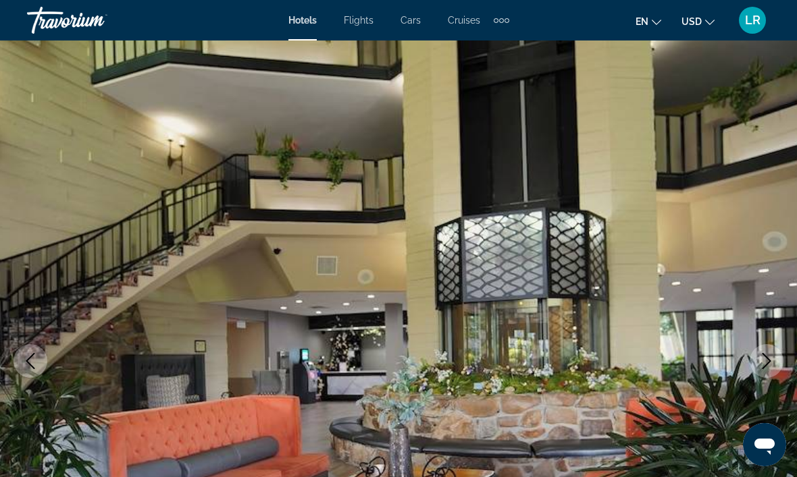
click at [772, 355] on icon "Next image" at bounding box center [766, 361] width 16 height 16
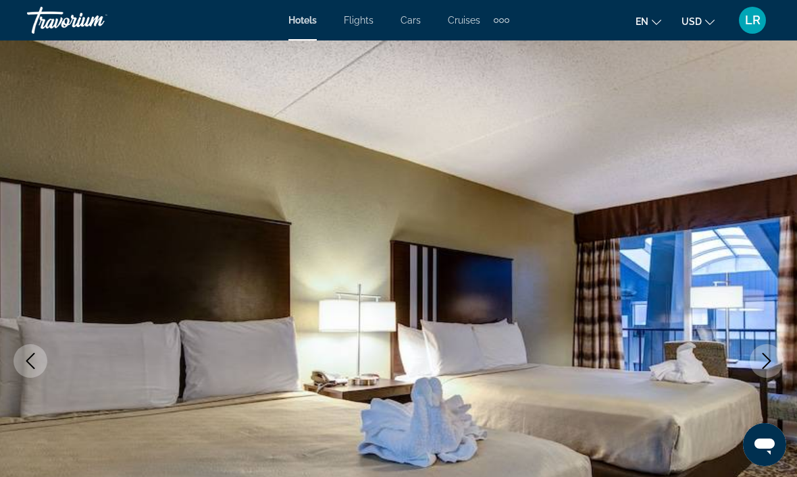
click at [768, 360] on icon "Next image" at bounding box center [766, 361] width 9 height 16
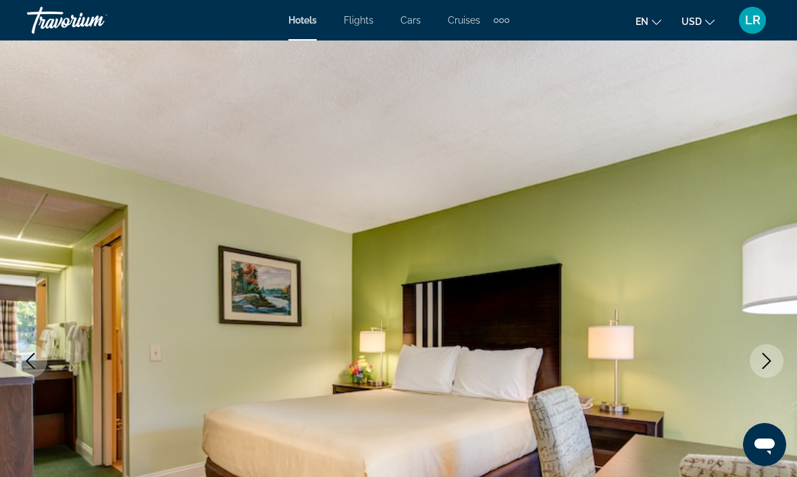
click at [771, 361] on icon "Next image" at bounding box center [766, 361] width 16 height 16
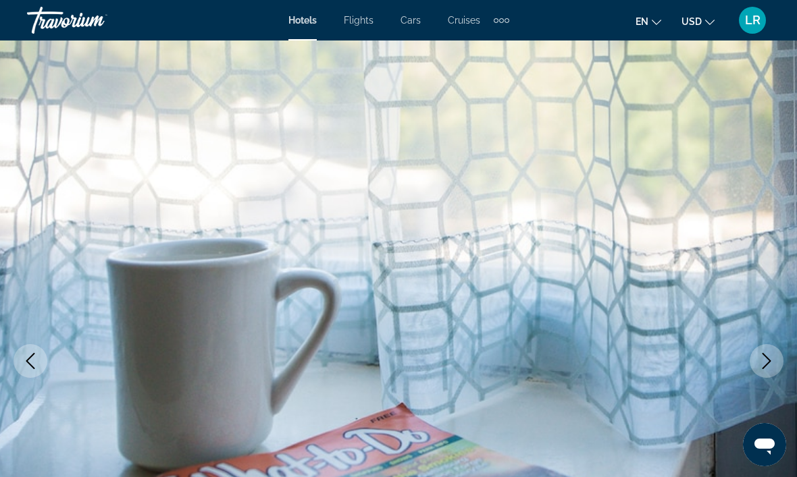
click at [770, 361] on icon "Next image" at bounding box center [766, 361] width 9 height 16
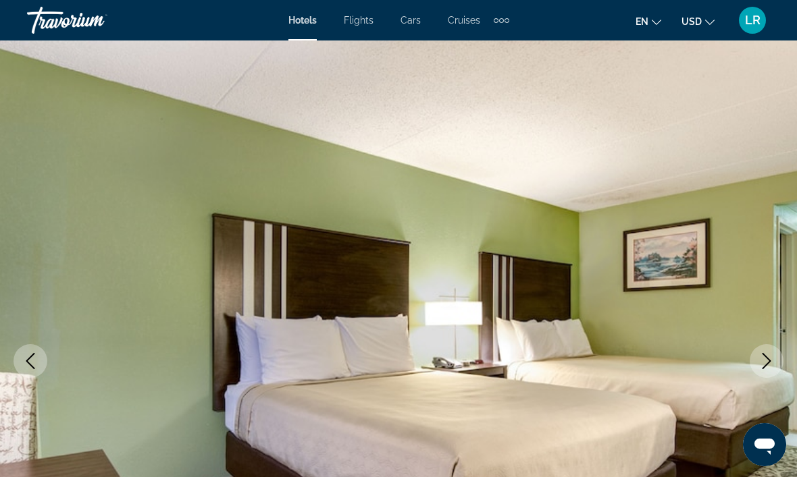
click at [770, 359] on icon "Next image" at bounding box center [766, 361] width 16 height 16
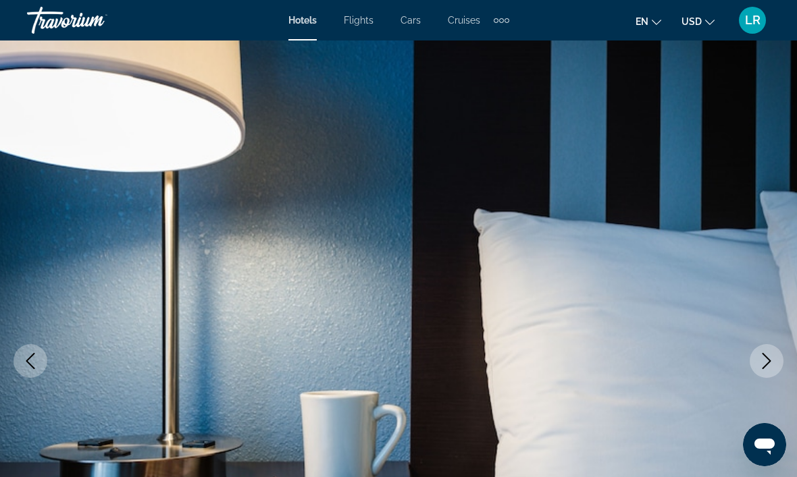
click at [768, 361] on icon "Next image" at bounding box center [766, 361] width 16 height 16
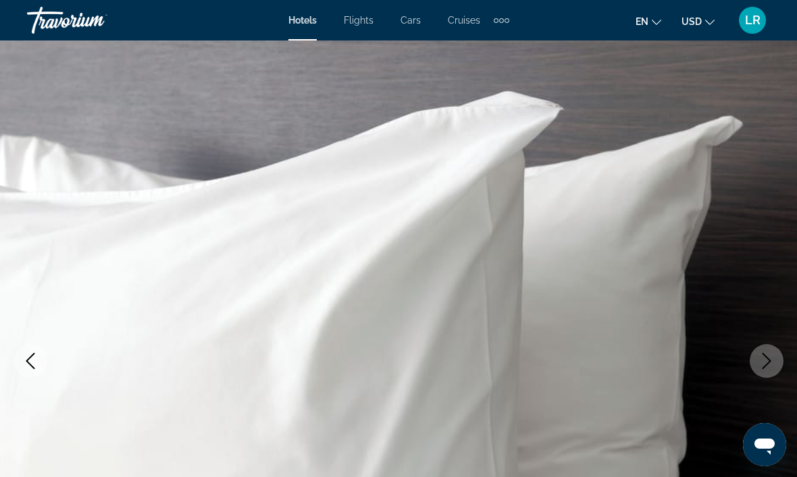
click at [768, 361] on icon "Next image" at bounding box center [766, 361] width 16 height 16
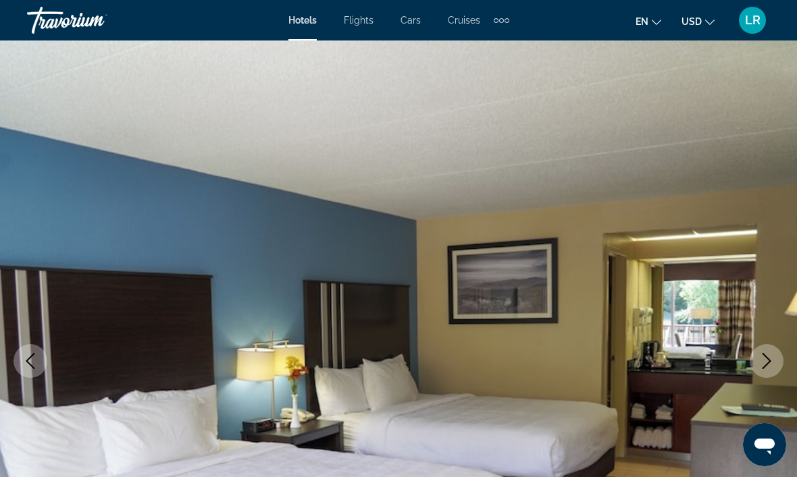
click at [772, 357] on icon "Next image" at bounding box center [766, 361] width 16 height 16
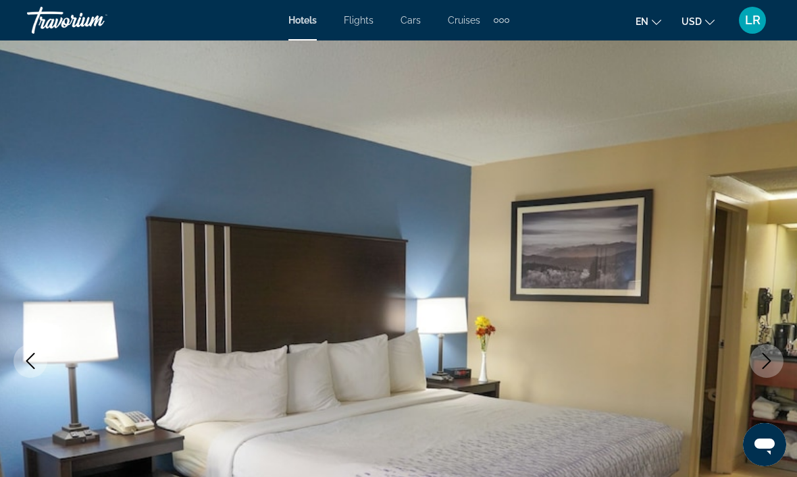
click at [772, 356] on icon "Next image" at bounding box center [766, 361] width 16 height 16
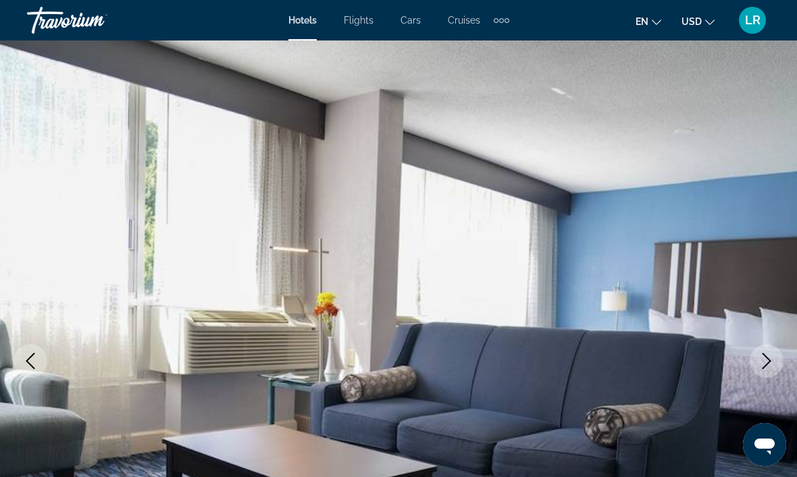
click at [772, 356] on icon "Next image" at bounding box center [766, 361] width 16 height 16
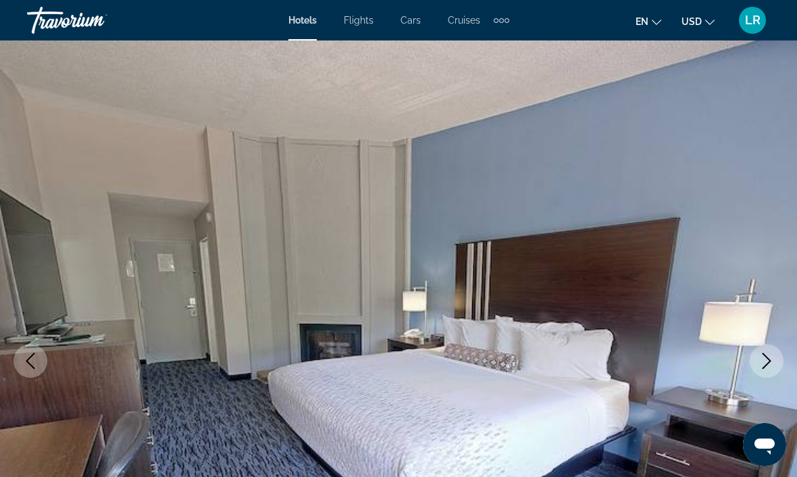
click at [773, 354] on icon "Next image" at bounding box center [766, 361] width 16 height 16
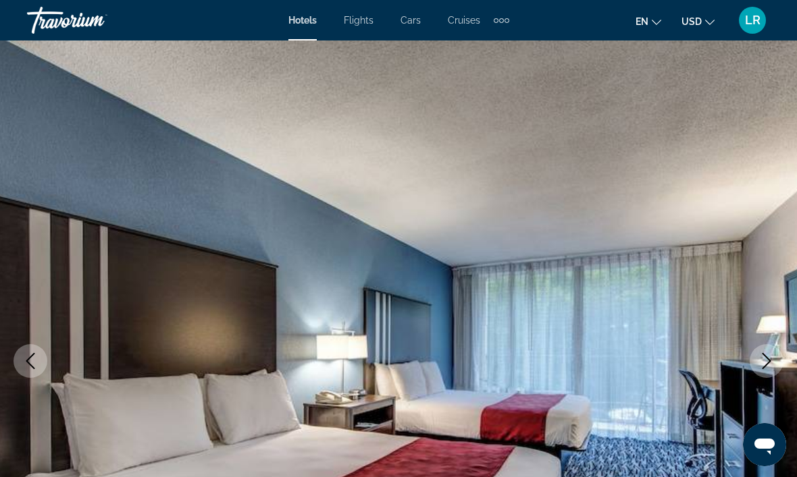
click at [772, 356] on icon "Next image" at bounding box center [766, 361] width 16 height 16
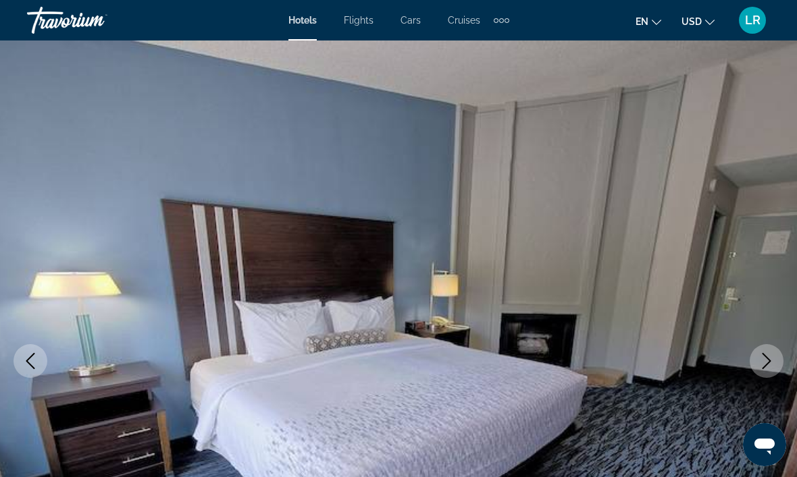
click at [772, 356] on icon "Next image" at bounding box center [766, 361] width 16 height 16
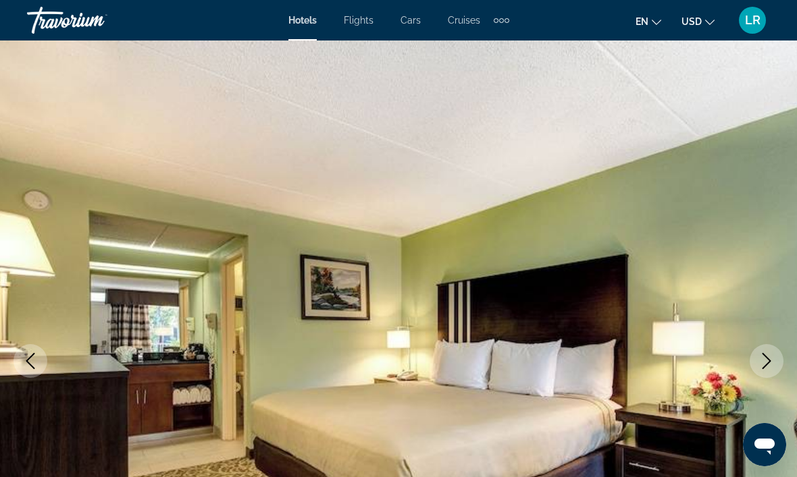
click at [773, 355] on icon "Next image" at bounding box center [766, 361] width 16 height 16
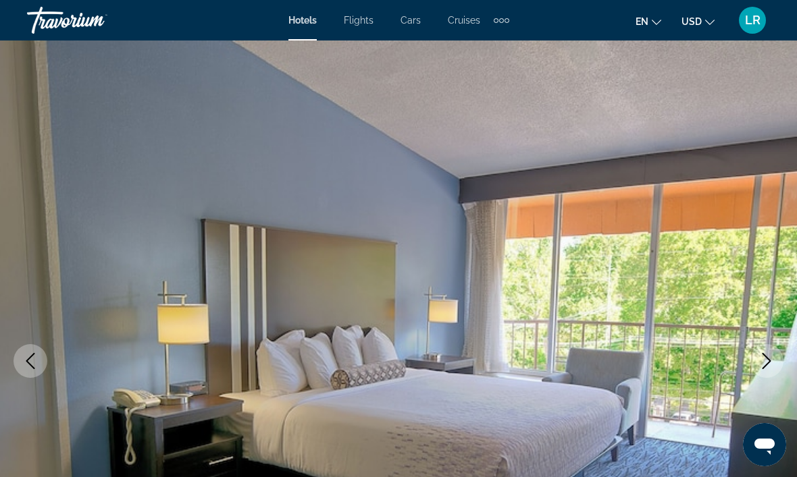
click at [775, 350] on button "Next image" at bounding box center [767, 361] width 34 height 34
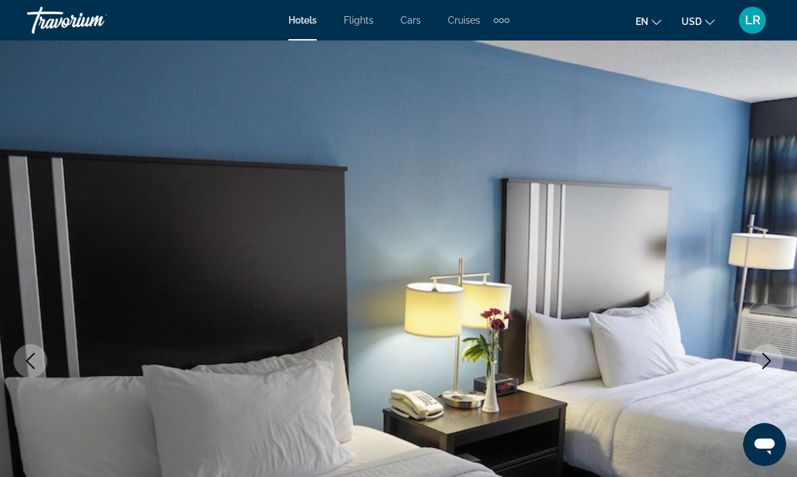
click at [776, 355] on button "Next image" at bounding box center [767, 361] width 34 height 34
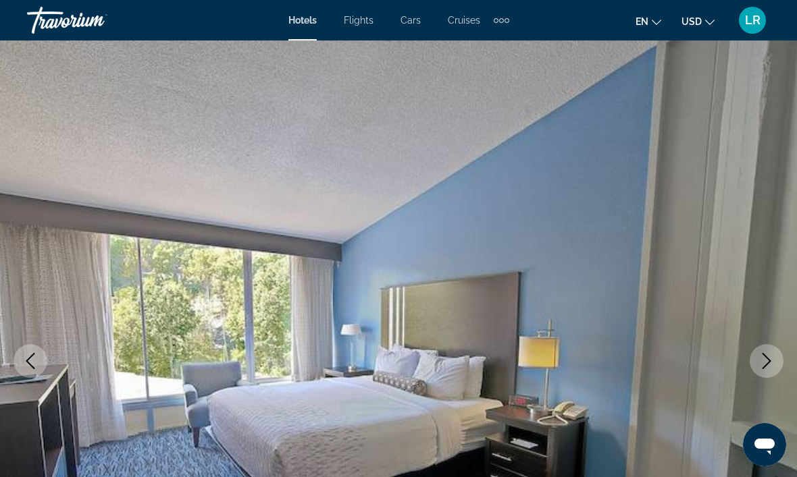
click at [776, 354] on button "Next image" at bounding box center [767, 361] width 34 height 34
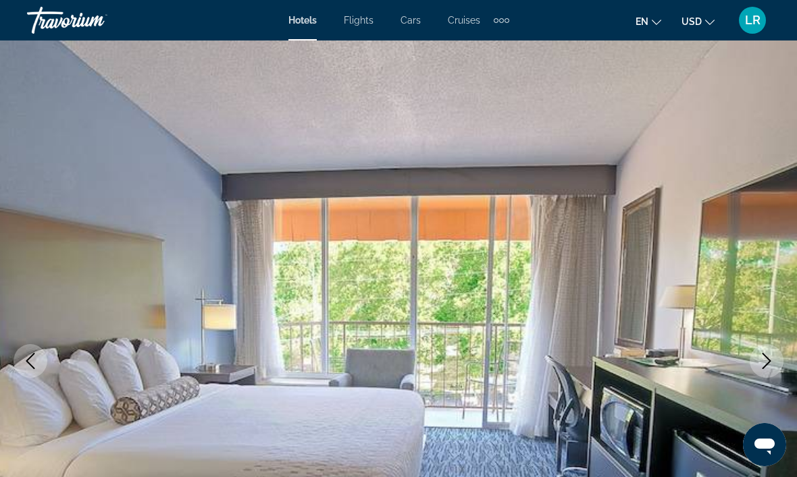
click at [775, 354] on button "Next image" at bounding box center [767, 361] width 34 height 34
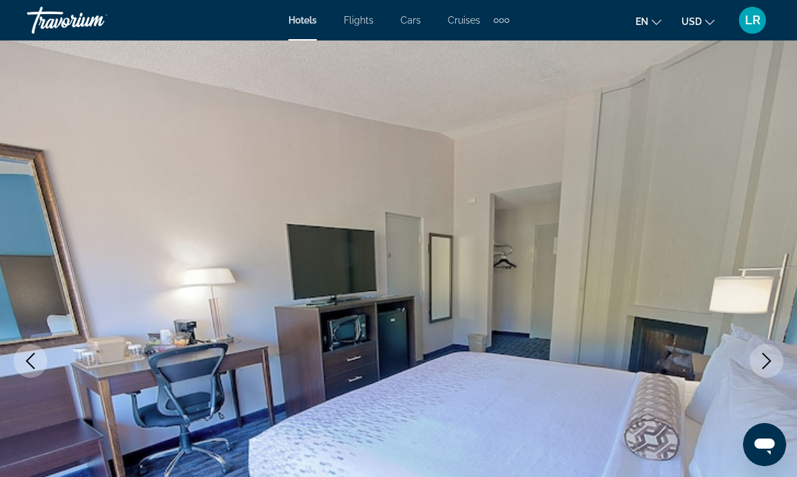
click at [775, 355] on button "Next image" at bounding box center [767, 361] width 34 height 34
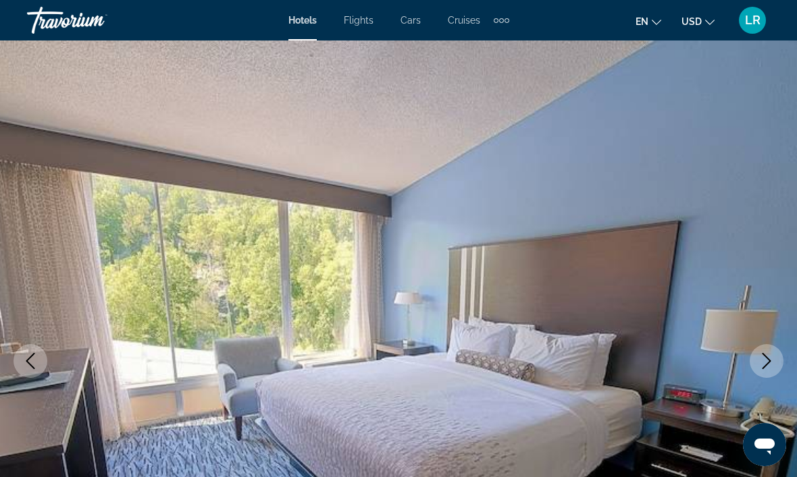
click at [775, 353] on button "Next image" at bounding box center [767, 361] width 34 height 34
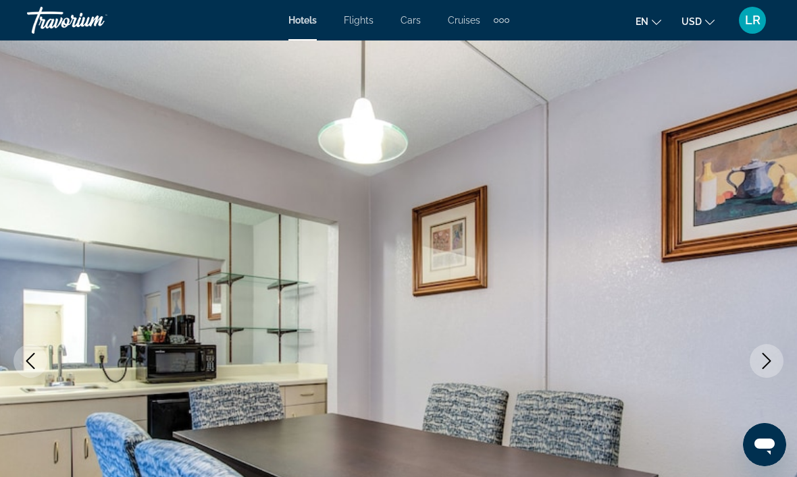
click at [775, 354] on button "Next image" at bounding box center [767, 361] width 34 height 34
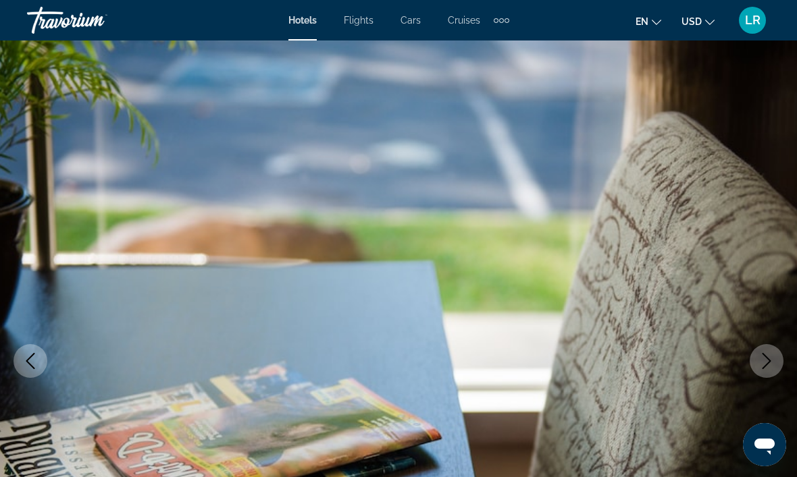
click at [777, 349] on button "Next image" at bounding box center [767, 361] width 34 height 34
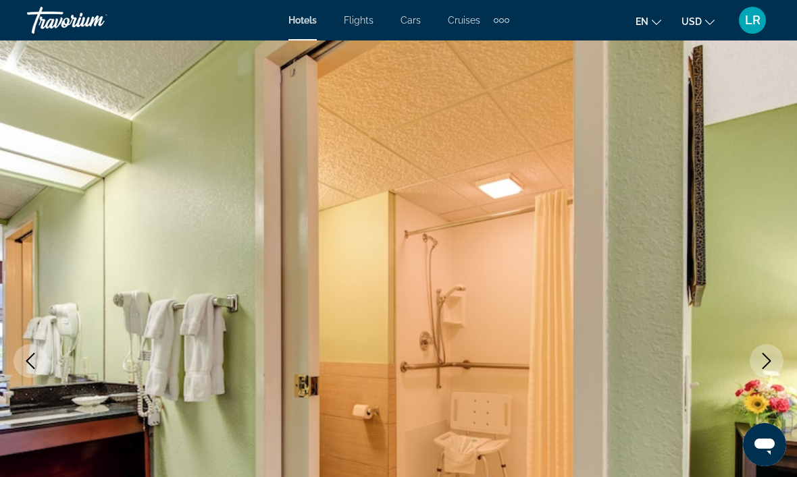
click at [776, 352] on button "Next image" at bounding box center [767, 361] width 34 height 34
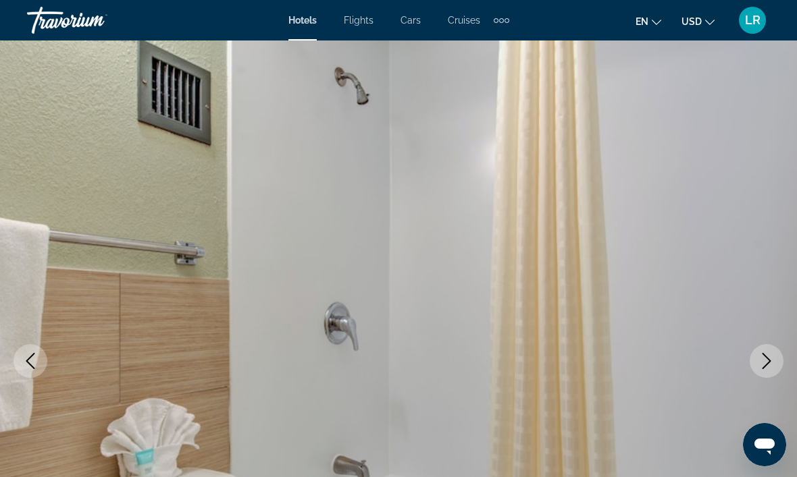
click at [776, 352] on button "Next image" at bounding box center [767, 361] width 34 height 34
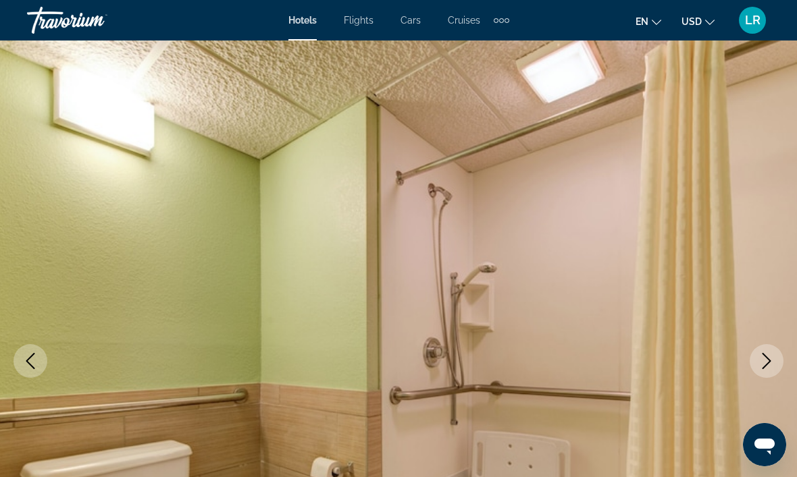
click at [775, 355] on button "Next image" at bounding box center [767, 361] width 34 height 34
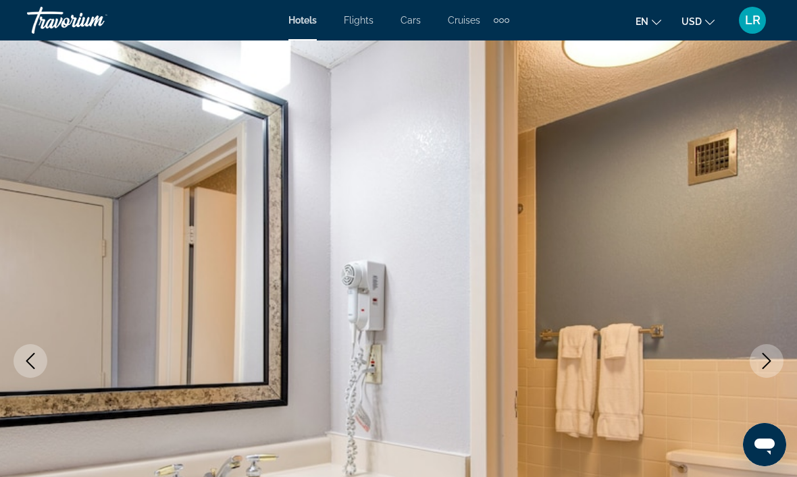
click at [775, 357] on button "Next image" at bounding box center [767, 361] width 34 height 34
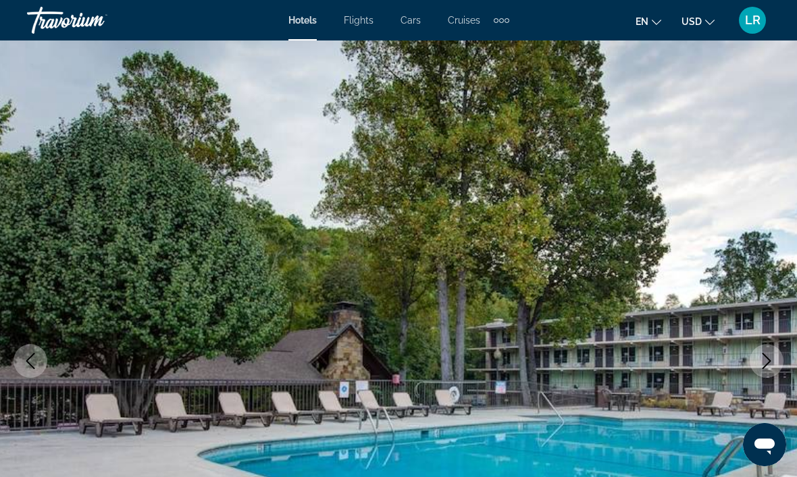
click at [776, 354] on button "Next image" at bounding box center [767, 361] width 34 height 34
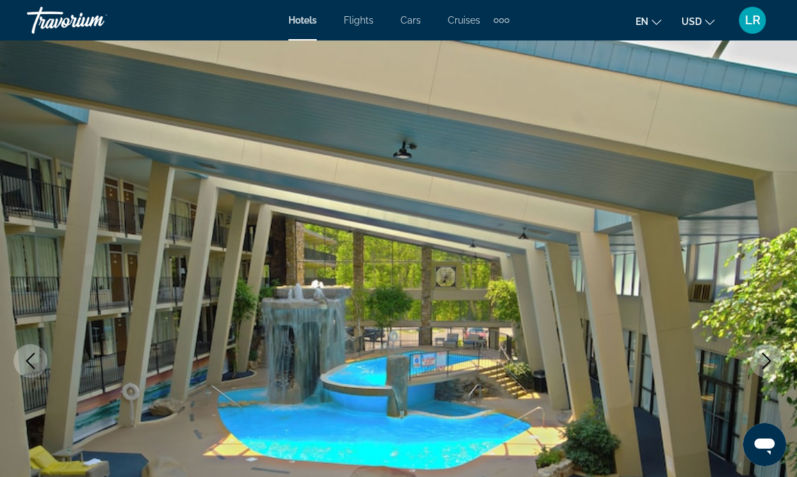
click at [773, 366] on icon "Next image" at bounding box center [766, 361] width 16 height 16
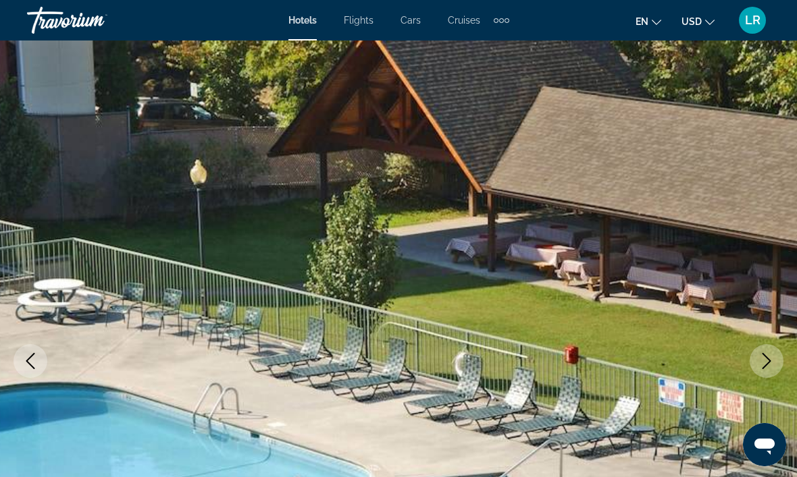
click at [785, 364] on img "Main content" at bounding box center [398, 361] width 797 height 641
click at [776, 367] on button "Next image" at bounding box center [767, 361] width 34 height 34
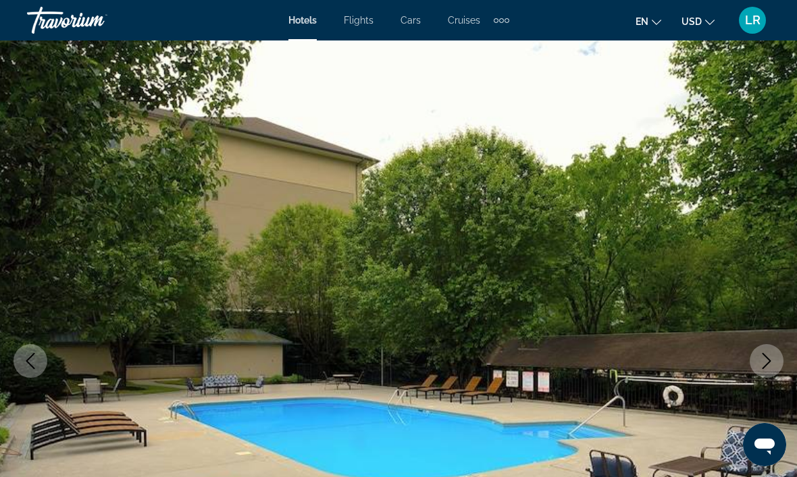
click at [775, 362] on button "Next image" at bounding box center [767, 361] width 34 height 34
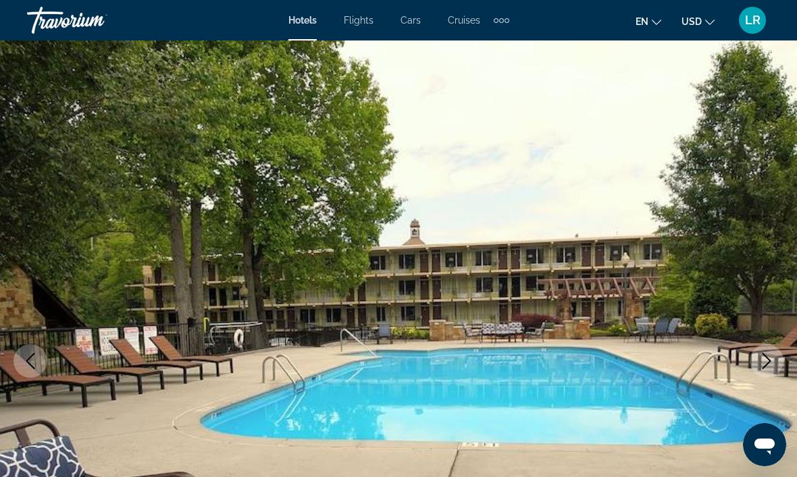
click at [778, 360] on button "Next image" at bounding box center [767, 361] width 34 height 34
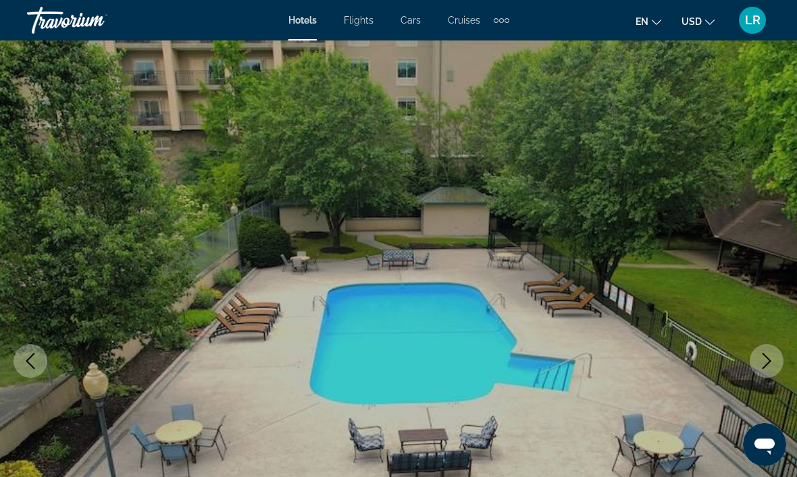
click at [766, 360] on icon "Next image" at bounding box center [766, 361] width 16 height 16
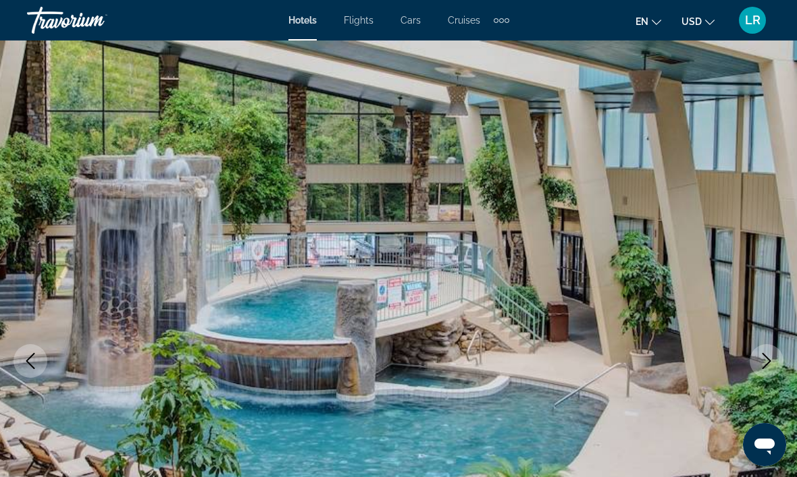
click at [766, 349] on button "Next image" at bounding box center [767, 361] width 34 height 34
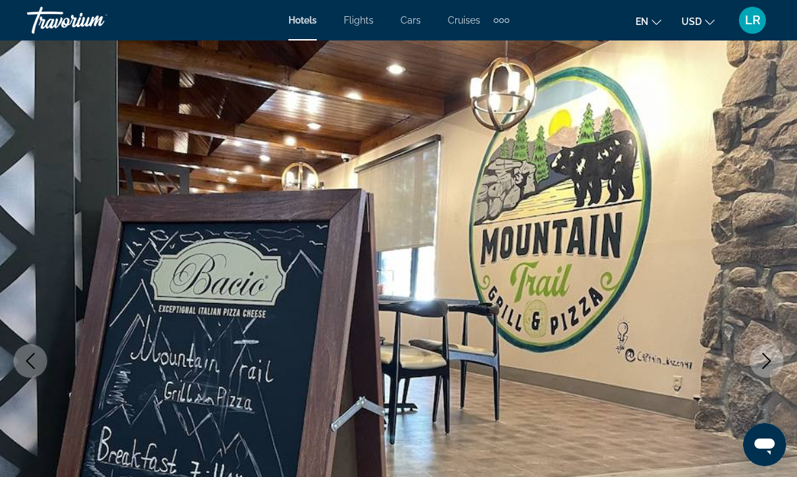
click at [757, 363] on button "Next image" at bounding box center [767, 361] width 34 height 34
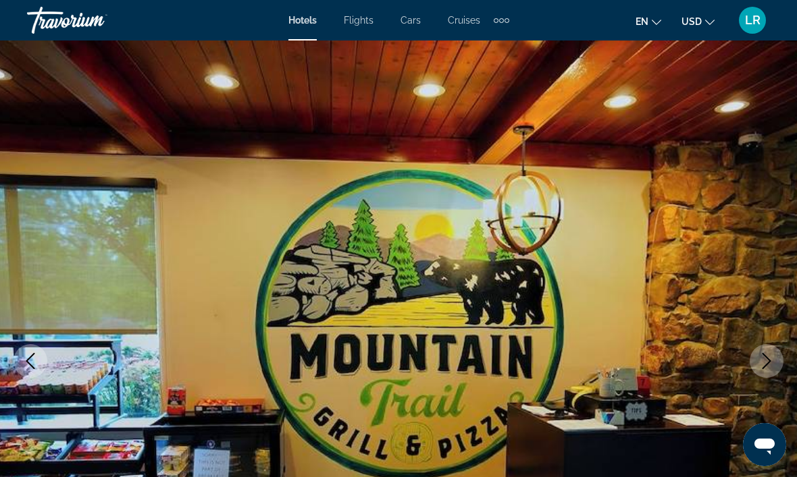
click at [762, 363] on icon "Next image" at bounding box center [766, 361] width 16 height 16
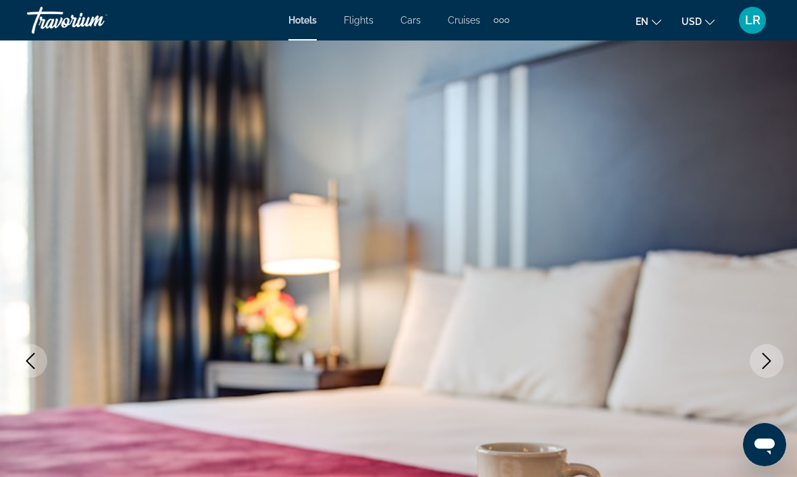
click at [760, 367] on icon "Next image" at bounding box center [766, 361] width 16 height 16
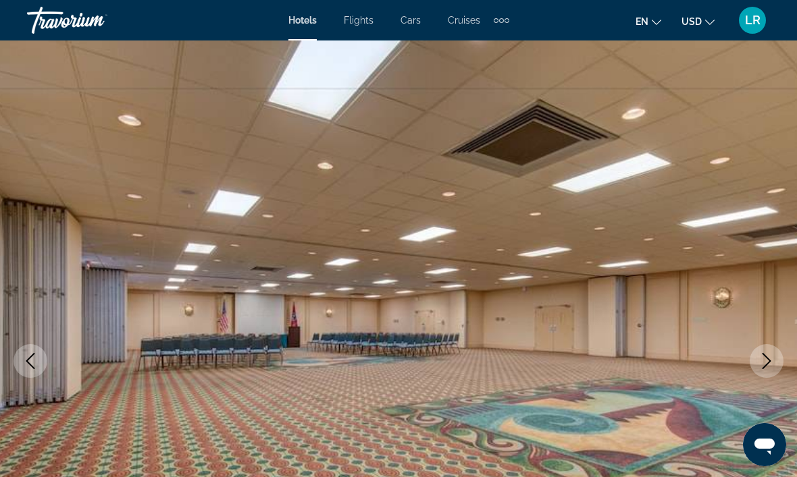
click at [762, 368] on icon "Next image" at bounding box center [766, 361] width 16 height 16
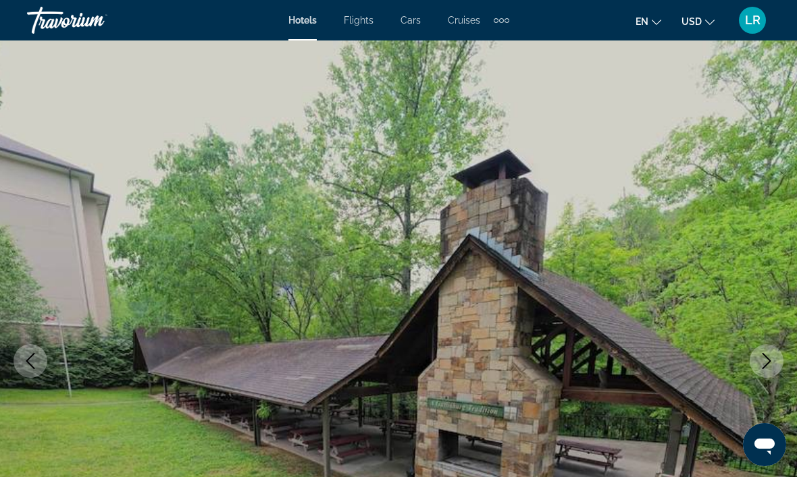
click at [765, 362] on icon "Next image" at bounding box center [766, 361] width 16 height 16
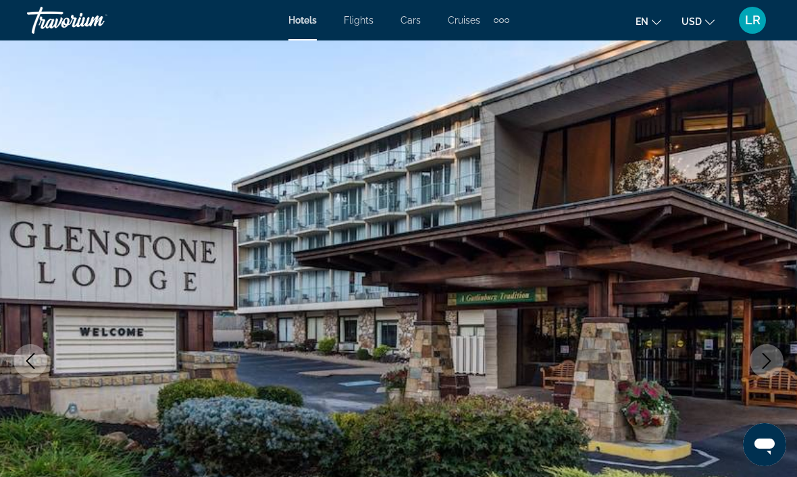
click at [766, 361] on icon "Next image" at bounding box center [766, 361] width 16 height 16
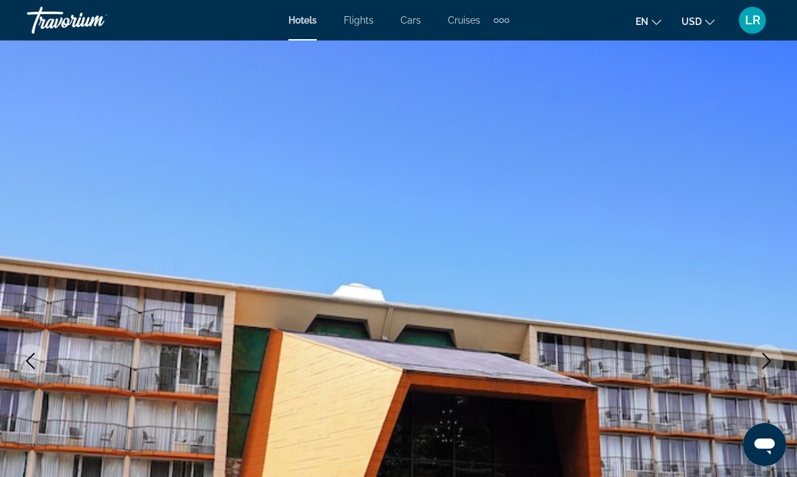
click at [35, 355] on icon "Previous image" at bounding box center [30, 361] width 16 height 16
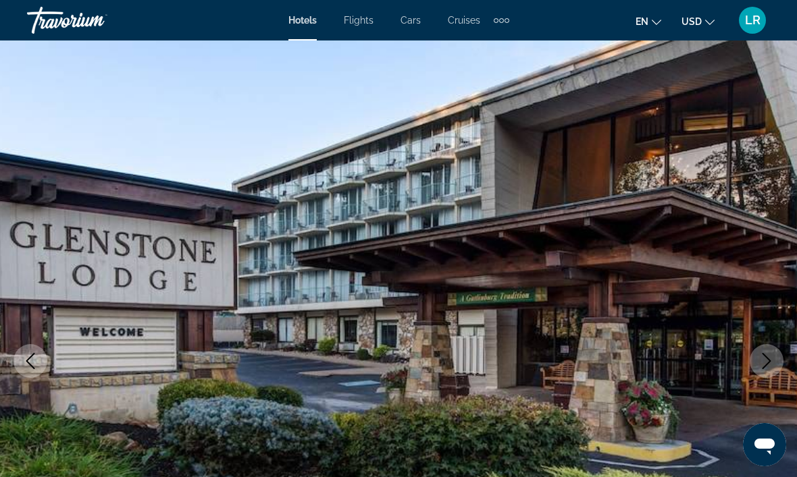
click at [771, 367] on icon "Next image" at bounding box center [766, 361] width 16 height 16
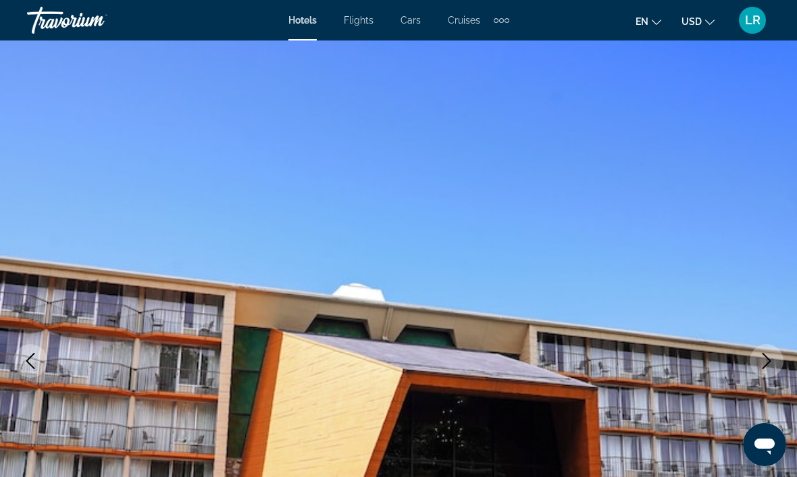
click at [763, 366] on icon "Next image" at bounding box center [766, 361] width 16 height 16
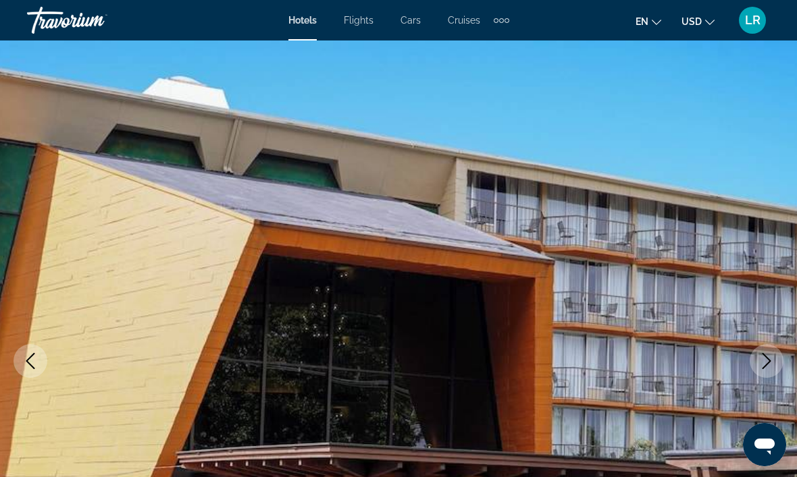
click at [768, 358] on icon "Next image" at bounding box center [766, 361] width 16 height 16
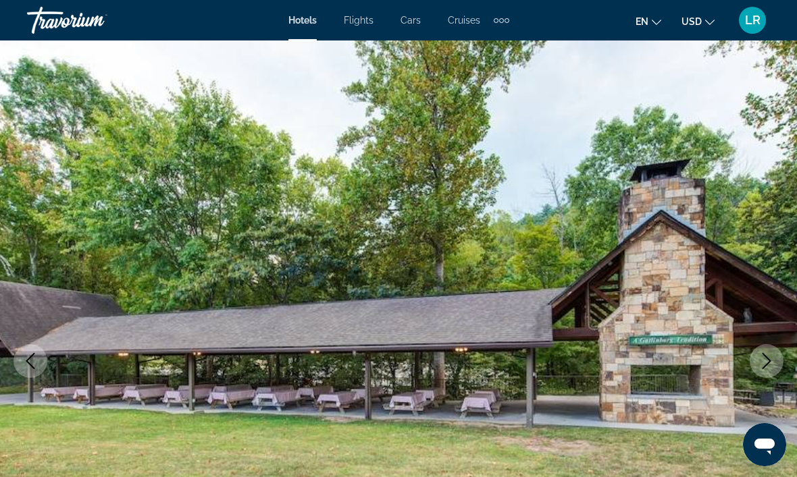
click at [768, 354] on icon "Next image" at bounding box center [766, 361] width 16 height 16
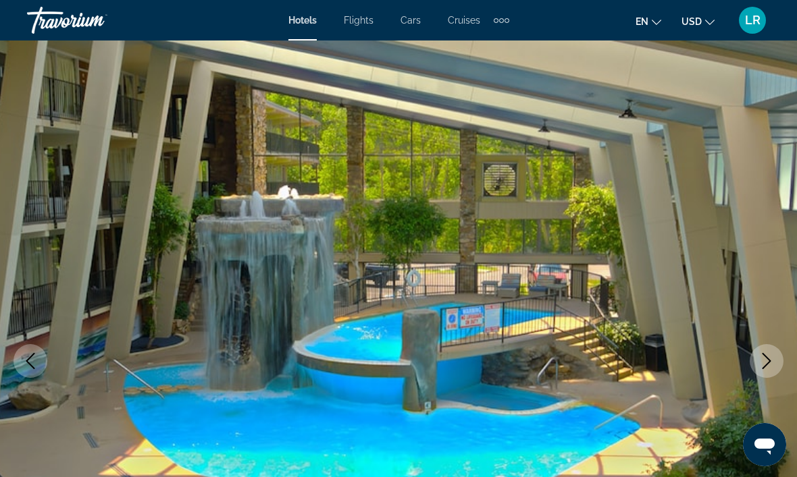
click at [768, 359] on icon "Next image" at bounding box center [766, 361] width 16 height 16
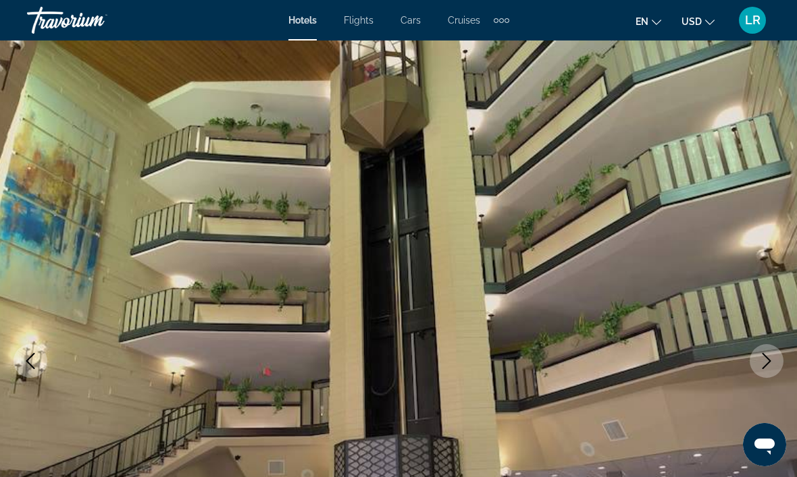
click at [767, 357] on icon "Next image" at bounding box center [766, 361] width 16 height 16
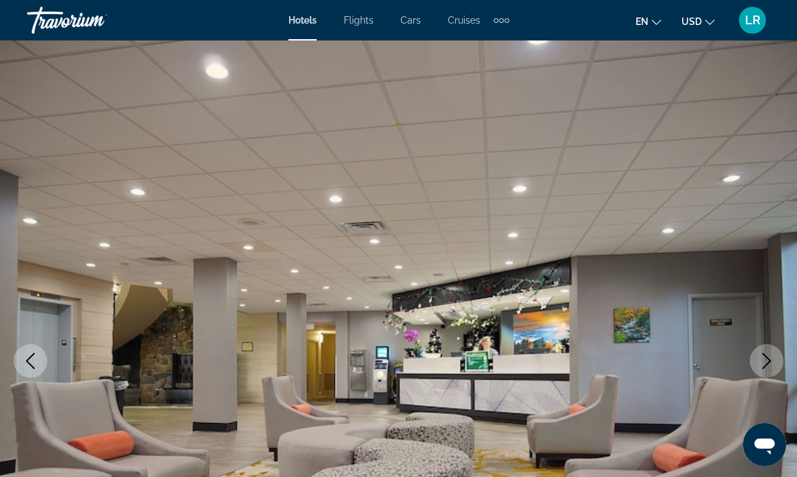
click at [770, 357] on icon "Next image" at bounding box center [766, 361] width 16 height 16
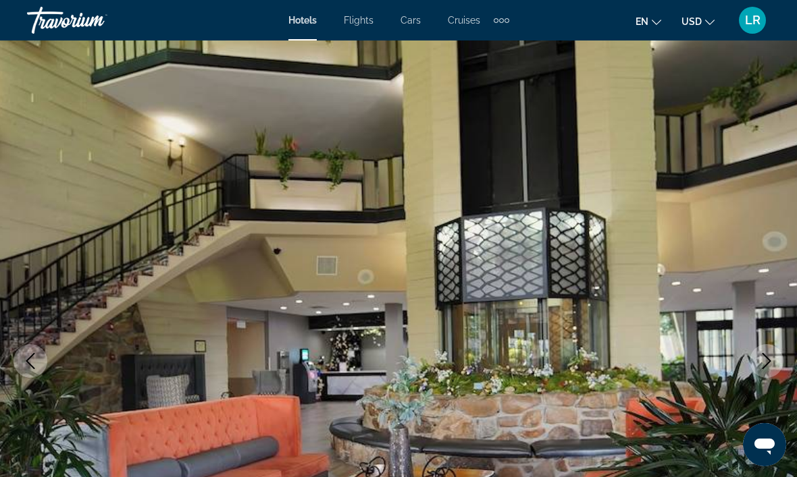
click at [764, 363] on icon "Next image" at bounding box center [766, 361] width 16 height 16
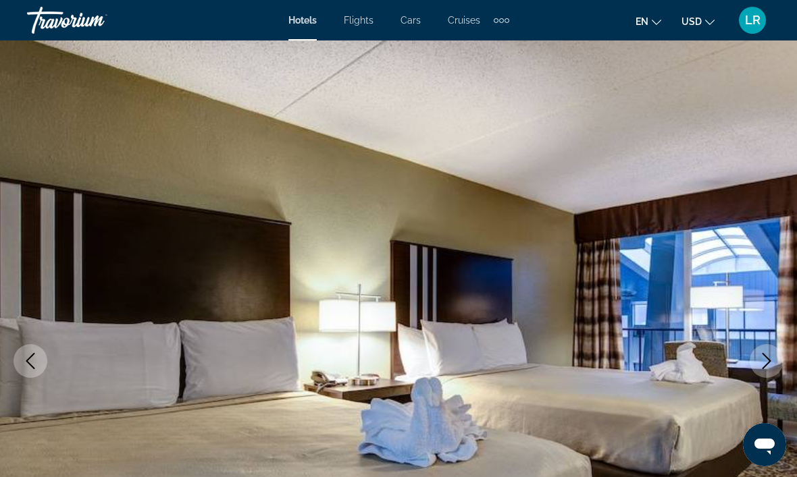
click at [768, 357] on icon "Next image" at bounding box center [766, 361] width 16 height 16
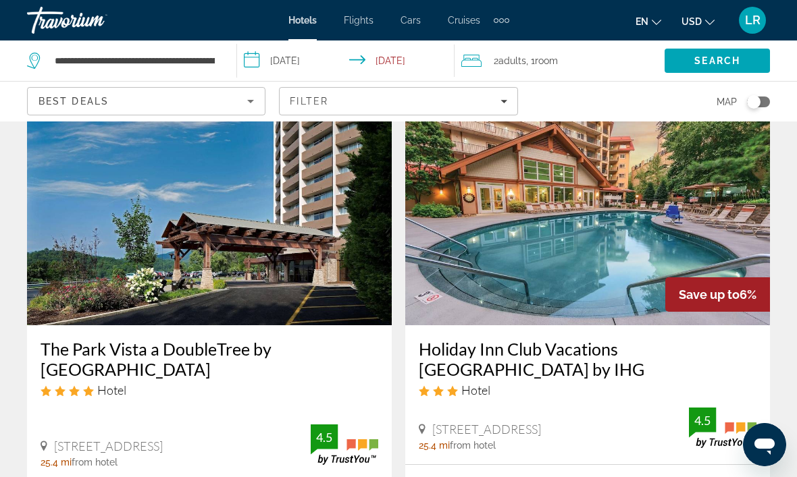
scroll to position [2478, 0]
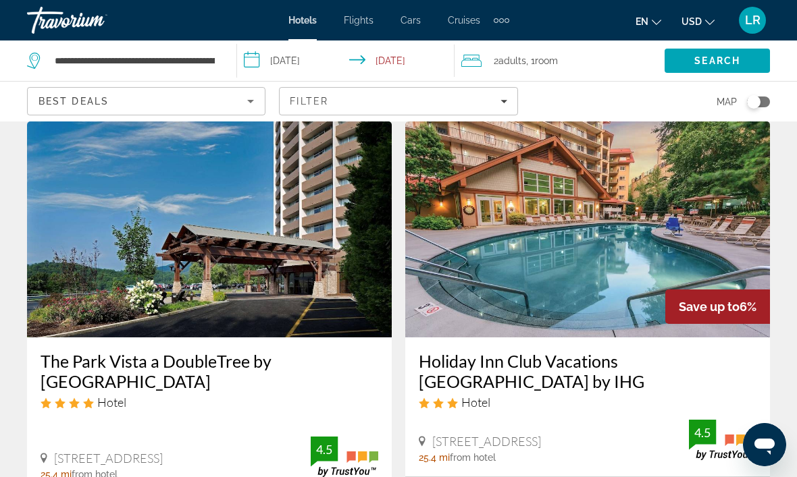
click at [244, 201] on img "Main content" at bounding box center [209, 230] width 365 height 216
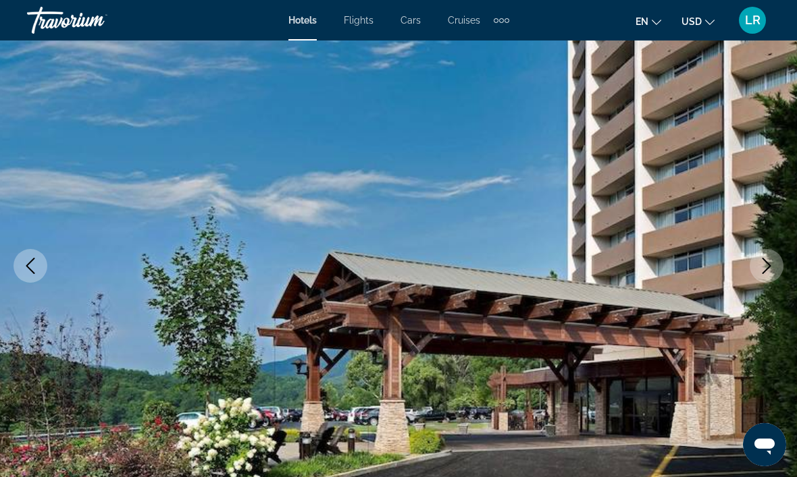
scroll to position [105, 0]
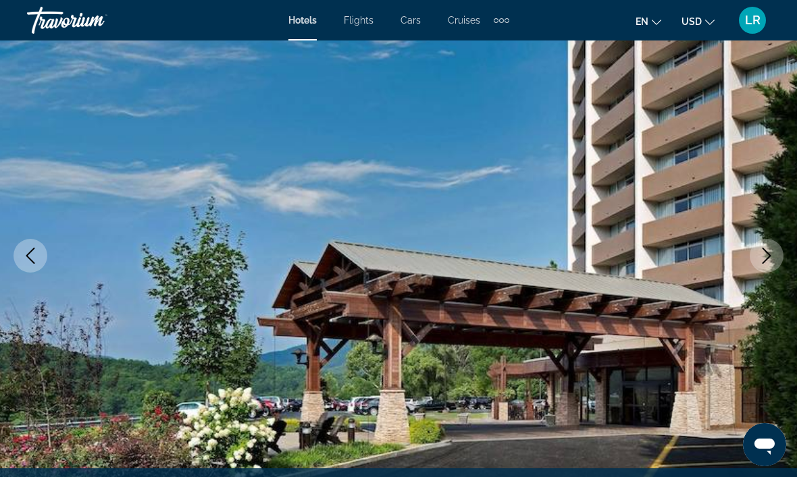
click at [770, 264] on button "Next image" at bounding box center [767, 256] width 34 height 34
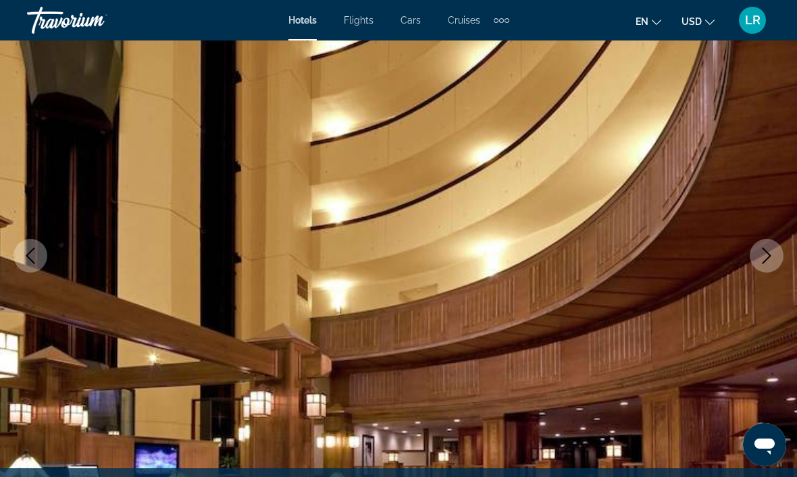
click at [766, 255] on icon "Next image" at bounding box center [766, 256] width 16 height 16
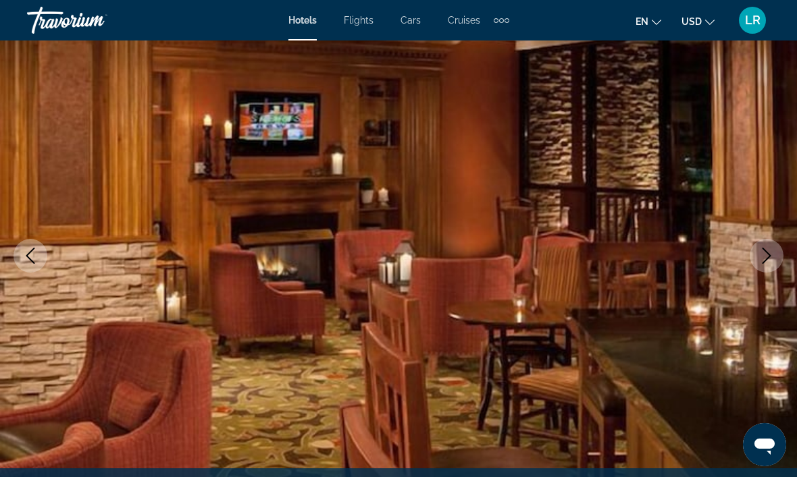
click at [762, 259] on icon "Next image" at bounding box center [766, 256] width 16 height 16
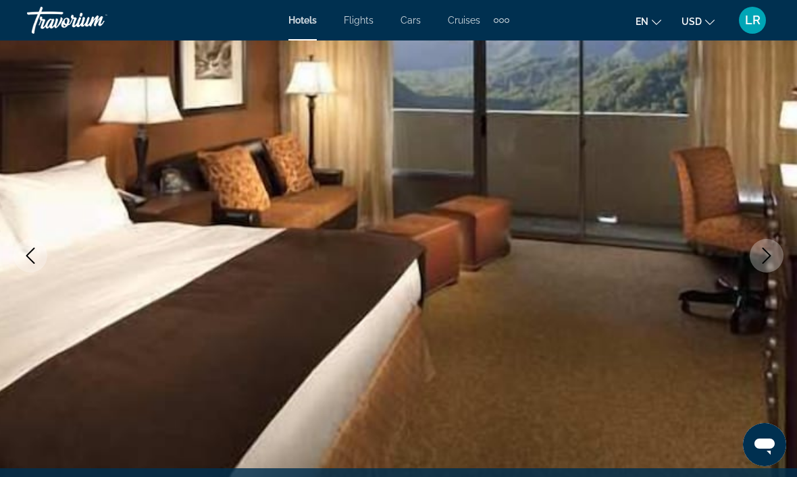
click at [762, 261] on icon "Next image" at bounding box center [766, 256] width 16 height 16
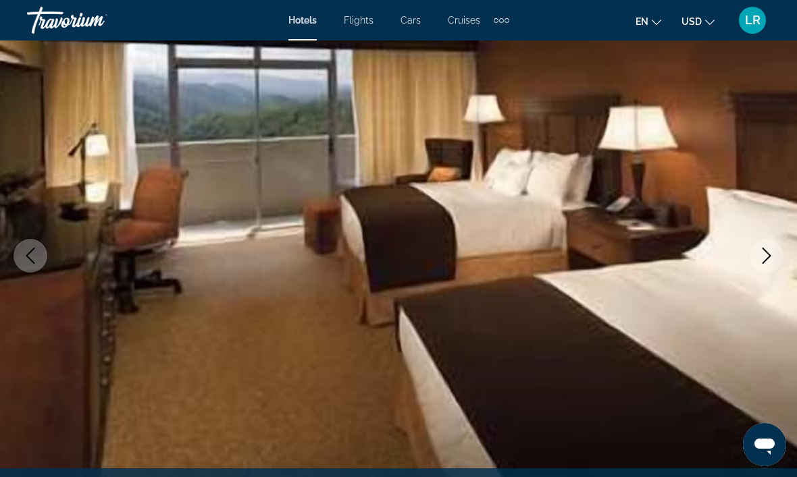
click at [764, 258] on icon "Next image" at bounding box center [766, 256] width 16 height 16
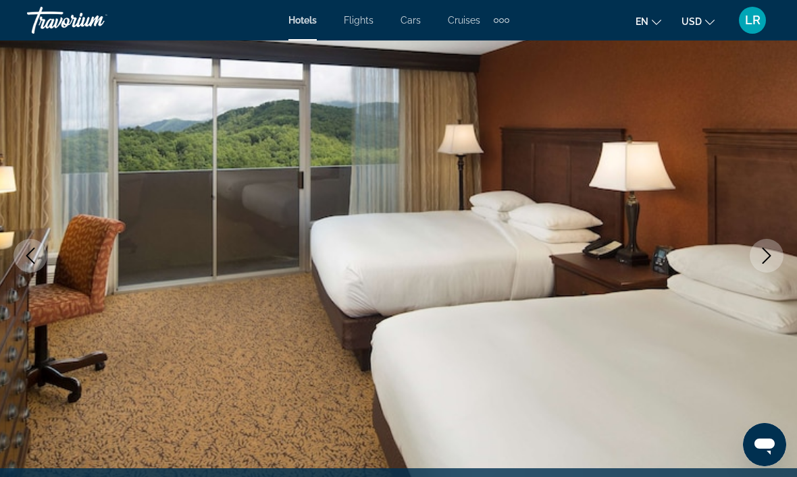
click at [762, 259] on icon "Next image" at bounding box center [766, 256] width 16 height 16
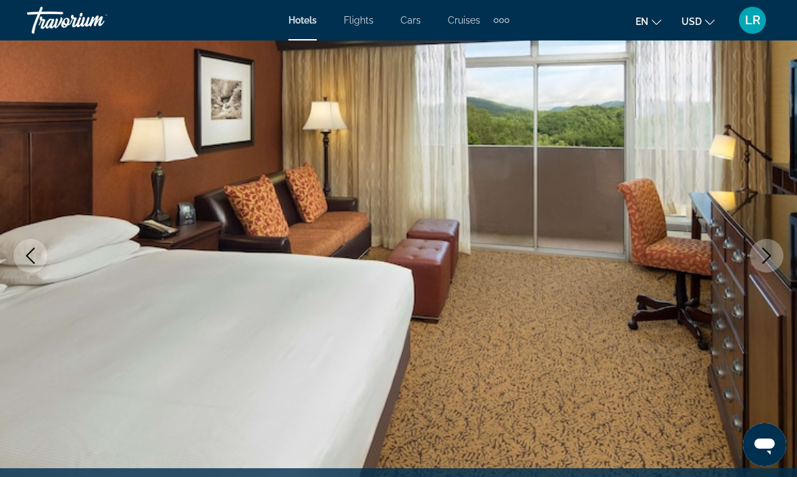
click at [762, 259] on icon "Next image" at bounding box center [766, 256] width 16 height 16
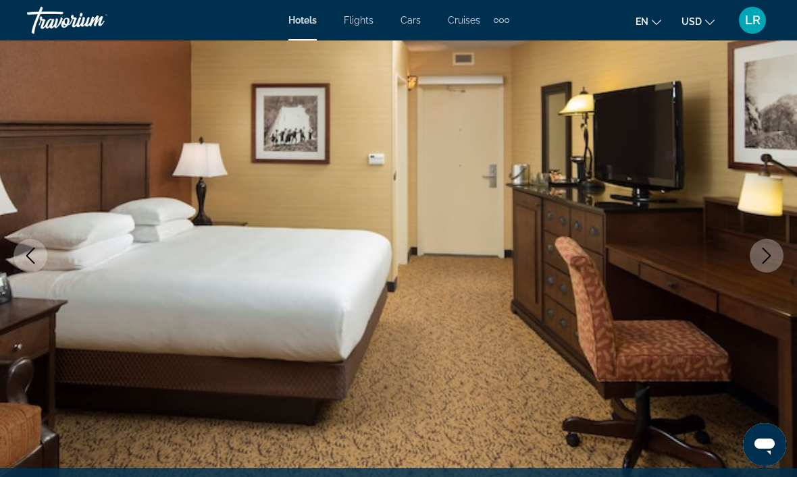
click at [762, 259] on icon "Next image" at bounding box center [766, 256] width 16 height 16
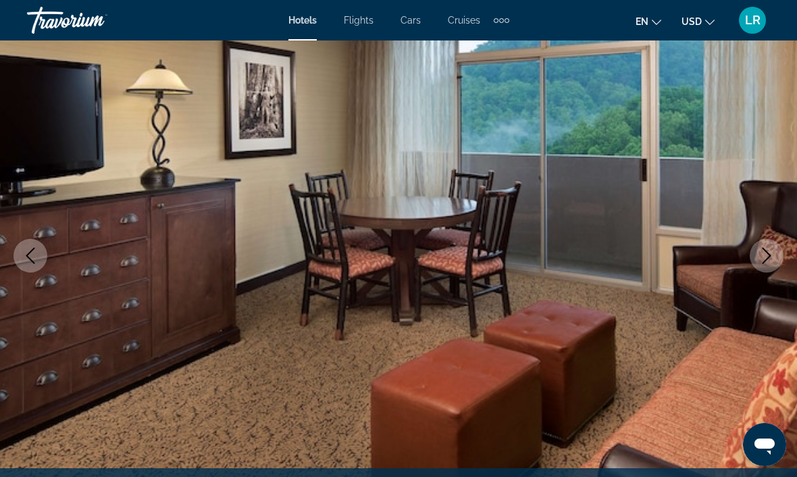
click at [762, 257] on icon "Next image" at bounding box center [766, 256] width 16 height 16
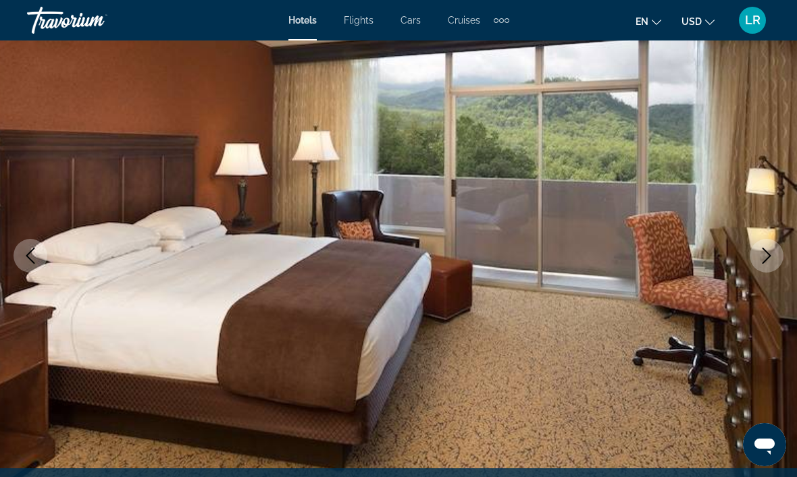
click at [762, 258] on icon "Next image" at bounding box center [766, 256] width 16 height 16
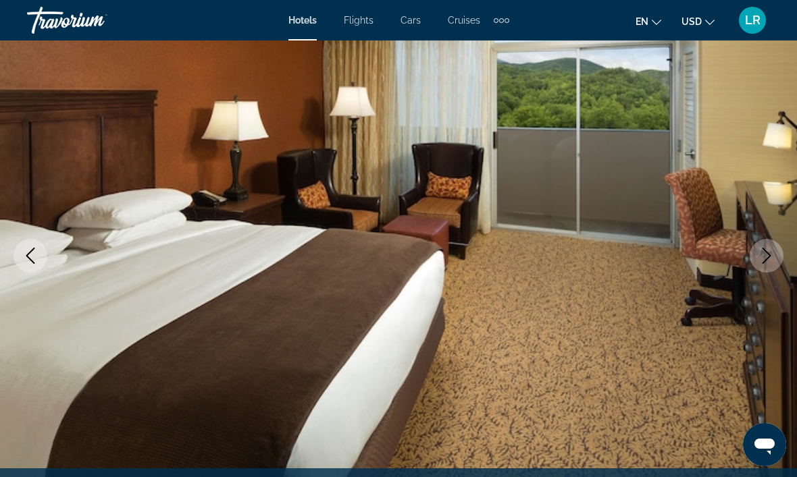
click at [762, 257] on icon "Next image" at bounding box center [766, 256] width 16 height 16
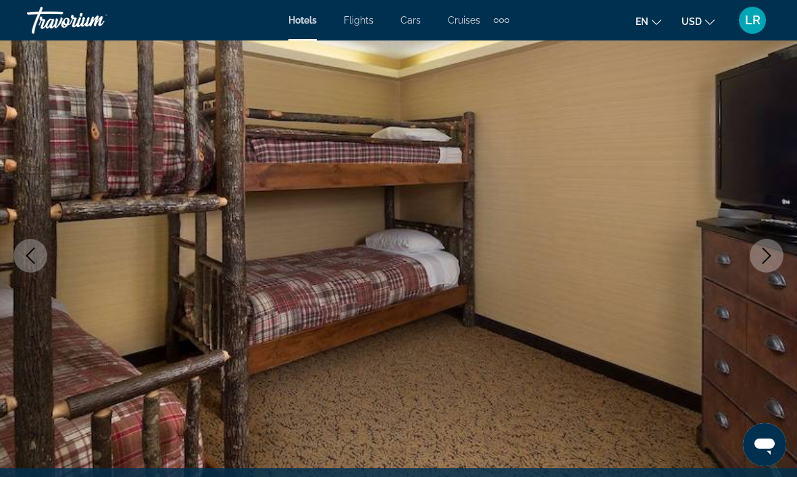
click at [764, 255] on icon "Next image" at bounding box center [766, 256] width 16 height 16
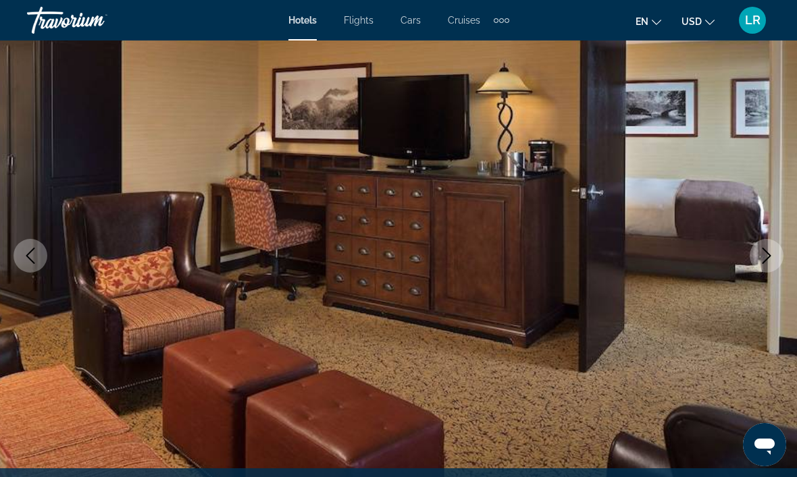
click at [764, 255] on icon "Next image" at bounding box center [766, 256] width 16 height 16
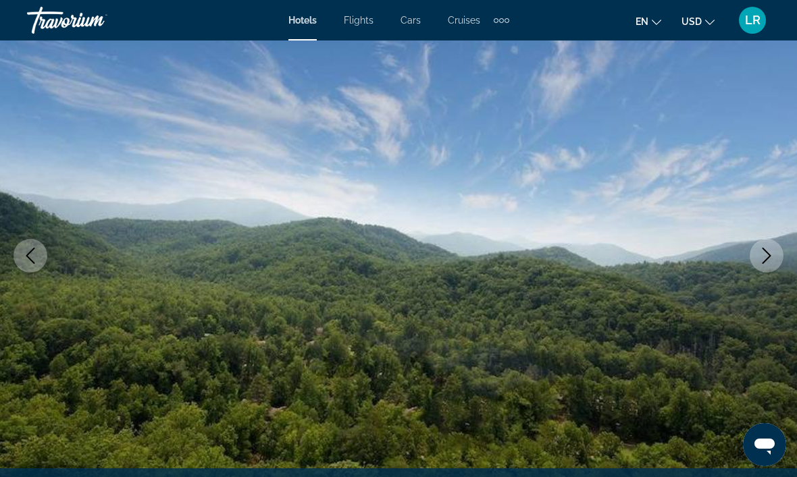
click at [764, 255] on icon "Next image" at bounding box center [766, 256] width 16 height 16
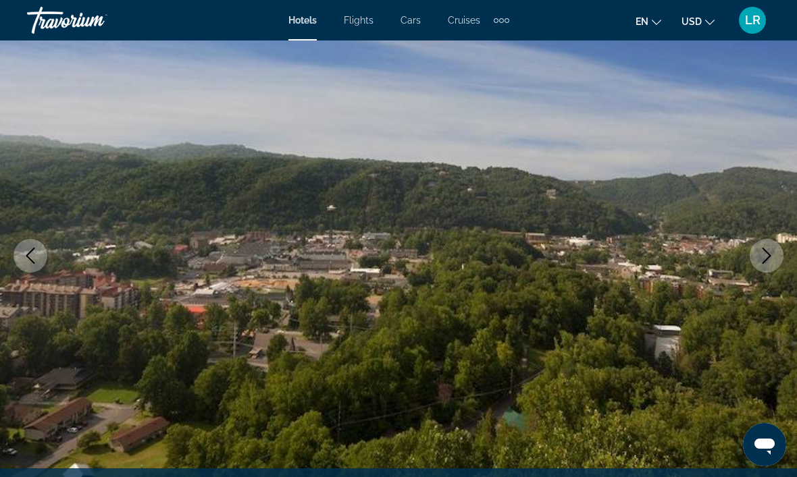
click at [767, 251] on icon "Next image" at bounding box center [766, 256] width 16 height 16
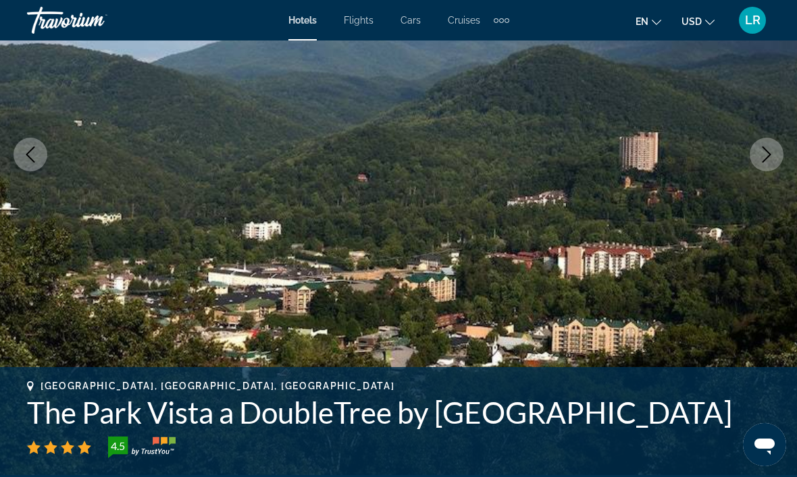
scroll to position [196, 0]
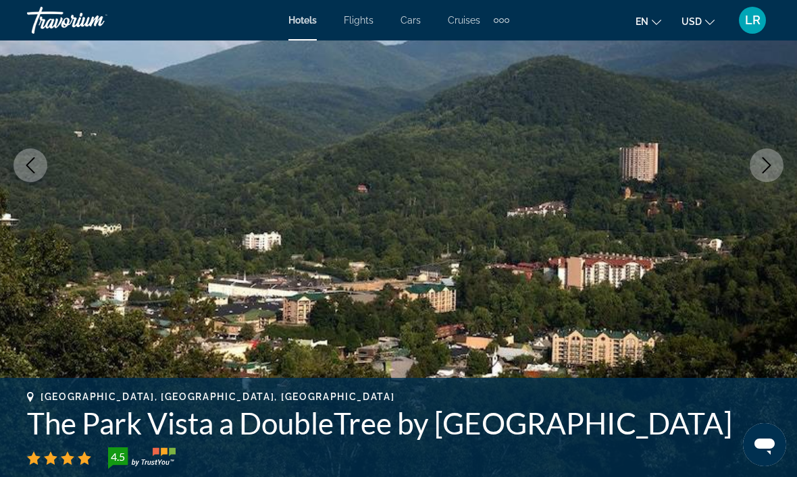
click at [760, 167] on icon "Next image" at bounding box center [766, 165] width 16 height 16
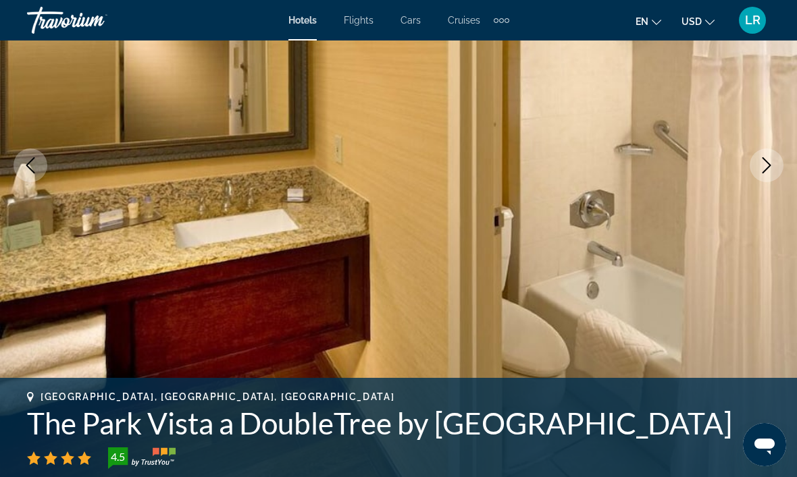
click at [777, 163] on button "Next image" at bounding box center [767, 166] width 34 height 34
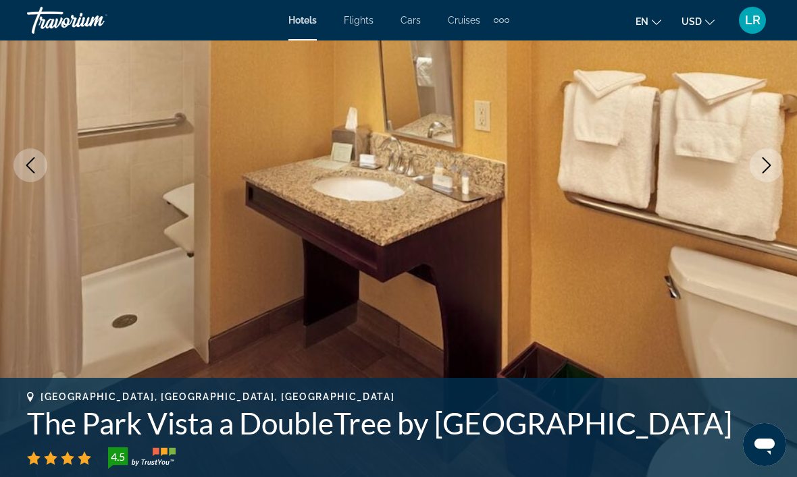
click at [767, 158] on icon "Next image" at bounding box center [766, 165] width 16 height 16
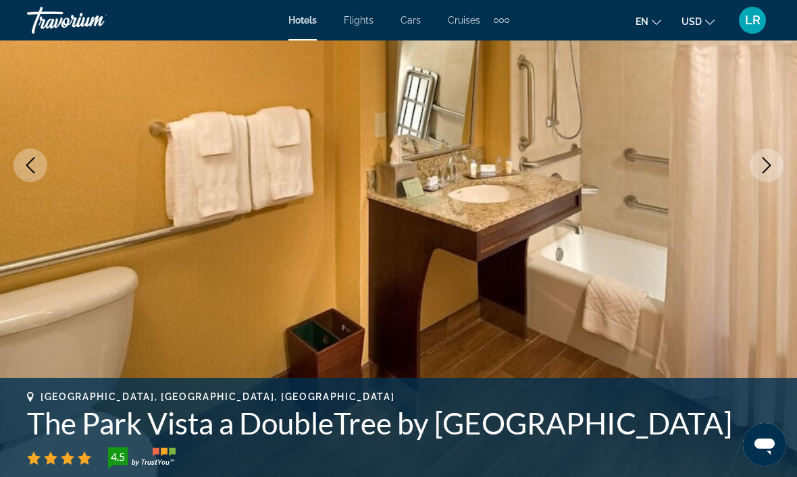
click at [760, 164] on icon "Next image" at bounding box center [766, 165] width 16 height 16
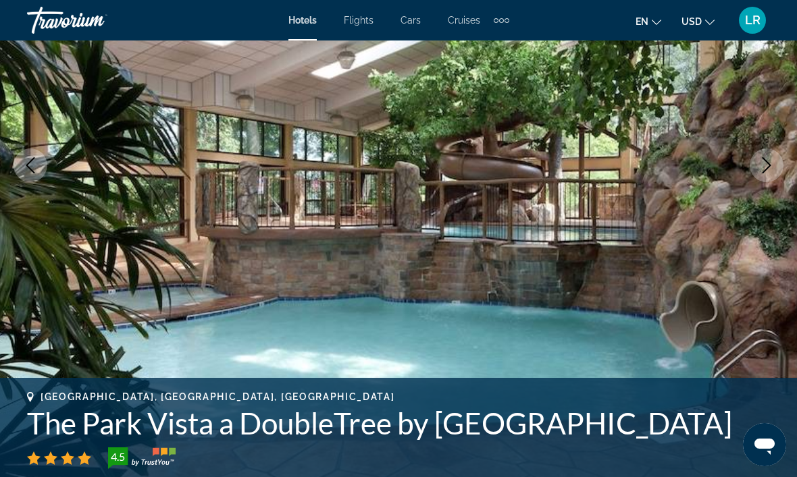
click at [766, 162] on icon "Next image" at bounding box center [766, 165] width 16 height 16
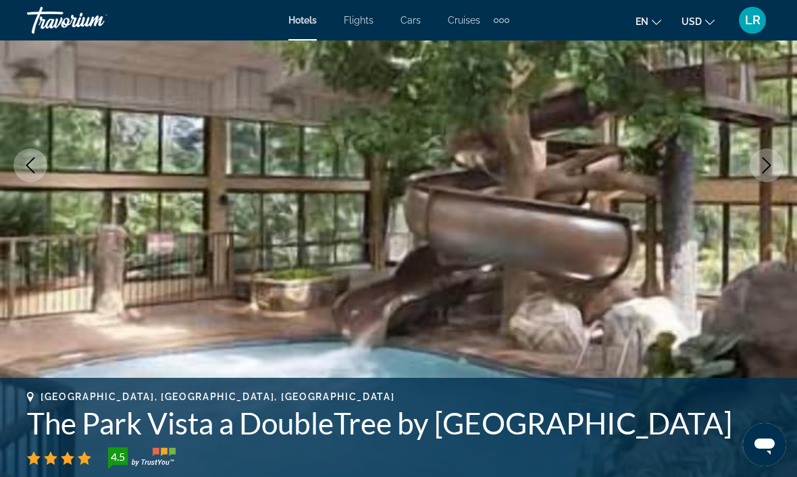
click at [768, 161] on icon "Next image" at bounding box center [766, 165] width 16 height 16
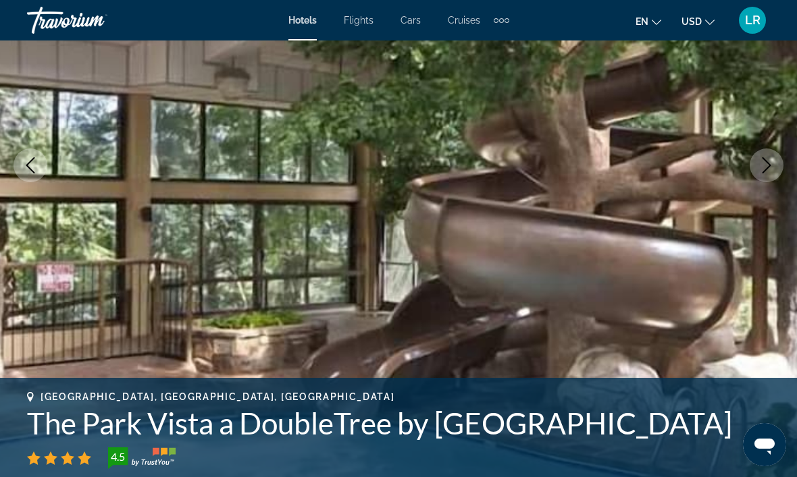
click at [775, 157] on button "Next image" at bounding box center [767, 166] width 34 height 34
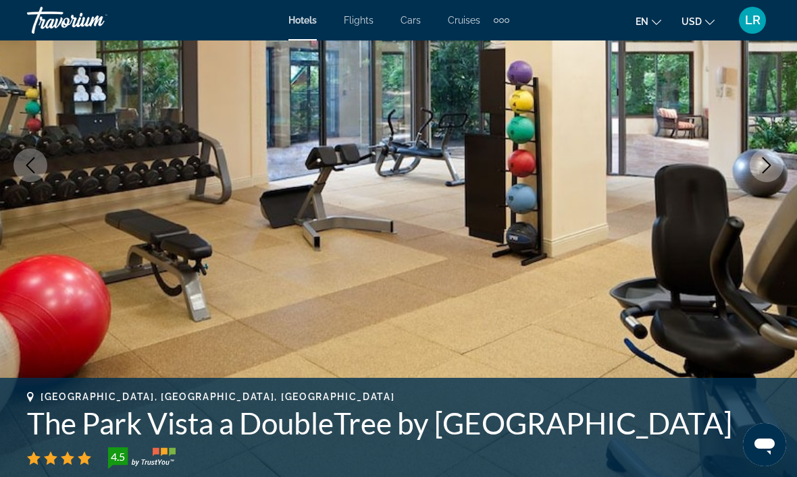
click at [770, 158] on icon "Next image" at bounding box center [766, 165] width 16 height 16
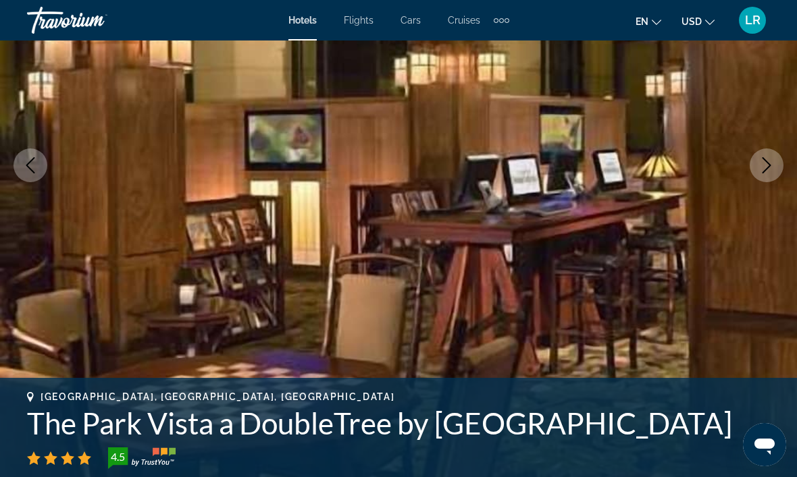
click at [770, 159] on icon "Next image" at bounding box center [766, 165] width 16 height 16
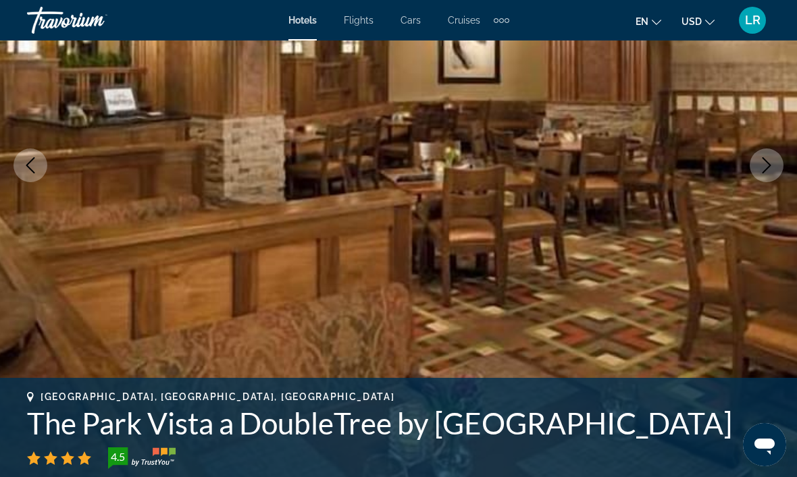
click at [771, 159] on icon "Next image" at bounding box center [766, 165] width 16 height 16
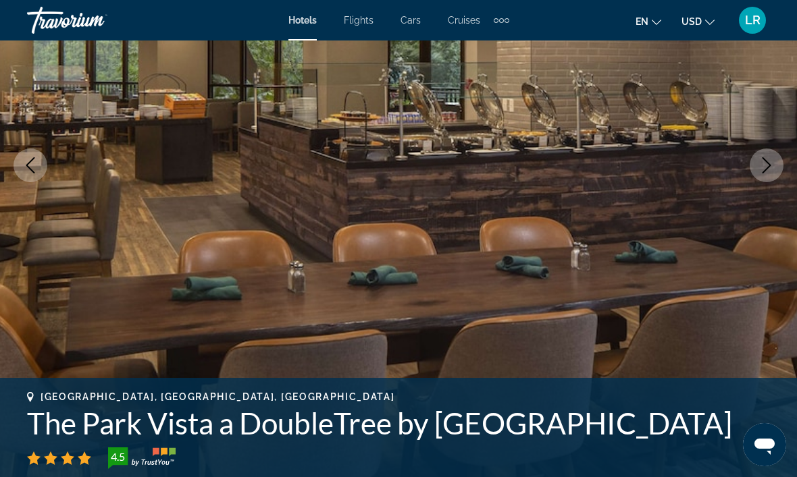
click at [769, 159] on icon "Next image" at bounding box center [766, 165] width 16 height 16
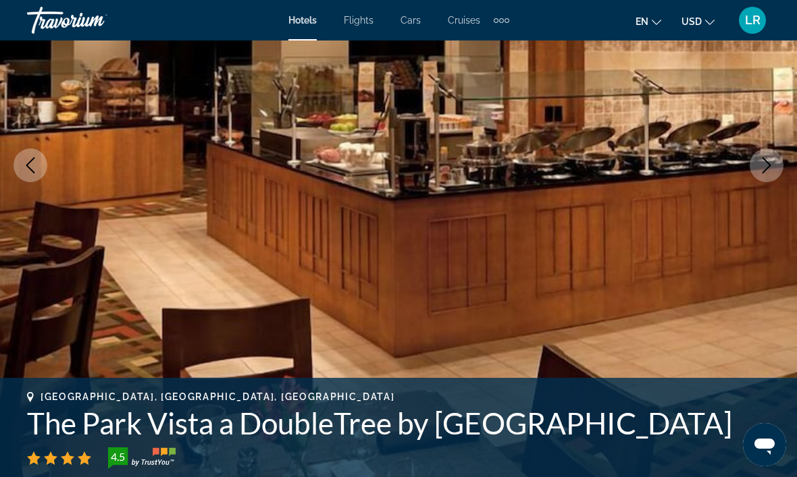
click at [773, 158] on icon "Next image" at bounding box center [766, 165] width 16 height 16
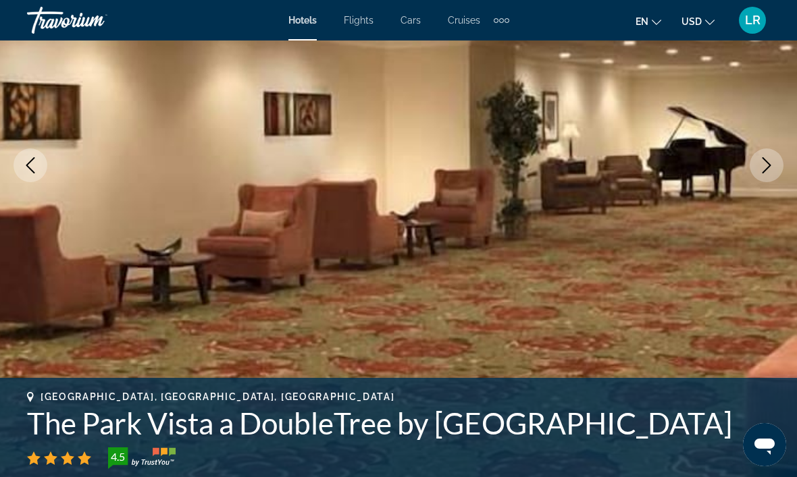
click at [772, 158] on icon "Next image" at bounding box center [766, 165] width 16 height 16
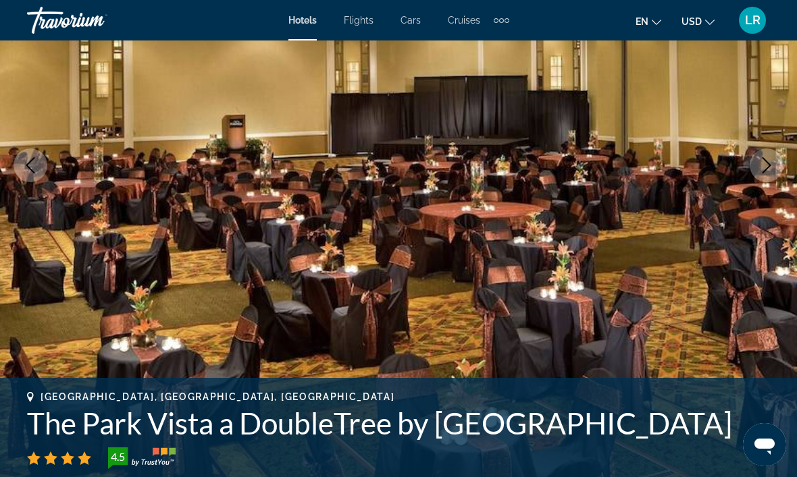
click at [771, 159] on icon "Next image" at bounding box center [766, 165] width 16 height 16
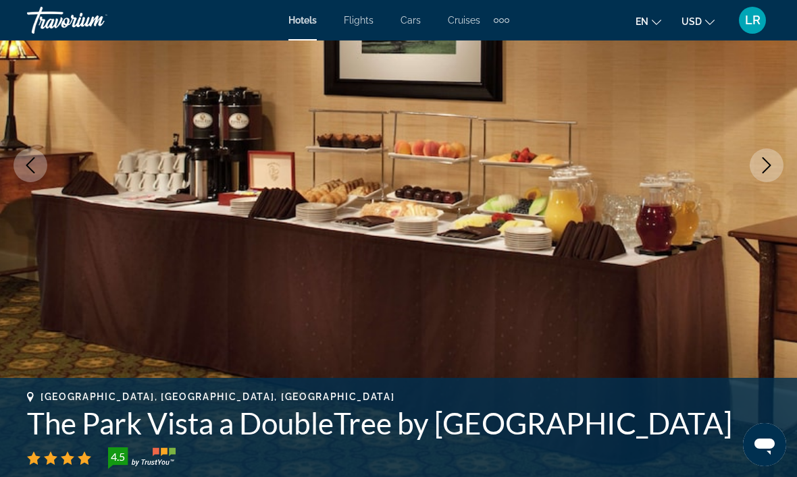
click at [769, 161] on icon "Next image" at bounding box center [766, 165] width 16 height 16
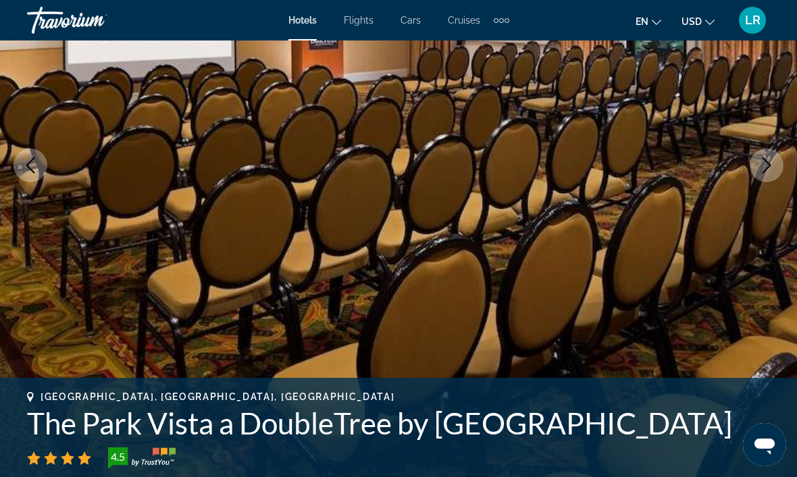
click at [769, 161] on icon "Next image" at bounding box center [766, 165] width 16 height 16
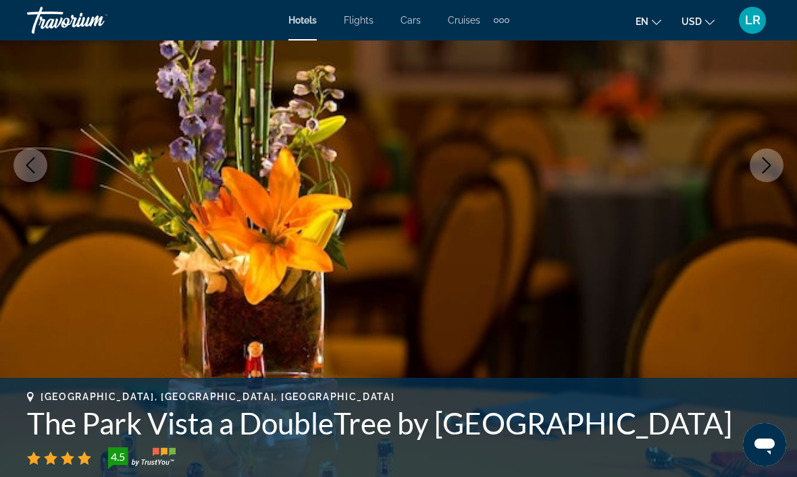
click at [771, 159] on icon "Next image" at bounding box center [766, 165] width 16 height 16
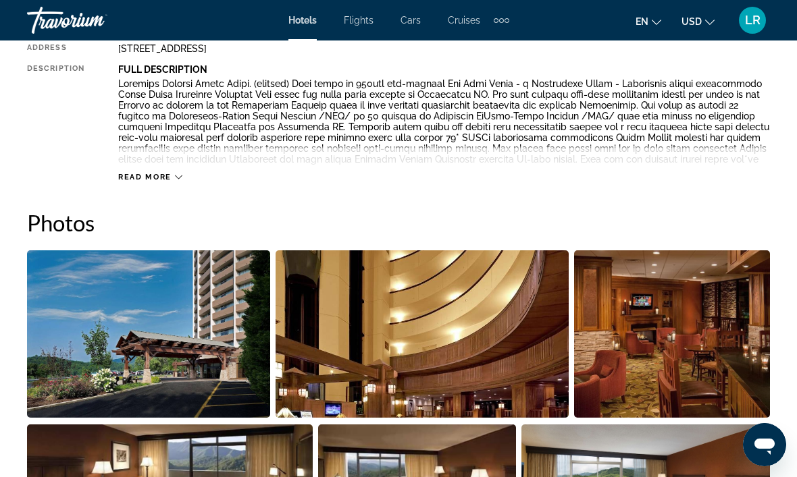
scroll to position [0, 0]
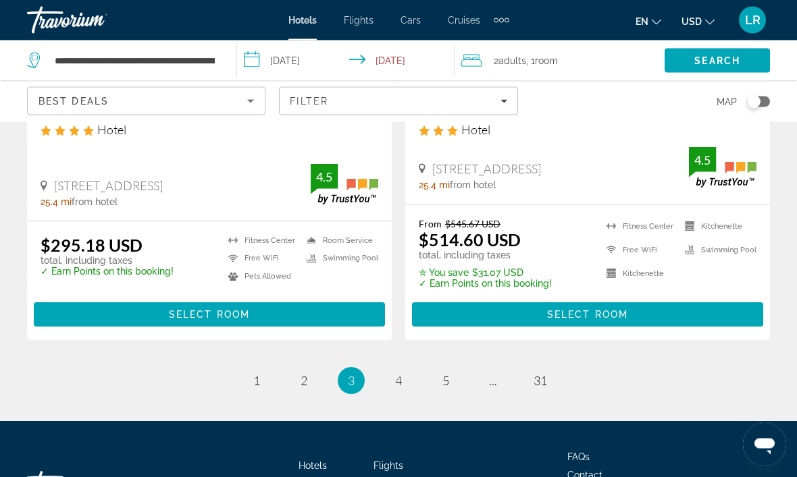
scroll to position [2815, 0]
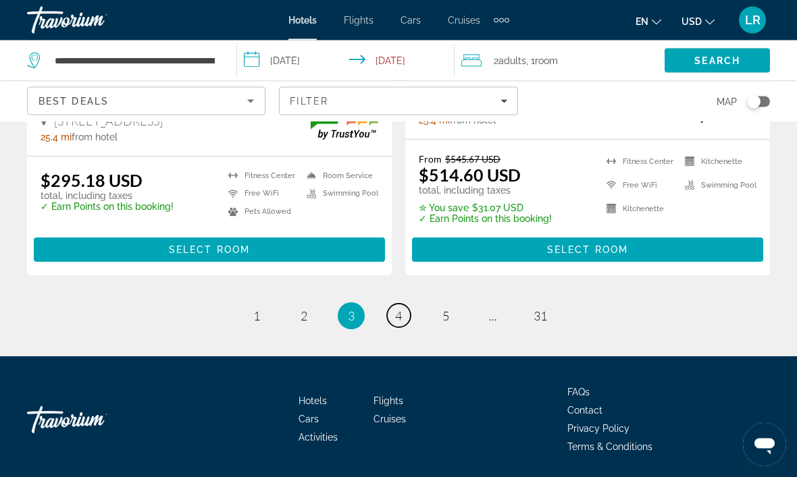
click at [404, 319] on link "page 4" at bounding box center [399, 317] width 24 height 24
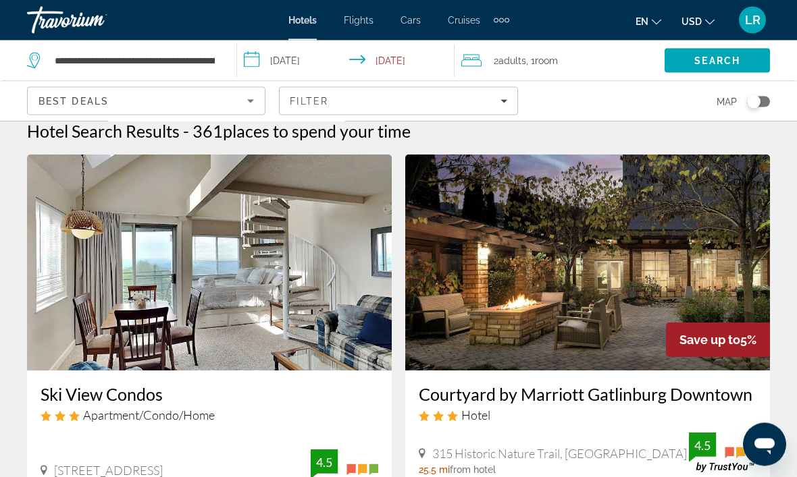
scroll to position [6, 0]
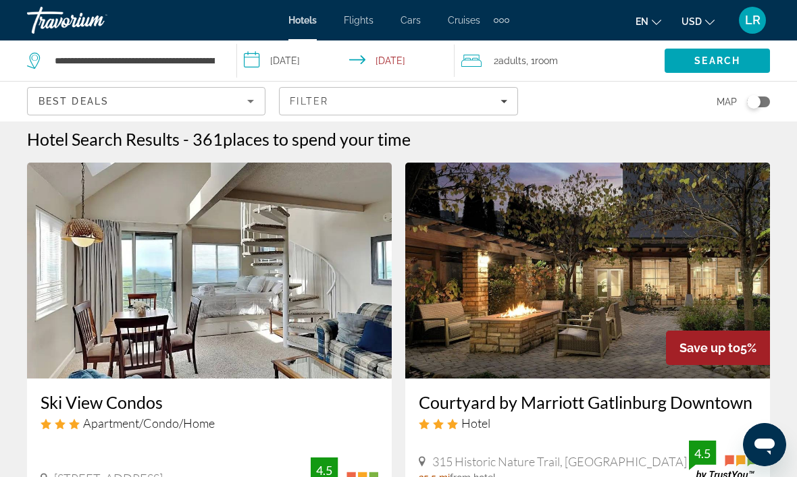
click at [653, 311] on img "Main content" at bounding box center [587, 271] width 365 height 216
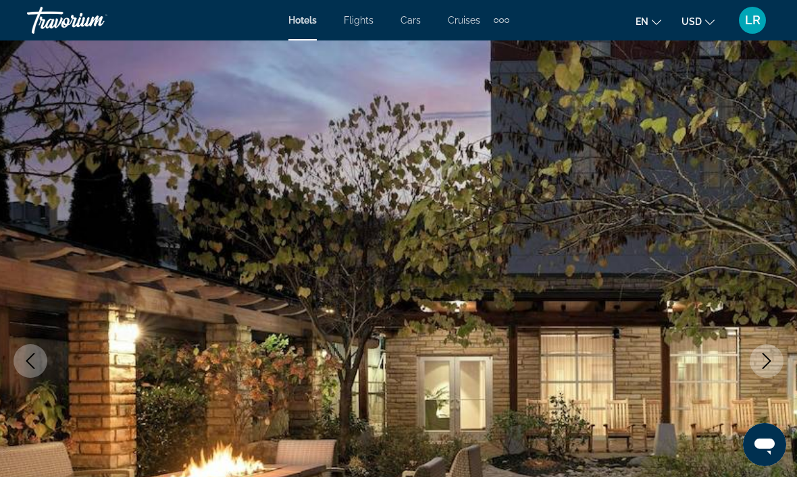
click at [771, 367] on icon "Next image" at bounding box center [766, 361] width 16 height 16
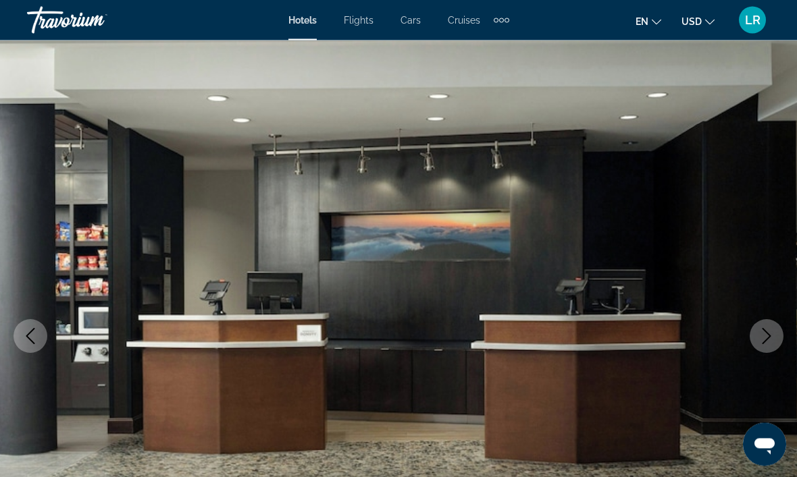
scroll to position [17, 0]
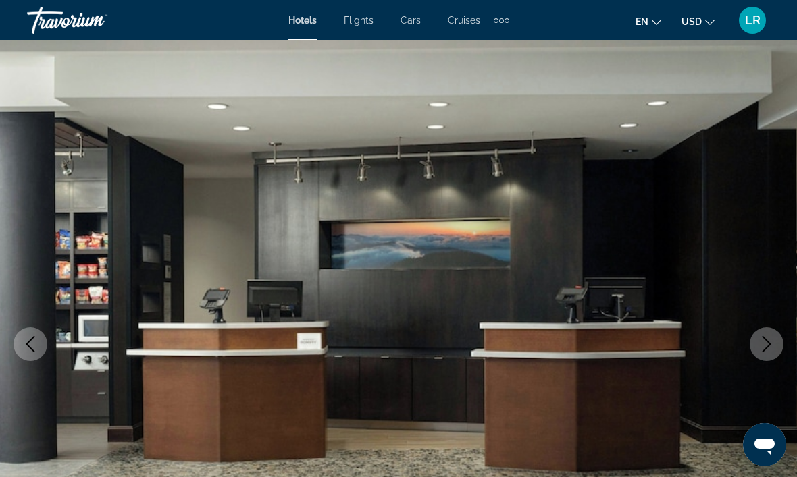
click at [773, 338] on icon "Next image" at bounding box center [766, 344] width 16 height 16
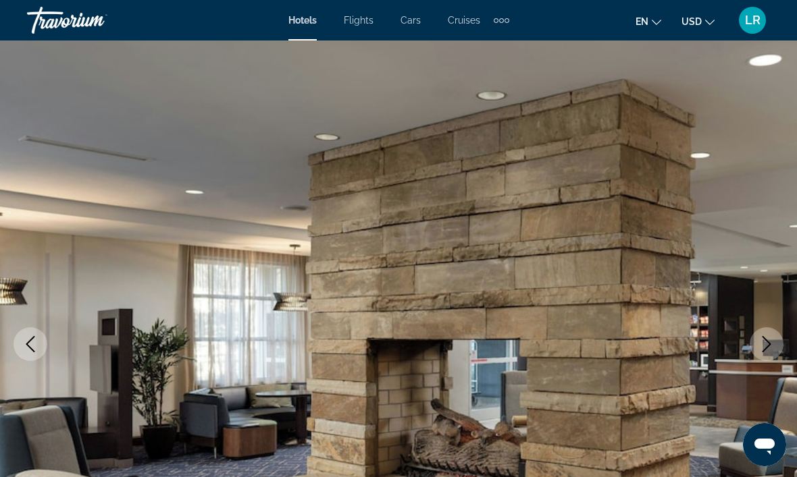
click at [768, 327] on img "Main content" at bounding box center [398, 344] width 797 height 641
click at [766, 334] on button "Next image" at bounding box center [767, 344] width 34 height 34
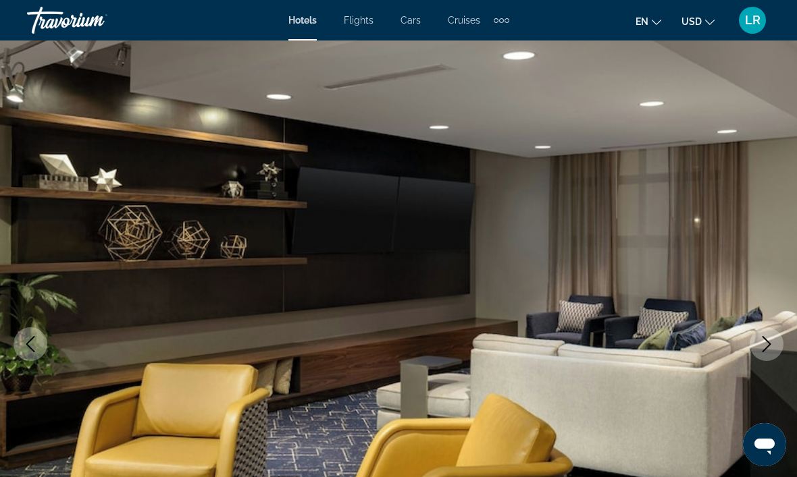
click at [764, 333] on button "Next image" at bounding box center [767, 344] width 34 height 34
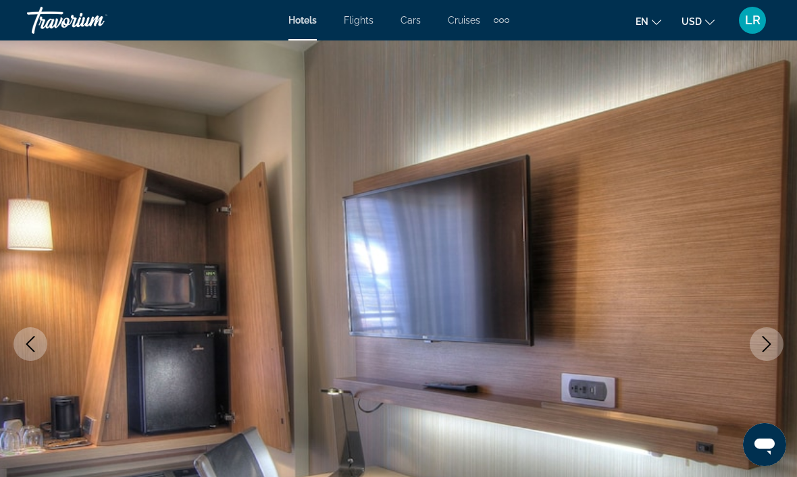
click at [757, 353] on button "Next image" at bounding box center [767, 344] width 34 height 34
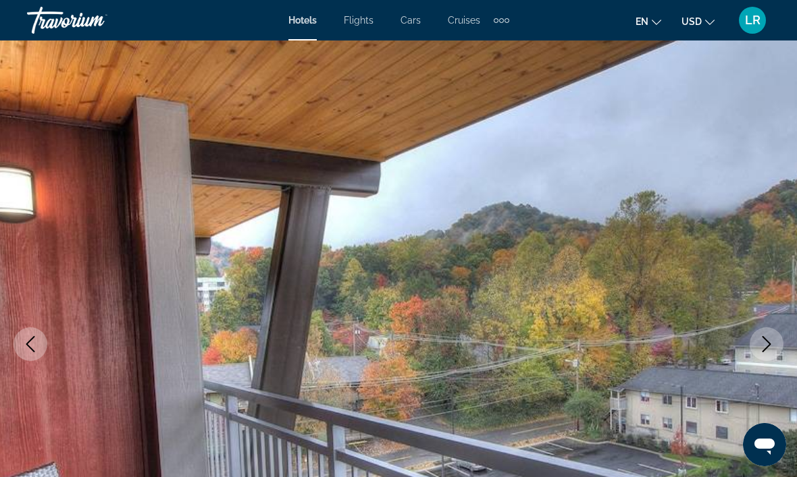
click at [755, 355] on button "Next image" at bounding box center [767, 344] width 34 height 34
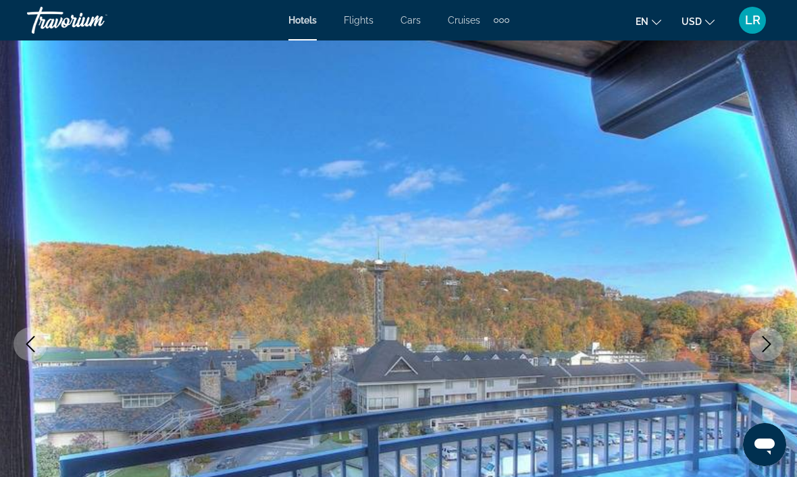
click at [759, 348] on icon "Next image" at bounding box center [766, 344] width 16 height 16
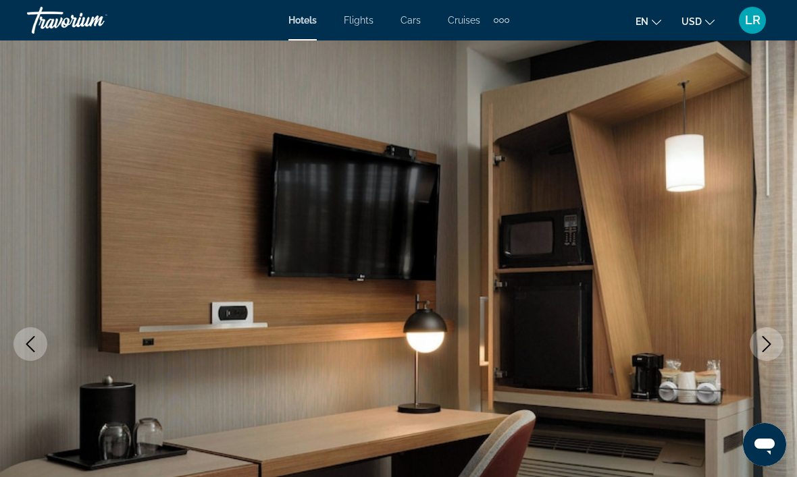
click at [758, 347] on icon "Next image" at bounding box center [766, 344] width 16 height 16
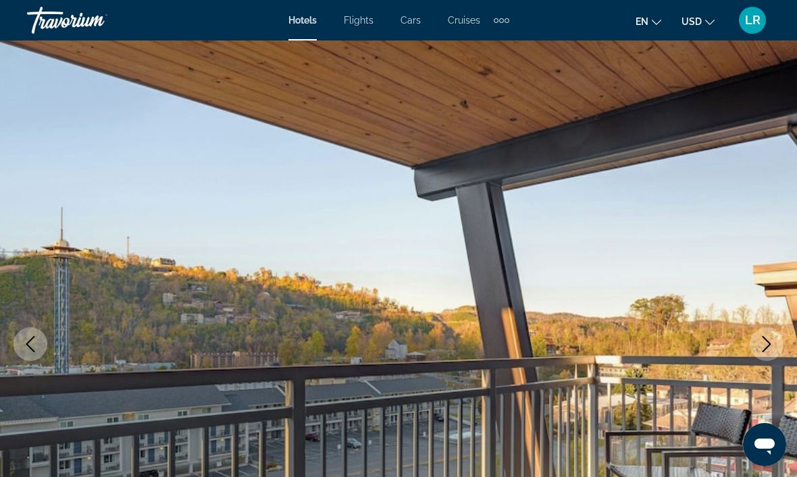
click at [759, 347] on icon "Next image" at bounding box center [766, 344] width 16 height 16
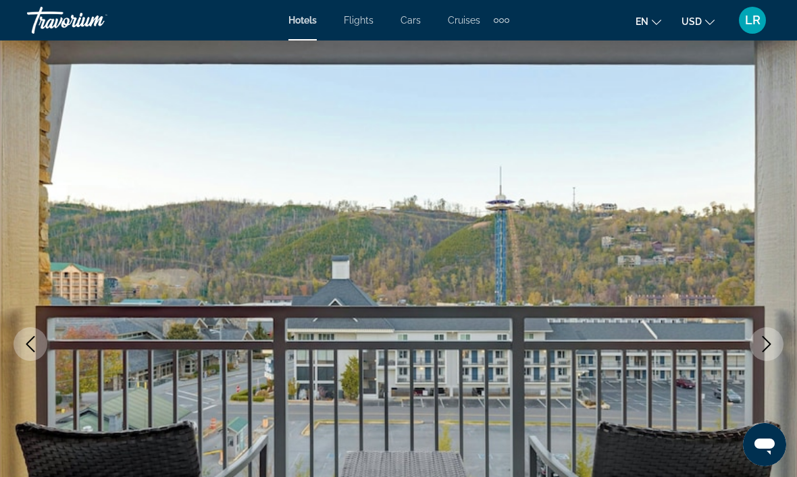
click at [761, 342] on icon "Next image" at bounding box center [766, 344] width 16 height 16
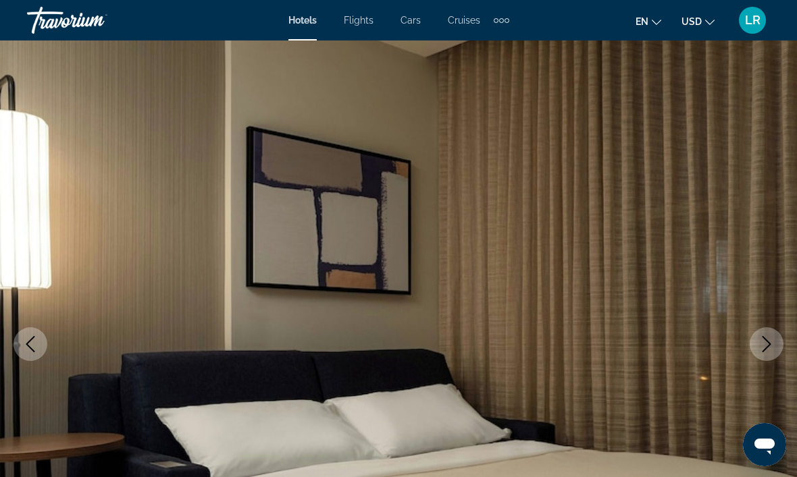
click at [762, 340] on icon "Next image" at bounding box center [766, 344] width 16 height 16
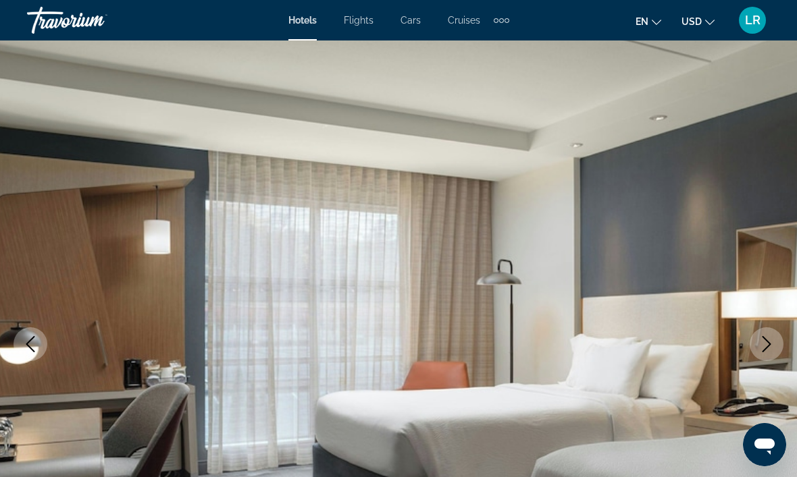
scroll to position [0, 0]
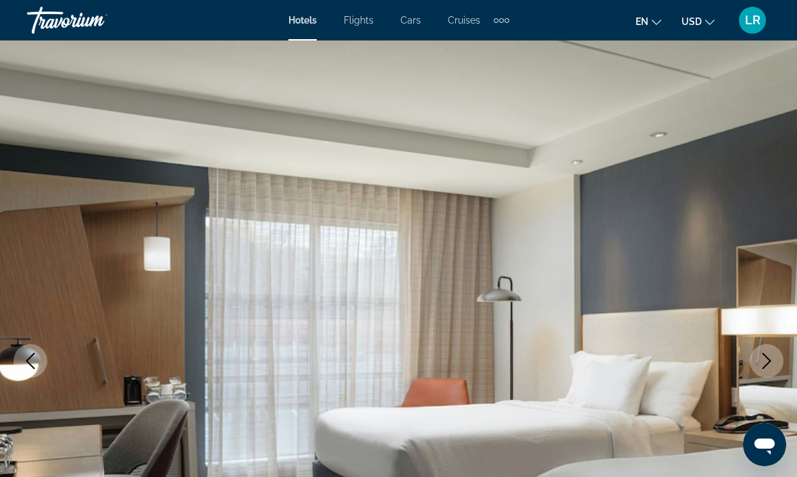
click at [753, 26] on span "LR" at bounding box center [753, 21] width 16 height 14
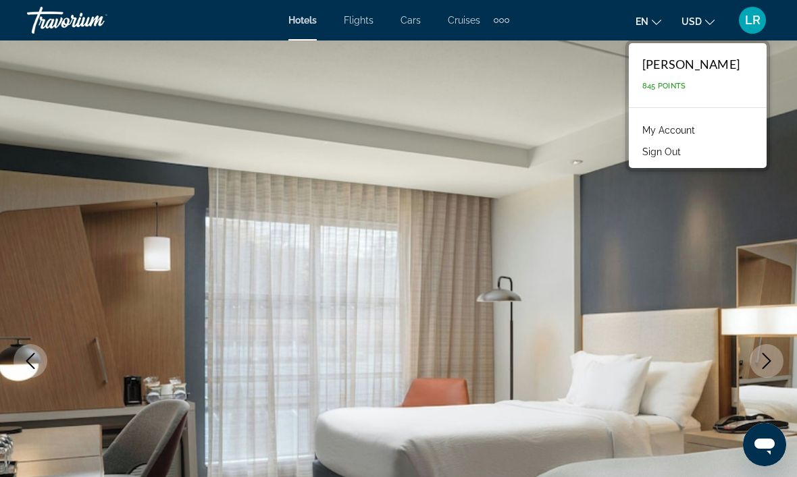
click at [682, 155] on button "Sign Out" at bounding box center [661, 152] width 52 height 18
